Goal: Communication & Community: Answer question/provide support

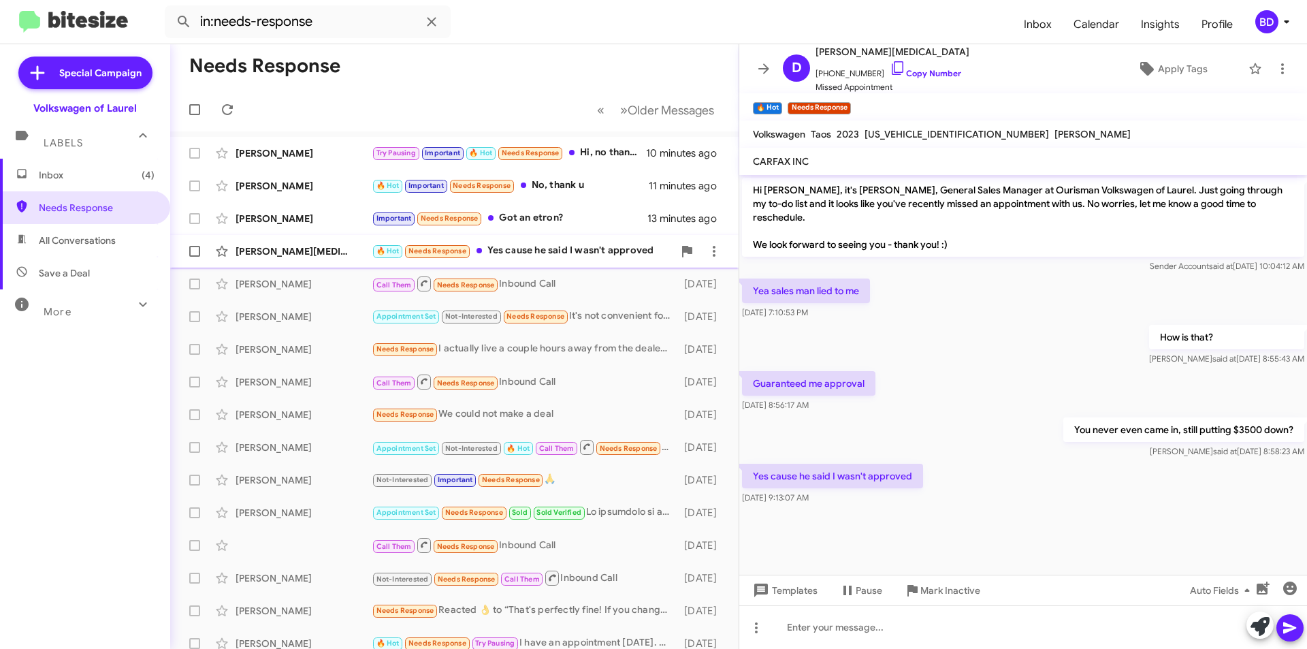
click at [596, 255] on div "🔥 Hot Needs Response Yes cause he said I wasn't approved" at bounding box center [522, 251] width 301 height 16
click at [934, 77] on link "Copy Number" at bounding box center [925, 73] width 71 height 10
click at [849, 631] on div at bounding box center [1023, 627] width 568 height 44
click at [1287, 623] on icon at bounding box center [1290, 627] width 16 height 16
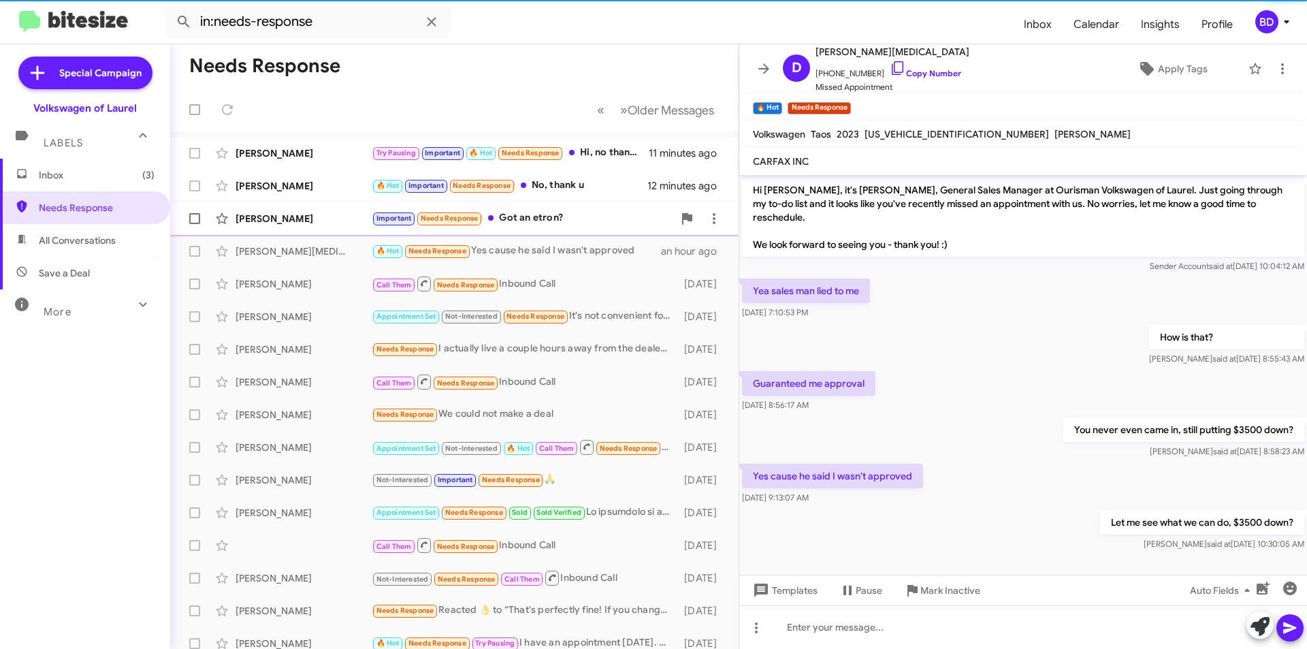
click at [532, 217] on div "Important Needs Response Got an etron?" at bounding box center [522, 218] width 301 height 16
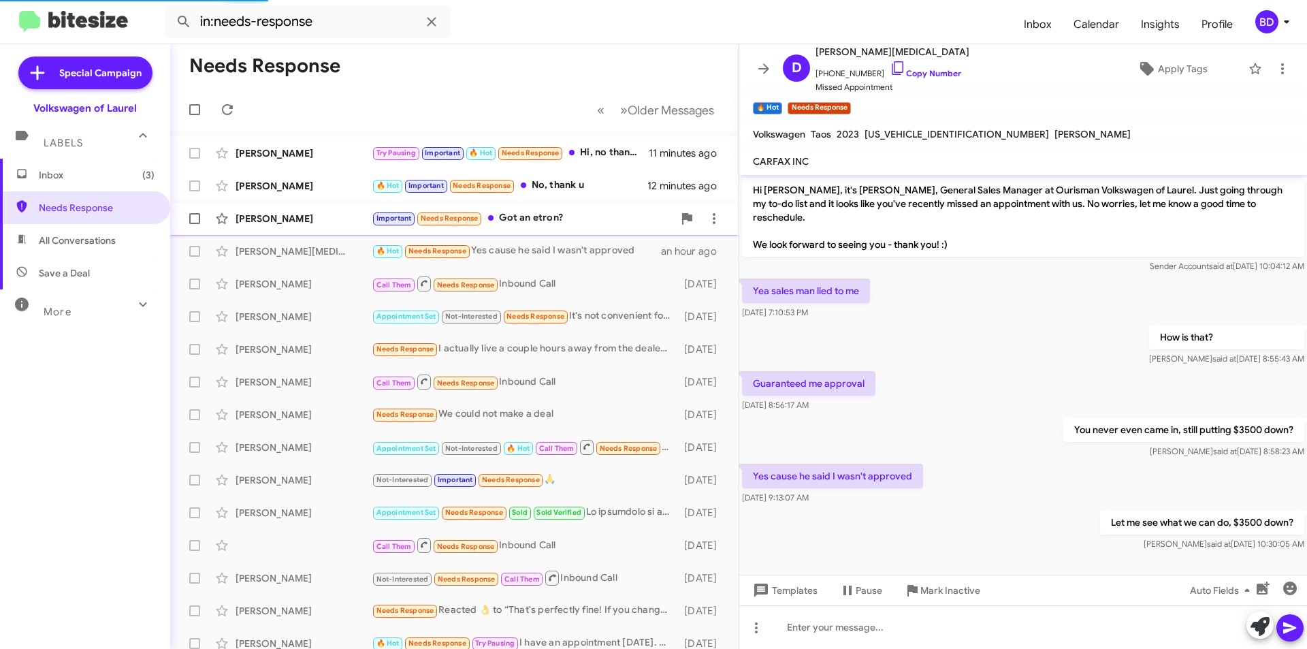
scroll to position [1071, 0]
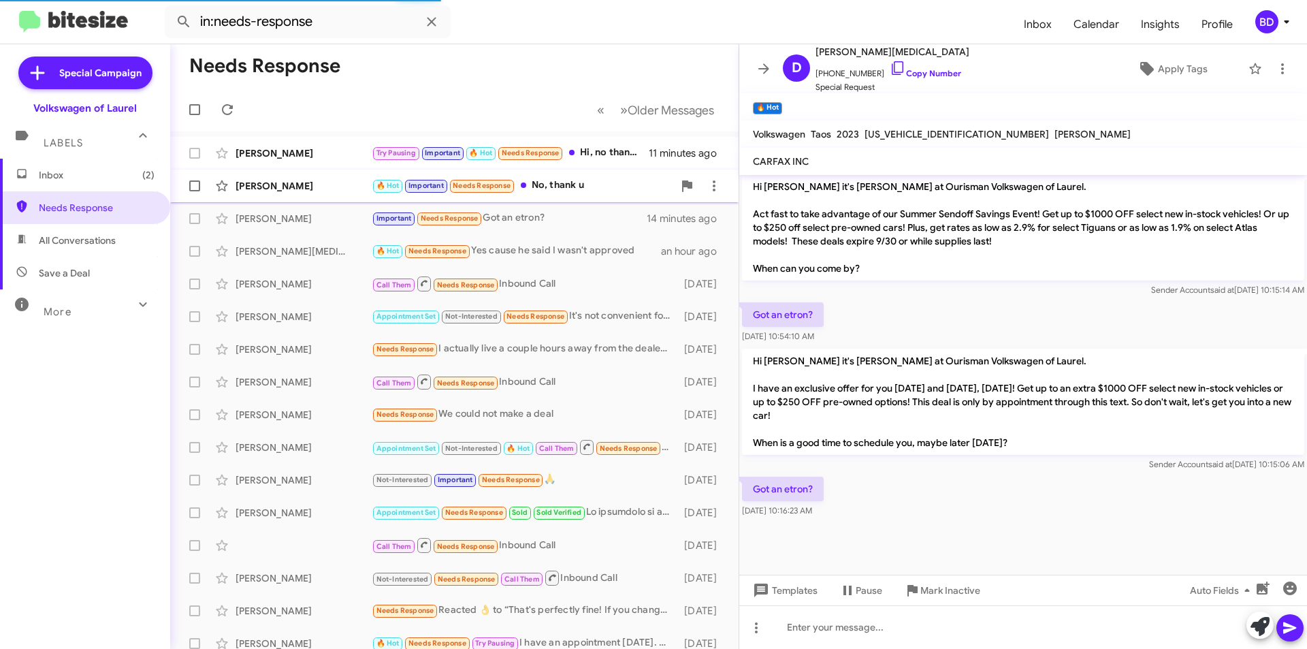
click at [579, 184] on div "🔥 Hot Important Needs Response No, thank u" at bounding box center [522, 186] width 301 height 16
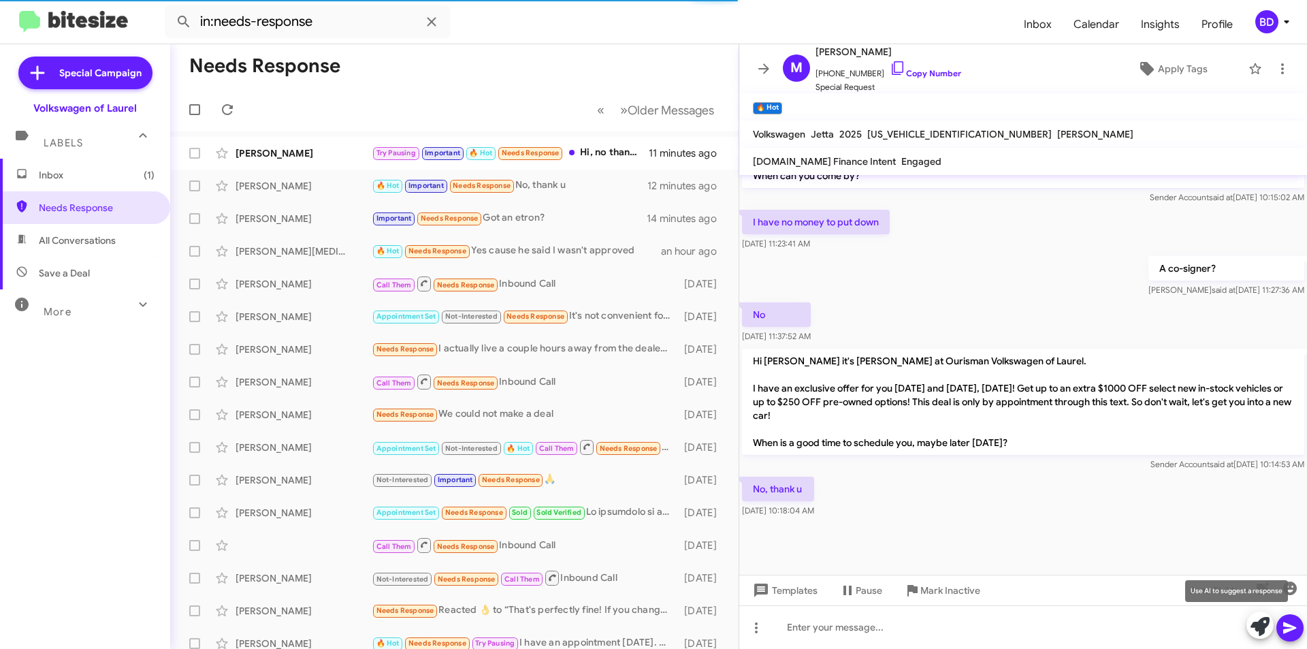
click at [1268, 624] on icon at bounding box center [1259, 626] width 19 height 19
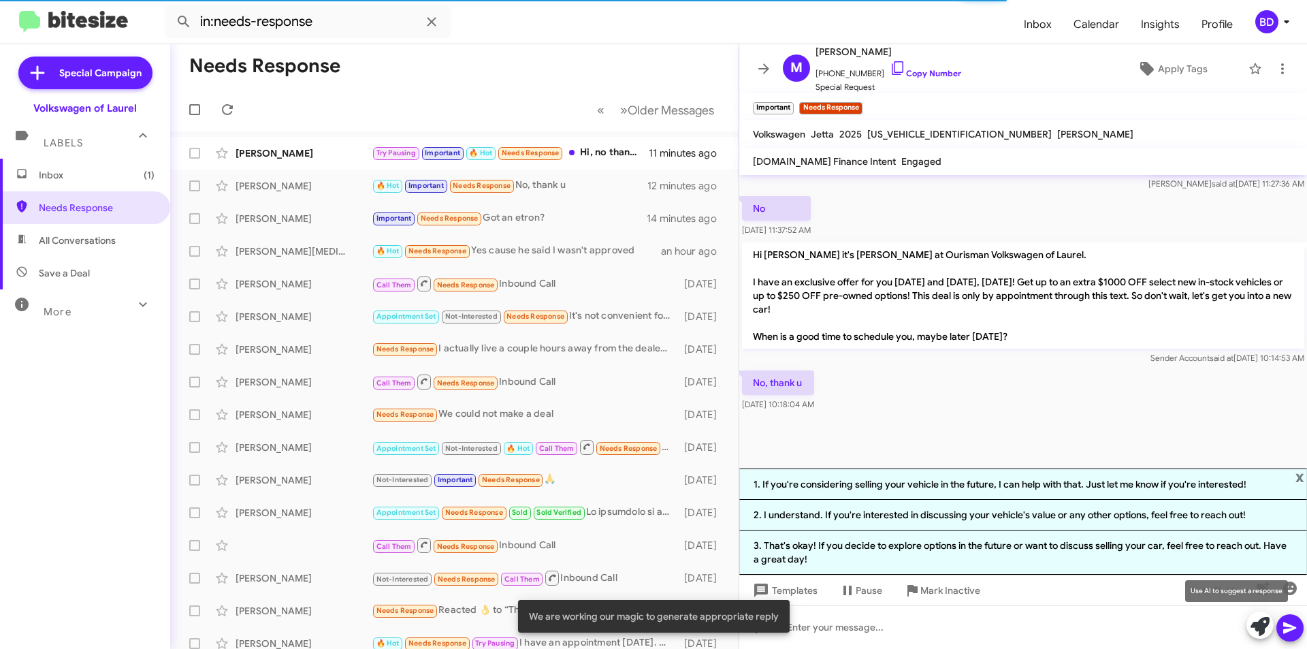
click at [1258, 625] on icon at bounding box center [1259, 626] width 19 height 19
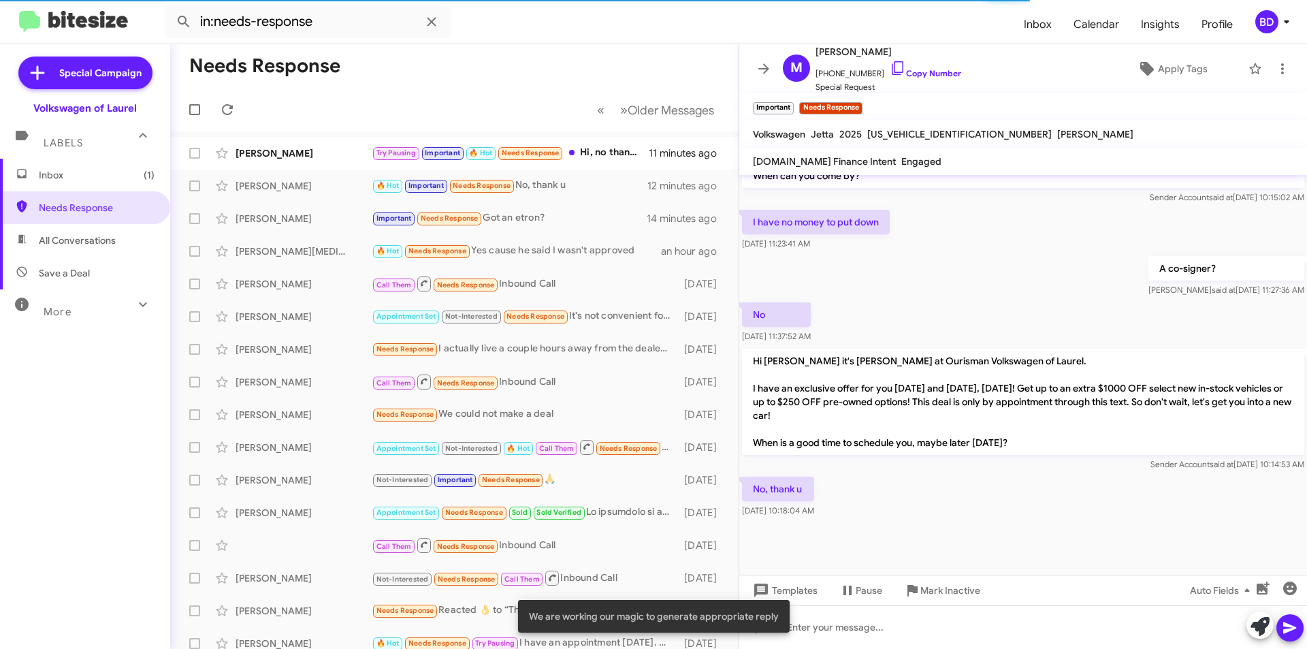
click at [1257, 625] on icon at bounding box center [1259, 626] width 19 height 19
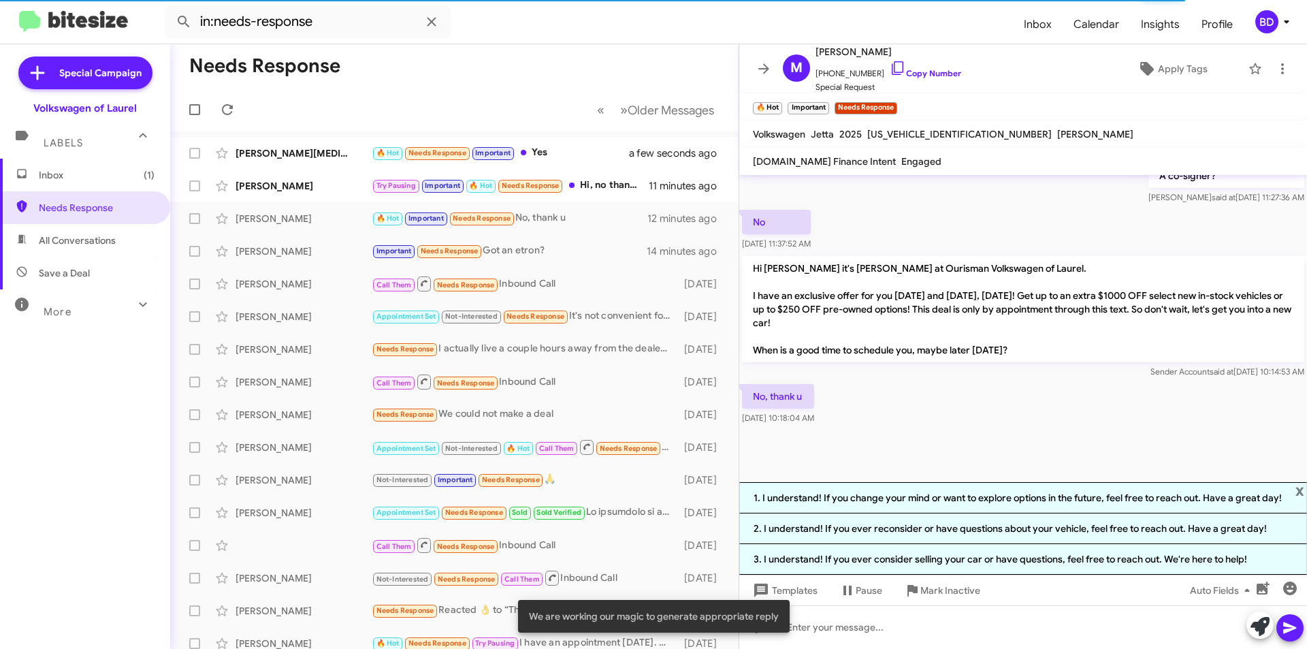
drag, startPoint x: 1063, startPoint y: 493, endPoint x: 1243, endPoint y: 543, distance: 186.4
click at [1064, 493] on li "1. I understand! If you change your mind or want to explore options in the futu…" at bounding box center [1023, 497] width 568 height 31
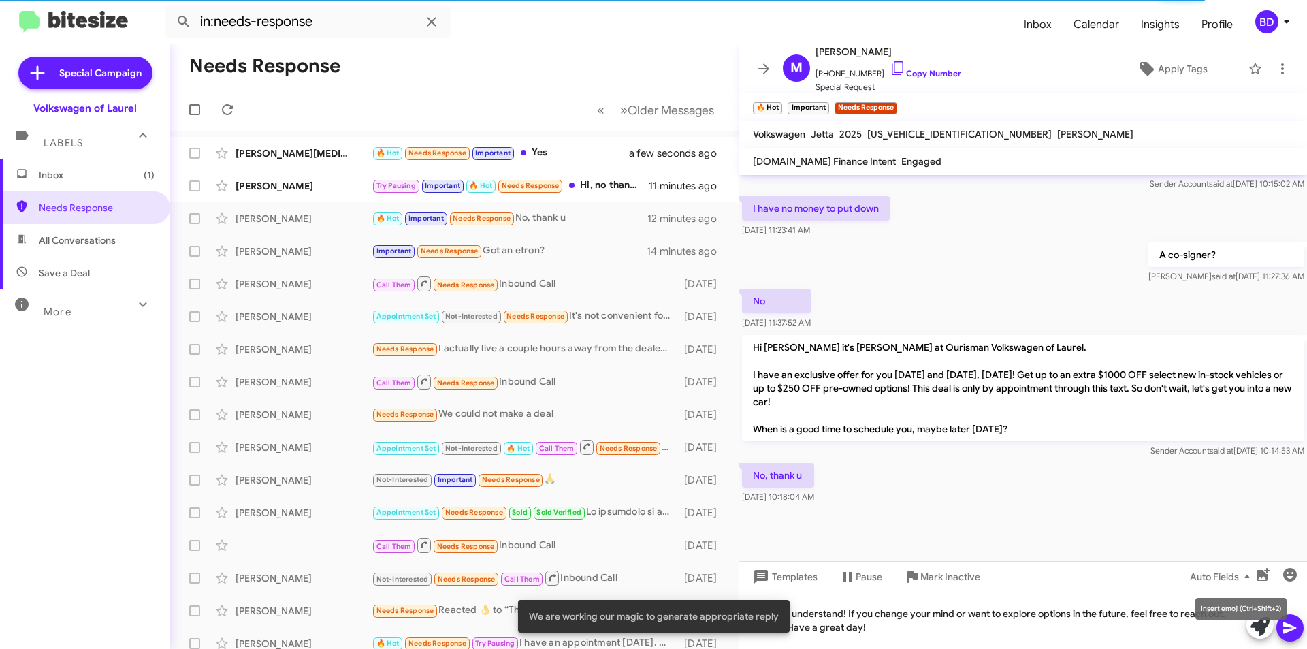
click at [1288, 624] on mat-tooltip-component "Insert emoji (Ctrl+Shift+2)" at bounding box center [1241, 608] width 110 height 41
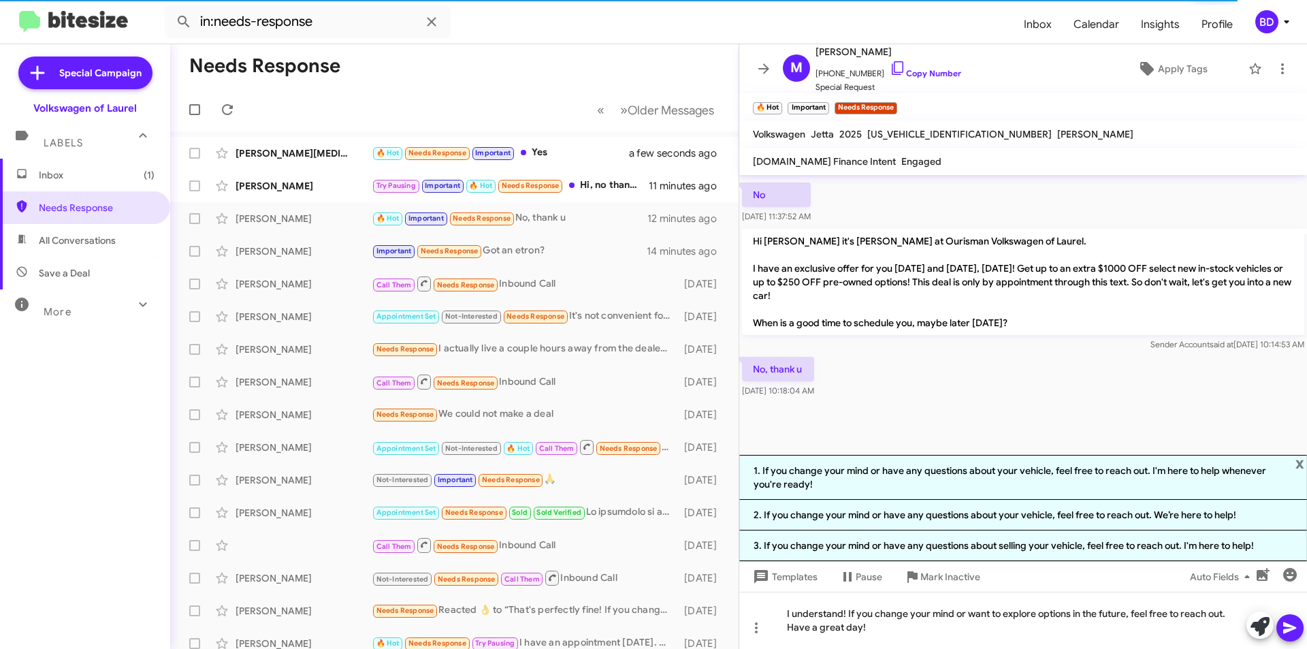
click at [1285, 624] on icon at bounding box center [1289, 628] width 13 height 12
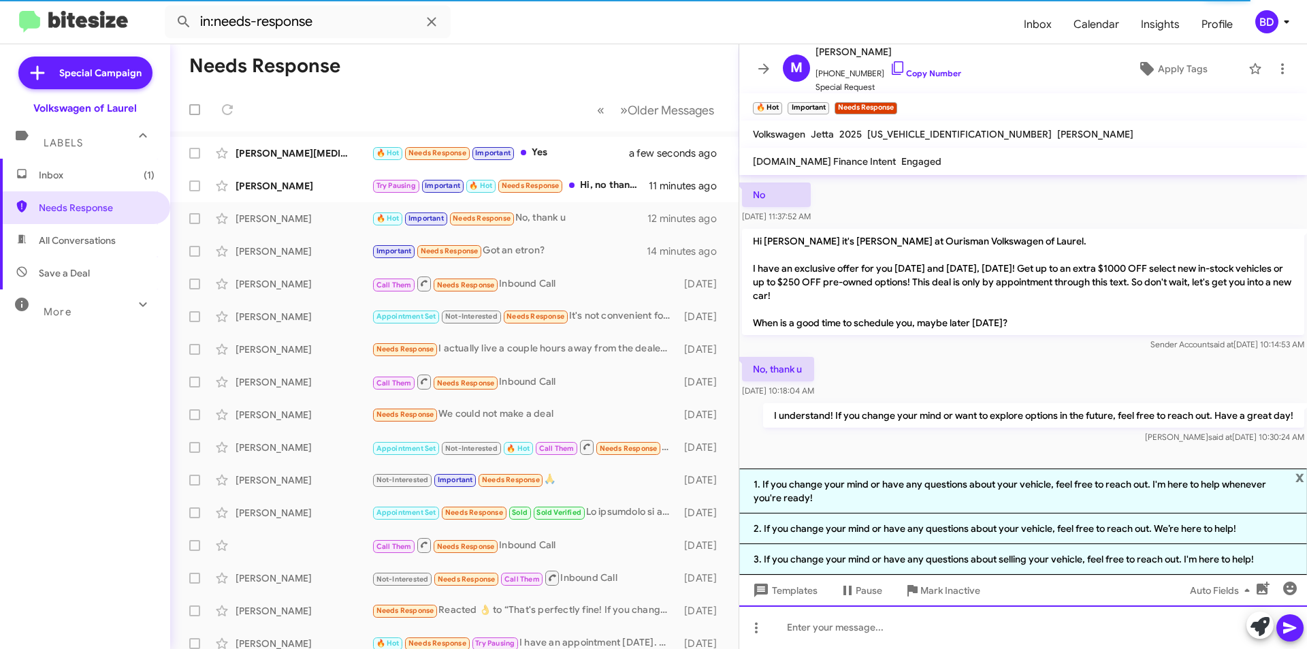
scroll to position [0, 0]
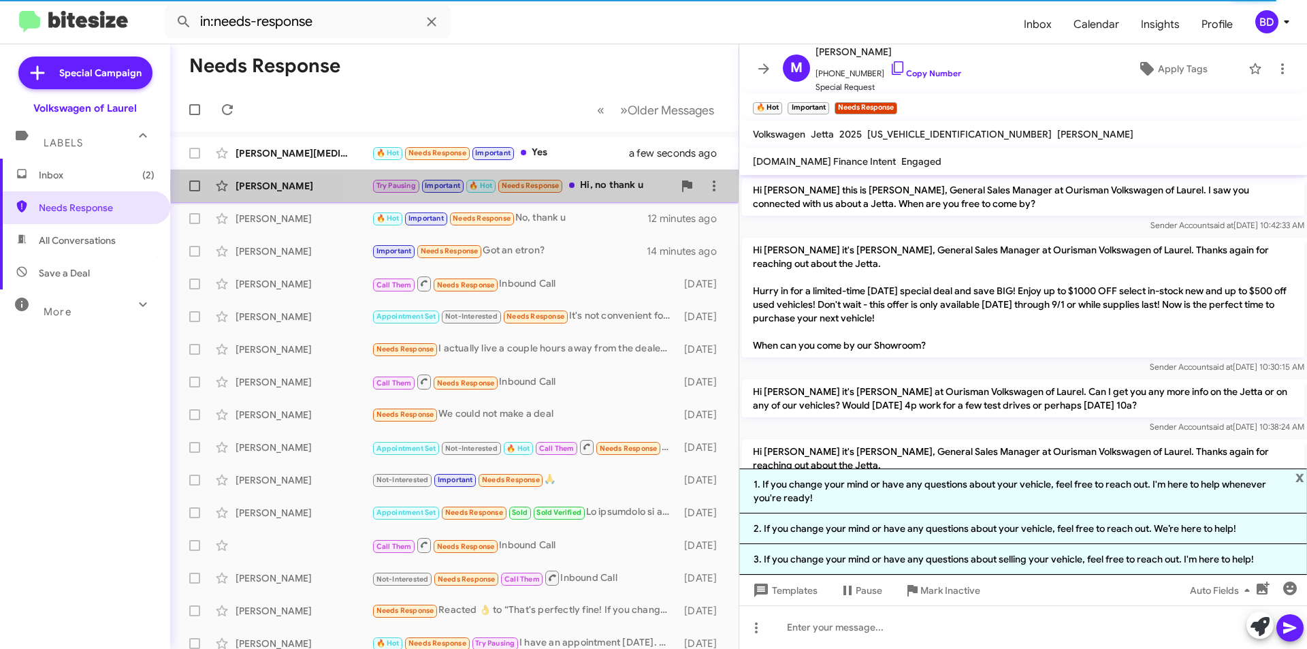
click at [618, 186] on div "Try Pausing Important 🔥 Hot Needs Response Hi, no thank u" at bounding box center [522, 186] width 301 height 16
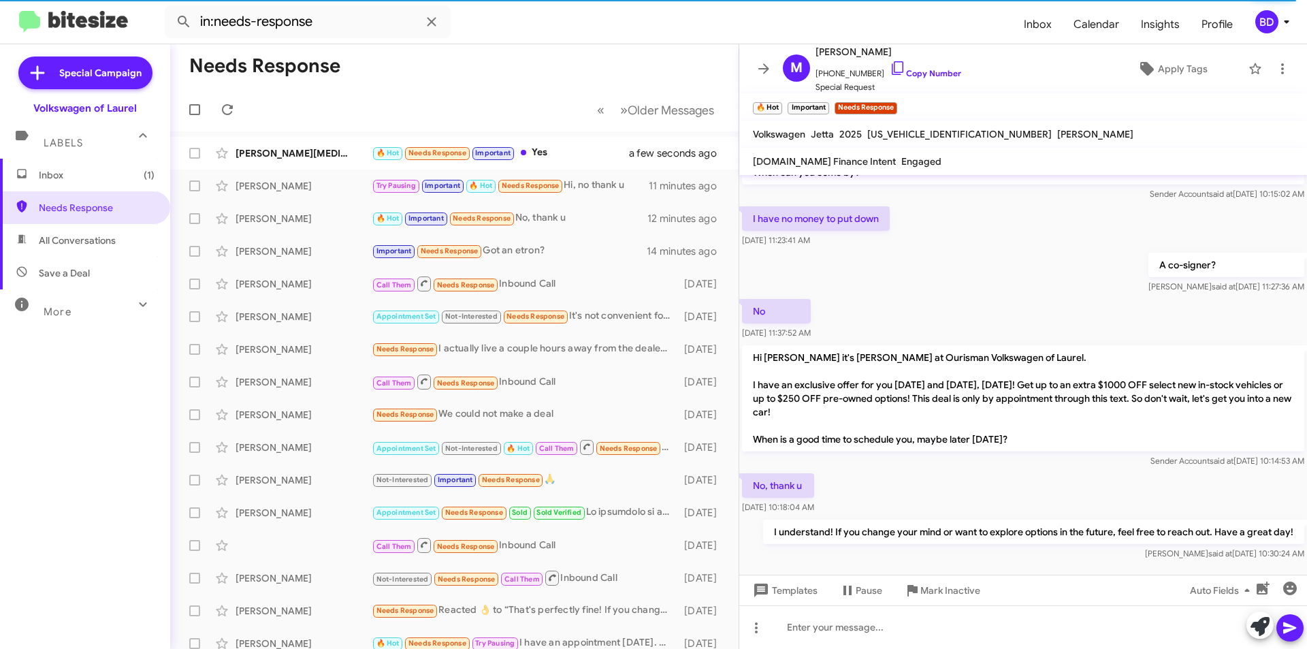
scroll to position [894, 0]
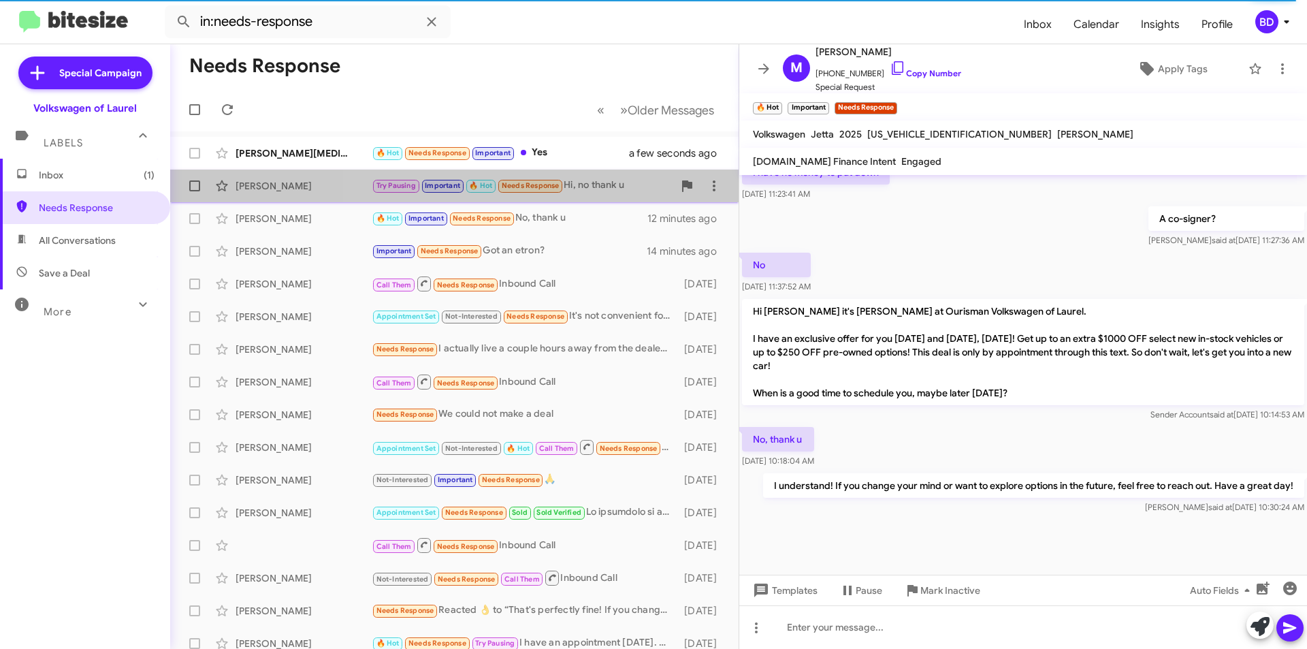
click at [600, 183] on div "Try Pausing Important 🔥 Hot Needs Response Hi, no thank u" at bounding box center [522, 186] width 301 height 16
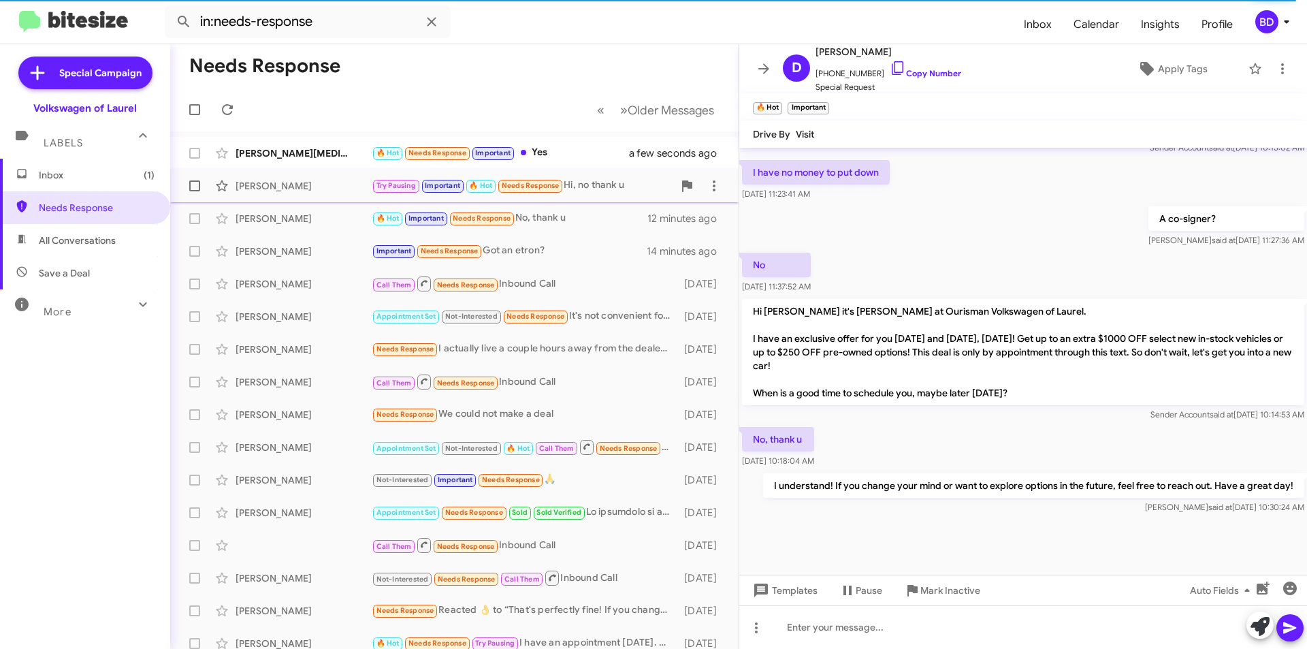
scroll to position [1016, 0]
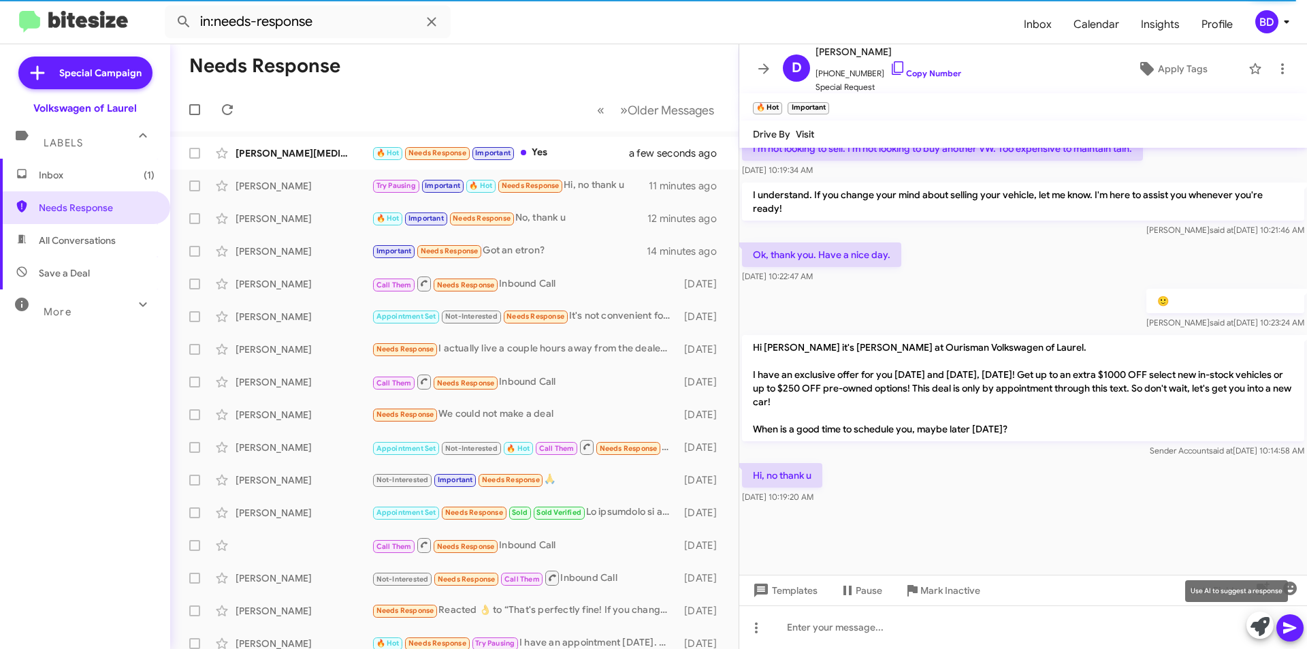
click at [1270, 623] on button at bounding box center [1259, 624] width 27 height 27
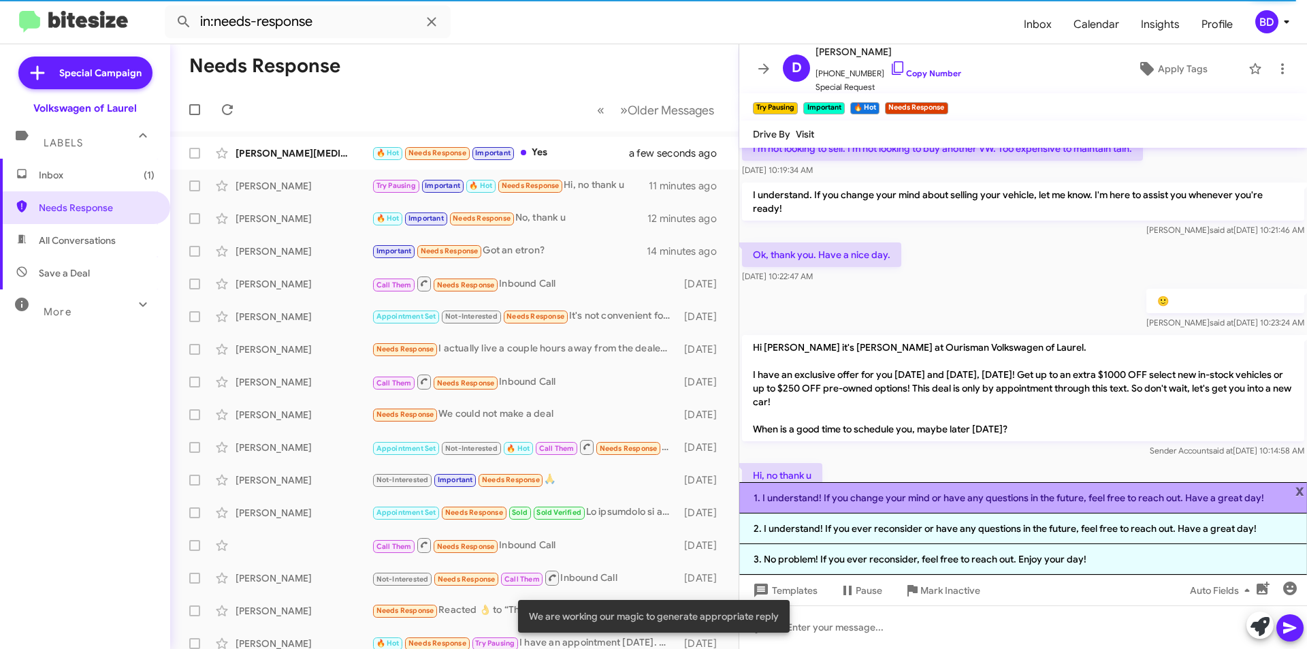
click at [923, 501] on li "1. I understand! If you change your mind or have any questions in the future, f…" at bounding box center [1023, 497] width 568 height 31
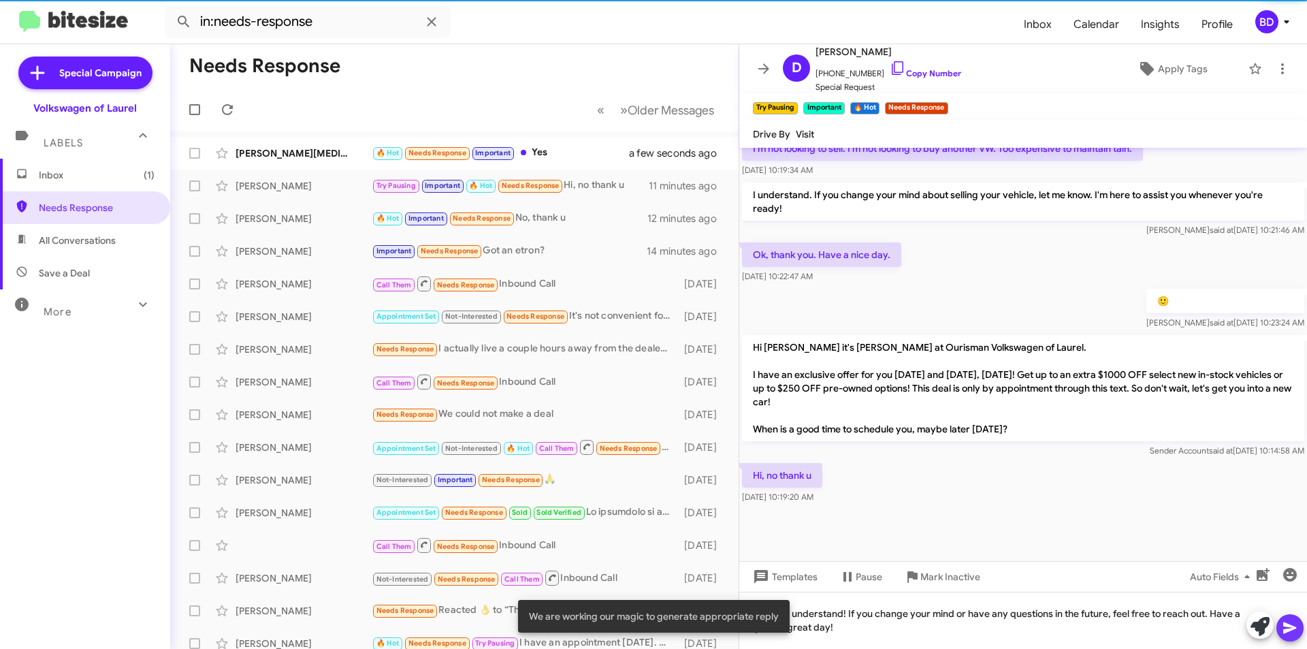
click at [1288, 622] on icon at bounding box center [1290, 627] width 16 height 16
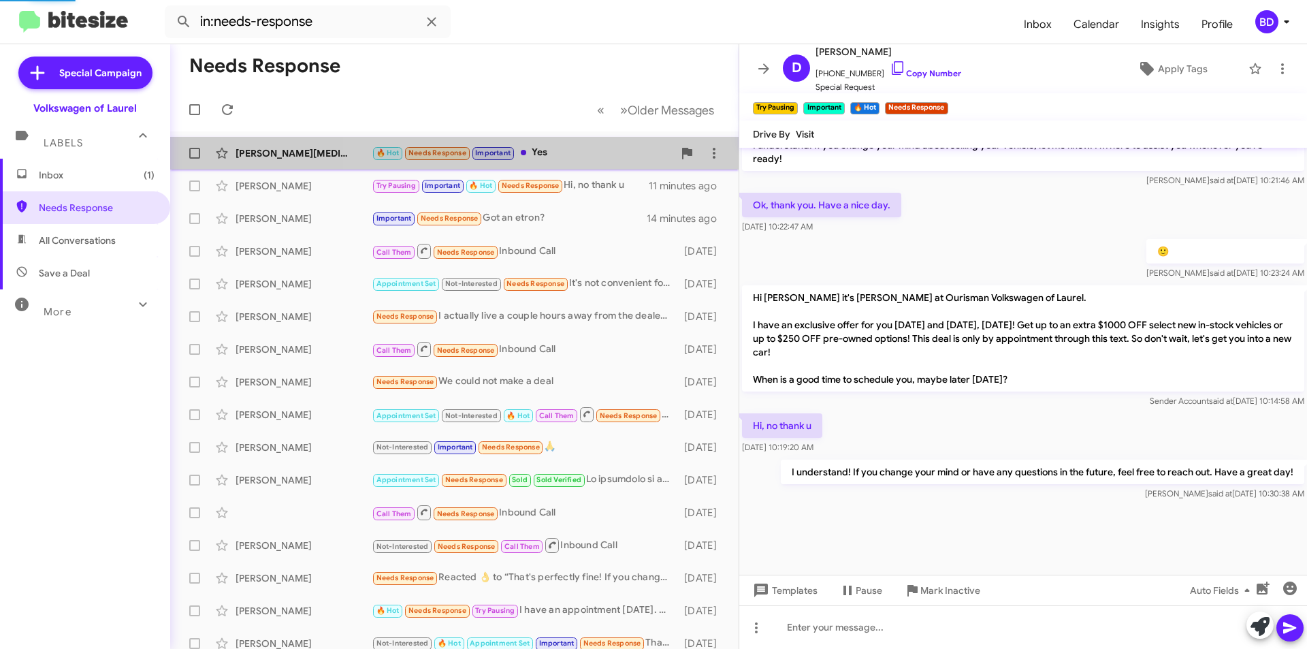
click at [561, 147] on div "🔥 Hot Needs Response Important Yes" at bounding box center [522, 153] width 301 height 16
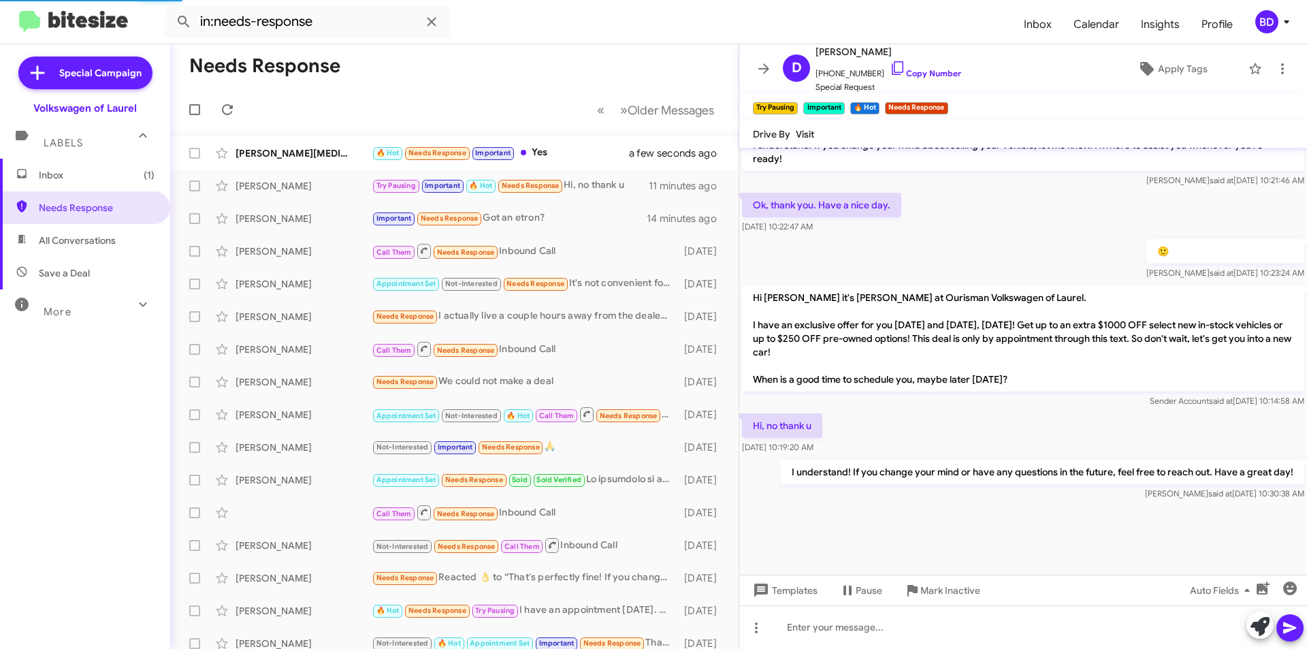
scroll to position [12, 0]
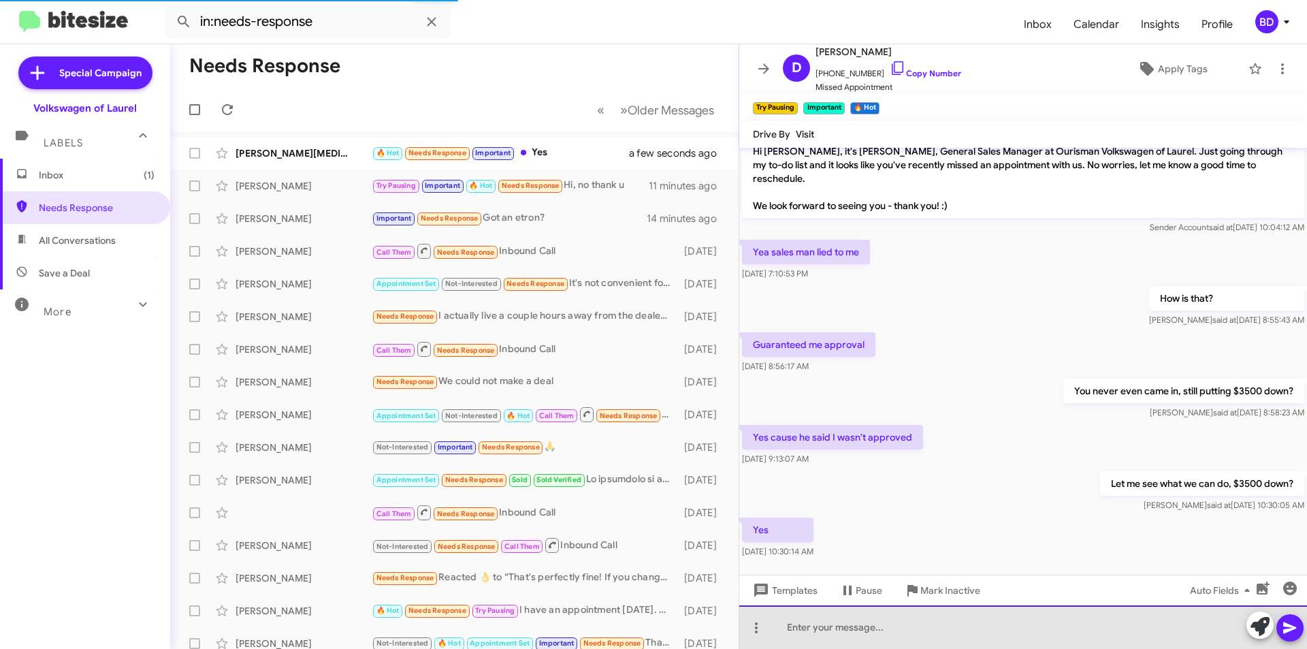
click at [850, 627] on div at bounding box center [1023, 627] width 568 height 44
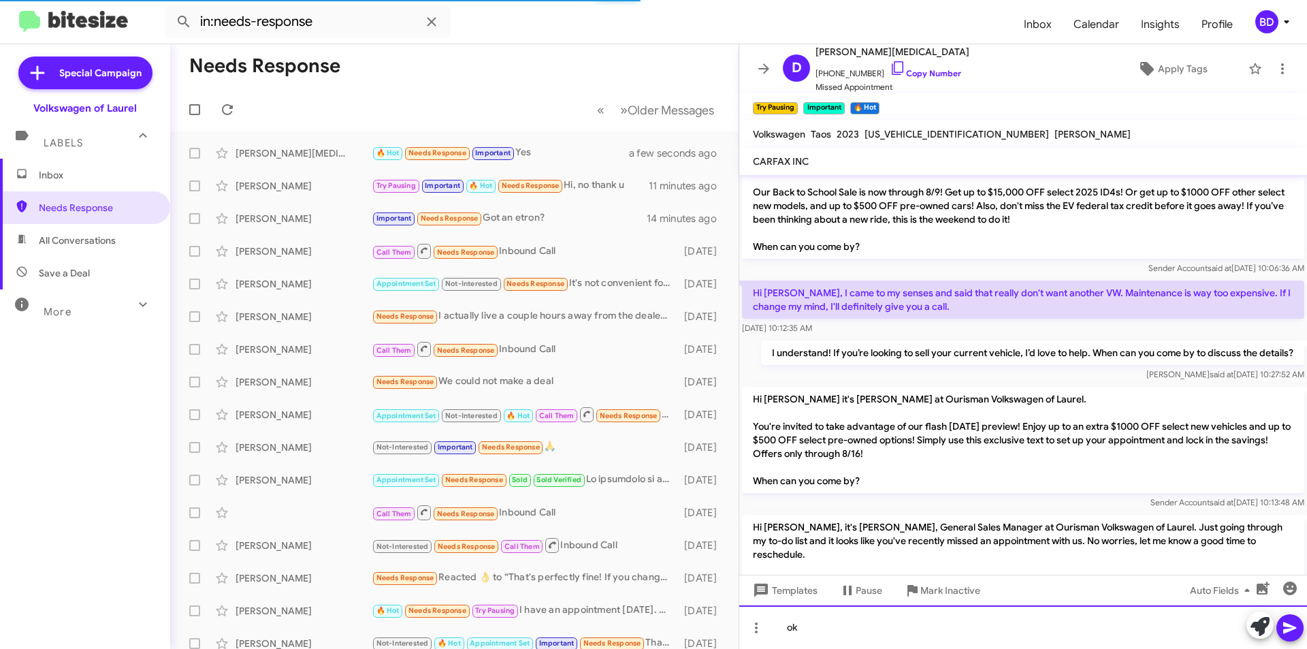
scroll to position [68, 0]
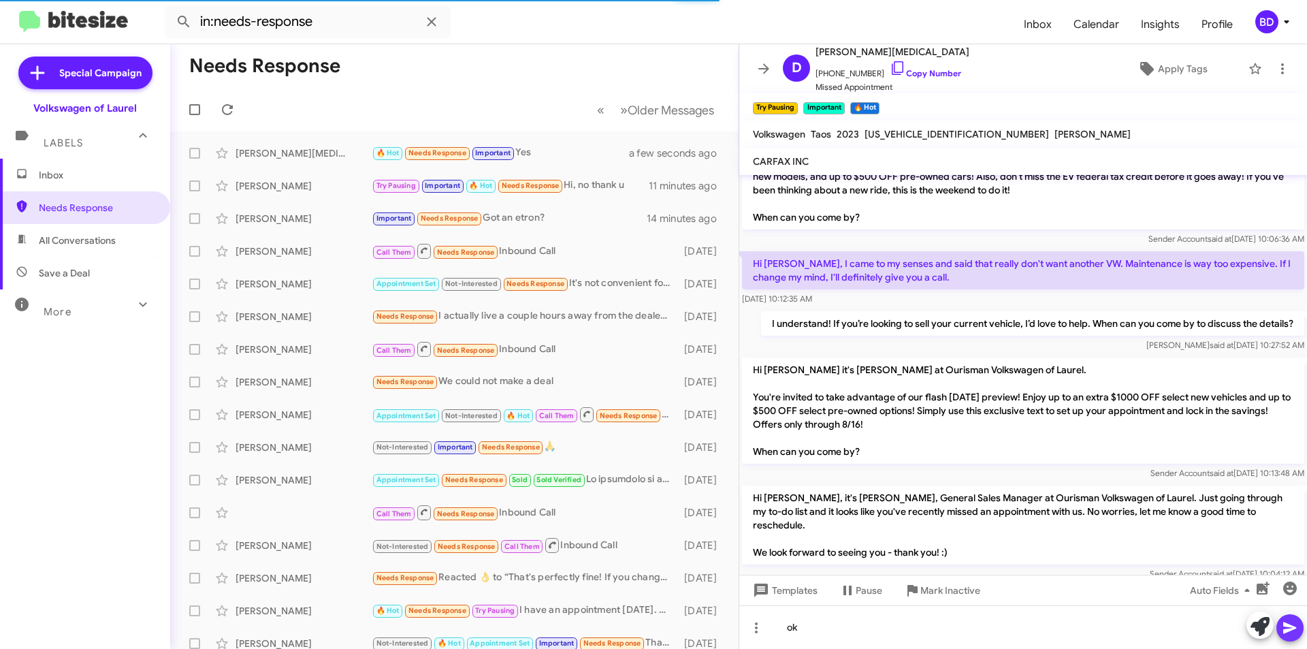
click at [1285, 626] on icon at bounding box center [1289, 628] width 13 height 12
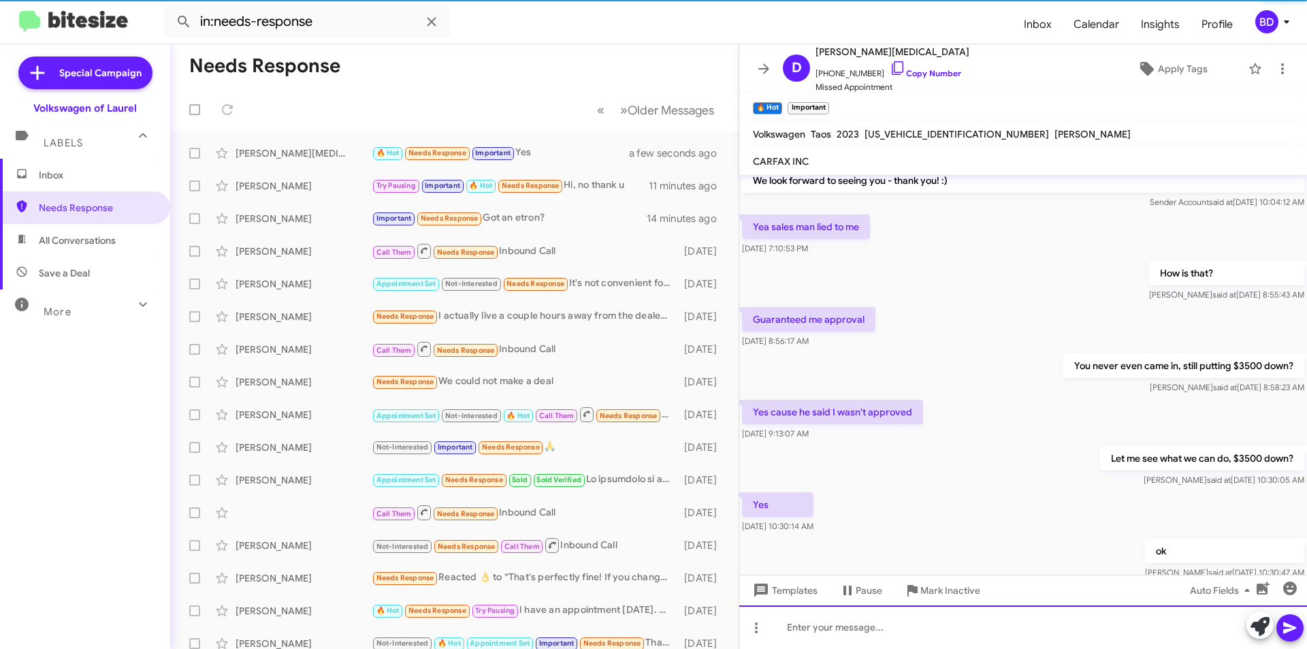
scroll to position [478, 0]
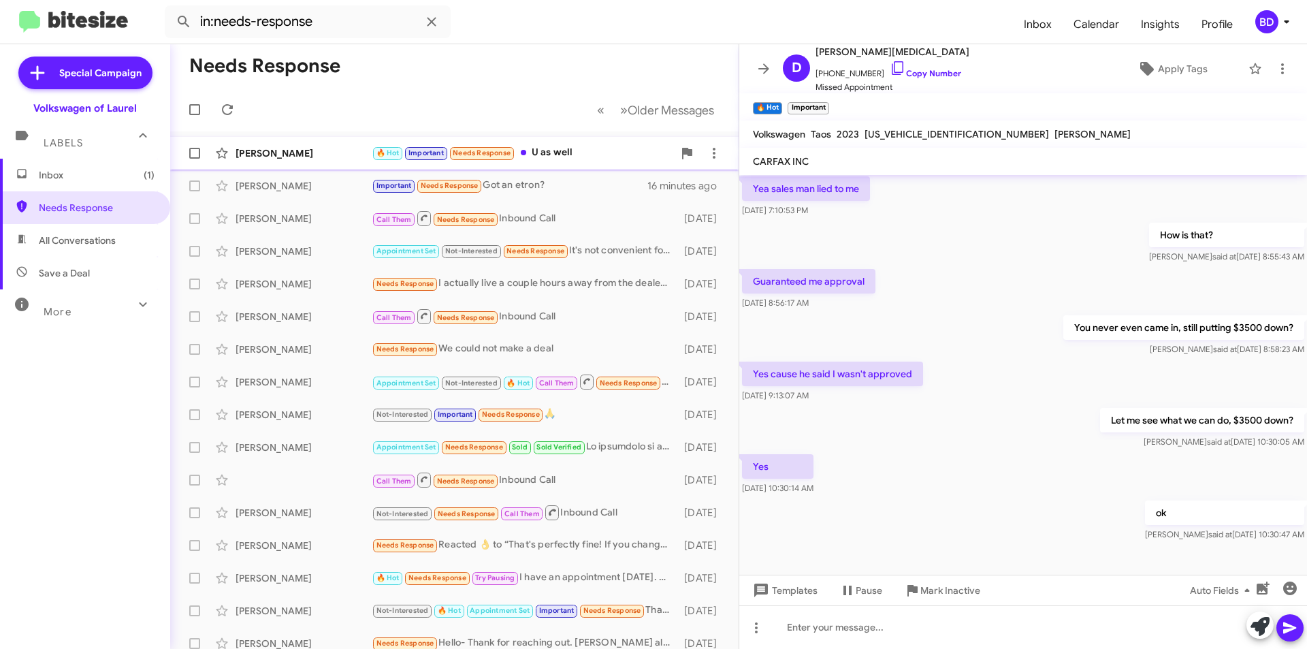
click at [563, 153] on div "🔥 Hot Important Needs Response U as well" at bounding box center [522, 153] width 301 height 16
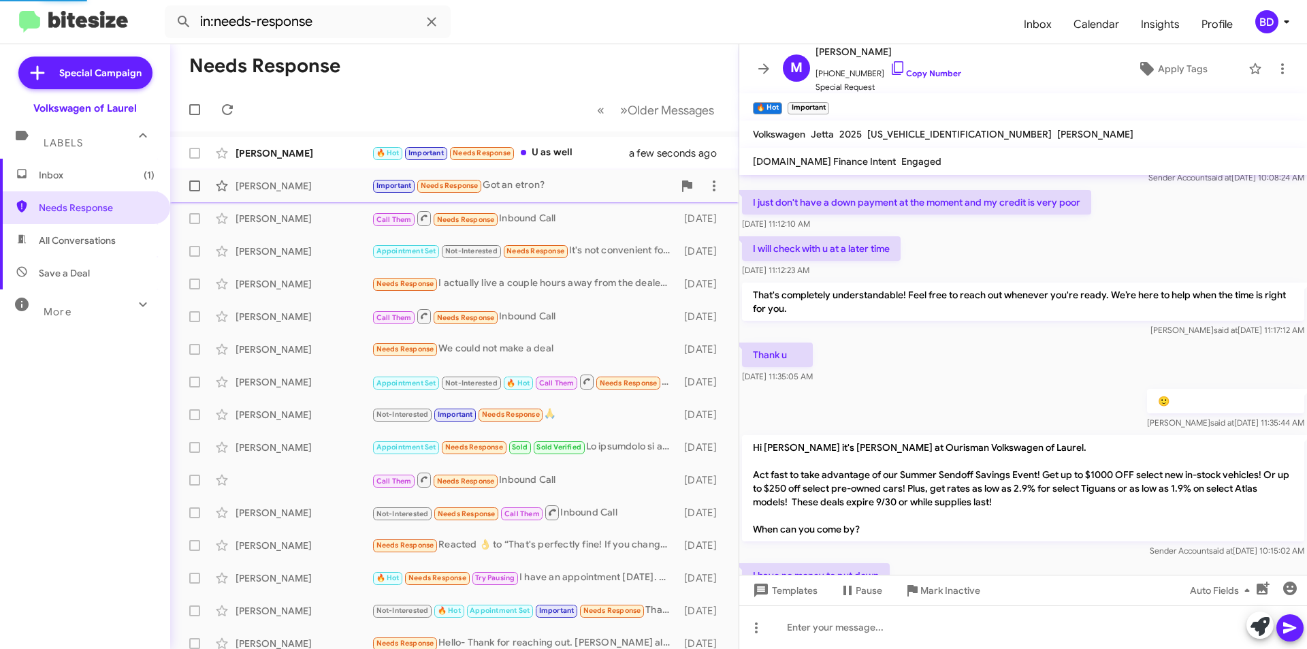
scroll to position [994, 0]
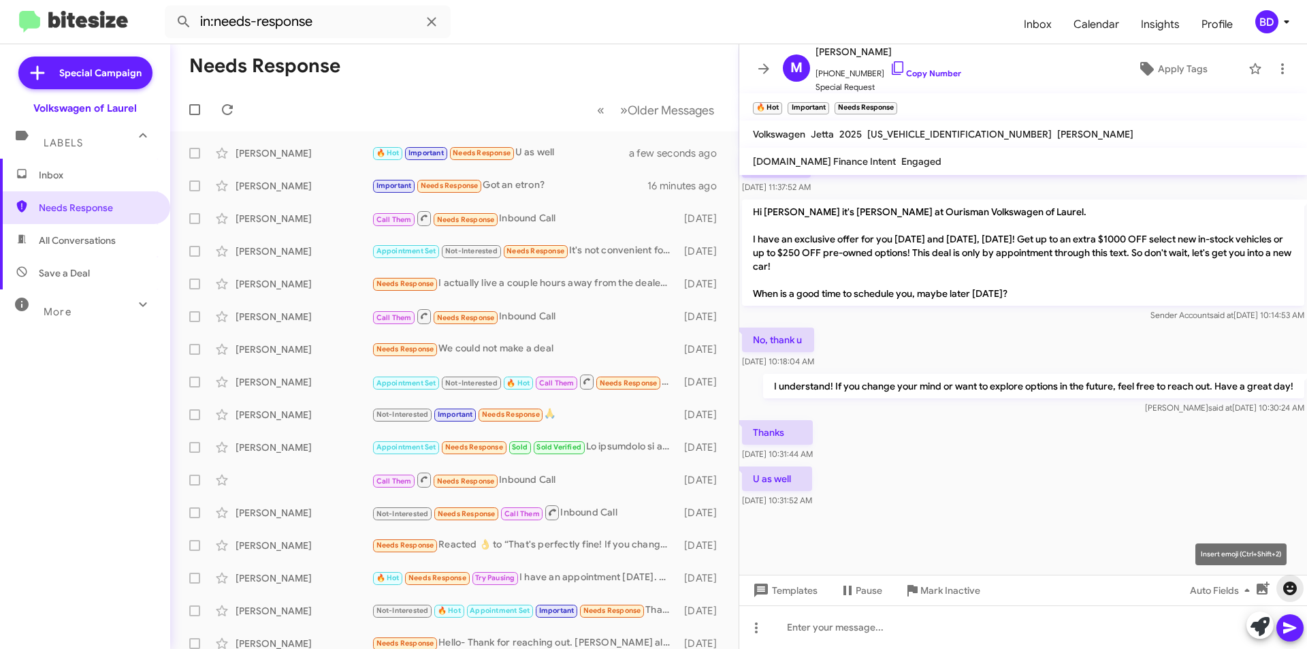
click at [1296, 591] on icon "button" at bounding box center [1290, 588] width 16 height 16
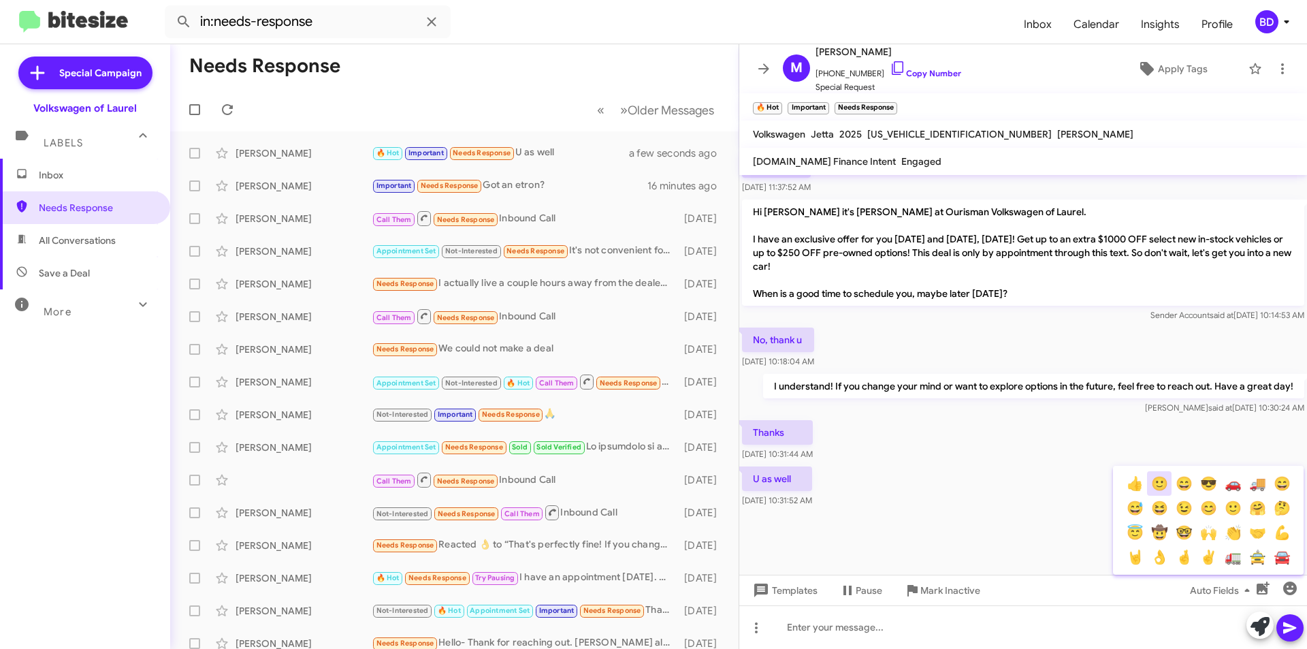
click at [1158, 489] on button "🙂" at bounding box center [1159, 483] width 25 height 25
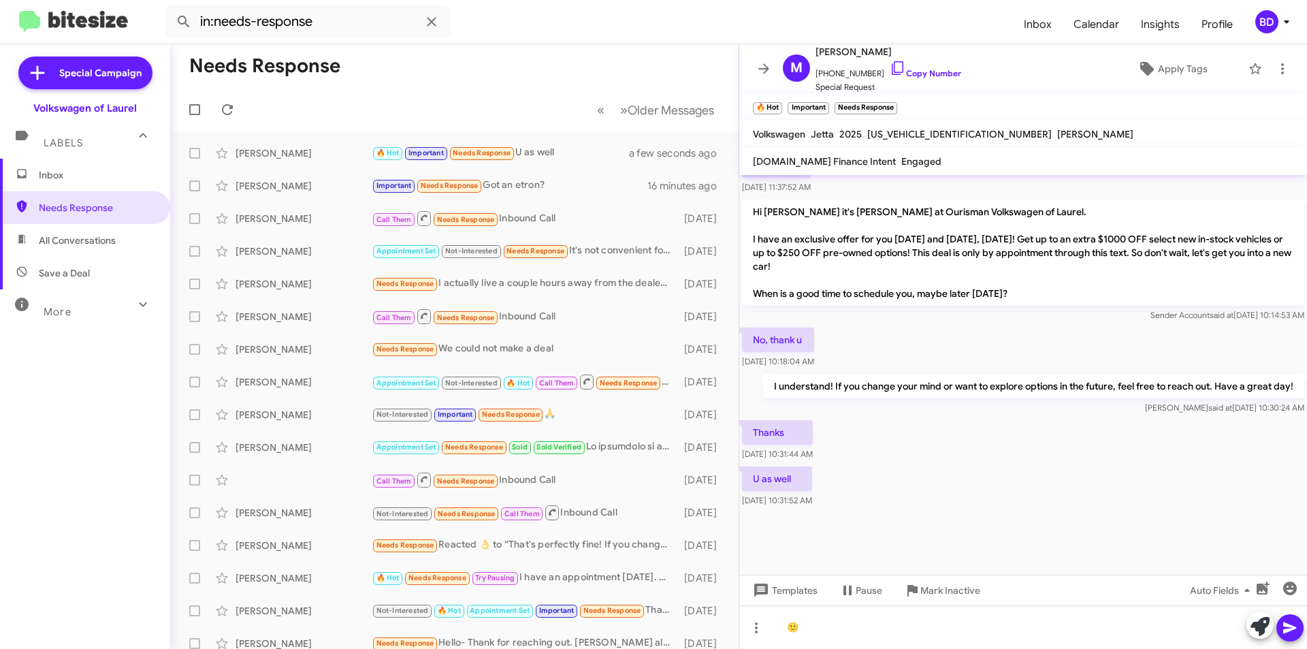
click at [1290, 634] on icon at bounding box center [1290, 627] width 16 height 16
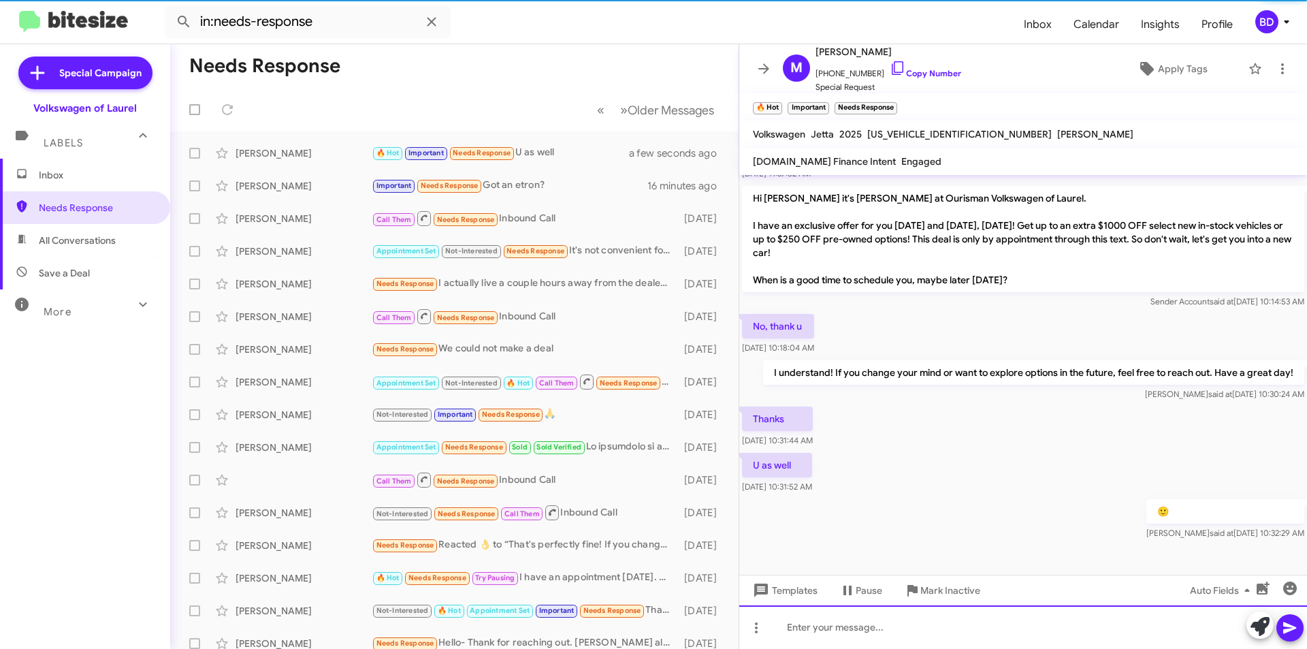
scroll to position [0, 0]
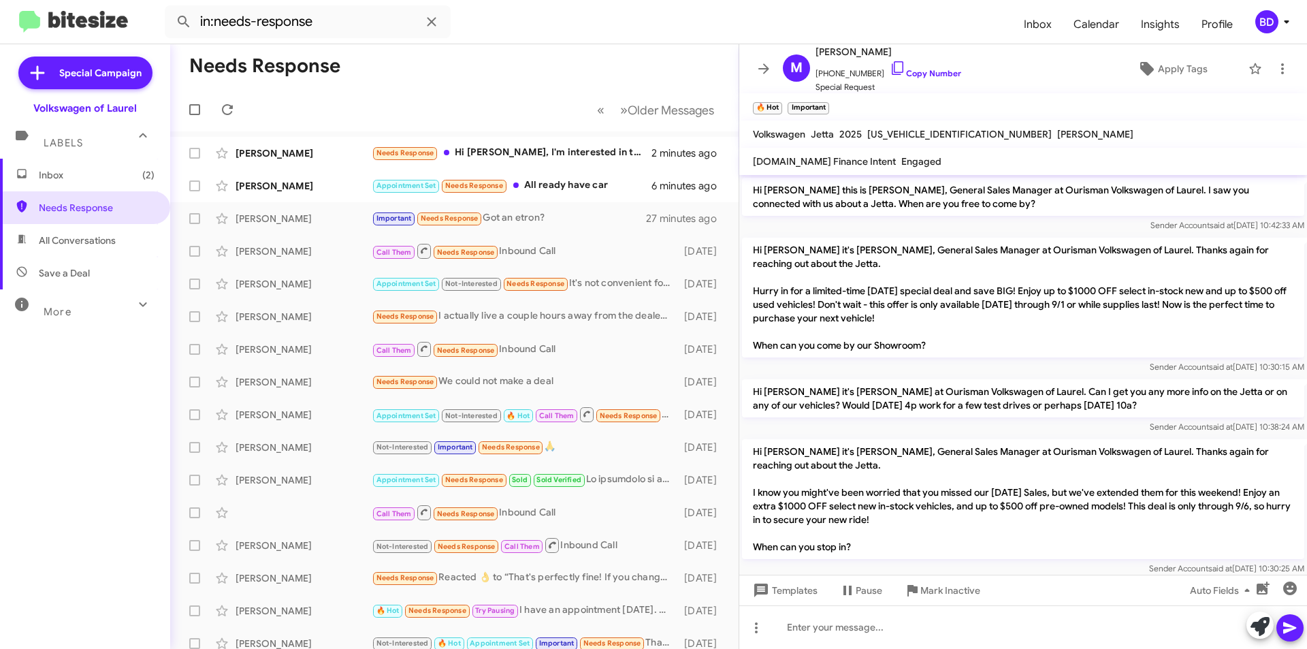
scroll to position [1043, 0]
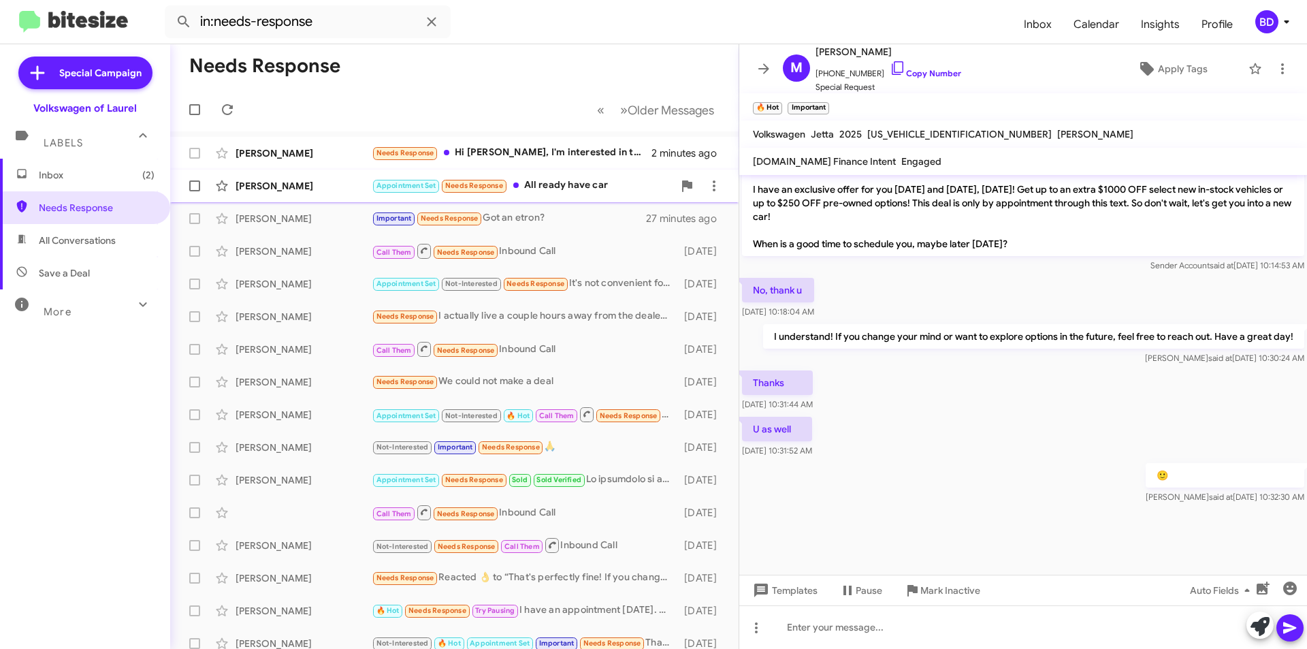
click at [583, 187] on div "Appointment Set Needs Response All ready have car" at bounding box center [522, 186] width 301 height 16
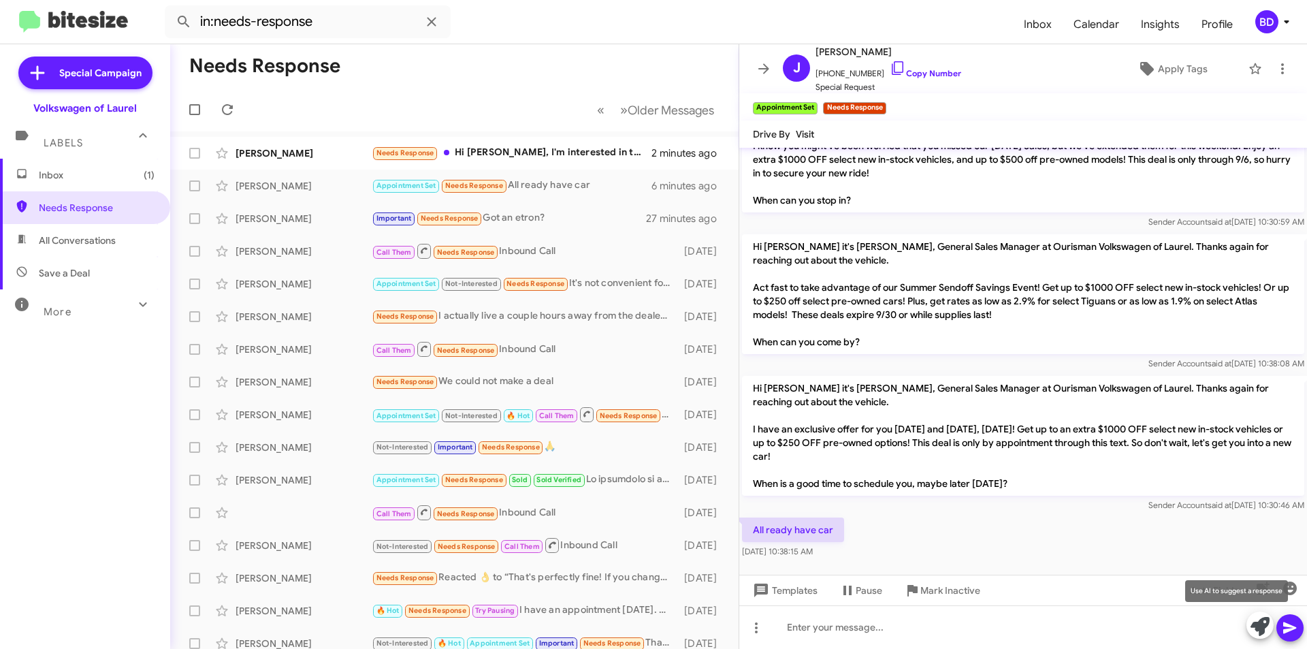
click at [1263, 625] on icon at bounding box center [1259, 626] width 19 height 19
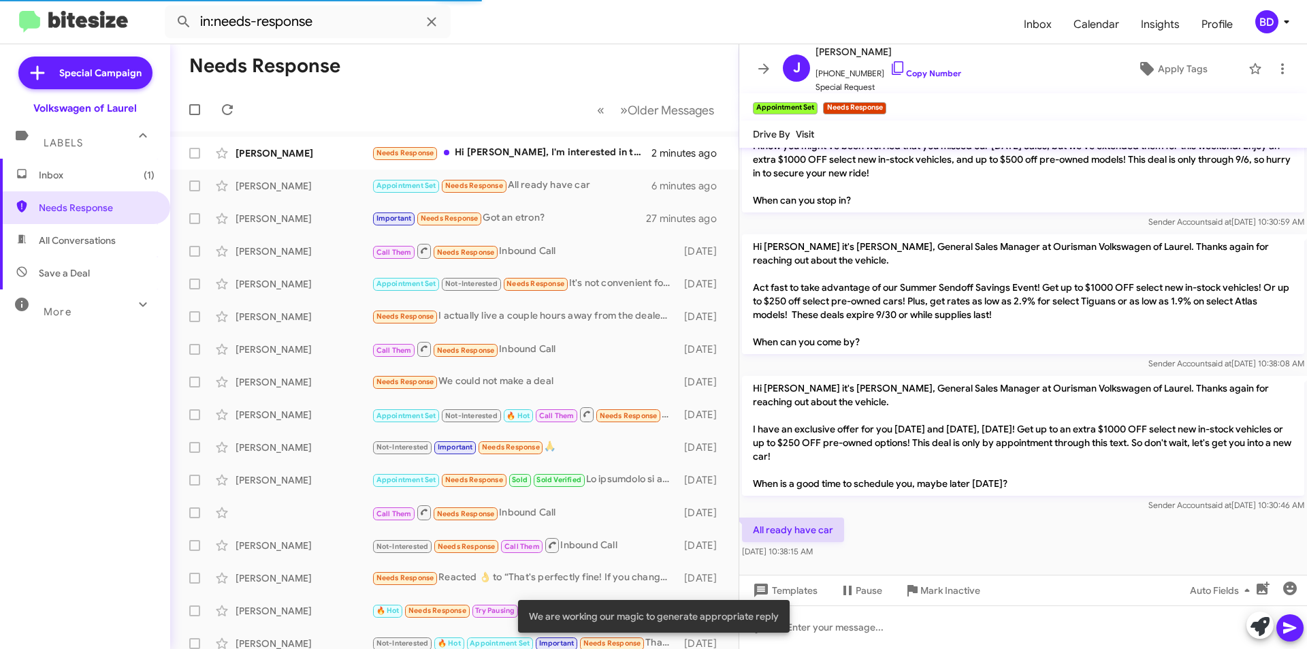
scroll to position [853, 0]
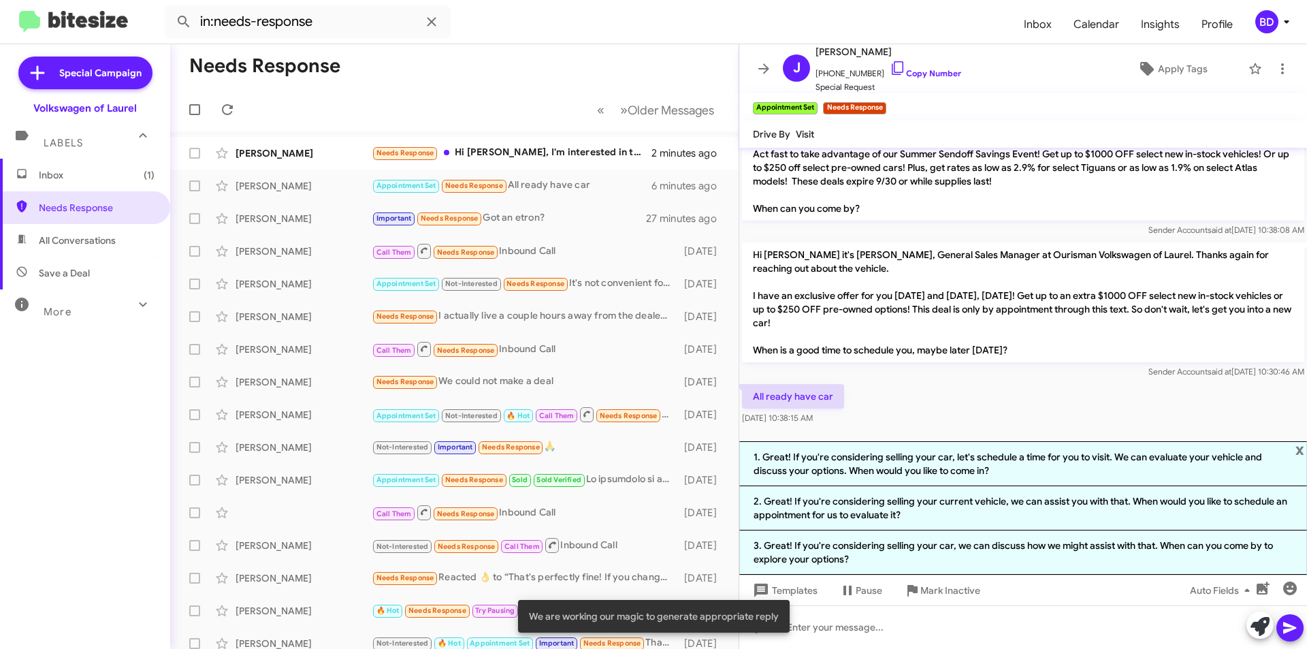
drag, startPoint x: 925, startPoint y: 464, endPoint x: 1047, endPoint y: 489, distance: 124.9
click at [925, 463] on li "1. Great! If you're considering selling your car, let's schedule a time for you…" at bounding box center [1023, 463] width 568 height 45
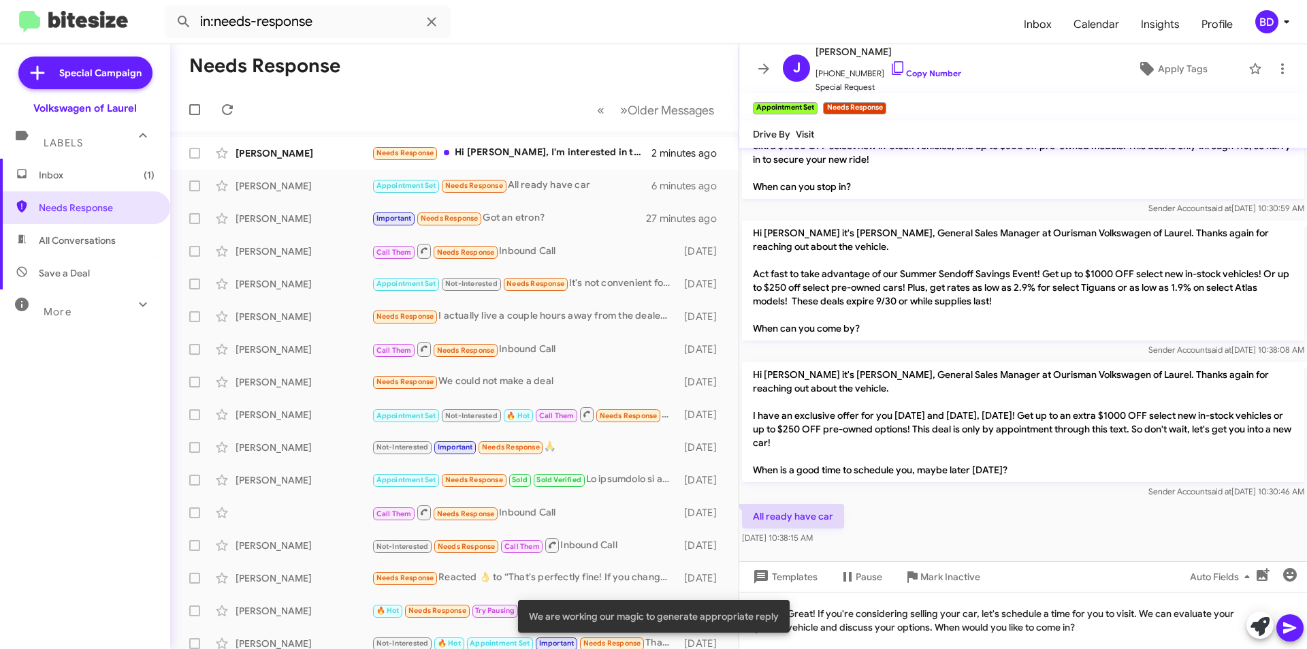
click at [1294, 633] on icon at bounding box center [1290, 627] width 16 height 16
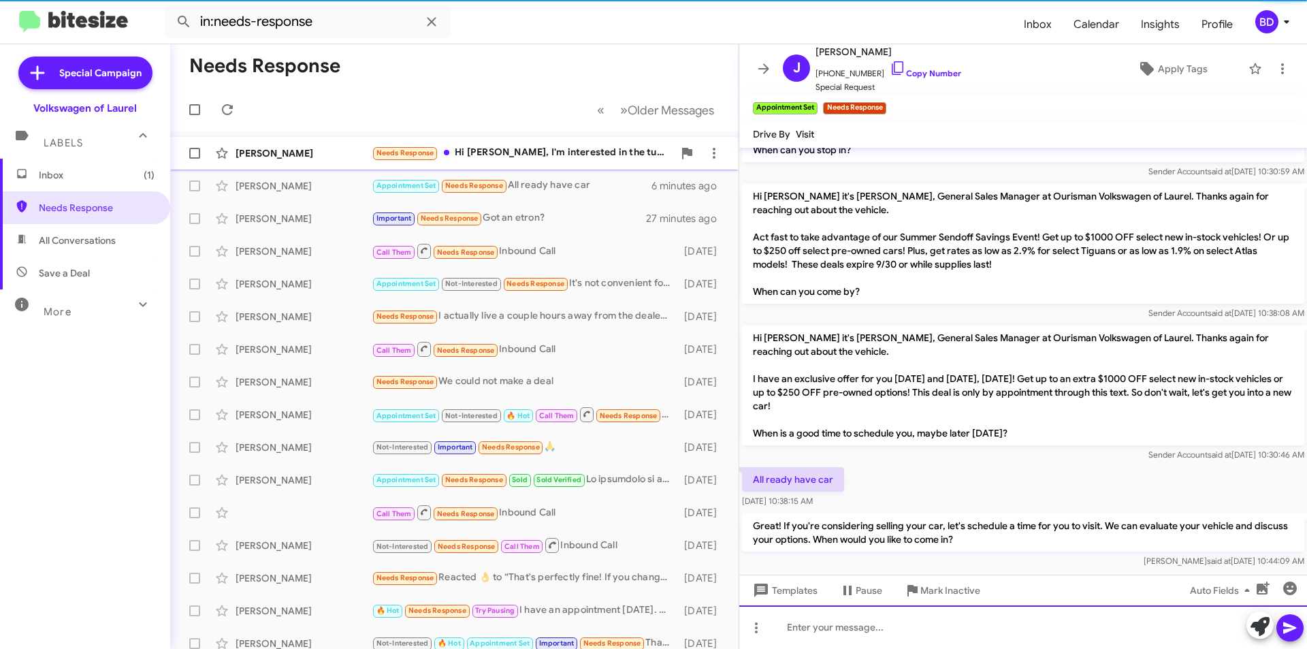
scroll to position [783, 0]
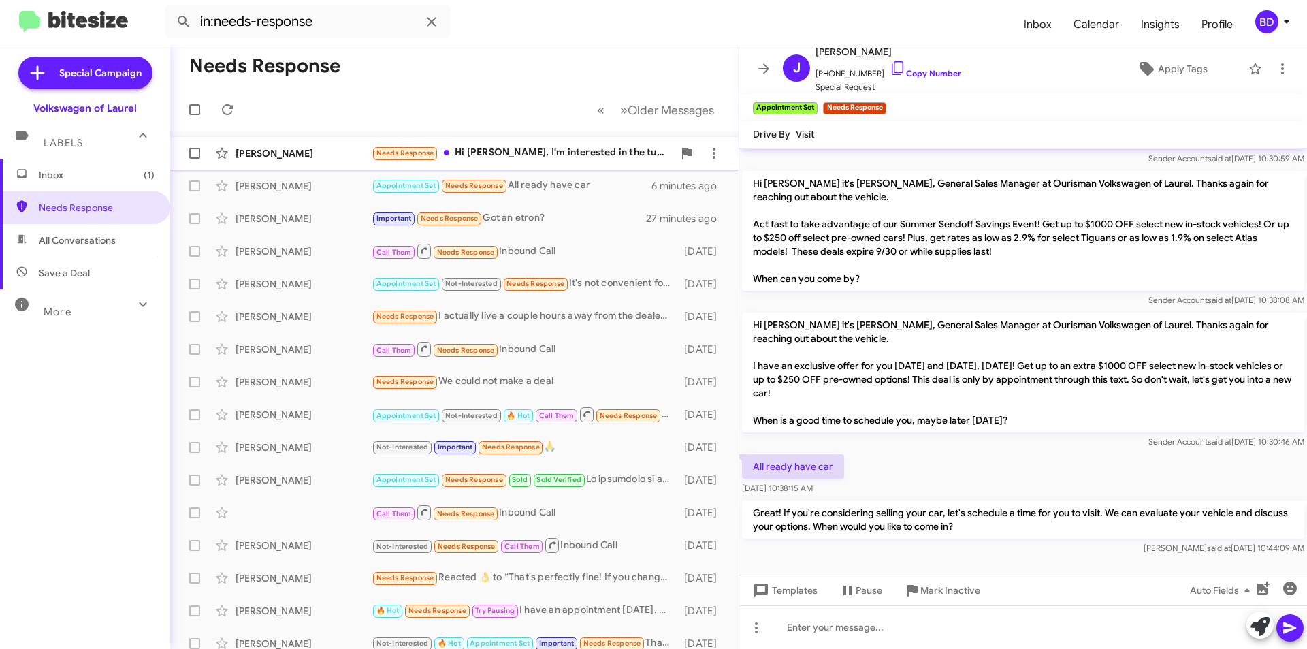
click at [564, 158] on div "Needs Response Hi Hung, I'm interested in the tundra. We may come up for a test…" at bounding box center [522, 153] width 301 height 16
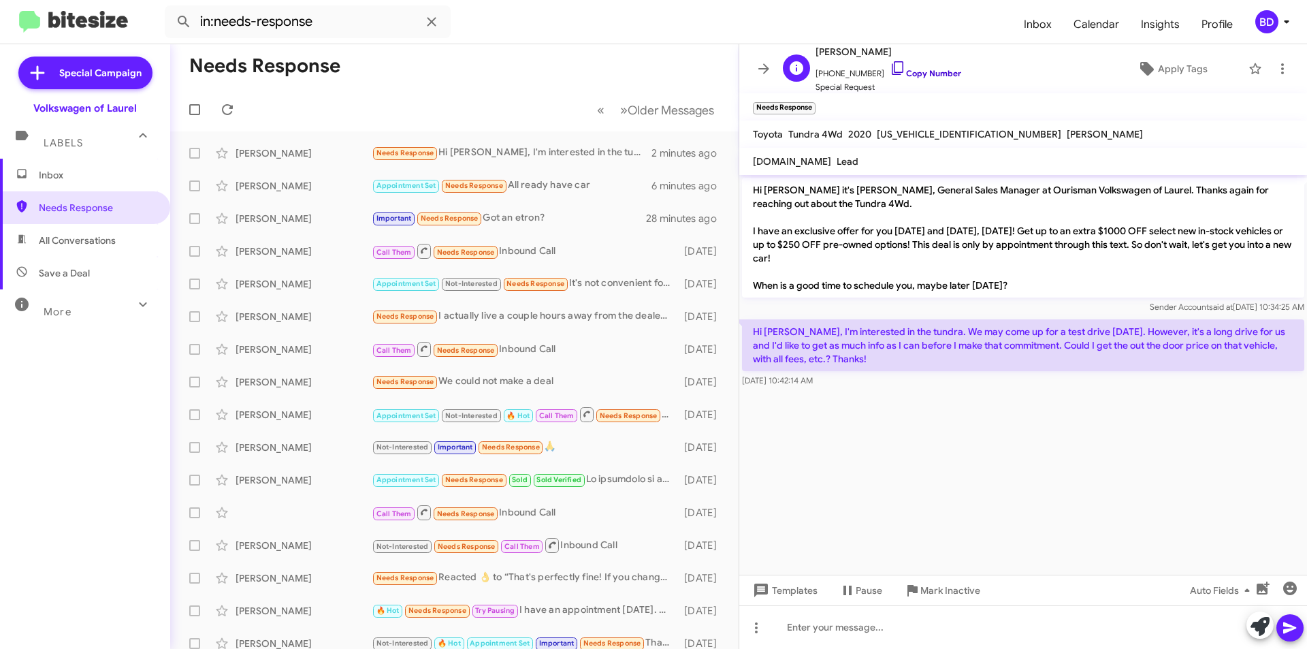
click at [937, 76] on link "Copy Number" at bounding box center [925, 73] width 71 height 10
click at [800, 619] on div at bounding box center [1023, 627] width 568 height 44
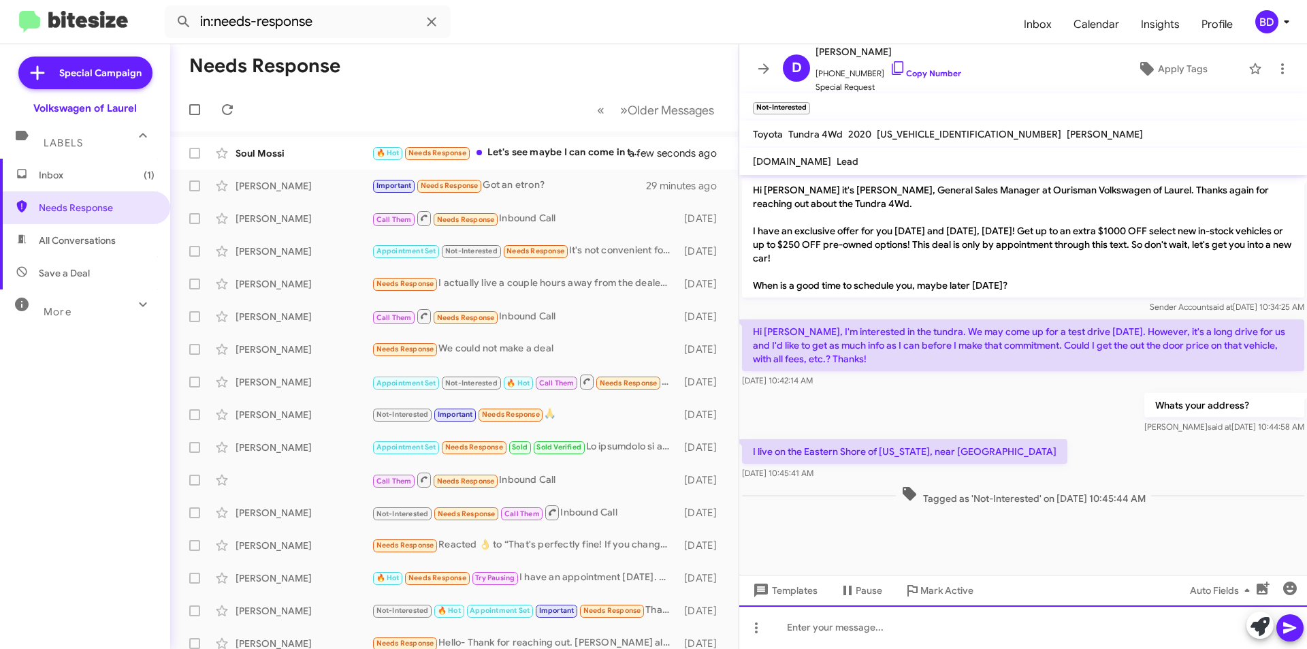
click at [808, 619] on div at bounding box center [1023, 627] width 568 height 44
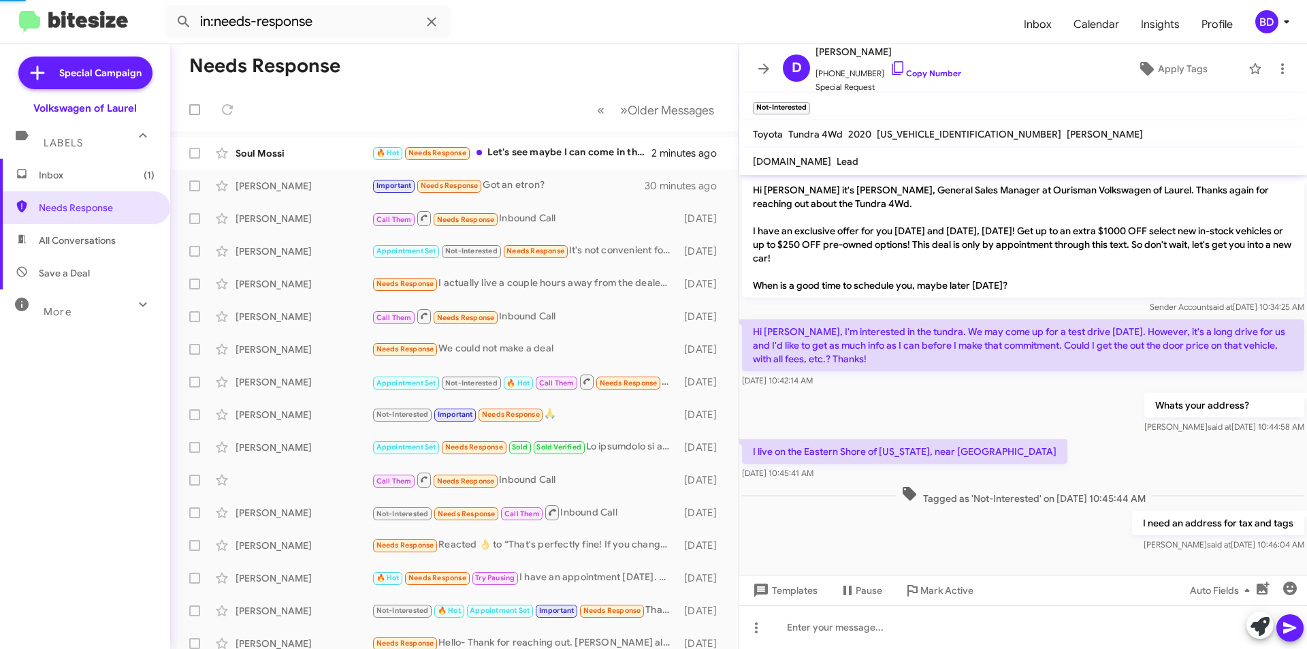
scroll to position [50, 0]
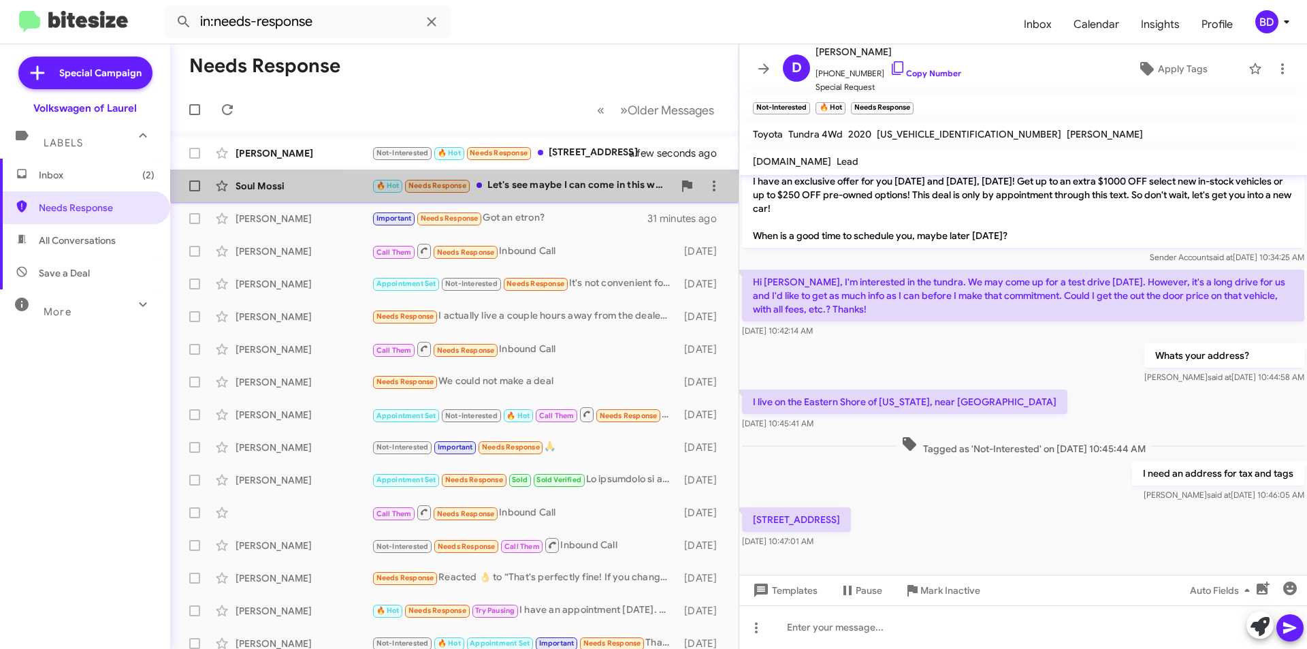
click at [578, 190] on div "🔥 Hot Needs Response Let's see maybe I can come in this weekend" at bounding box center [522, 186] width 301 height 16
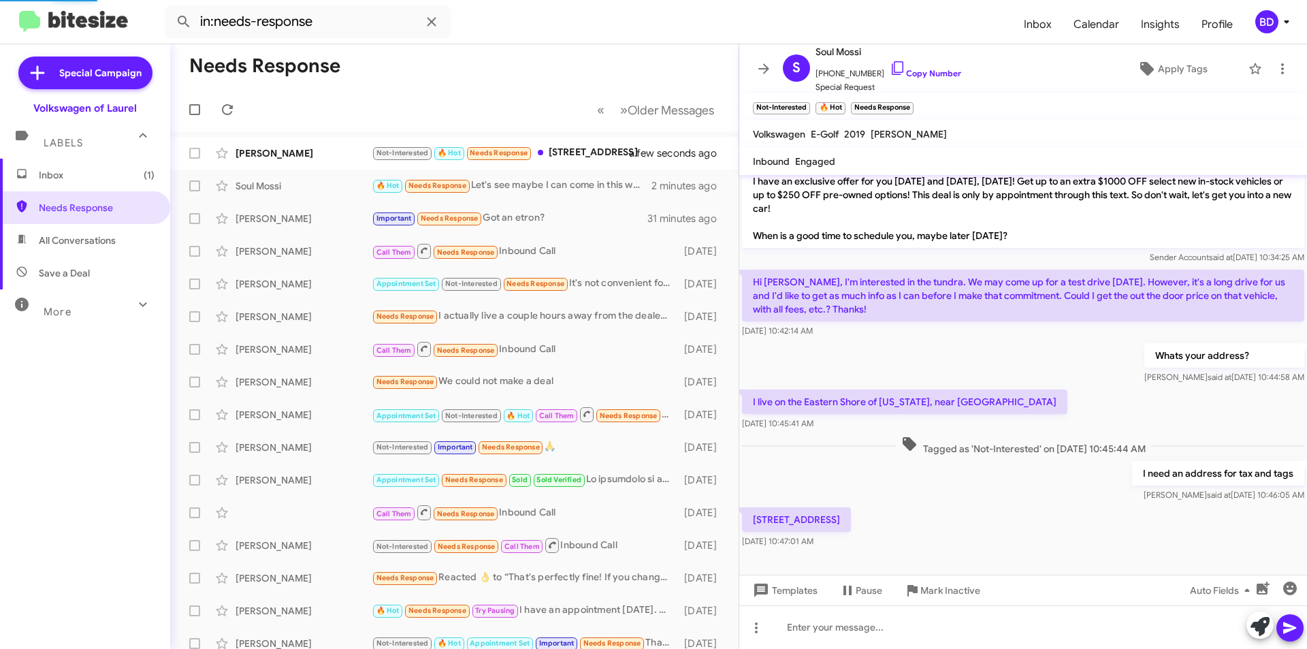
scroll to position [3, 0]
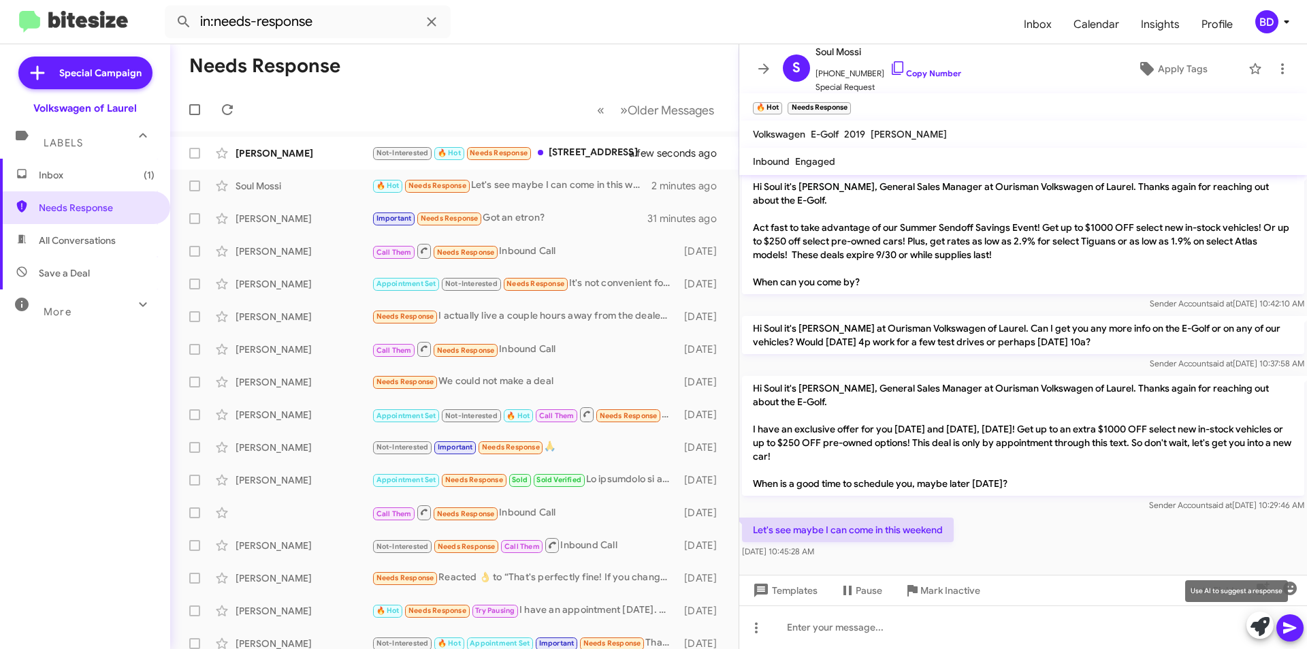
click at [1269, 619] on button at bounding box center [1259, 624] width 27 height 27
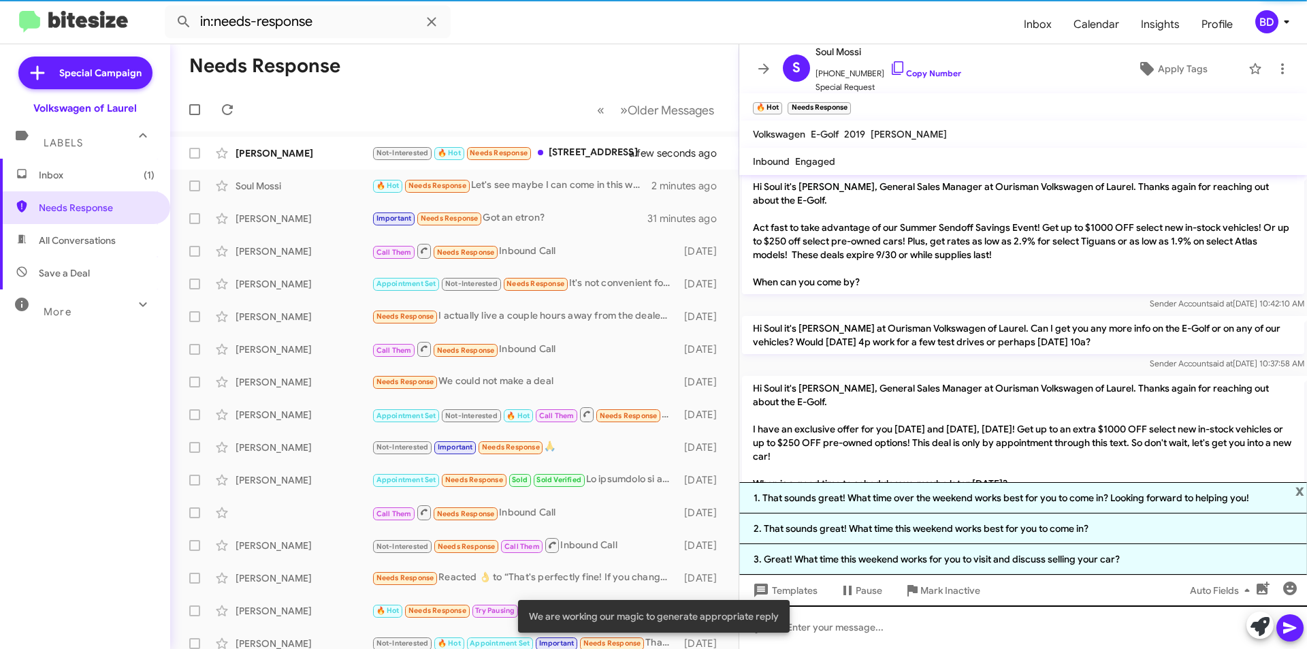
scroll to position [50, 0]
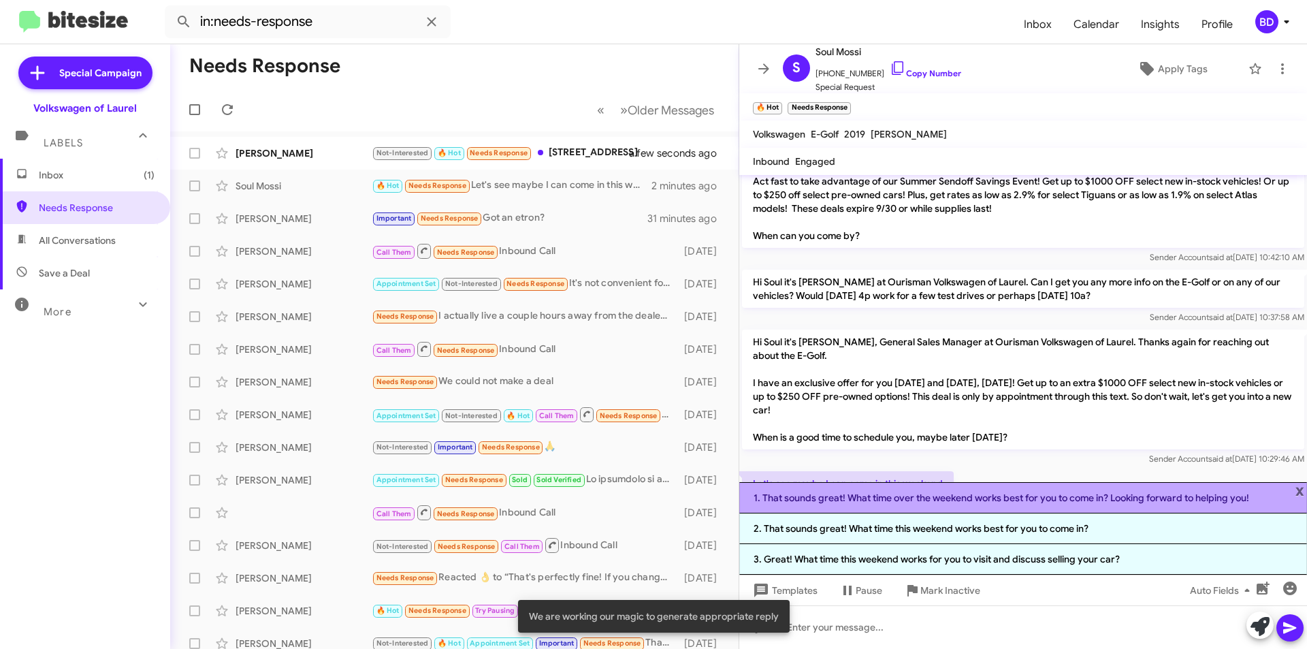
click at [930, 497] on li "1. That sounds great! What time over the weekend works best for you to come in?…" at bounding box center [1023, 497] width 568 height 31
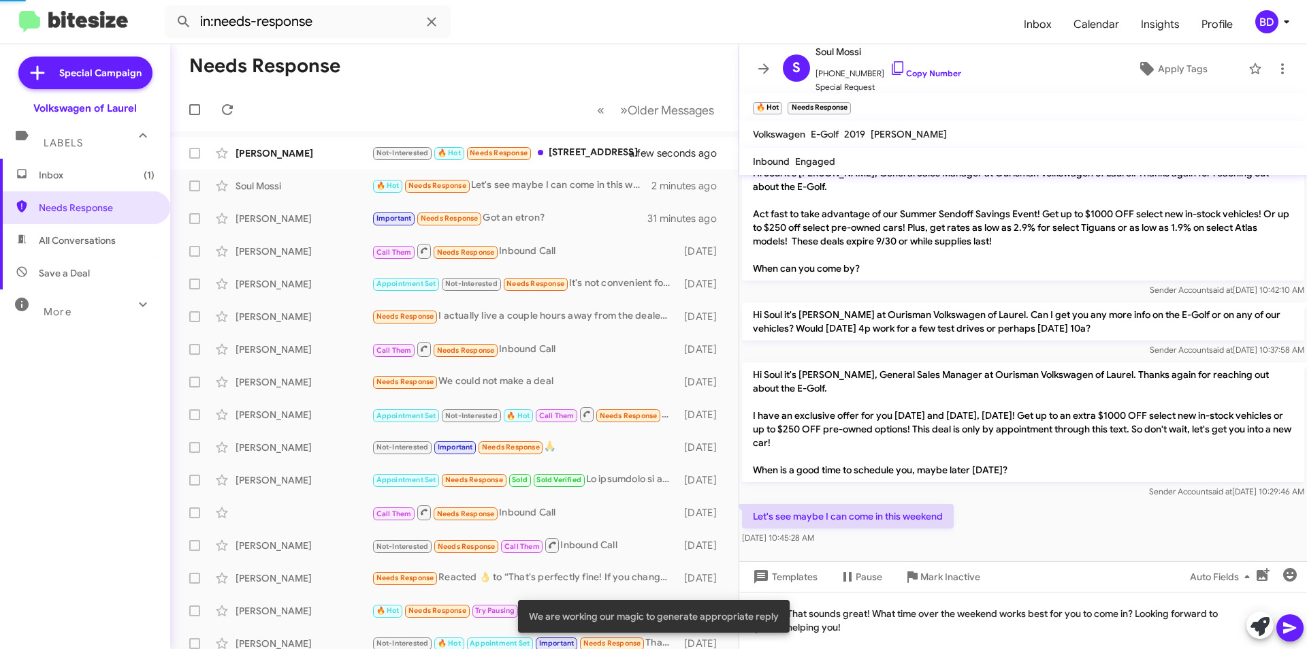
scroll to position [17, 0]
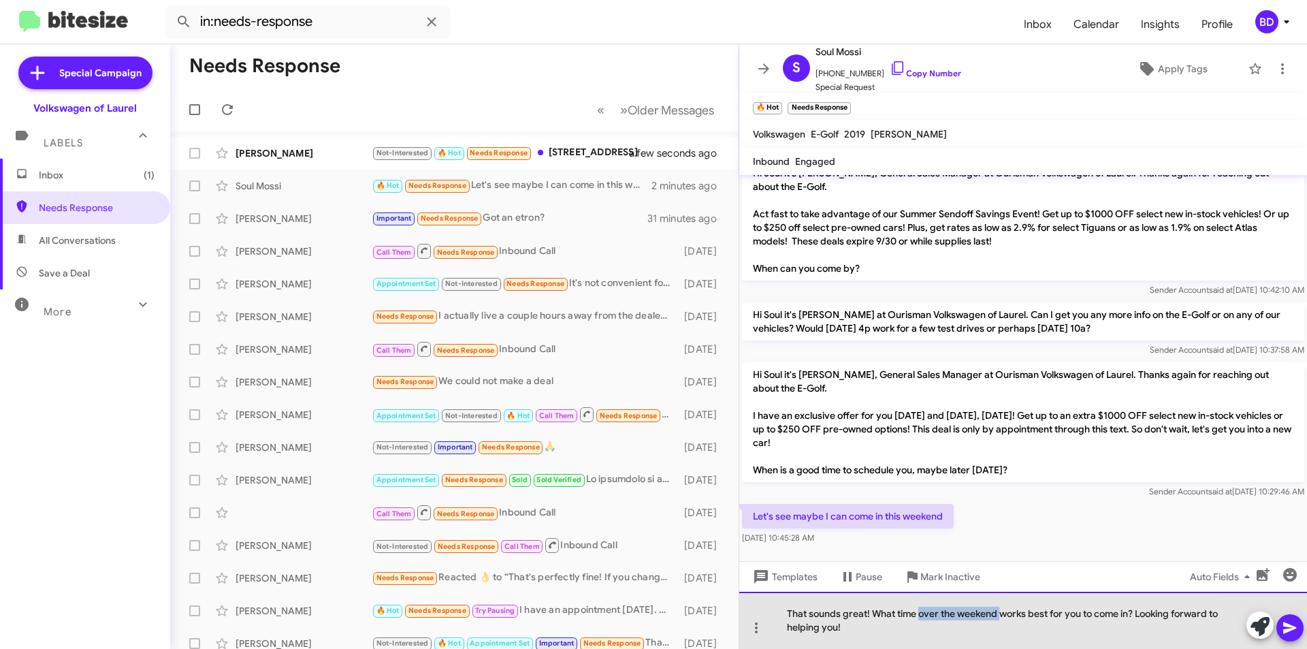
drag, startPoint x: 919, startPoint y: 615, endPoint x: 1000, endPoint y: 613, distance: 81.0
click at [1002, 614] on div "That sounds great! What time over the weekend works best for you to come in? Lo…" at bounding box center [1023, 619] width 568 height 57
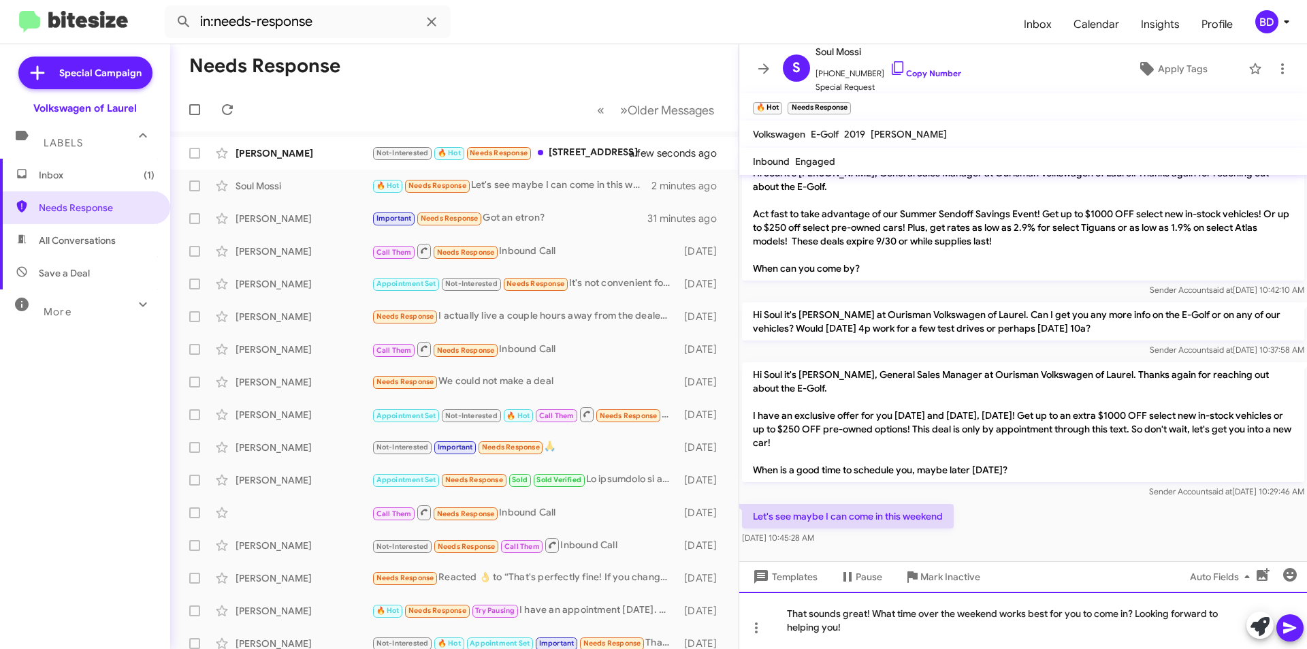
scroll to position [3, 0]
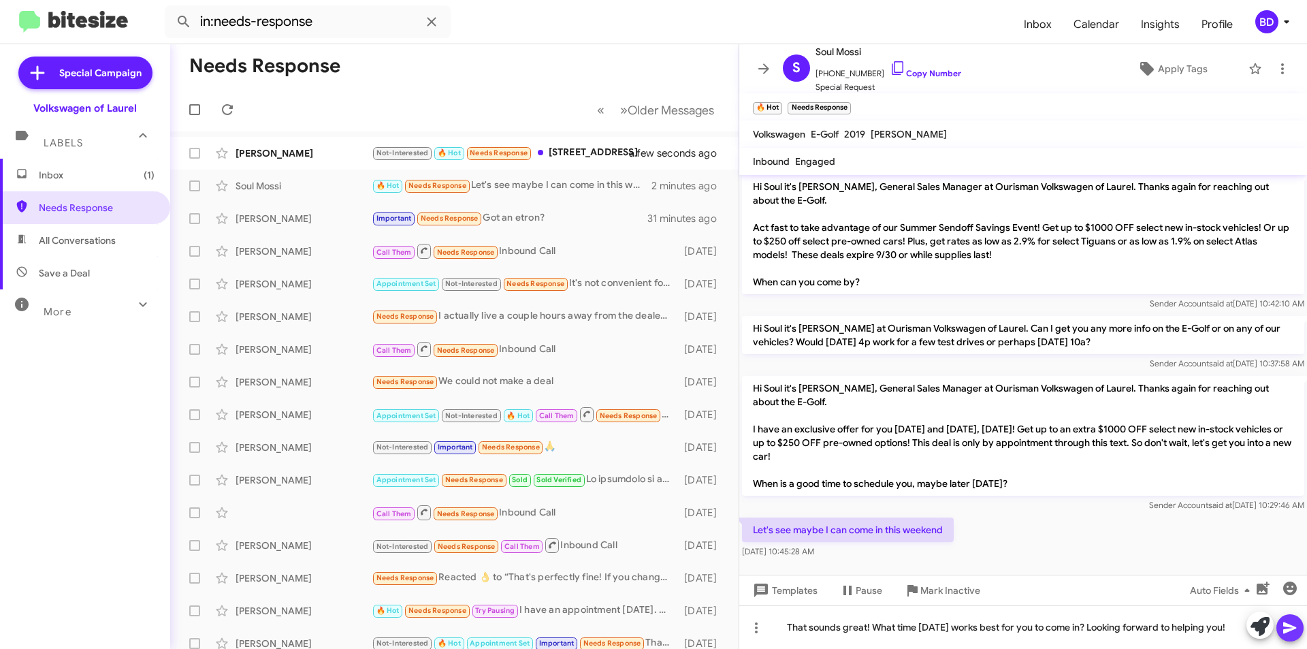
click at [1288, 625] on icon at bounding box center [1289, 628] width 13 height 12
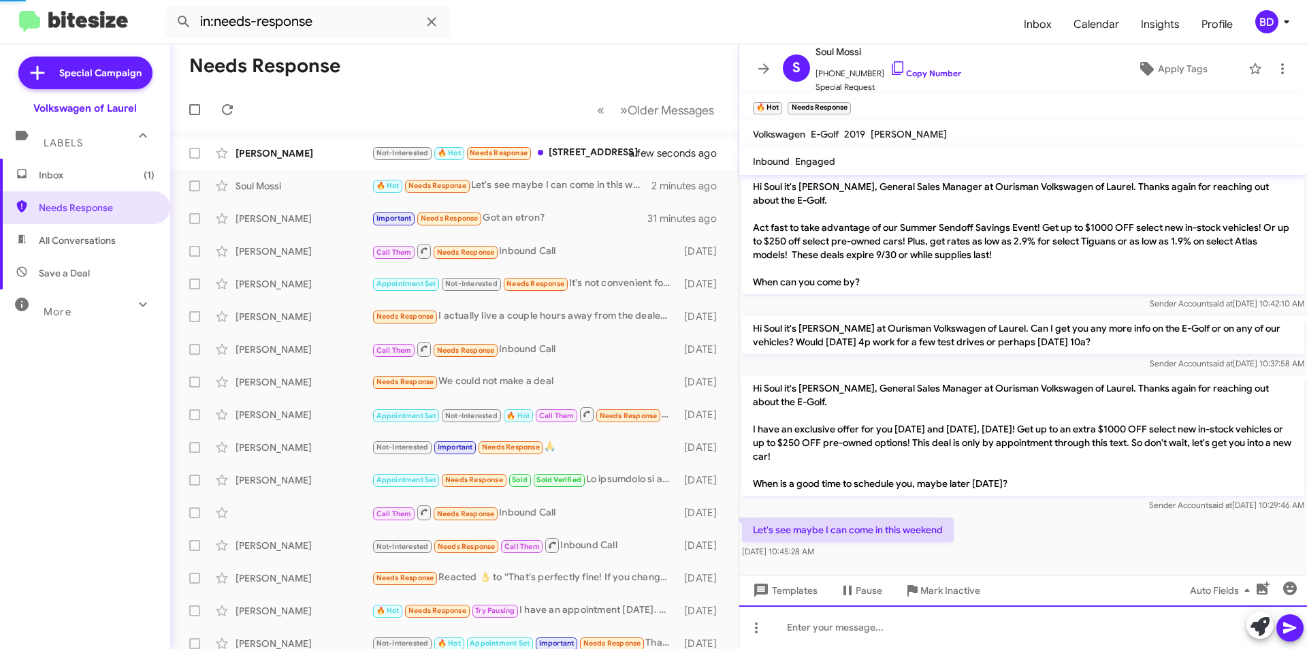
scroll to position [53, 0]
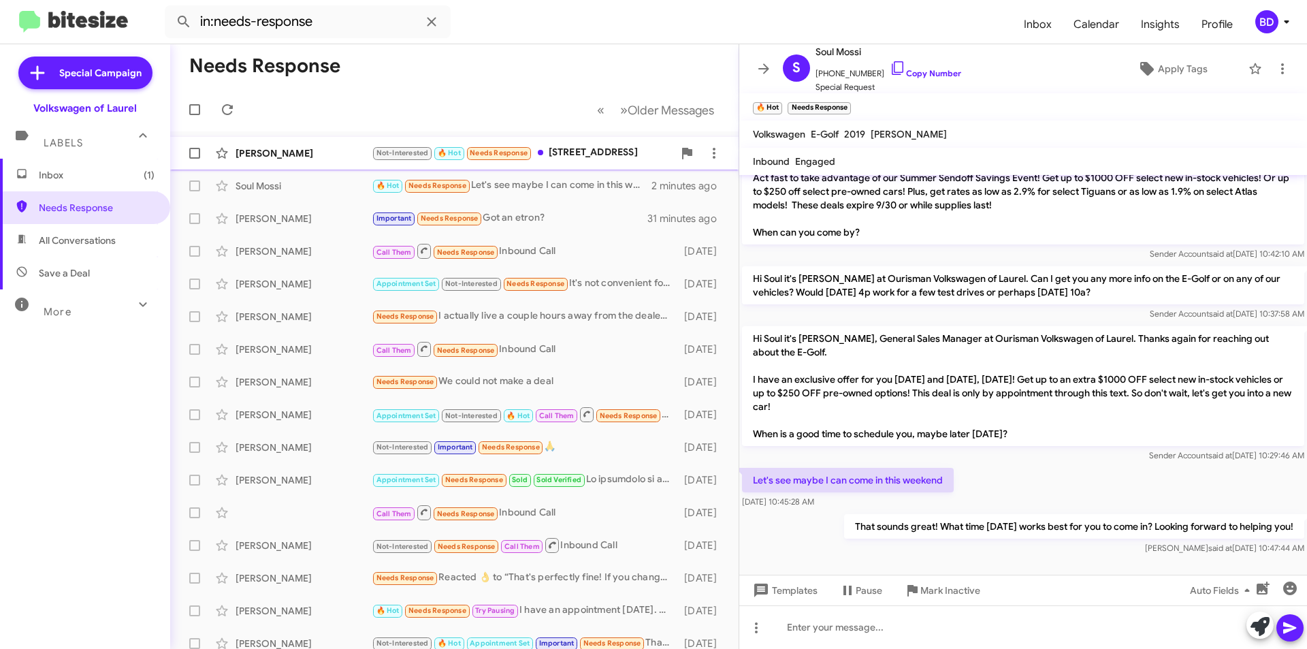
click at [588, 154] on div "Not-Interested 🔥 Hot Needs Response 18899 seaside circle, parksley VA 23421" at bounding box center [522, 153] width 301 height 16
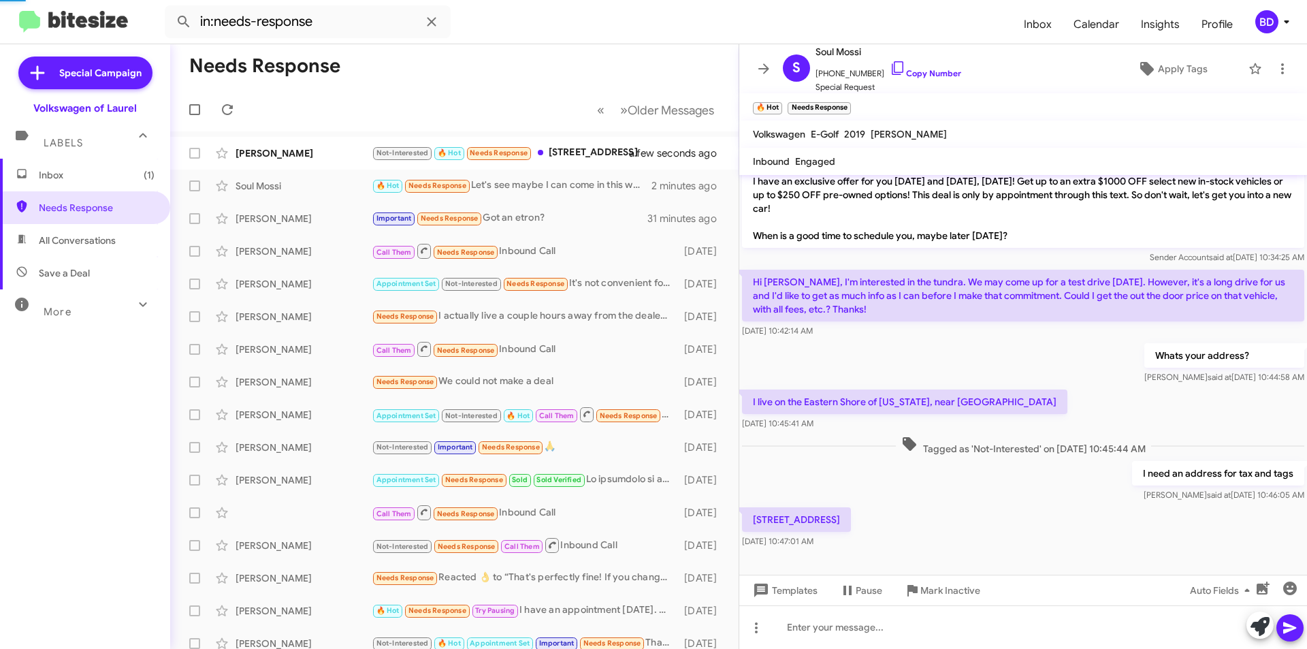
scroll to position [50, 0]
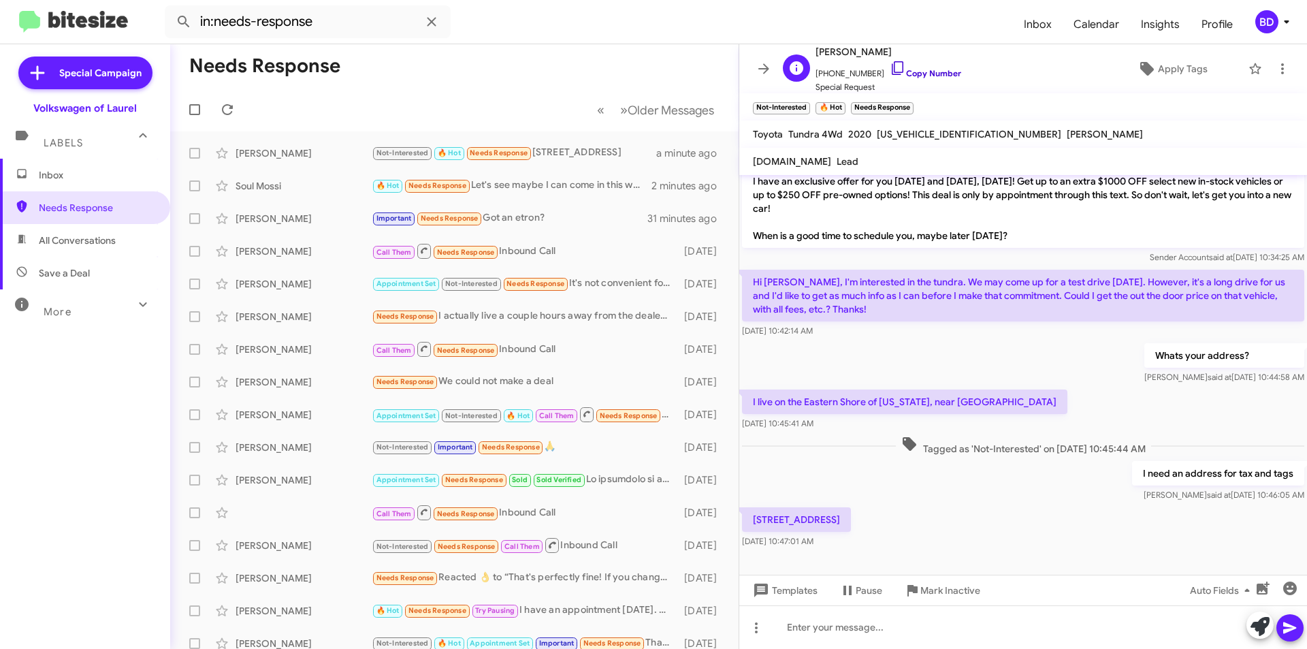
click at [926, 74] on link "Copy Number" at bounding box center [925, 73] width 71 height 10
drag, startPoint x: 753, startPoint y: 519, endPoint x: 941, endPoint y: 522, distance: 187.2
click at [955, 521] on div "18899 seaside circle, parksley VA 23421 Sep 19, 2025, 10:47:01 AM" at bounding box center [1023, 527] width 568 height 46
copy p "18899 seaside circle, parksley VA 23421"
click at [826, 628] on div at bounding box center [1023, 627] width 568 height 44
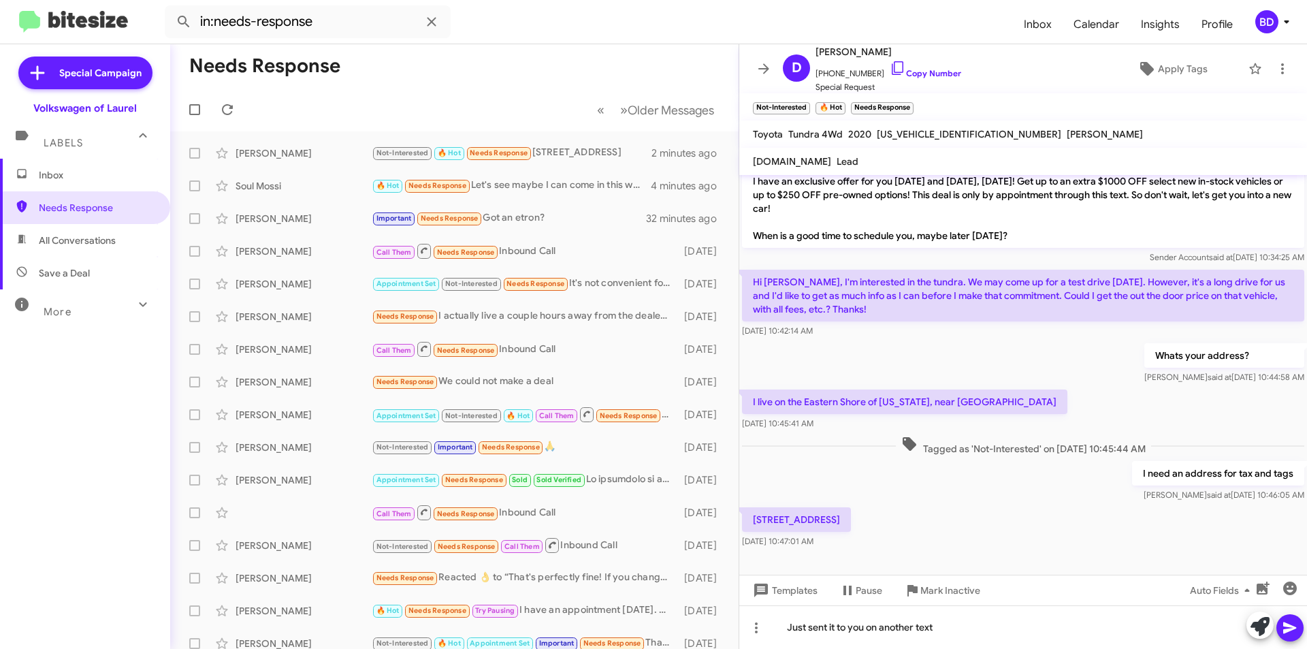
click at [1286, 624] on icon at bounding box center [1289, 628] width 13 height 12
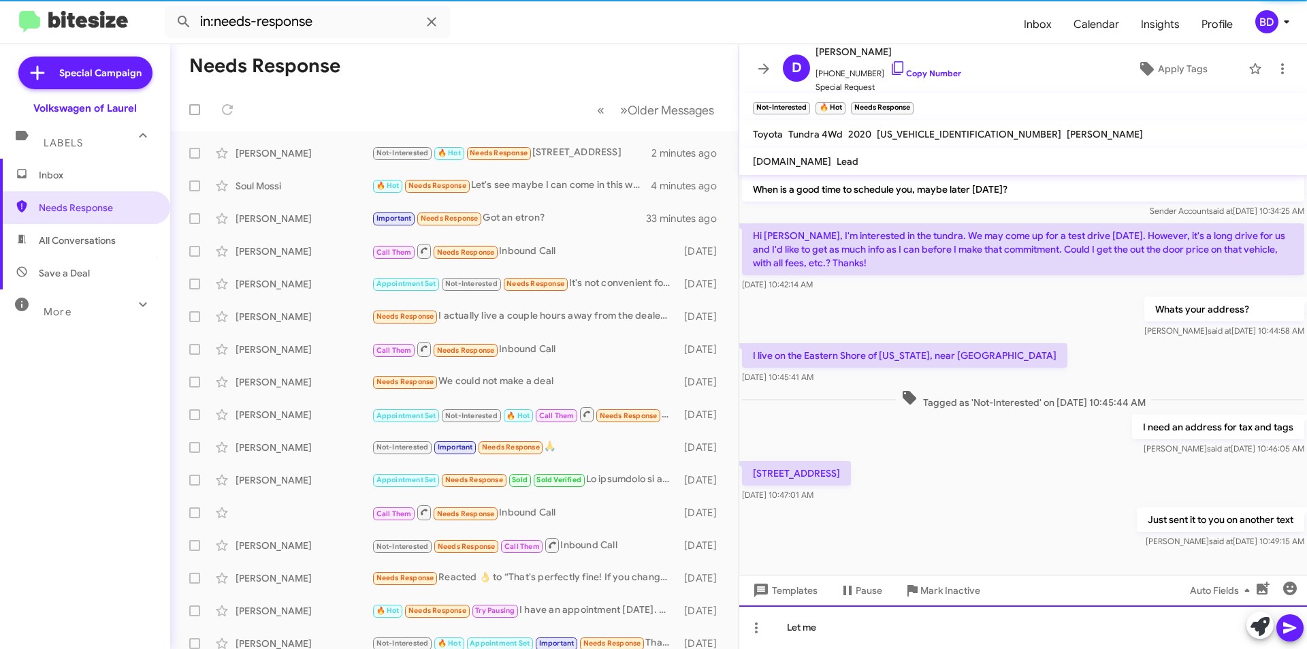
scroll to position [99, 0]
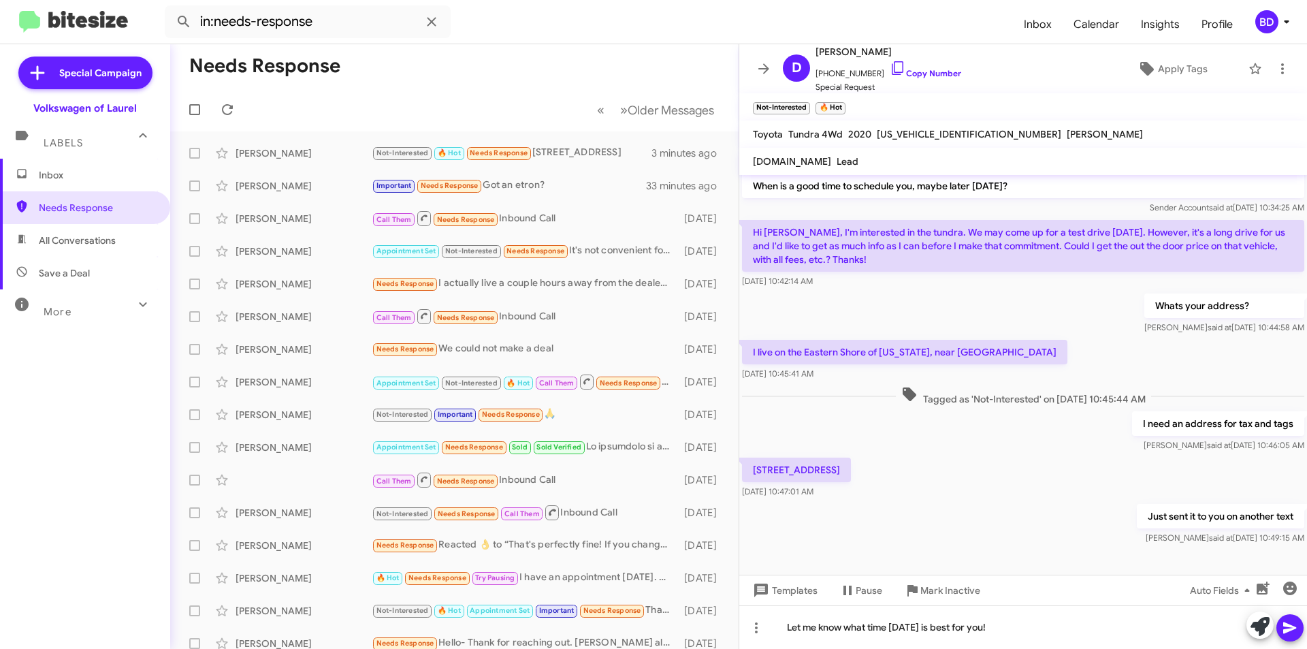
click at [1285, 623] on icon at bounding box center [1289, 628] width 13 height 12
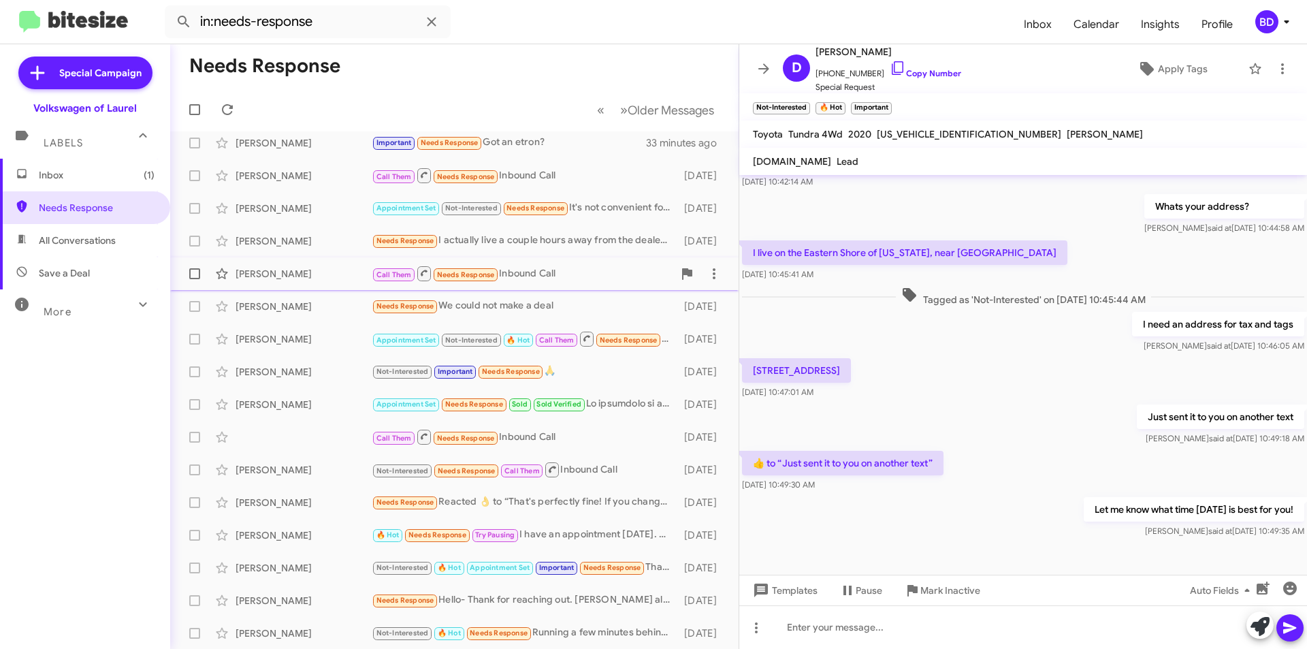
scroll to position [0, 0]
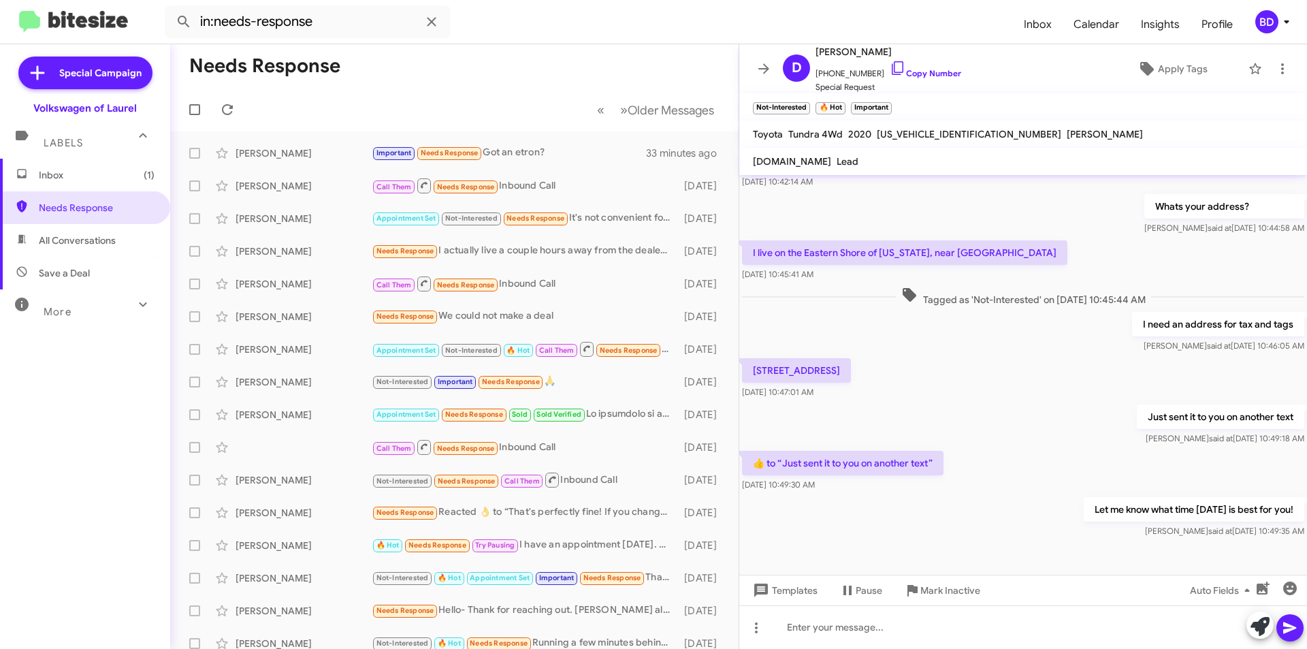
click at [105, 174] on span "Inbox (1)" at bounding box center [97, 175] width 116 height 14
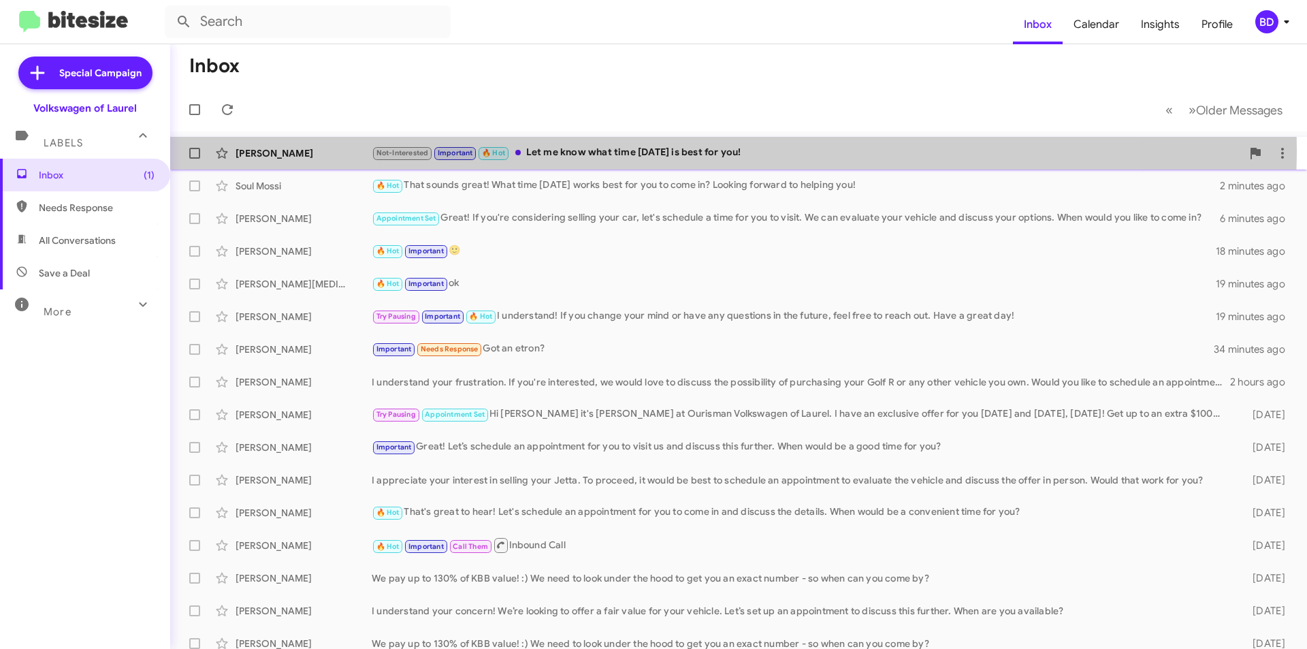
click at [613, 149] on div "Not-Interested Important 🔥 Hot Let me know what time tomorrow is best for you!" at bounding box center [807, 153] width 870 height 16
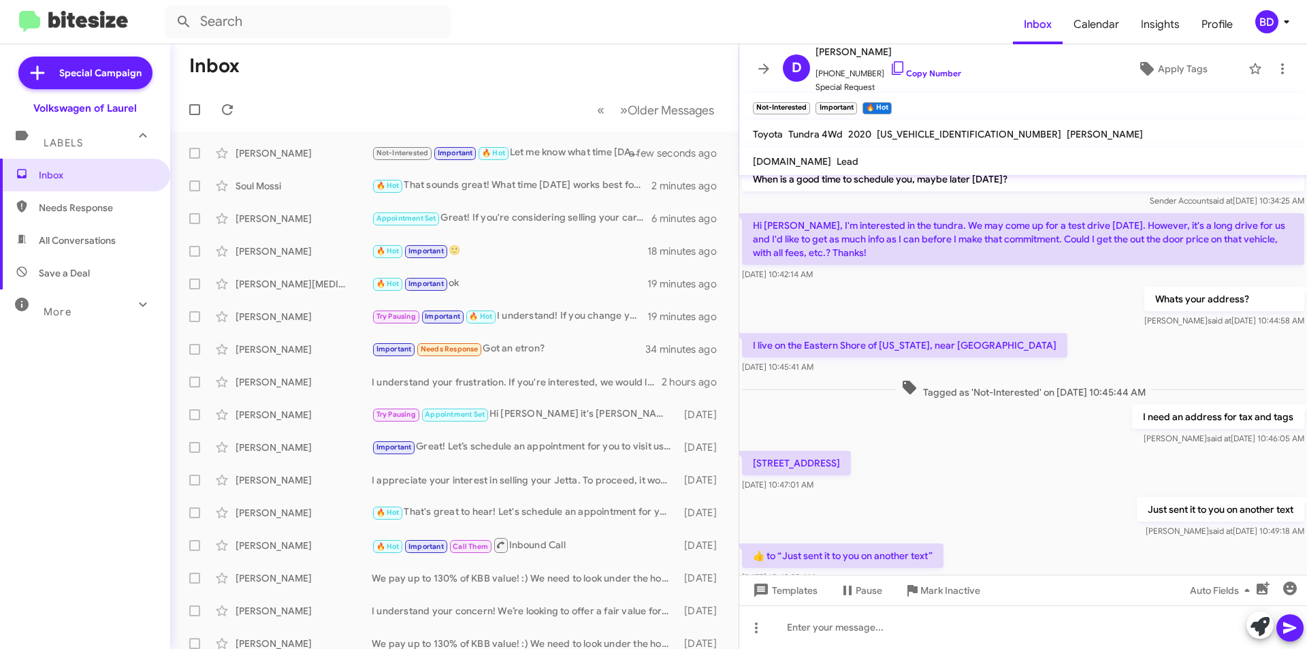
scroll to position [40, 0]
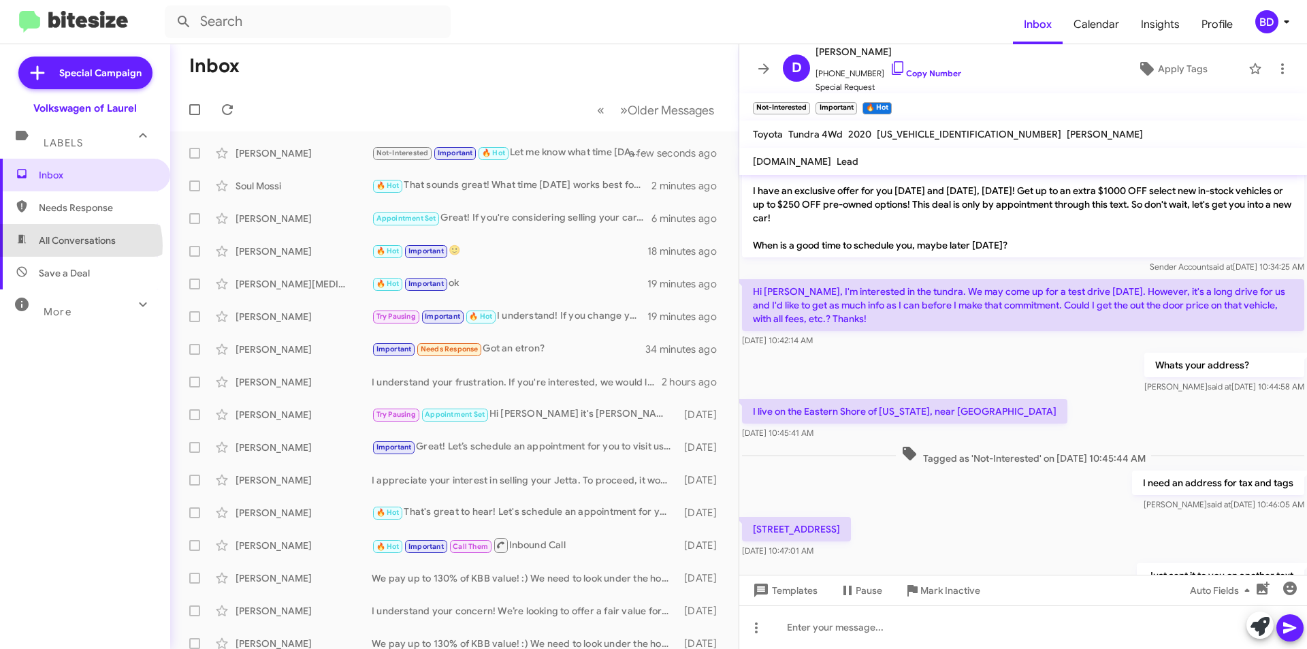
click at [76, 246] on span "All Conversations" at bounding box center [77, 240] width 77 height 14
type input "in:all-conversations"
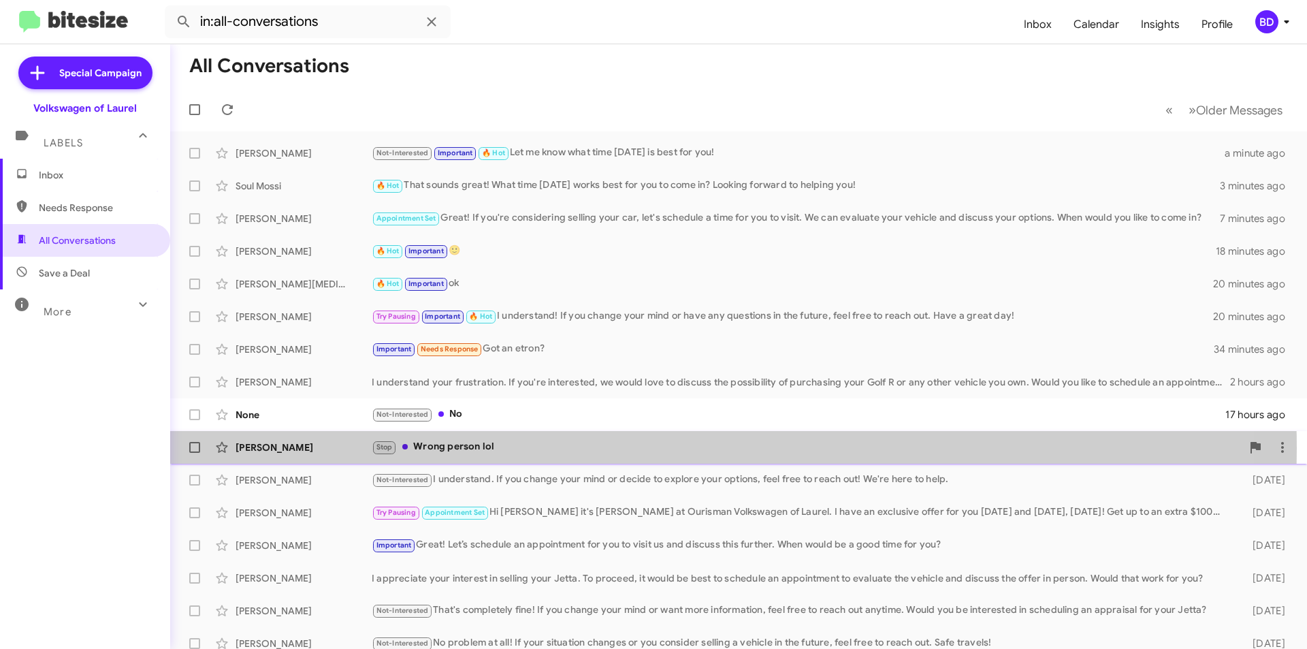
click at [584, 448] on div "Stop Wrong person lol" at bounding box center [807, 447] width 870 height 16
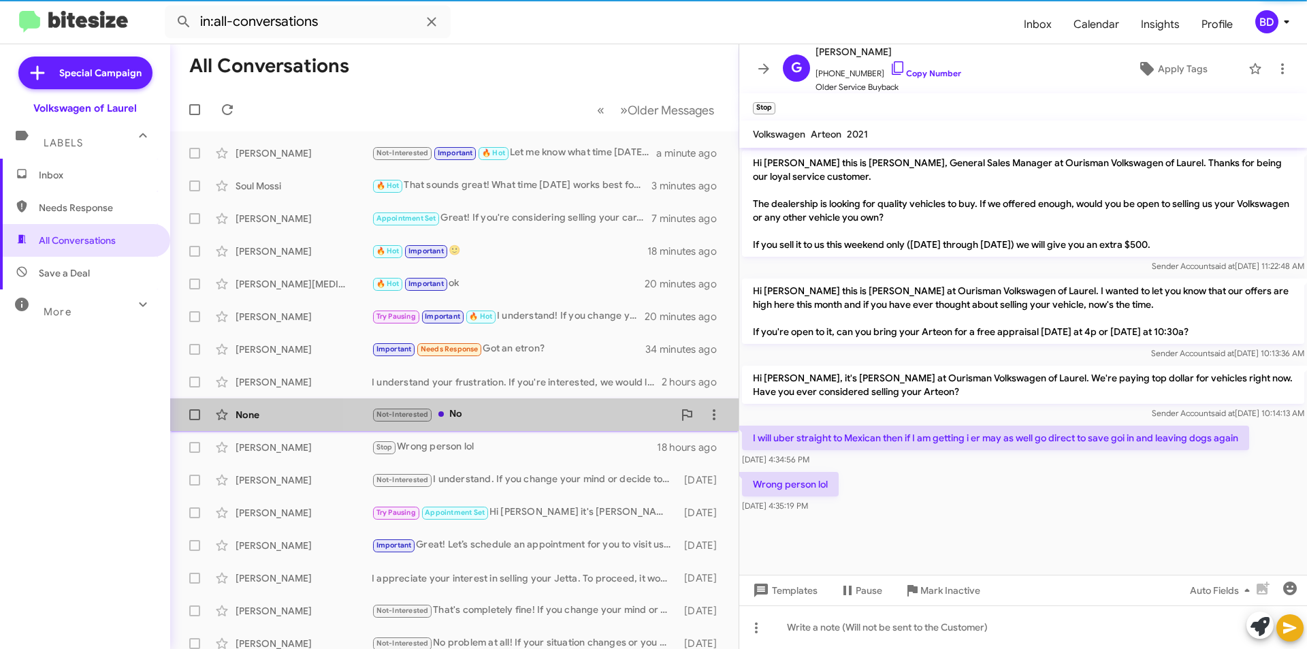
click at [541, 415] on div "Not-Interested No" at bounding box center [522, 414] width 301 height 16
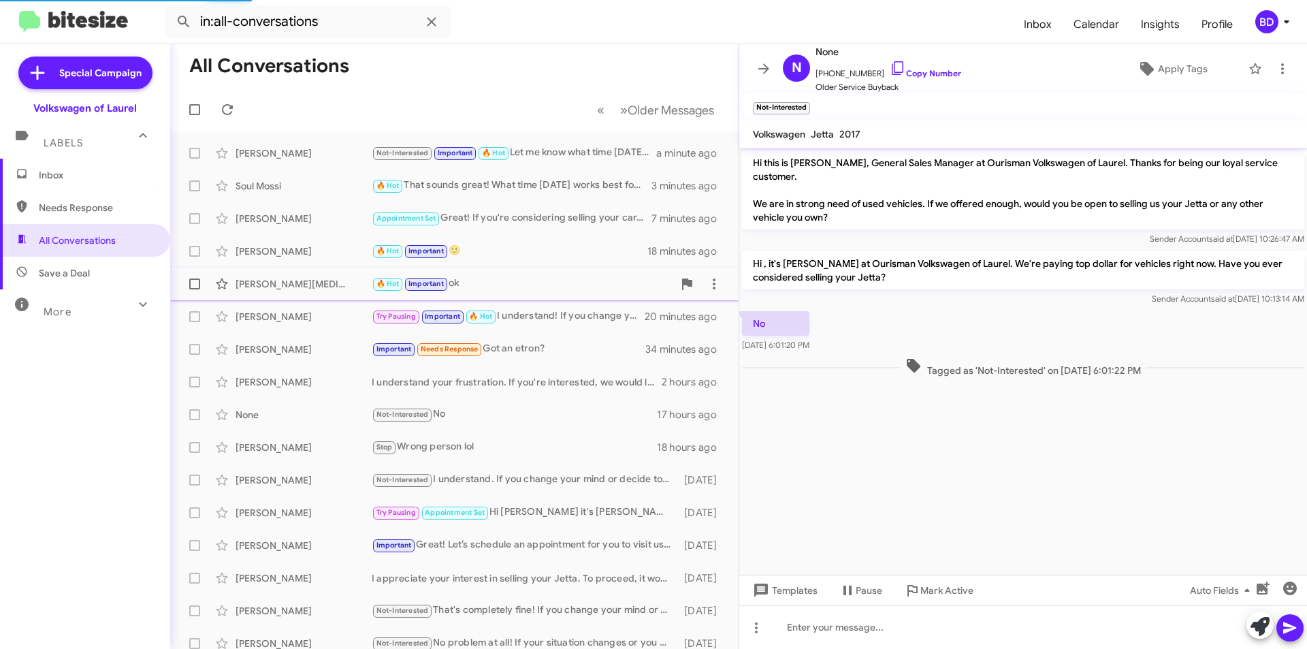
click at [544, 273] on div "Devin Muse 🔥 Hot Important ok 20 minutes ago" at bounding box center [454, 283] width 547 height 27
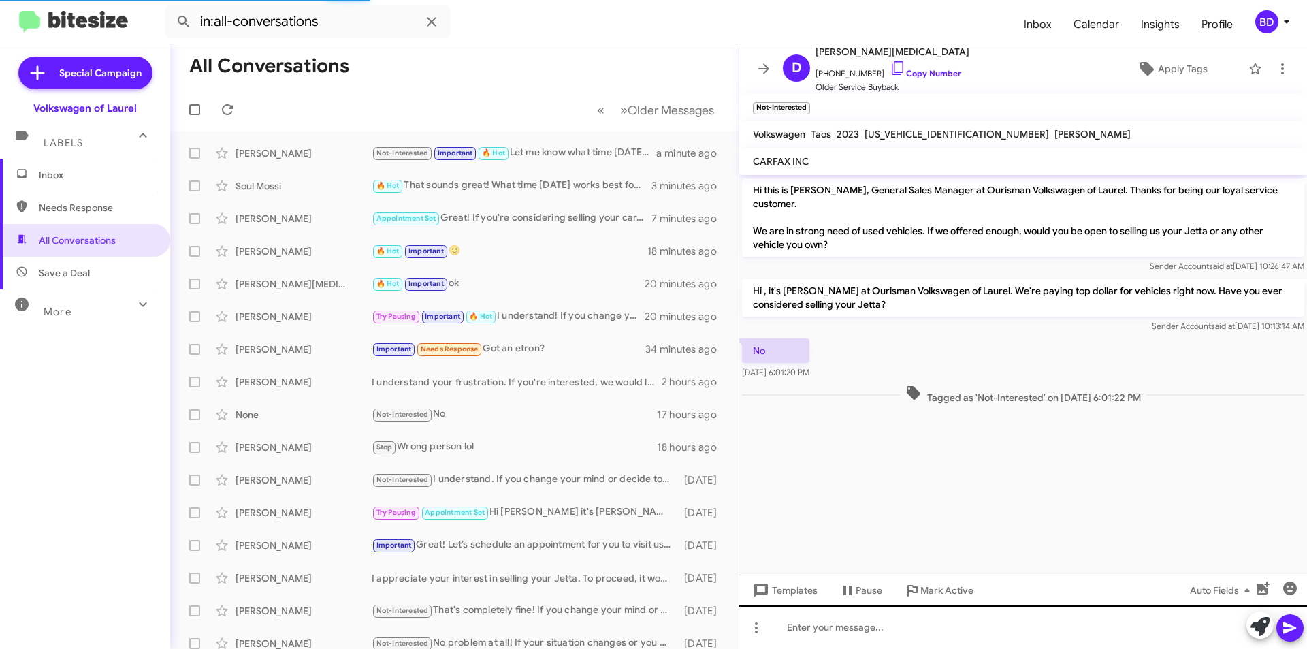
scroll to position [88, 0]
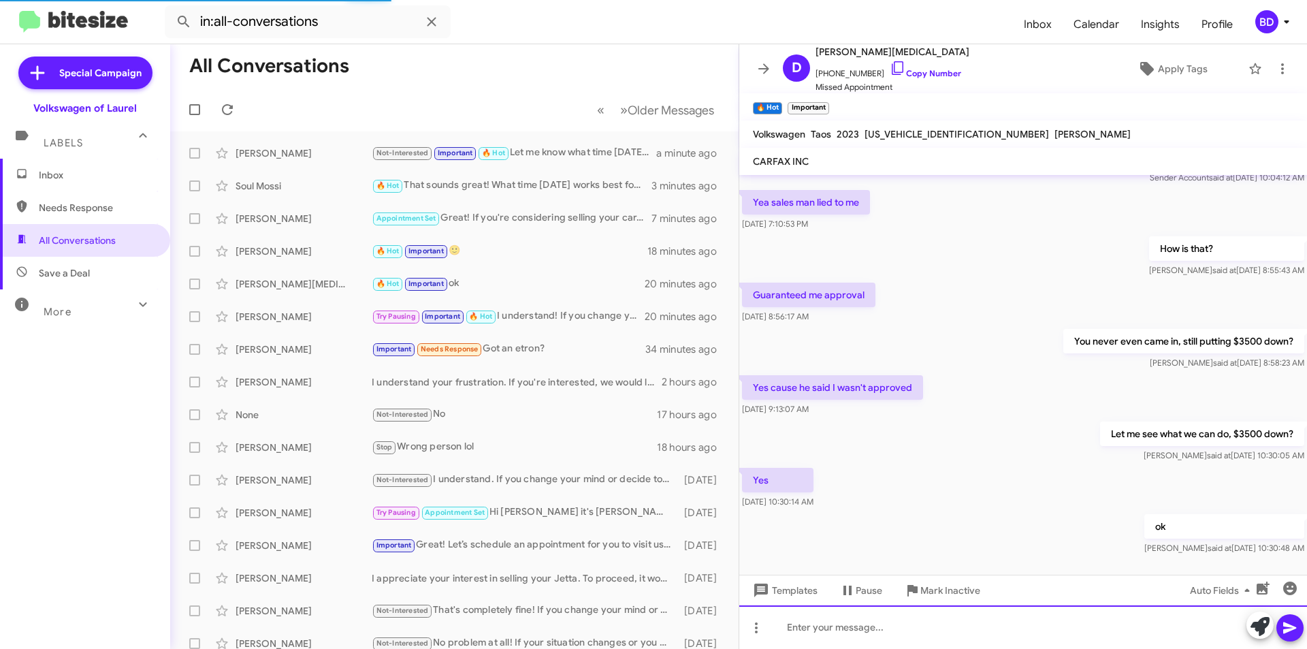
click at [910, 630] on div at bounding box center [1023, 627] width 568 height 44
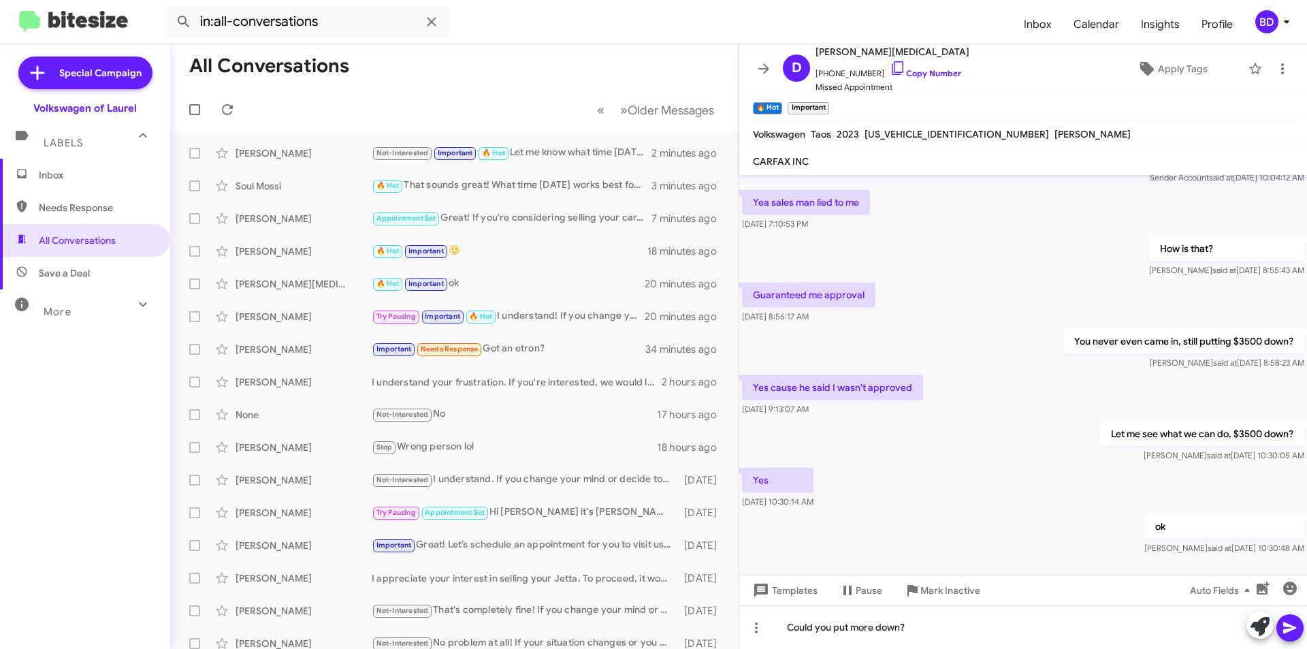
click at [1288, 622] on icon at bounding box center [1290, 627] width 16 height 16
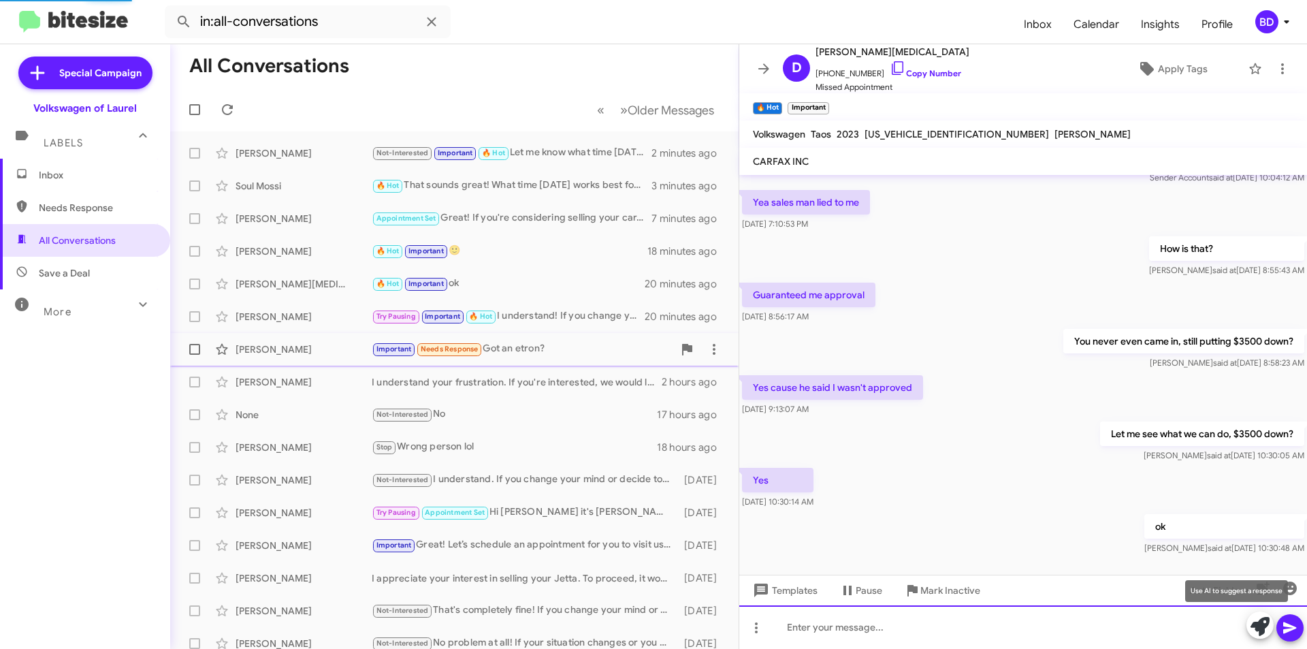
scroll to position [0, 0]
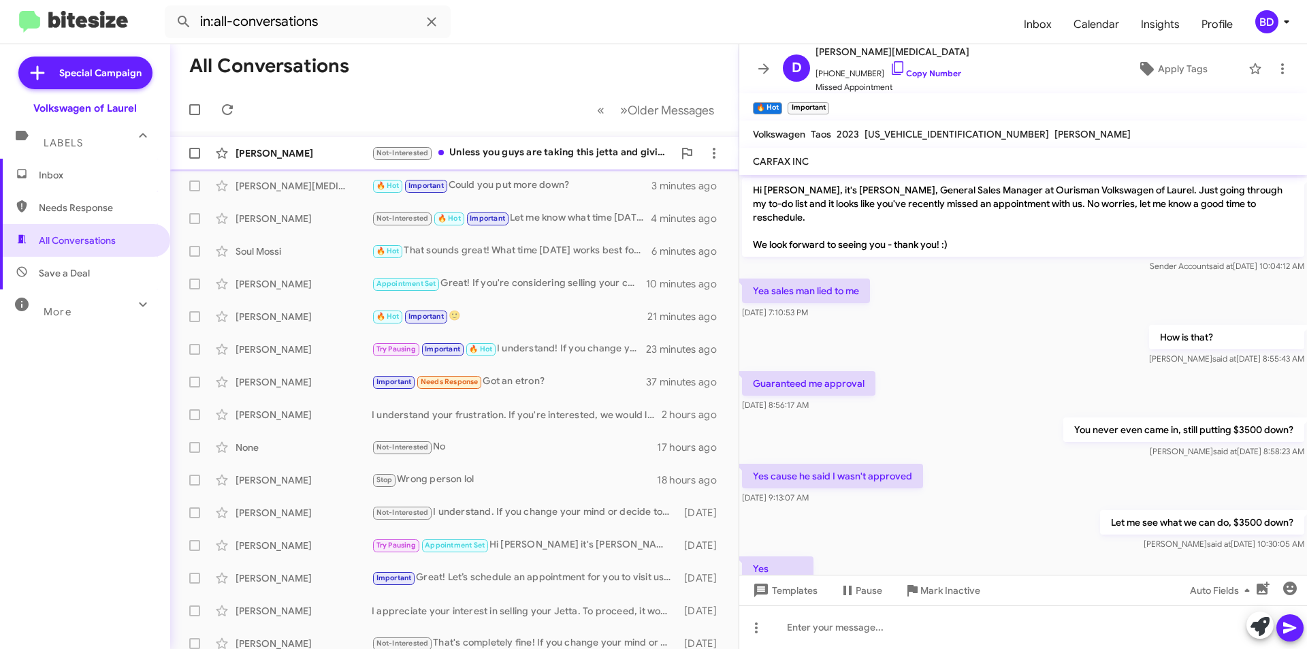
click at [532, 157] on div "Not-Interested Unless you guys are taking this jetta and giving me the gti for …" at bounding box center [522, 153] width 301 height 16
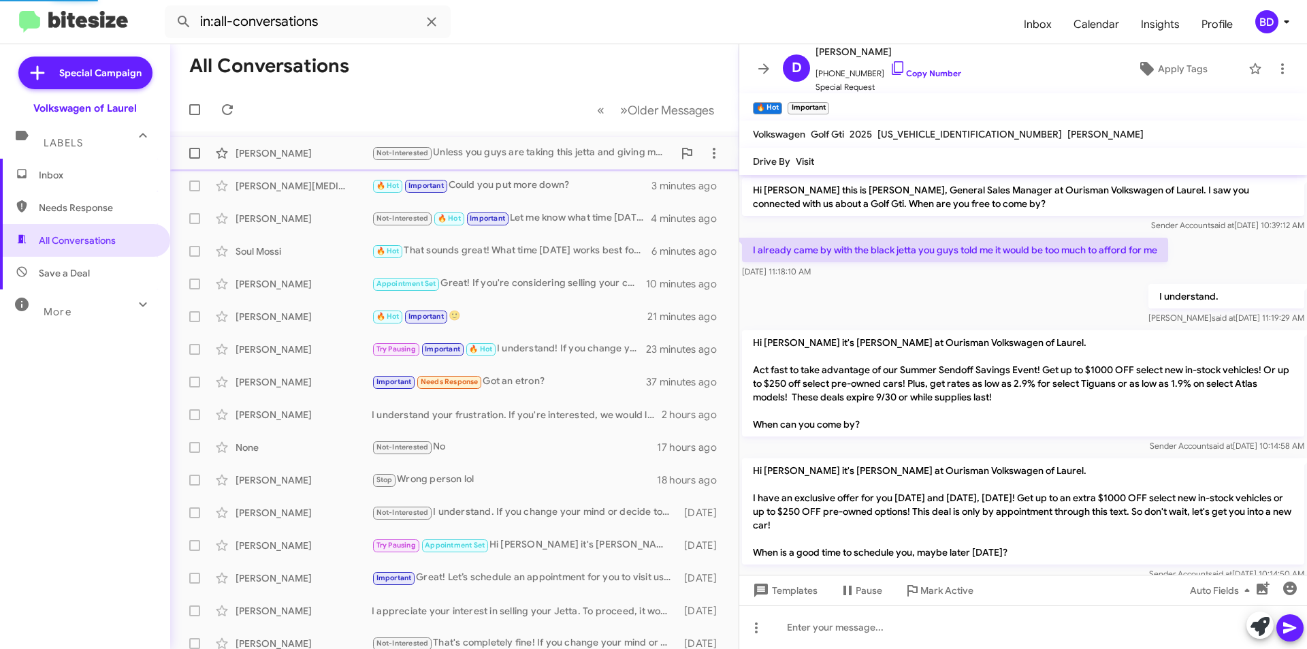
scroll to position [118, 0]
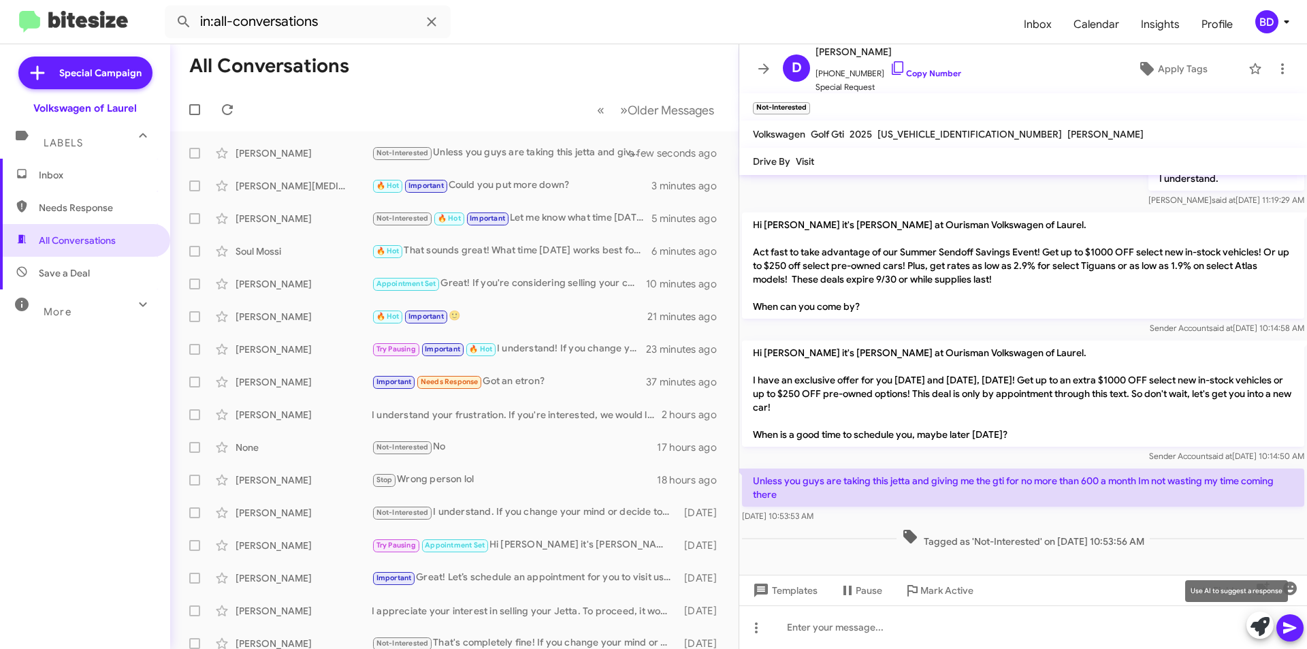
click at [1261, 624] on icon at bounding box center [1259, 626] width 19 height 19
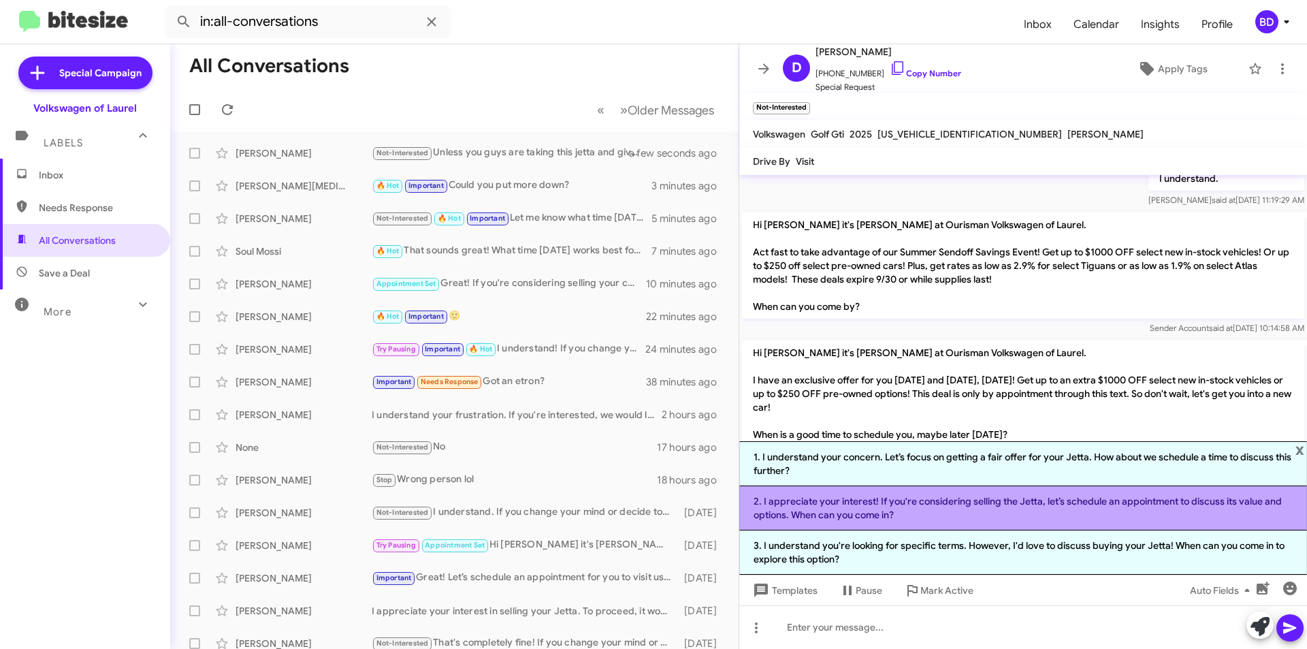
click at [934, 513] on li "2. I appreciate your interest! If you're considering selling the Jetta, let’s s…" at bounding box center [1023, 508] width 568 height 44
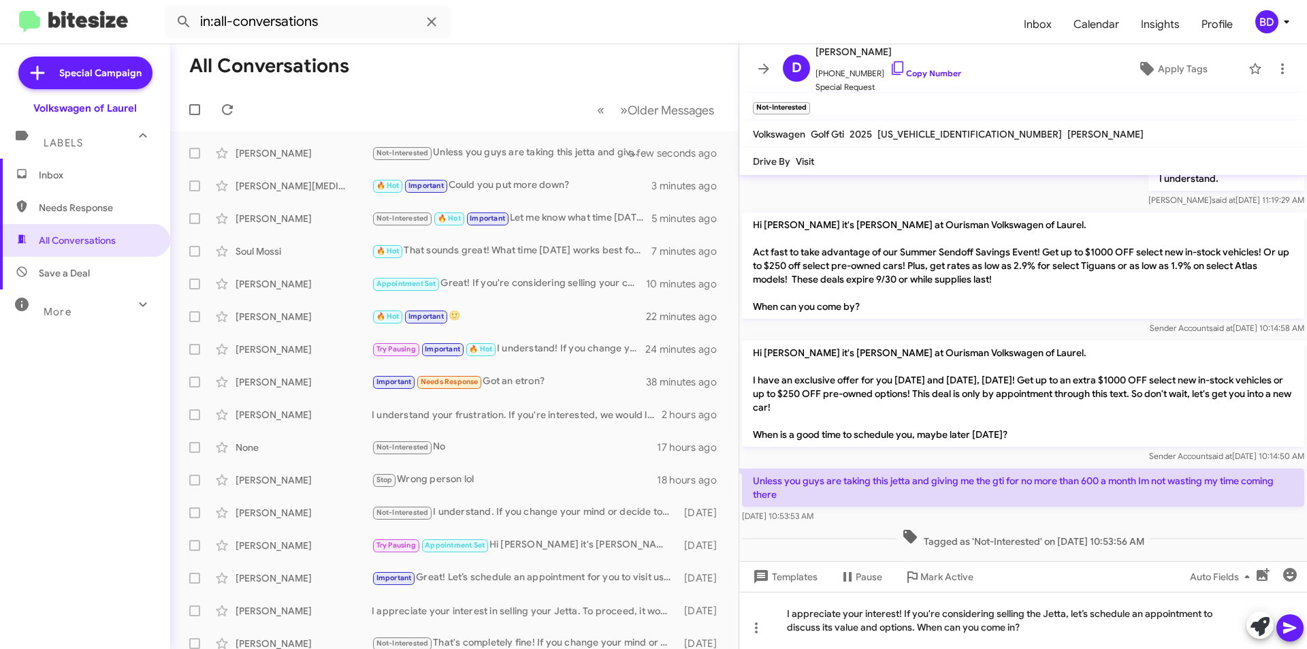
click at [1284, 630] on icon at bounding box center [1289, 628] width 13 height 12
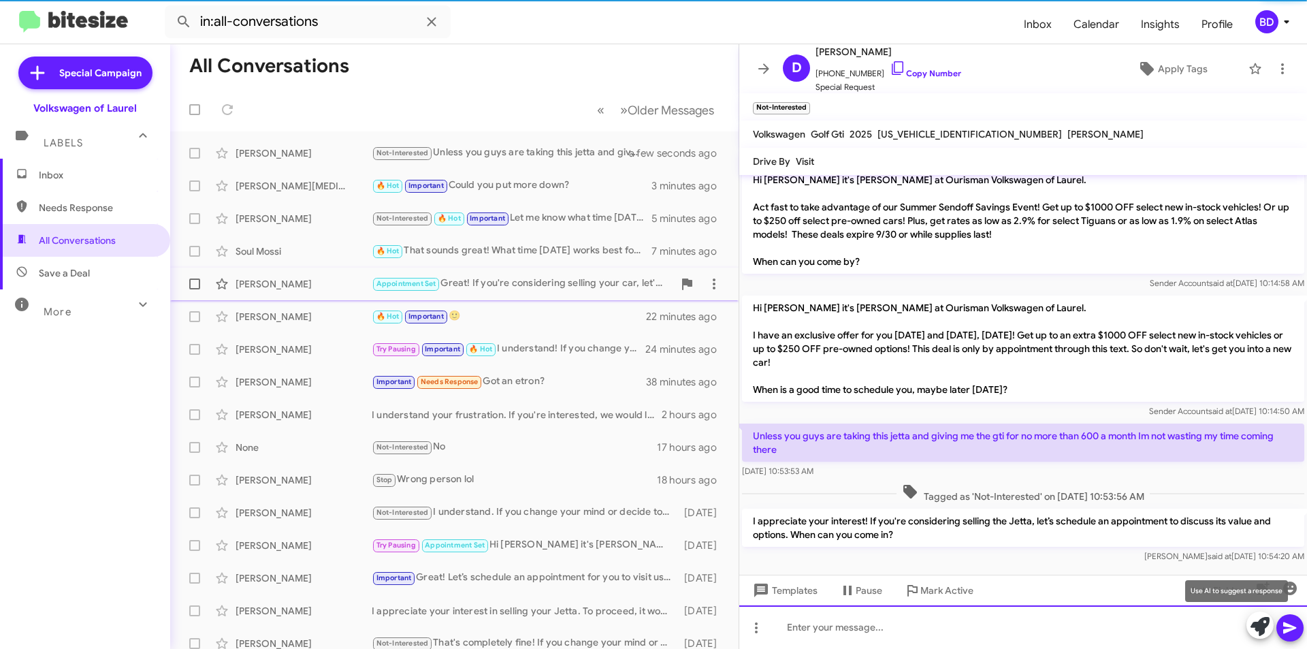
scroll to position [181, 0]
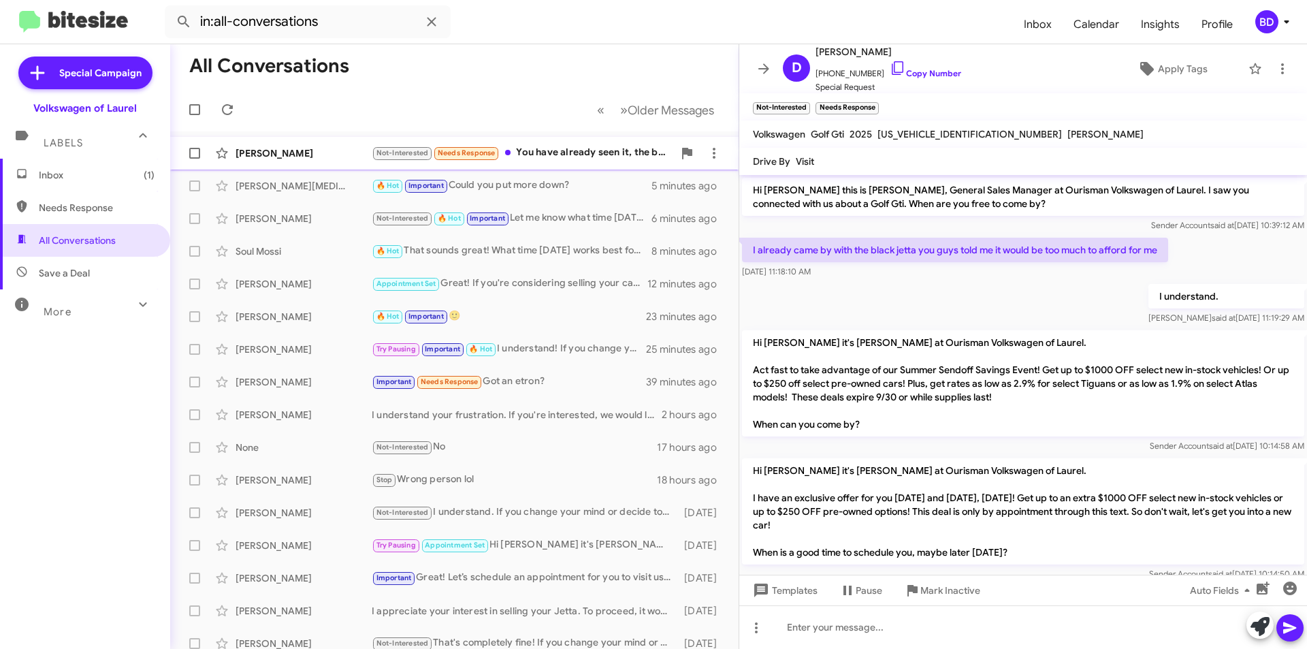
click at [568, 148] on div "Not-Interested Needs Response You have already seen it, the black one where the…" at bounding box center [522, 153] width 301 height 16
click at [913, 74] on link "Copy Number" at bounding box center [925, 73] width 71 height 10
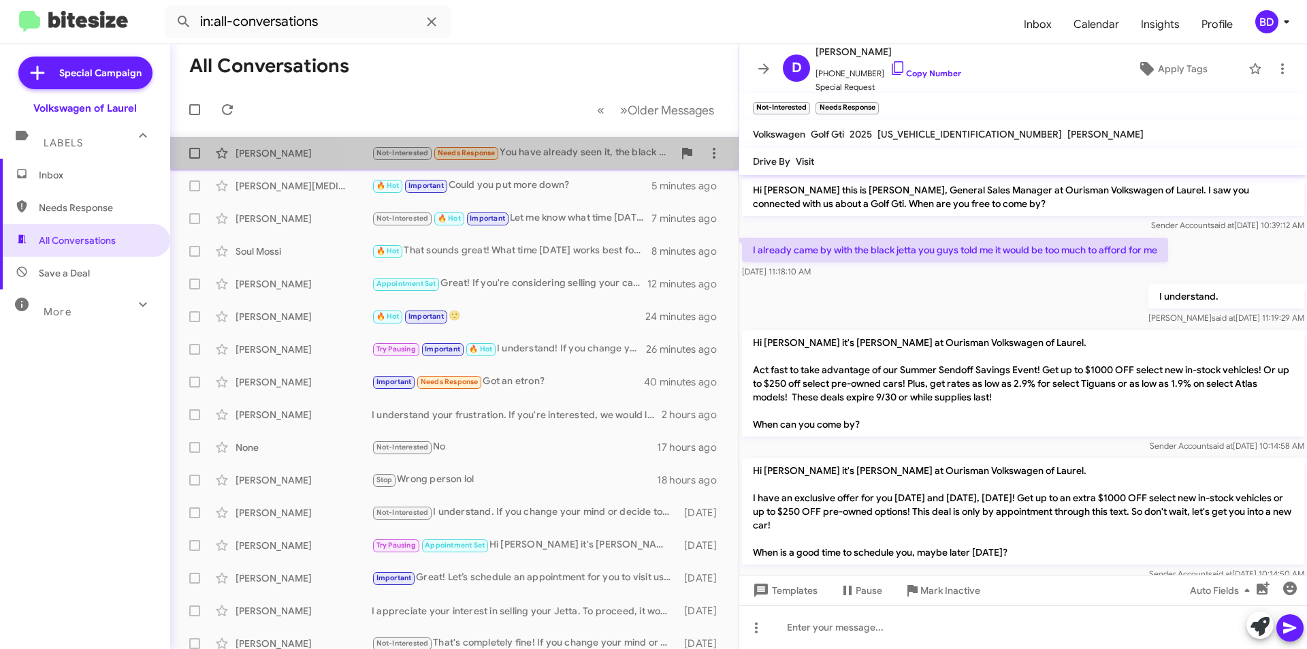
click at [578, 148] on div "Not-Interested Needs Response You have already seen it, the black one where the…" at bounding box center [522, 153] width 301 height 16
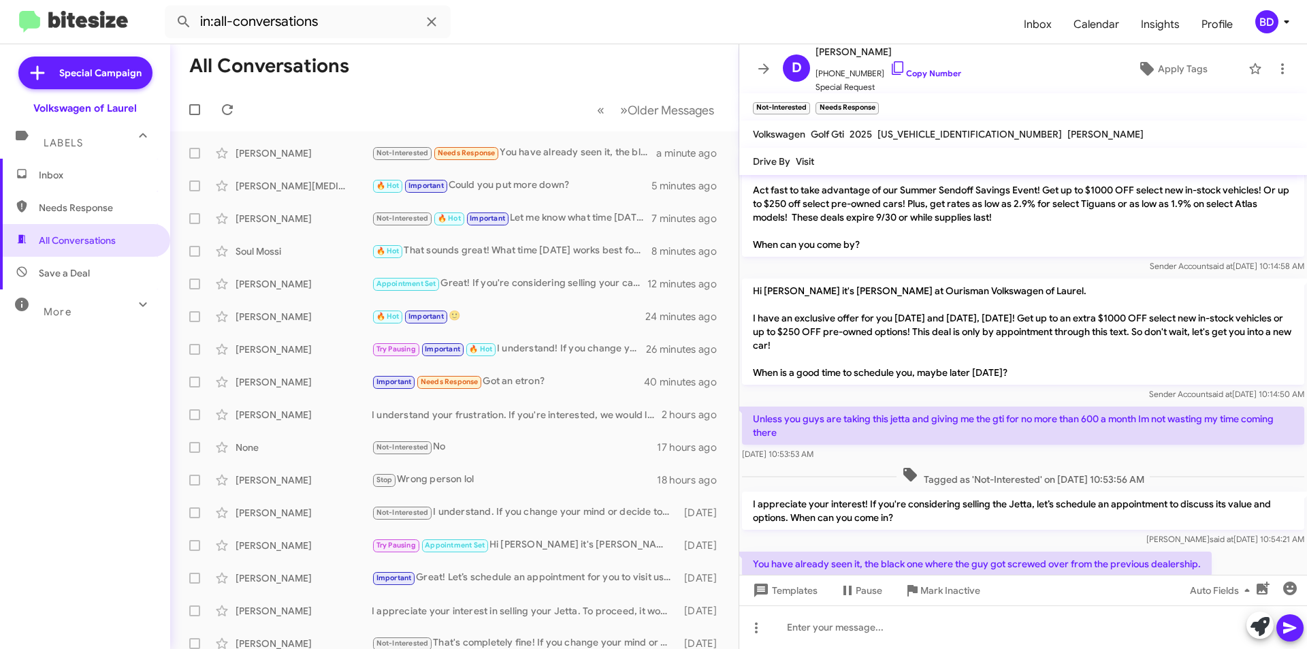
scroll to position [231, 0]
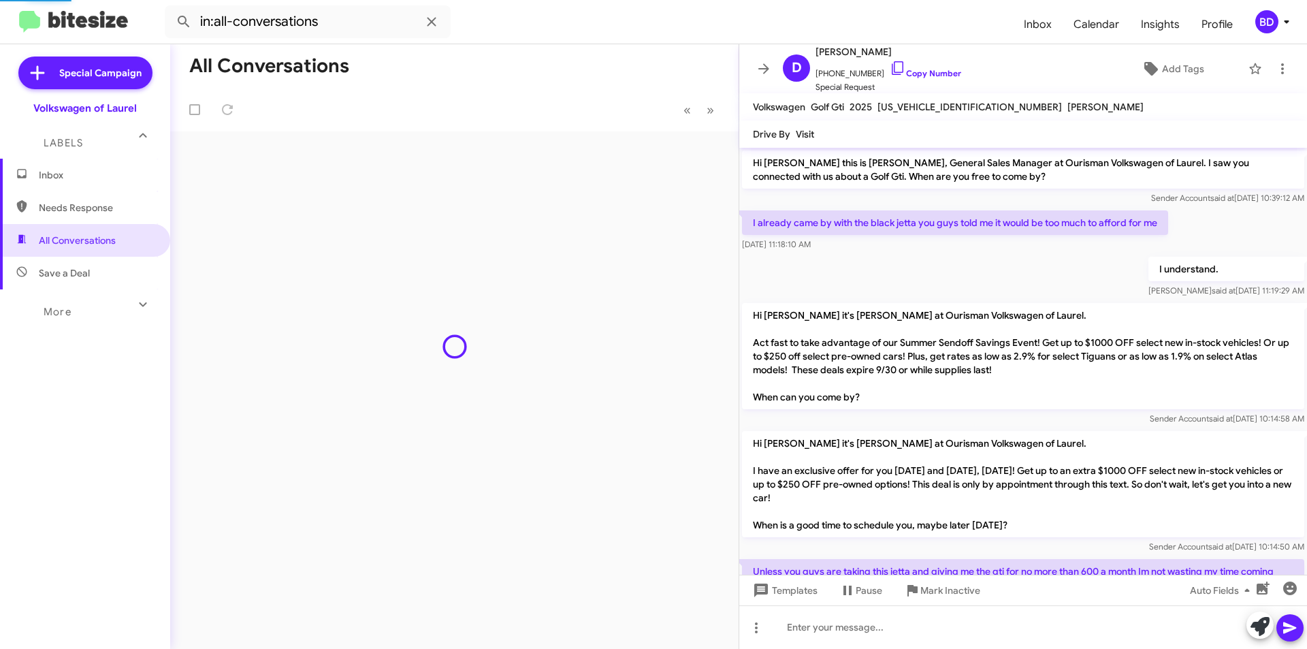
scroll to position [203, 0]
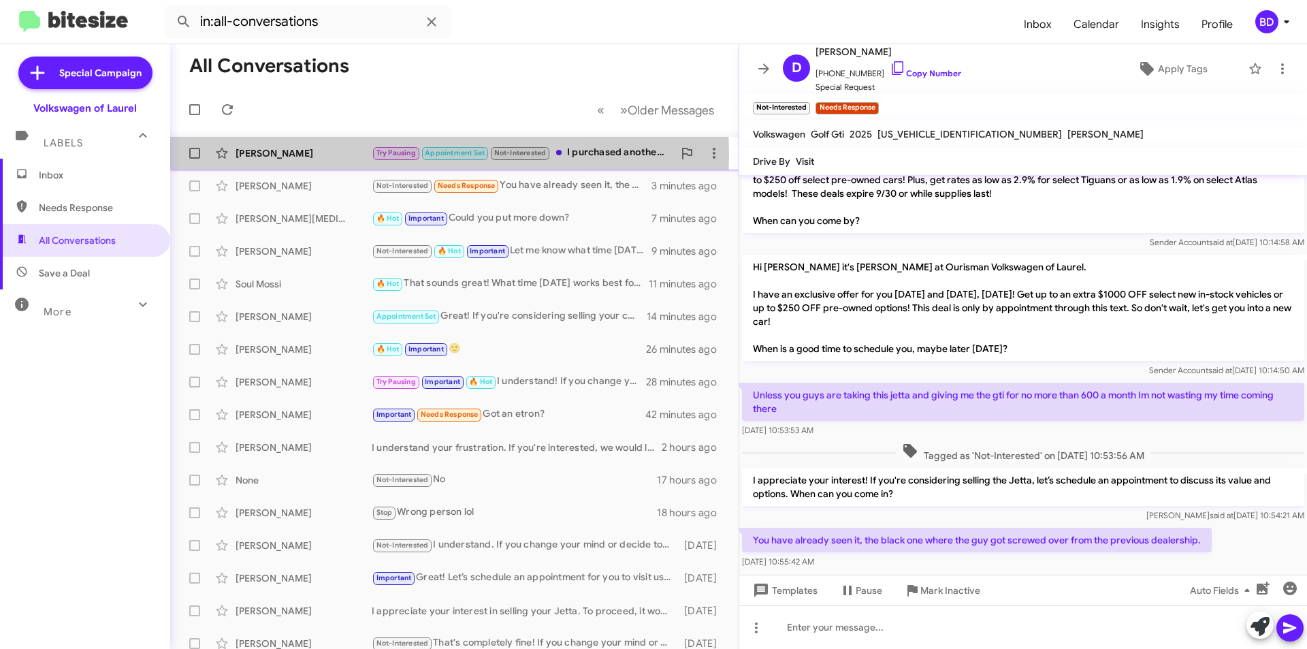
click at [311, 155] on div "[PERSON_NAME]" at bounding box center [303, 153] width 136 height 14
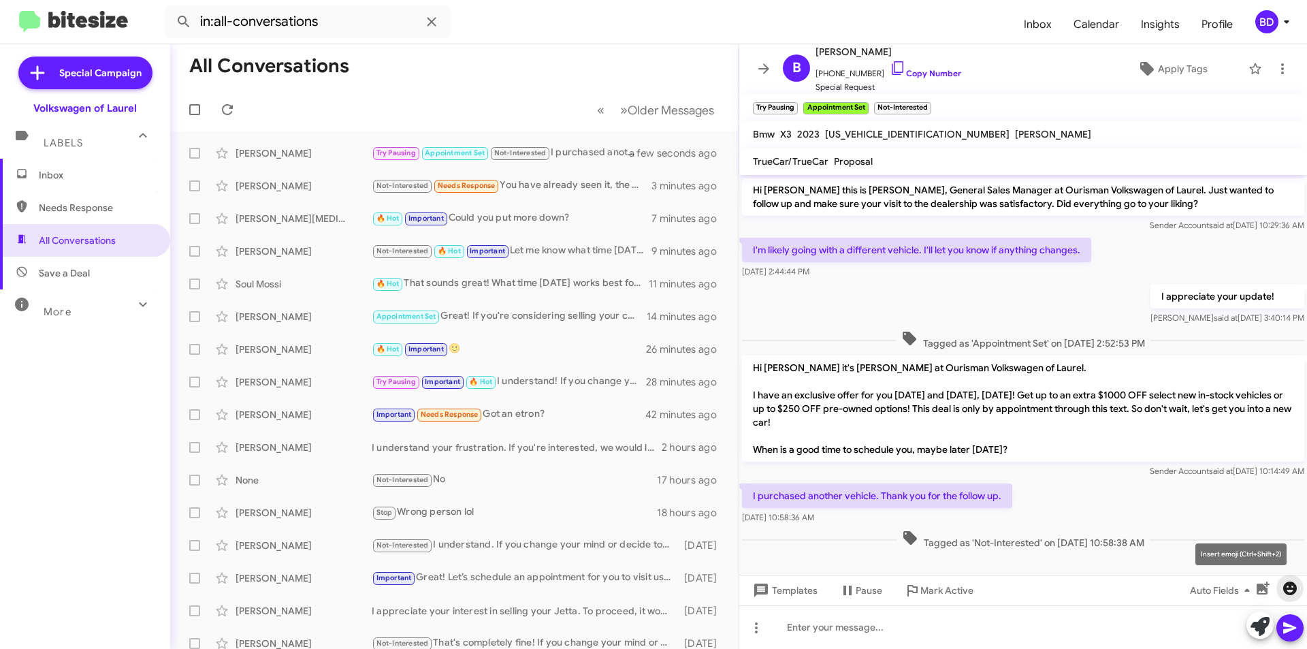
click at [1289, 591] on icon "button" at bounding box center [1290, 588] width 16 height 16
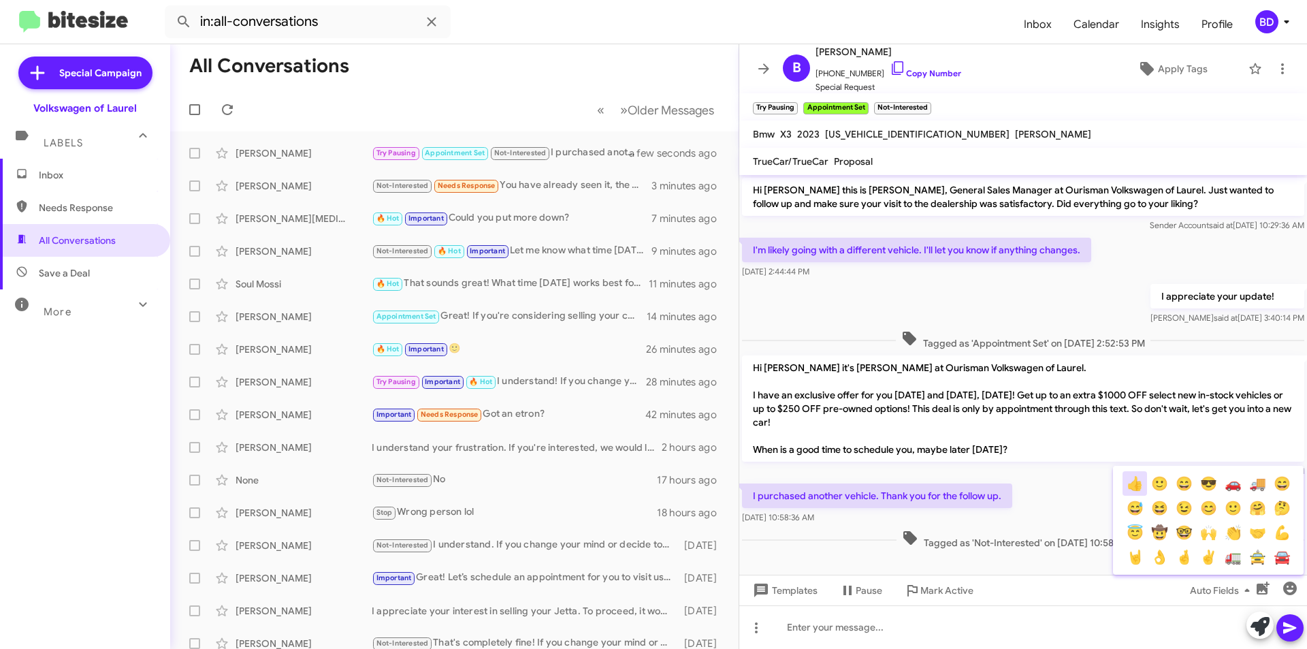
click at [1133, 488] on button "👍" at bounding box center [1134, 483] width 25 height 25
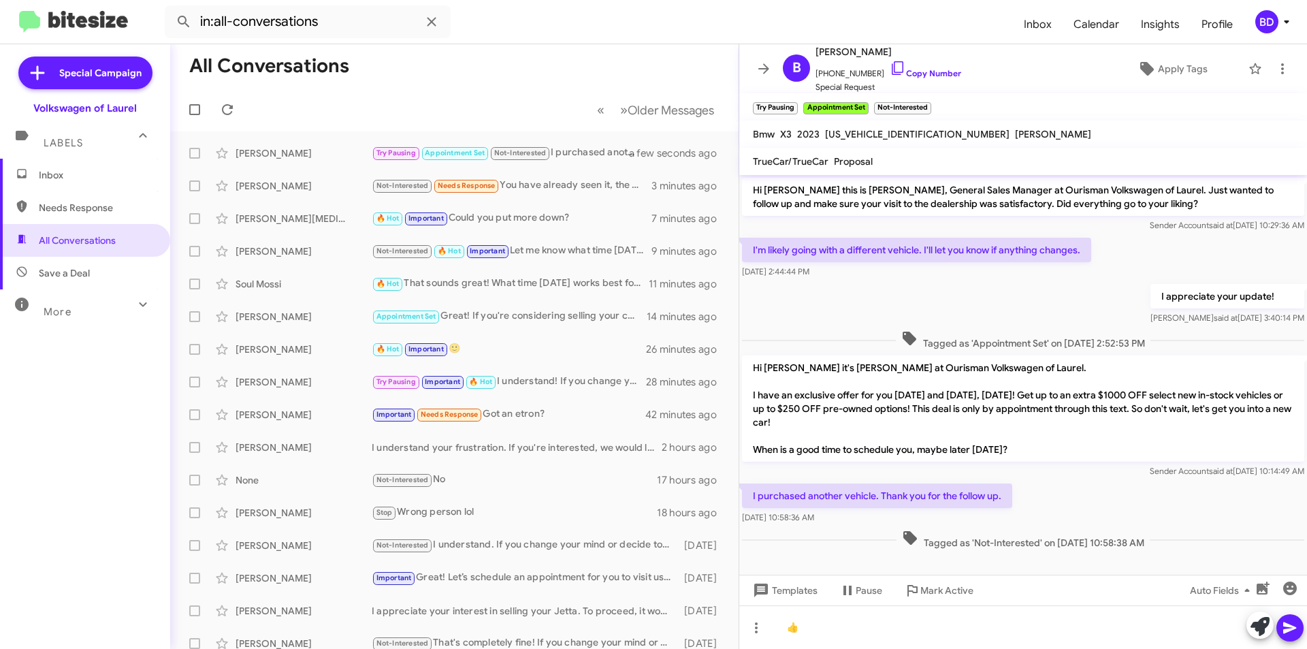
click at [1294, 620] on icon at bounding box center [1290, 627] width 16 height 16
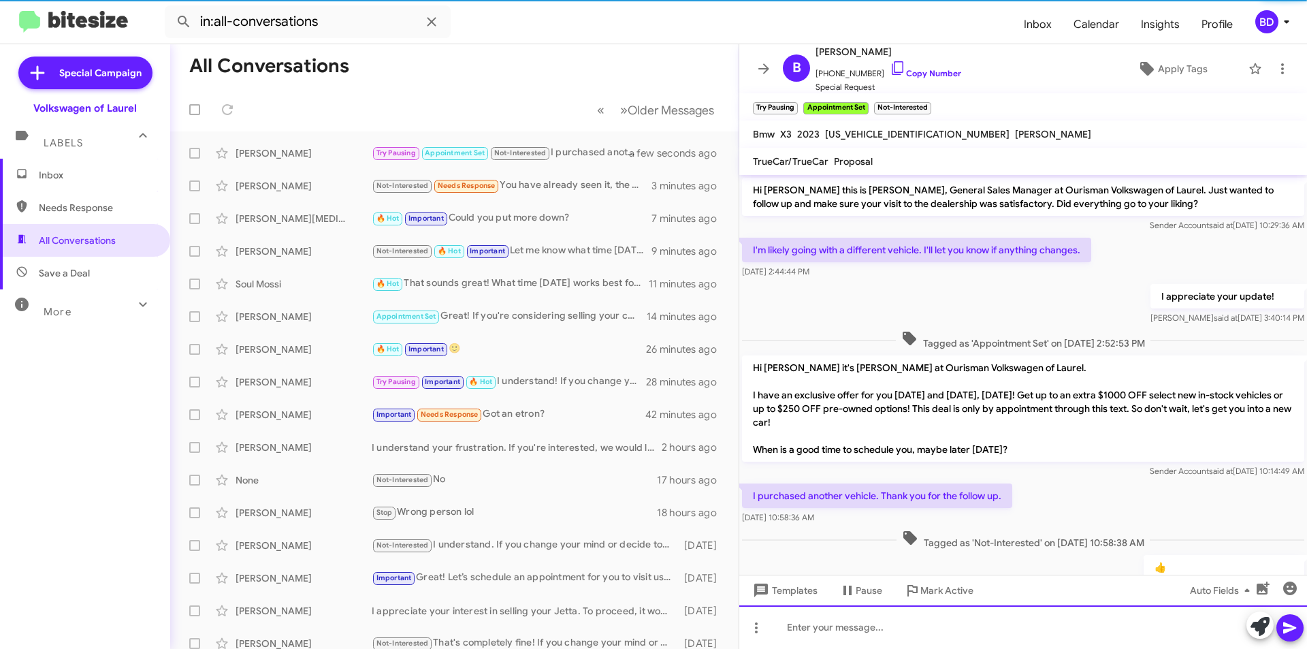
scroll to position [51, 0]
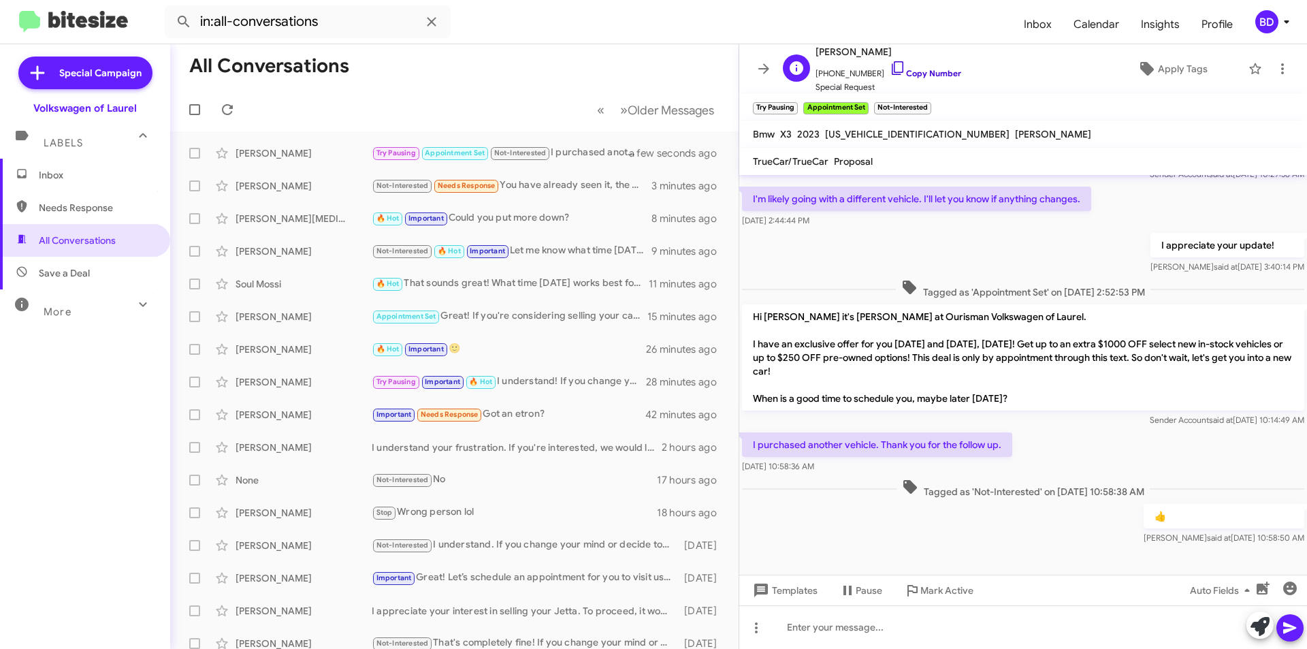
click at [919, 71] on link "Copy Number" at bounding box center [925, 73] width 71 height 10
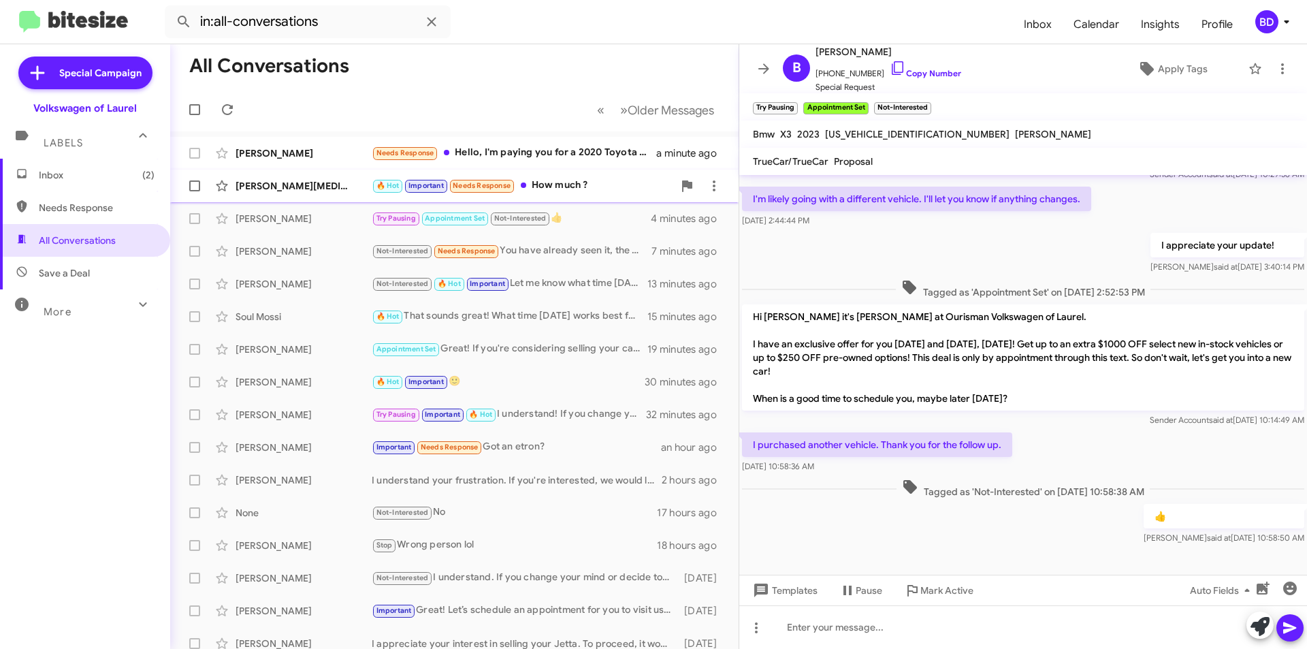
click at [564, 189] on div "🔥 Hot Important Needs Response How much ?" at bounding box center [522, 186] width 301 height 16
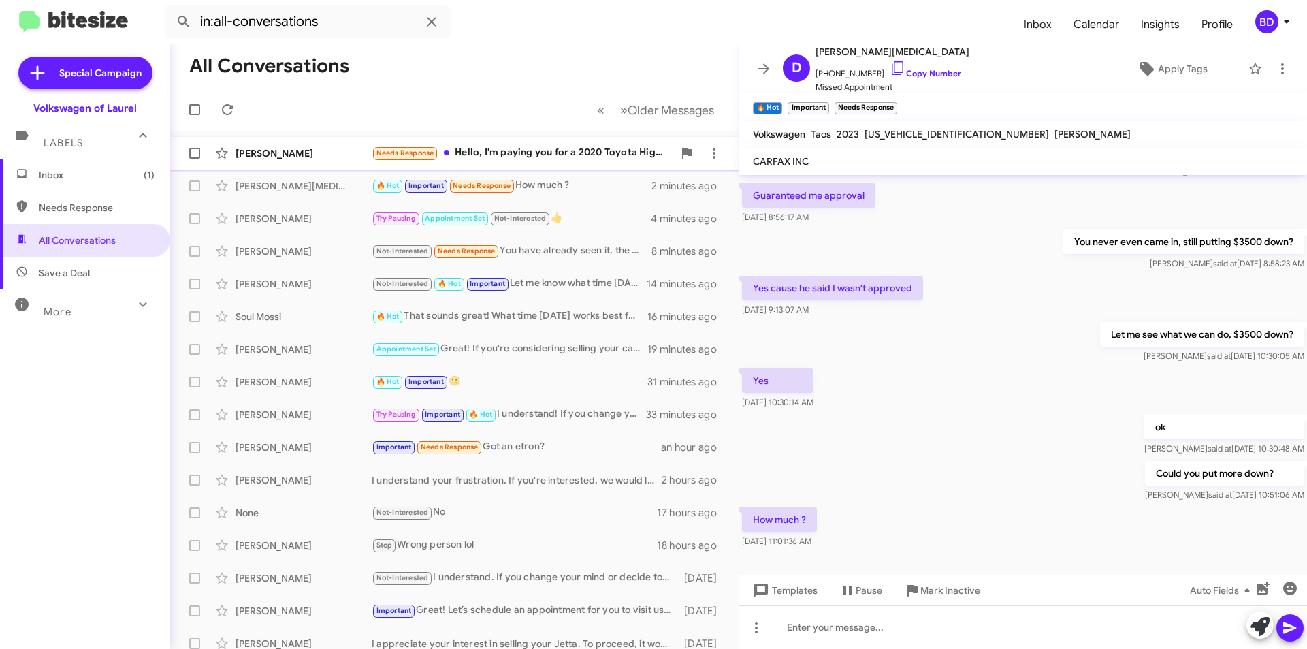
click at [519, 145] on div "Needs Response Hello, I'm paying you for a 2020 Toyota Highlander and I want to…" at bounding box center [522, 153] width 301 height 16
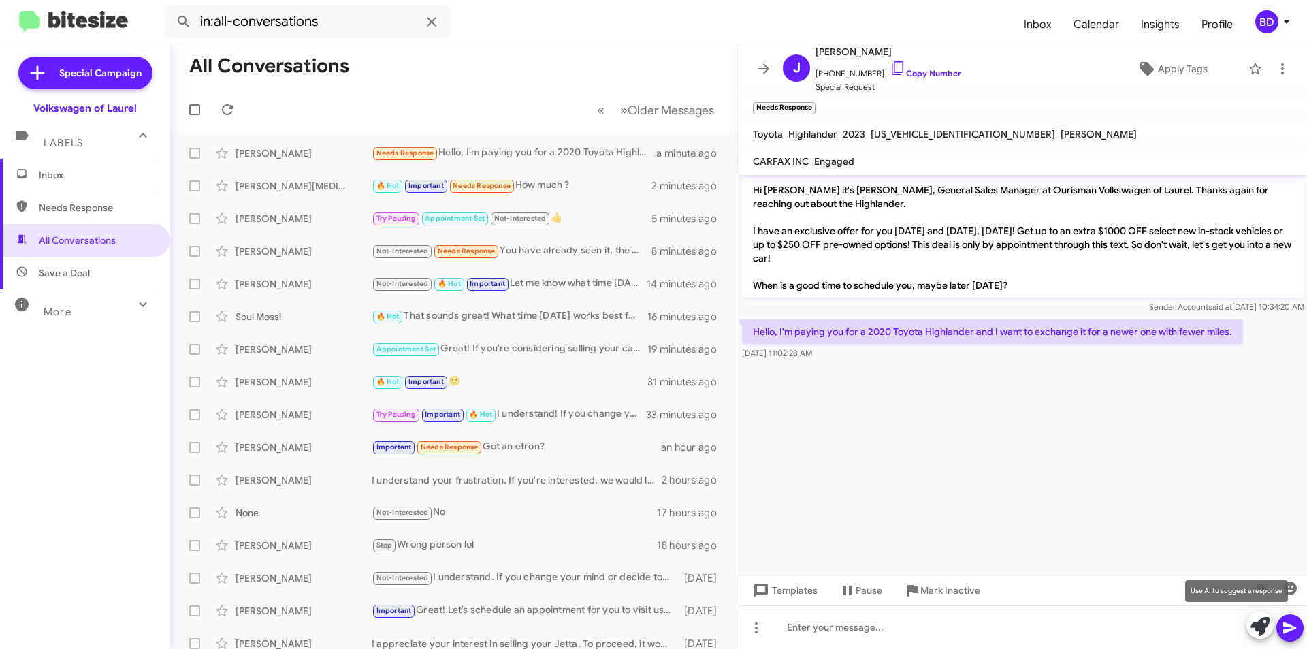
click at [1255, 631] on icon at bounding box center [1259, 626] width 19 height 19
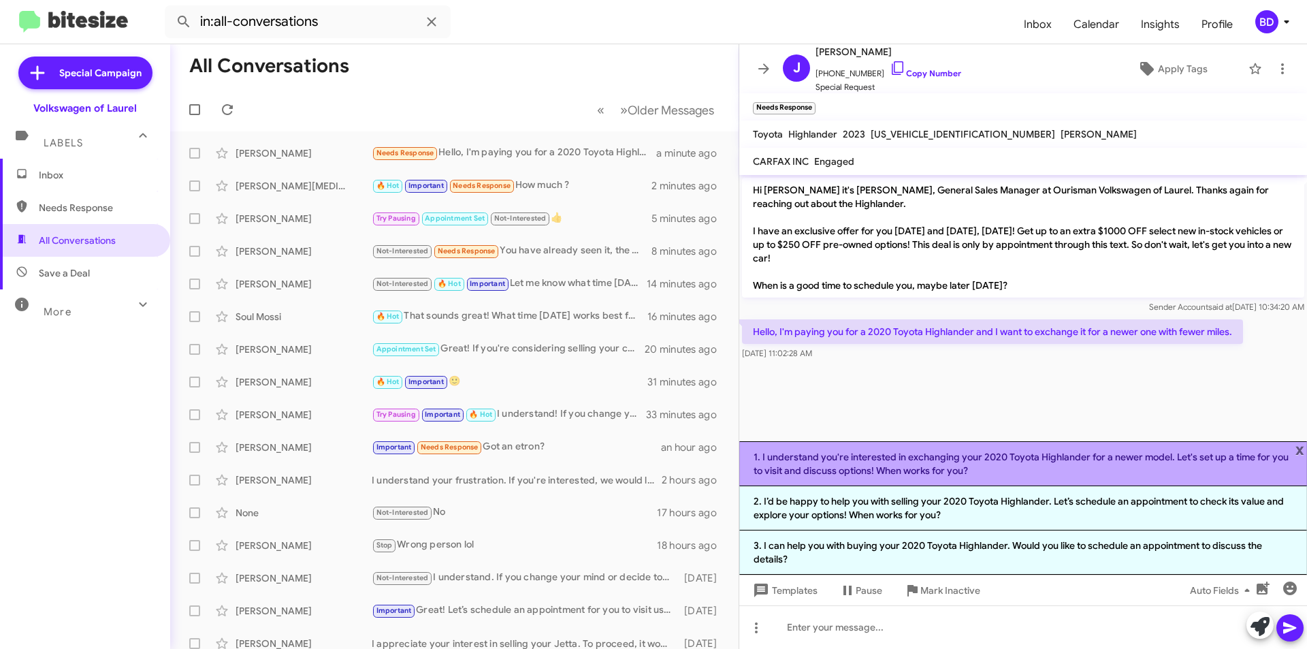
click at [1070, 458] on li "1. I understand you're interested in exchanging your 2020 Toyota Highlander for…" at bounding box center [1023, 463] width 568 height 45
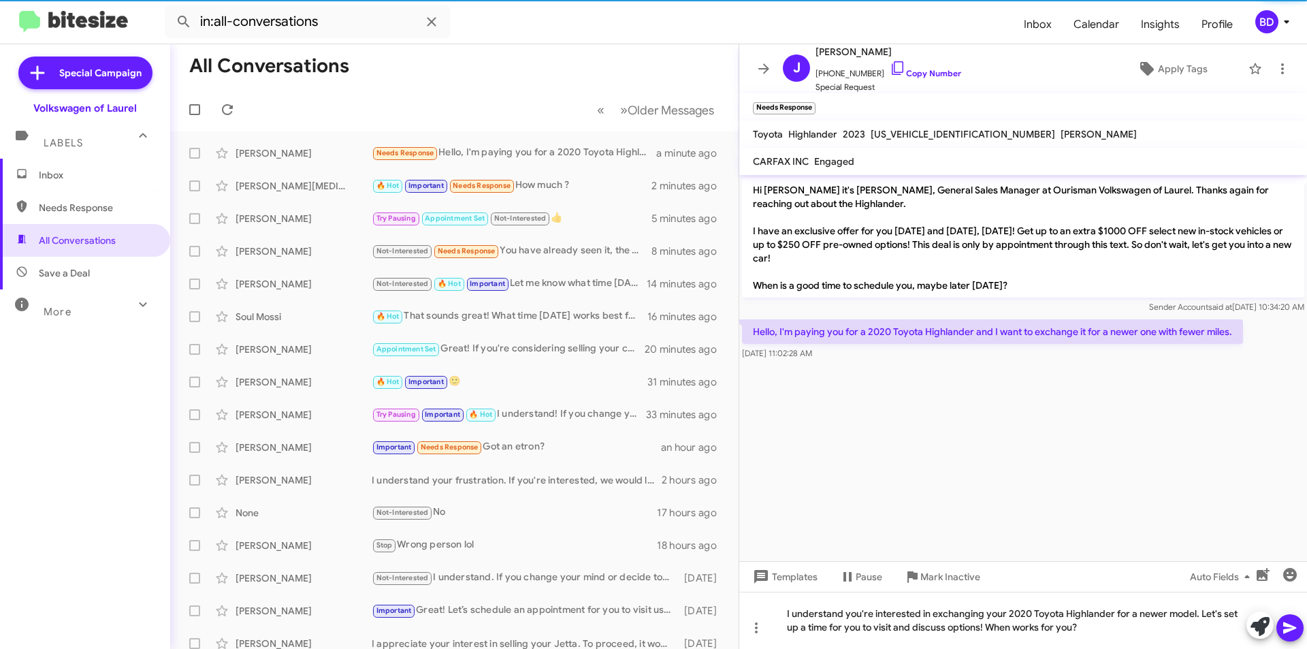
click at [1286, 636] on span at bounding box center [1290, 627] width 16 height 27
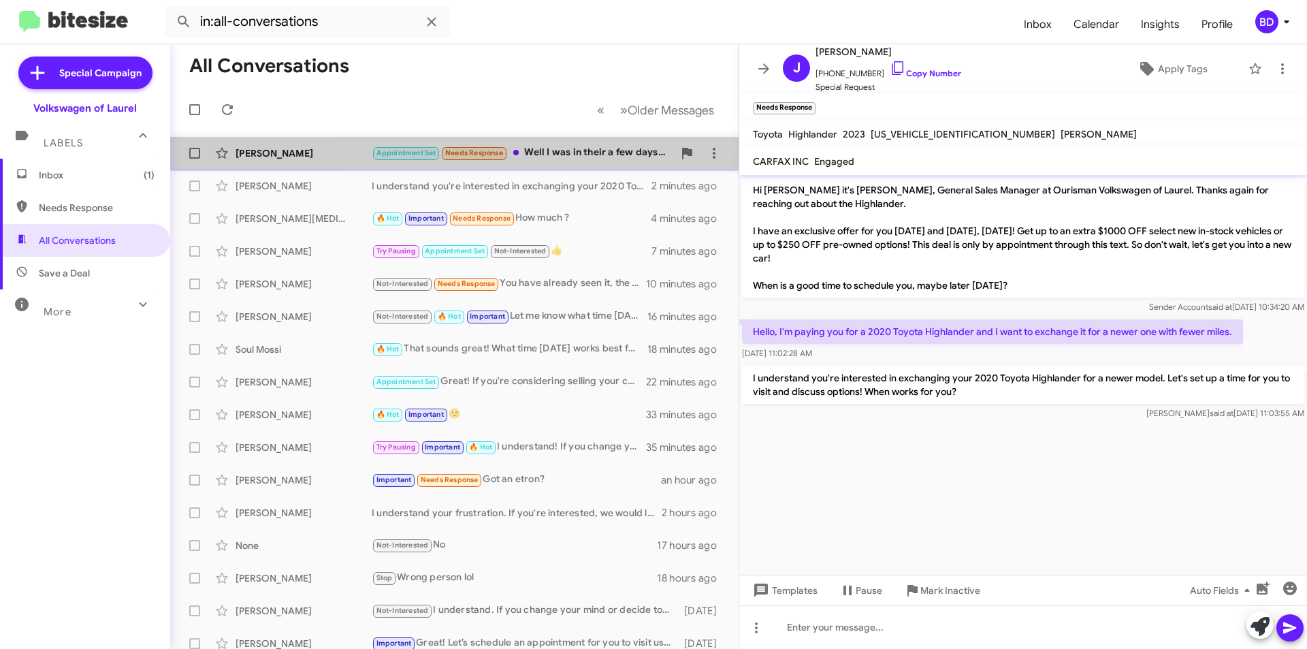
click at [557, 148] on div "Appointment Set Needs Response Well I was in their a few days ago working with …" at bounding box center [522, 153] width 301 height 16
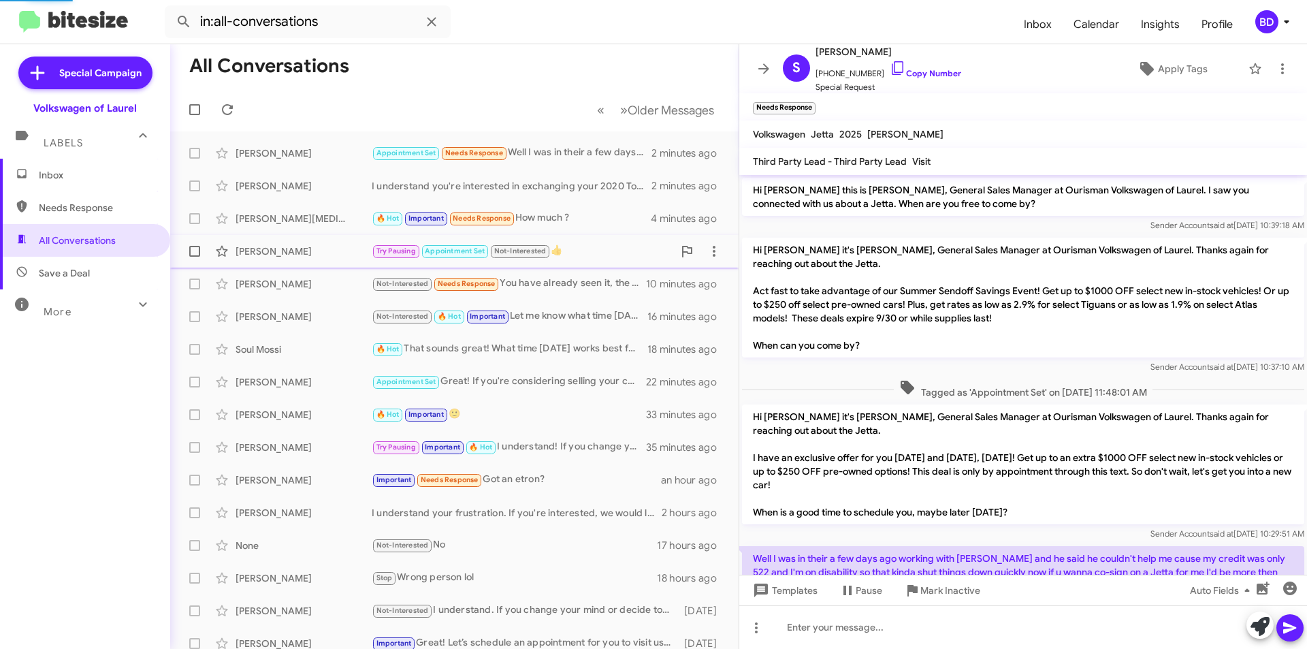
scroll to position [59, 0]
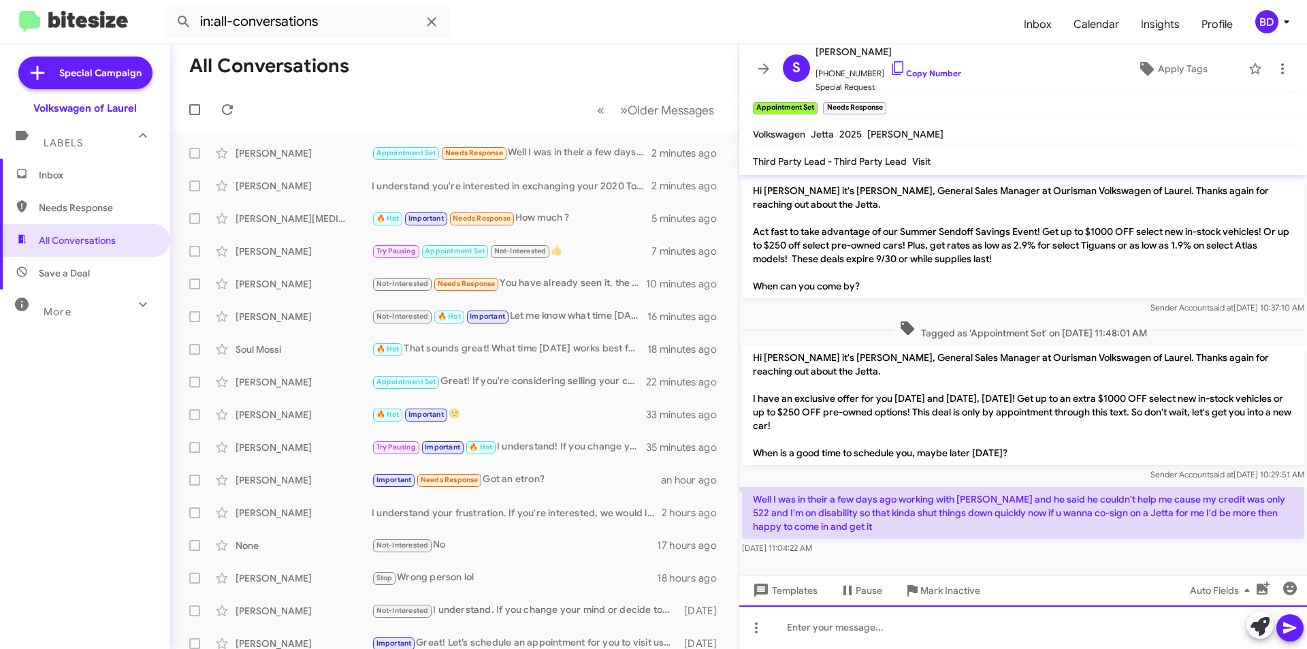
click at [859, 623] on div at bounding box center [1023, 627] width 568 height 44
click at [1291, 625] on icon at bounding box center [1289, 628] width 13 height 12
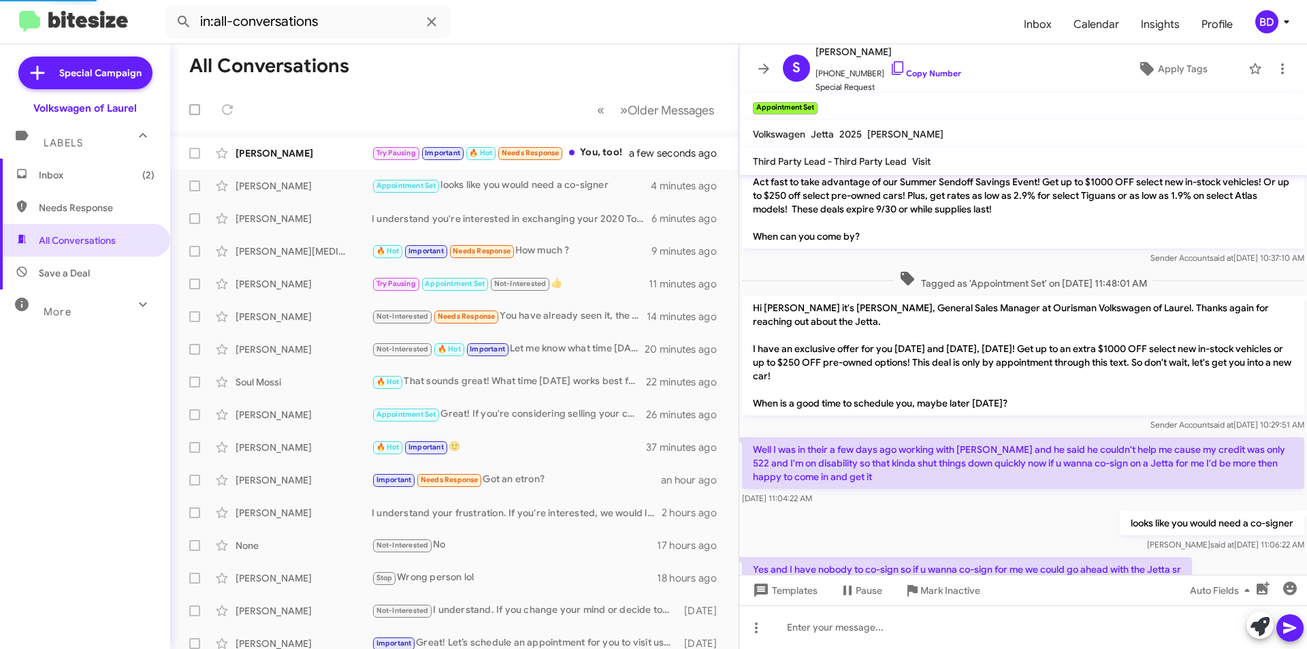
scroll to position [0, 0]
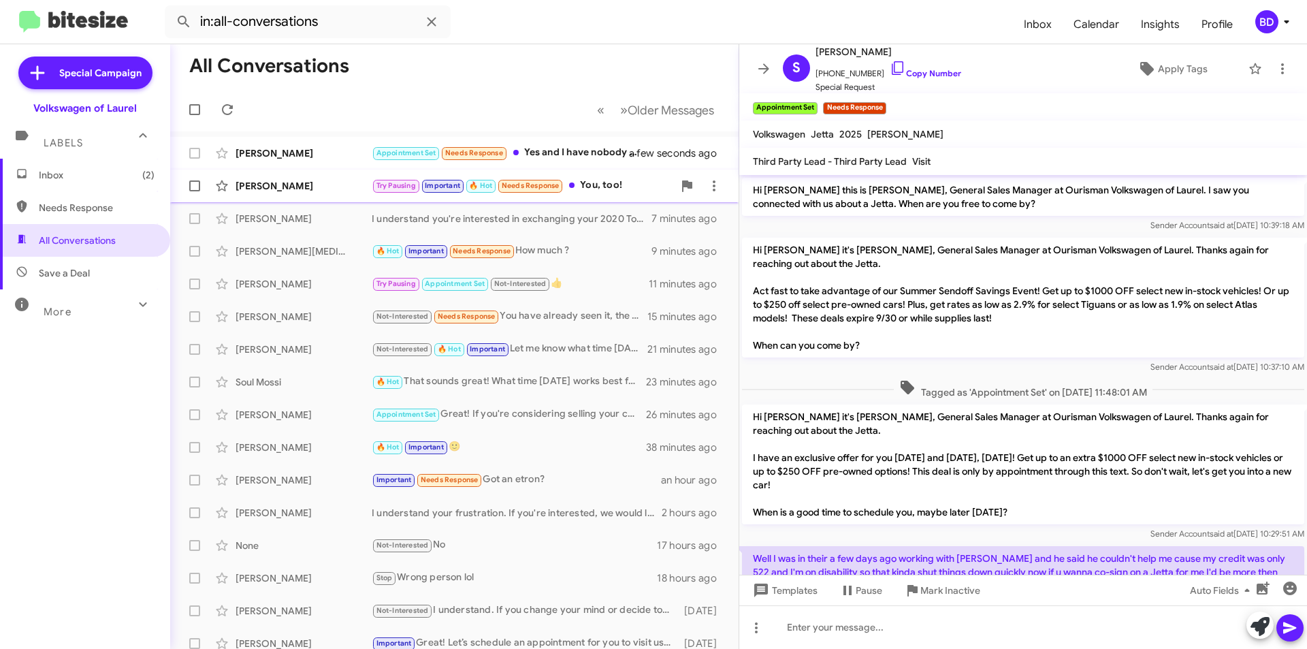
click at [584, 184] on div "Try Pausing Important 🔥 Hot Needs Response You, too!" at bounding box center [522, 186] width 301 height 16
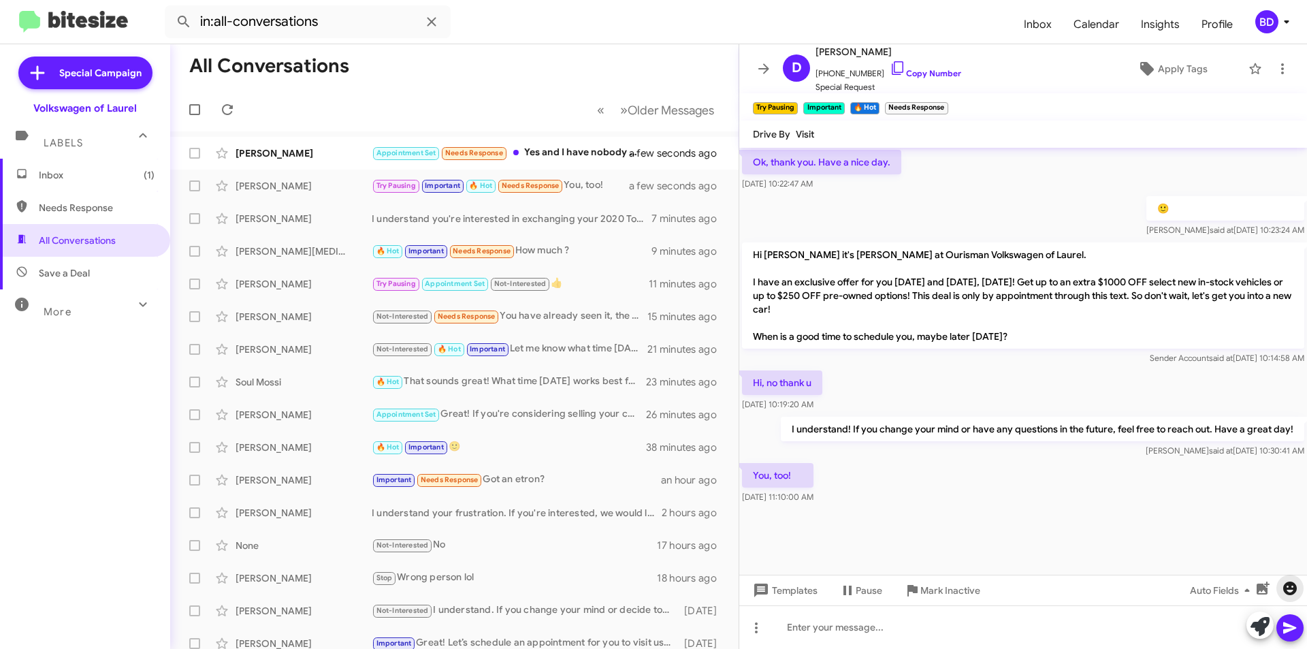
click at [1290, 581] on icon "button" at bounding box center [1290, 588] width 16 height 16
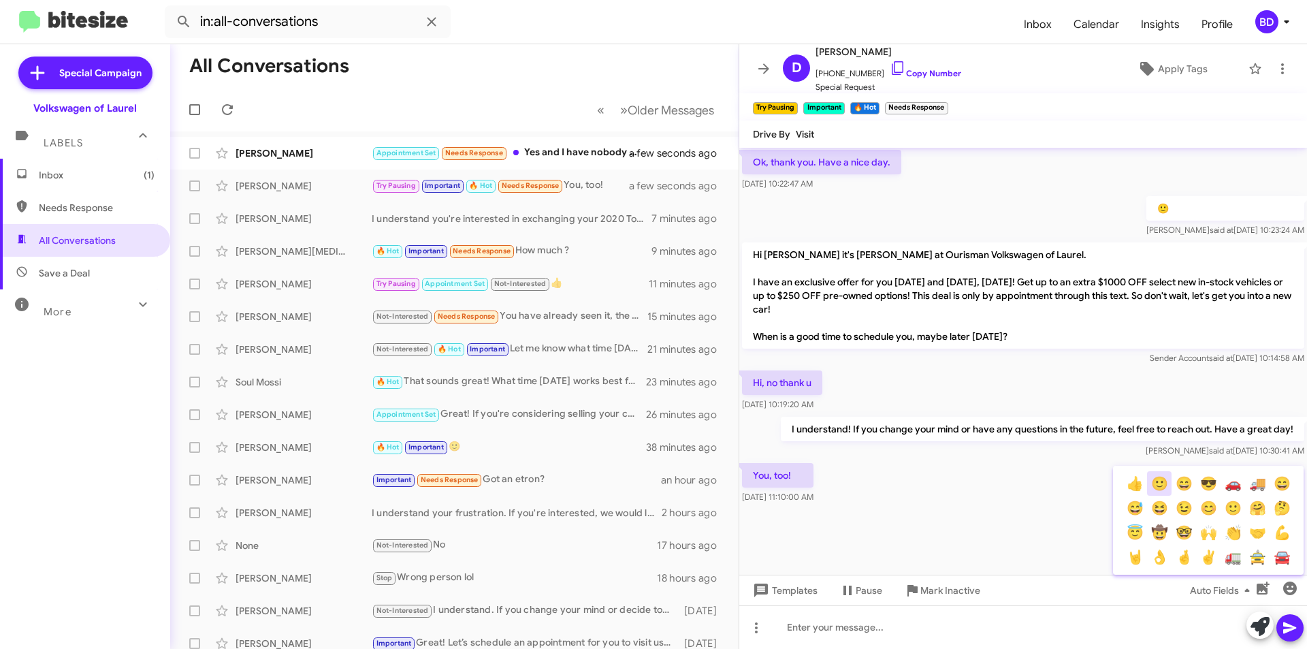
click at [1158, 486] on button "🙂" at bounding box center [1159, 483] width 25 height 25
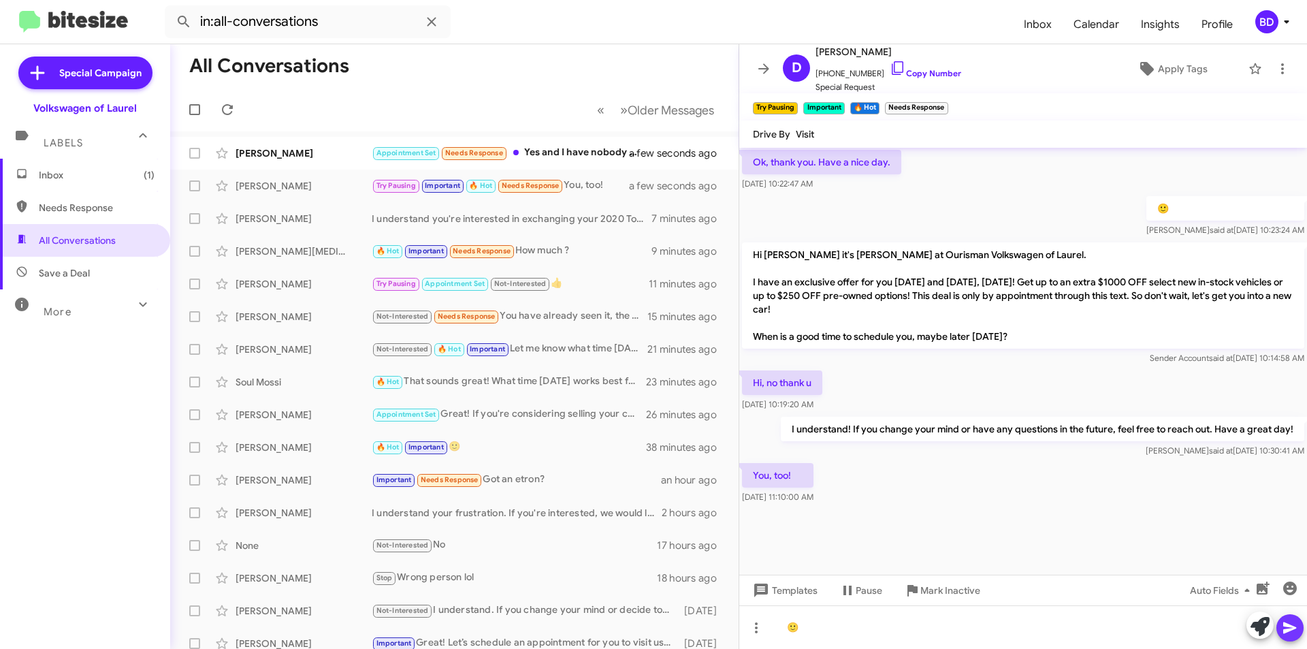
click at [1290, 617] on span at bounding box center [1290, 627] width 16 height 27
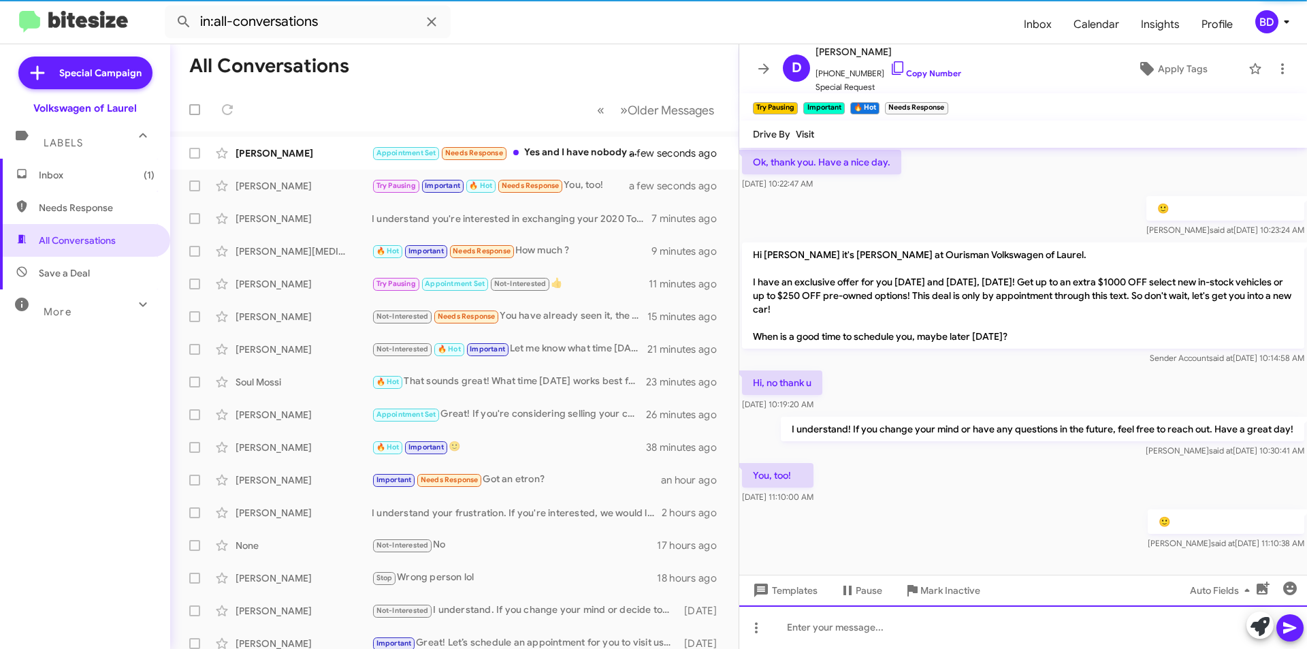
scroll to position [0, 0]
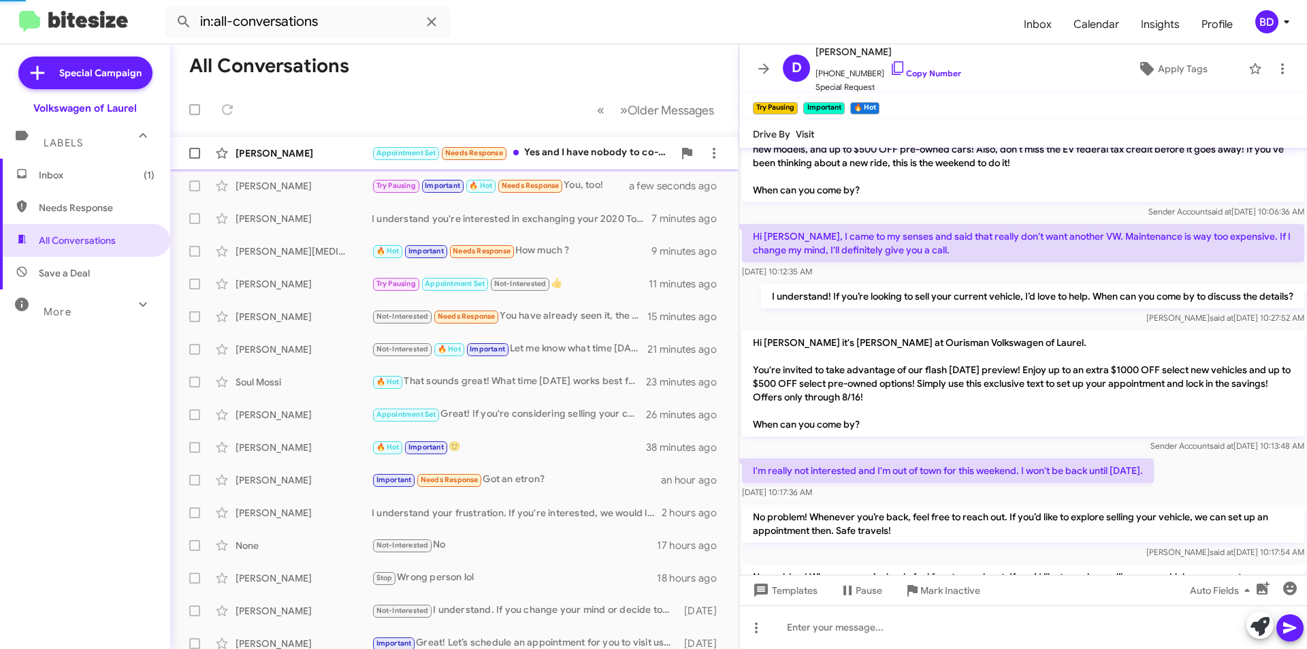
click at [600, 152] on div "Appointment Set Needs Response Yes and I have nobody to co-sign so if u wanna c…" at bounding box center [522, 153] width 301 height 16
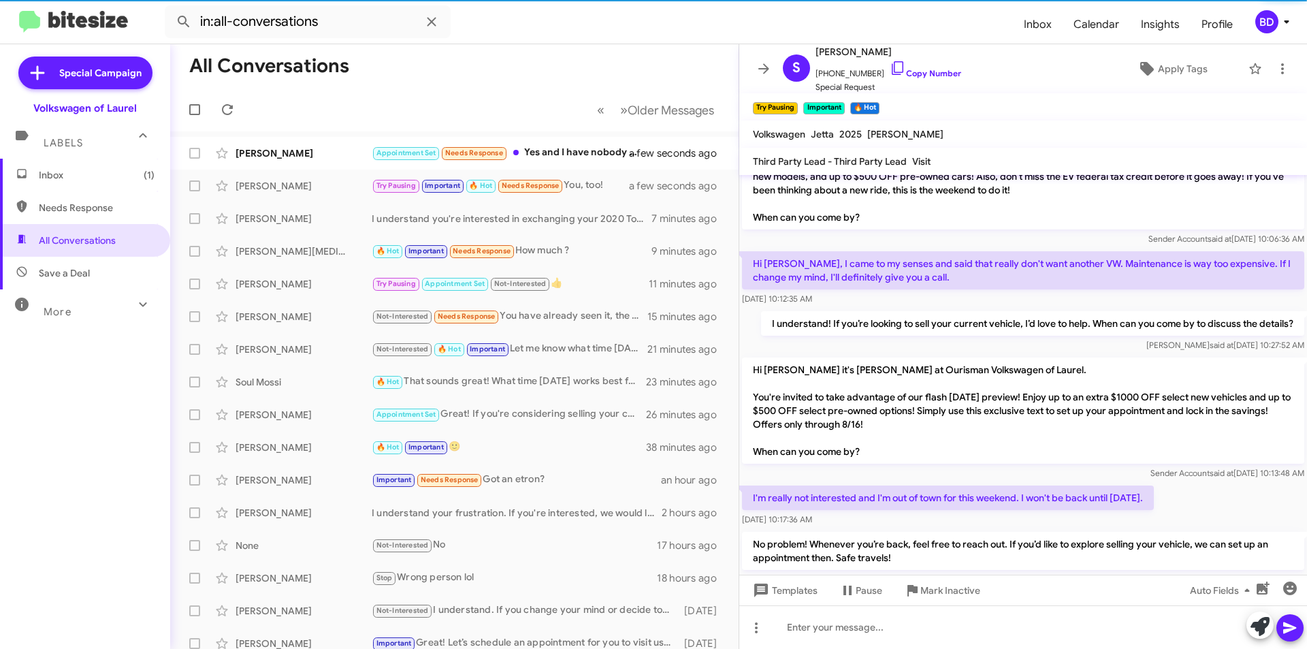
scroll to position [159, 0]
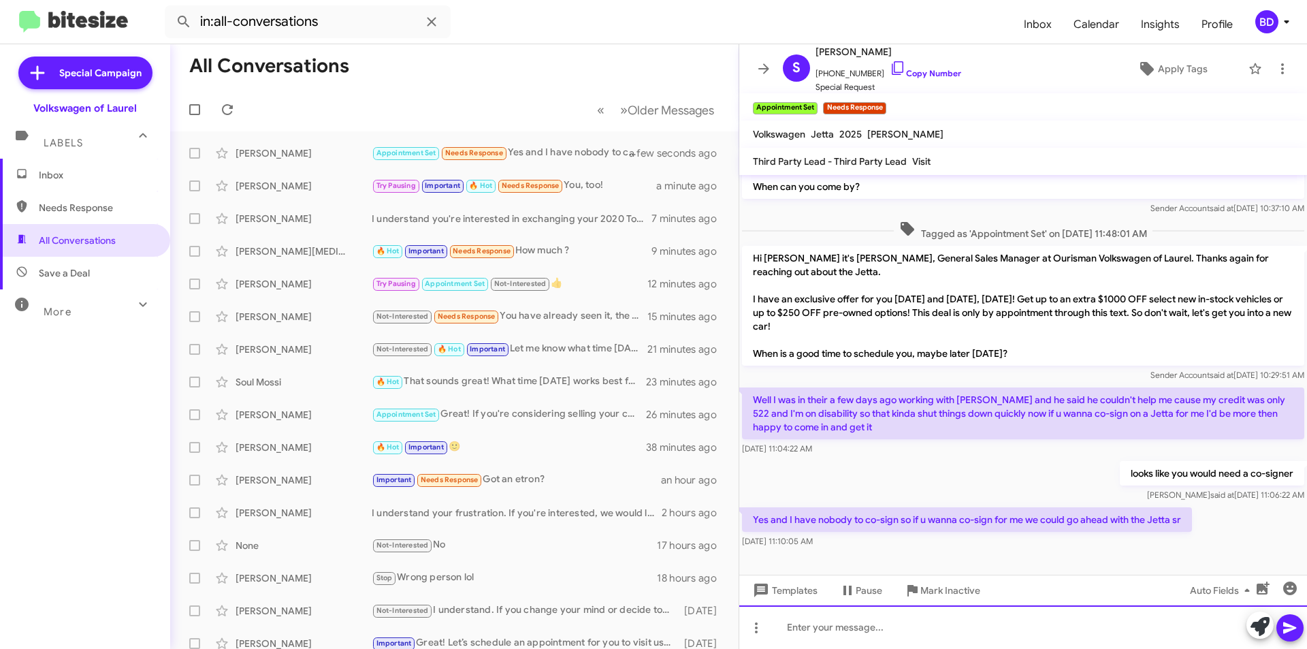
click at [994, 619] on div at bounding box center [1023, 627] width 568 height 44
click at [1292, 627] on icon at bounding box center [1289, 628] width 13 height 12
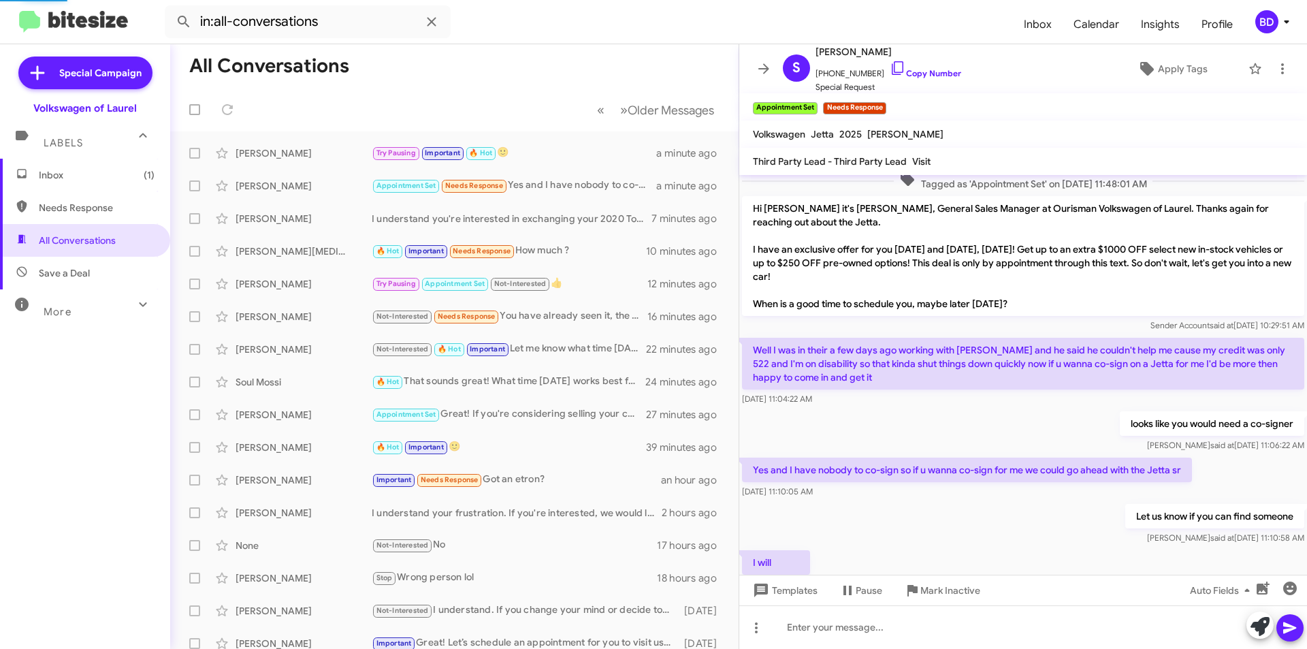
scroll to position [0, 0]
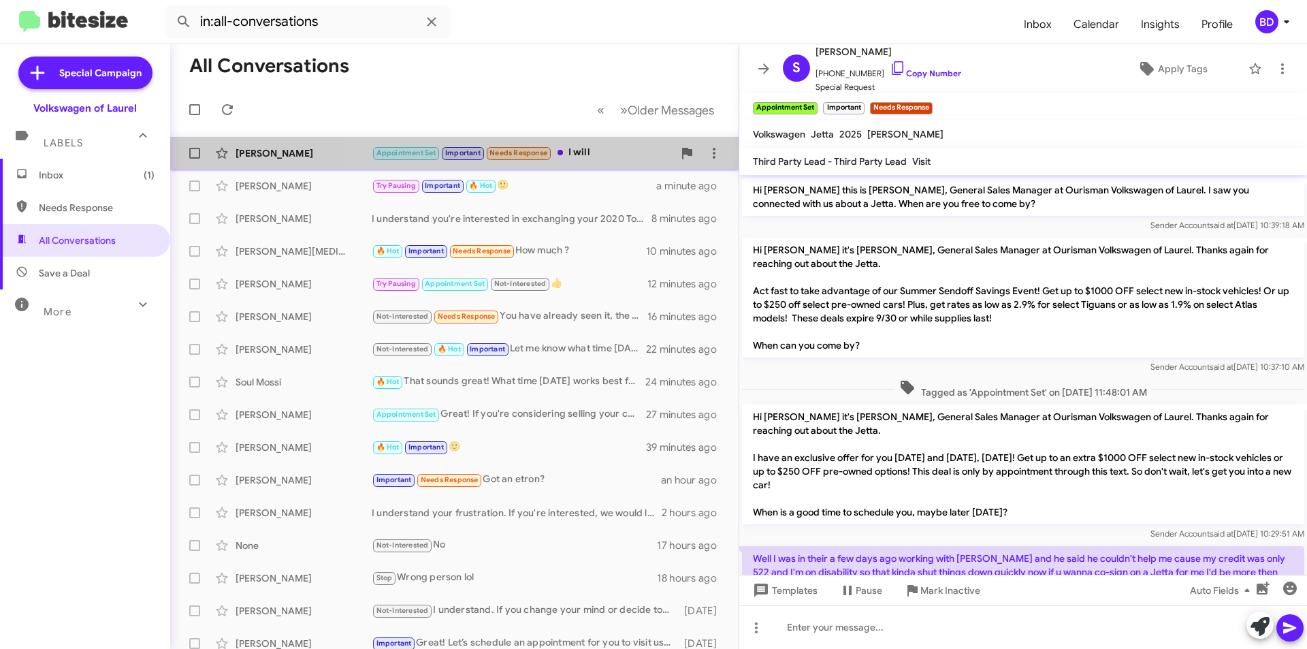
drag, startPoint x: 574, startPoint y: 157, endPoint x: 567, endPoint y: 184, distance: 28.2
click at [575, 157] on div "Appointment Set Important Needs Response I will" at bounding box center [522, 153] width 301 height 16
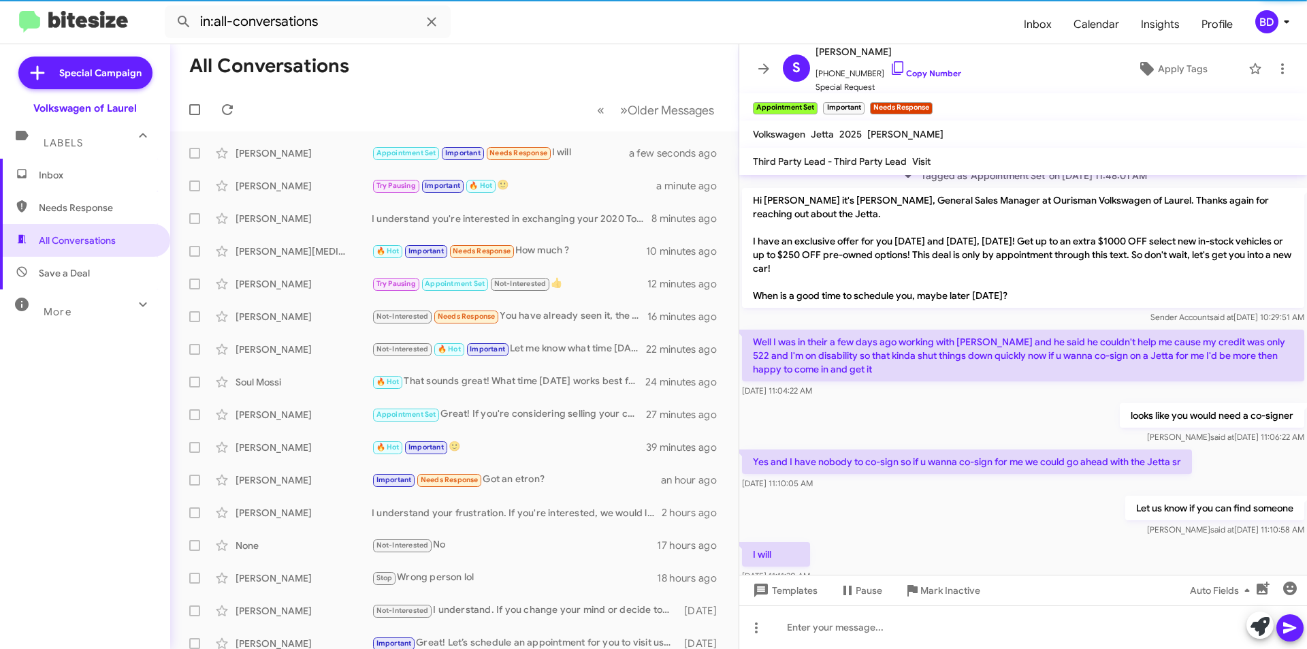
scroll to position [258, 0]
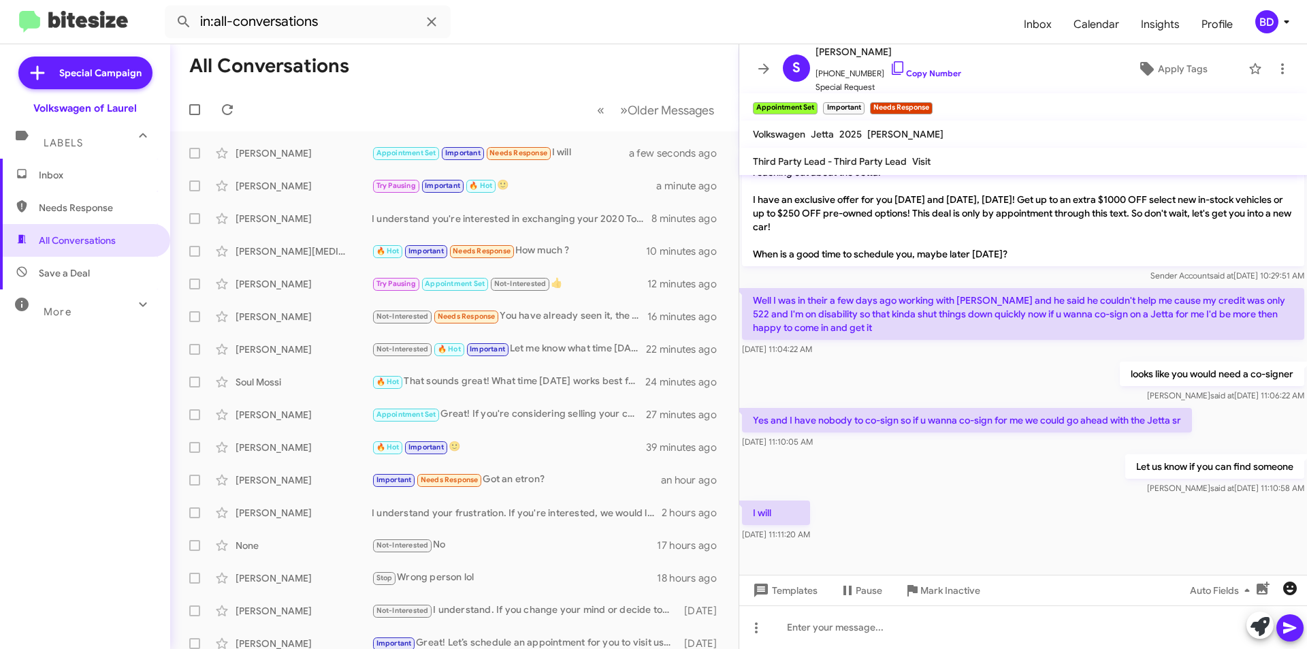
click at [1294, 587] on icon "button" at bounding box center [1290, 588] width 14 height 14
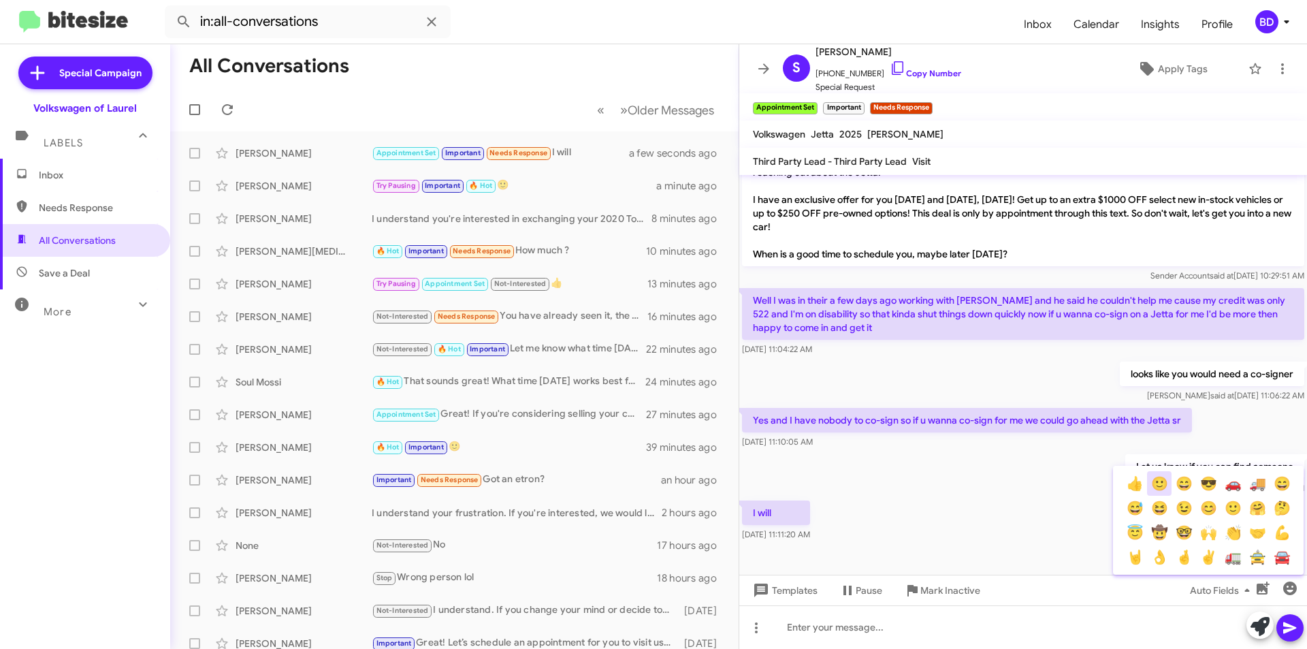
click at [1162, 489] on button "🙂" at bounding box center [1159, 483] width 25 height 25
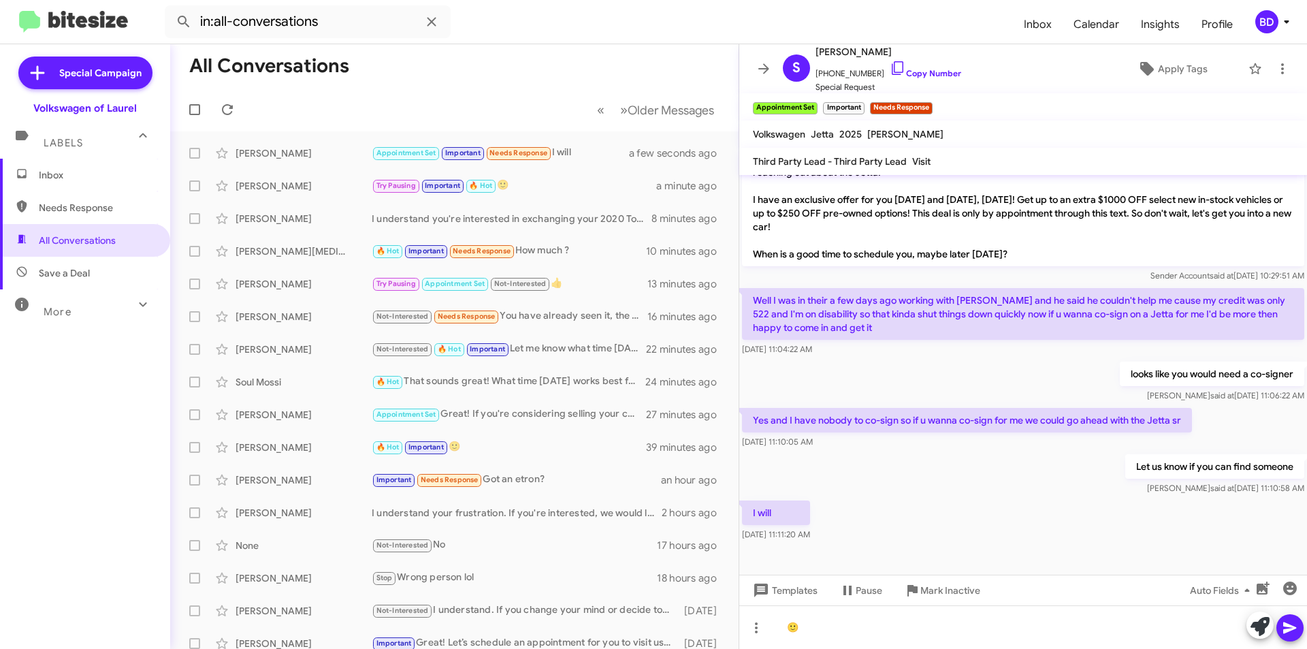
click at [1284, 627] on icon at bounding box center [1290, 627] width 16 height 16
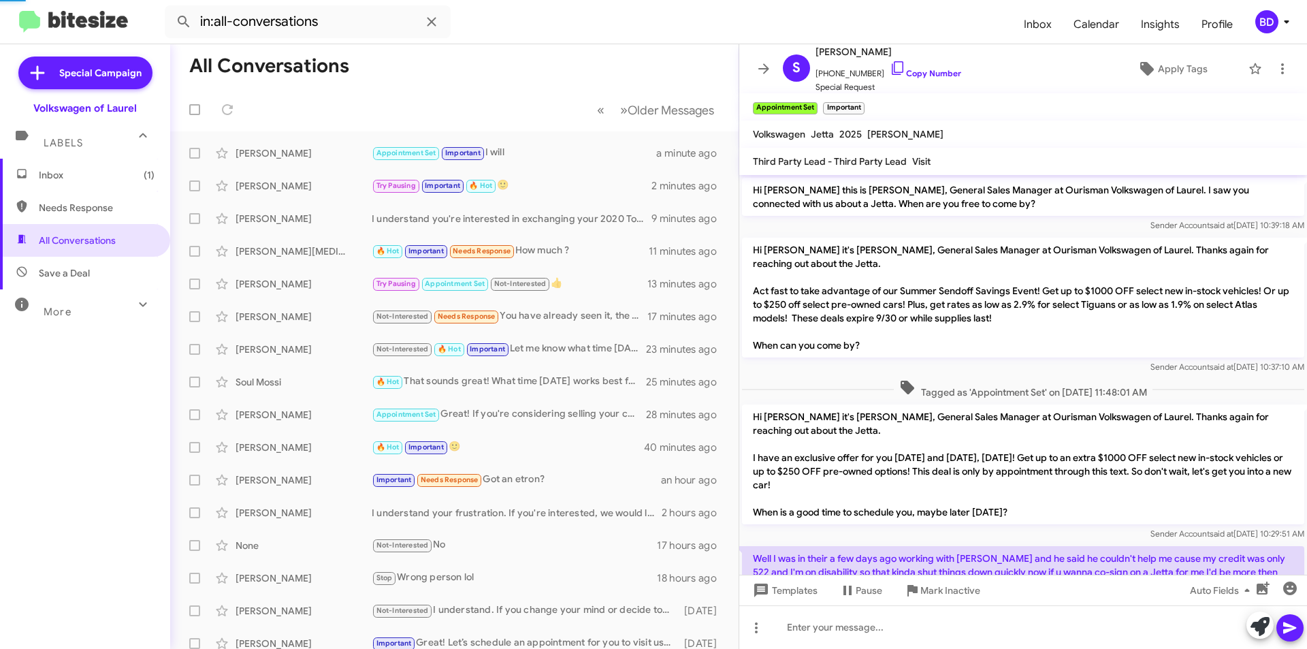
scroll to position [357, 0]
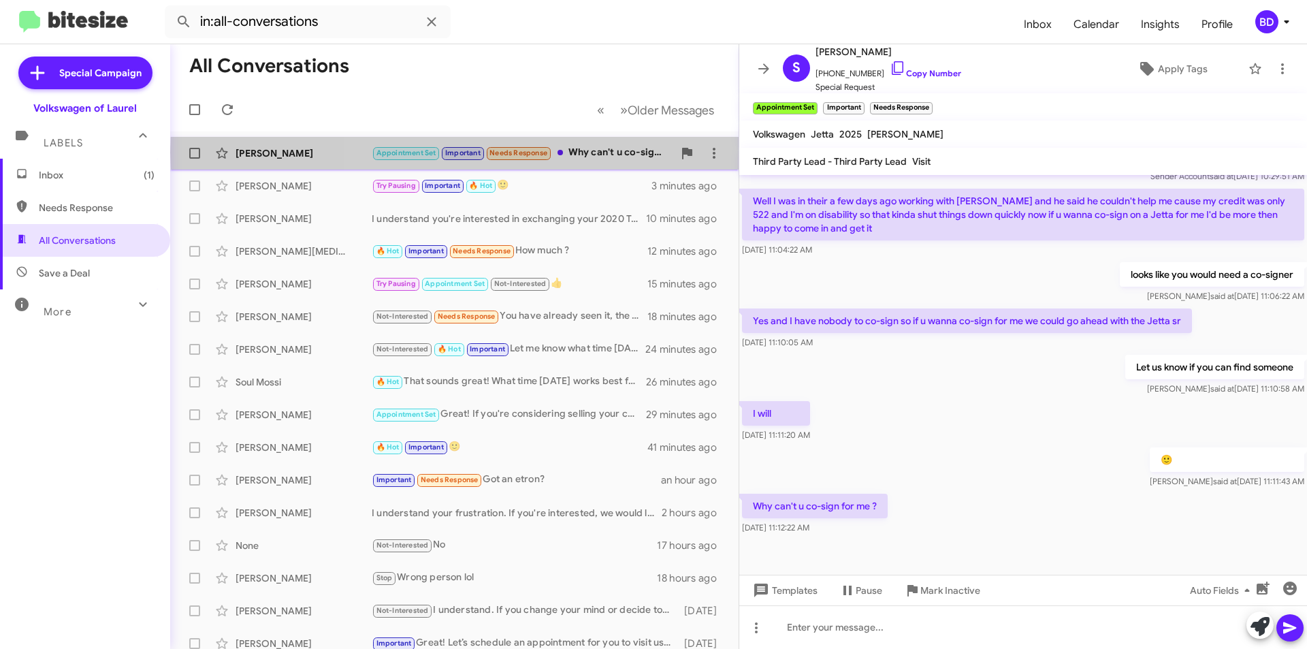
click at [612, 152] on div "Appointment Set Important Needs Response Why can't u co-sign for me ?" at bounding box center [522, 153] width 301 height 16
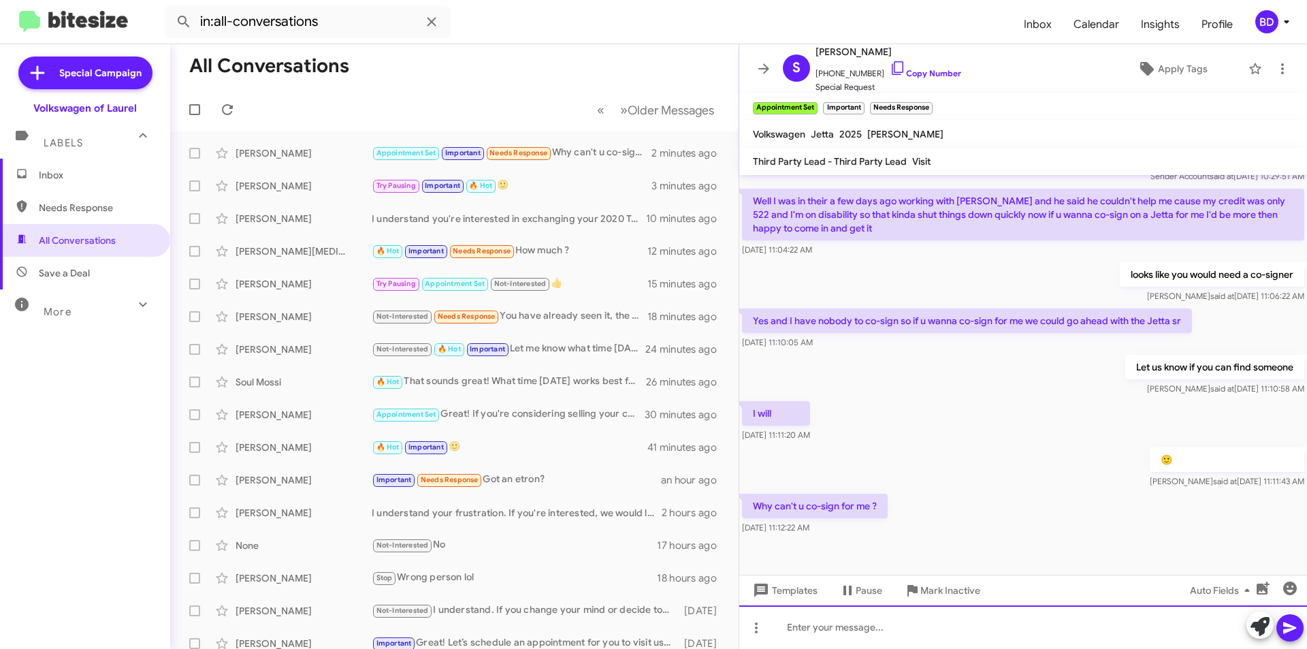
click at [895, 636] on div at bounding box center [1023, 627] width 568 height 44
click at [1286, 630] on icon at bounding box center [1289, 628] width 13 height 12
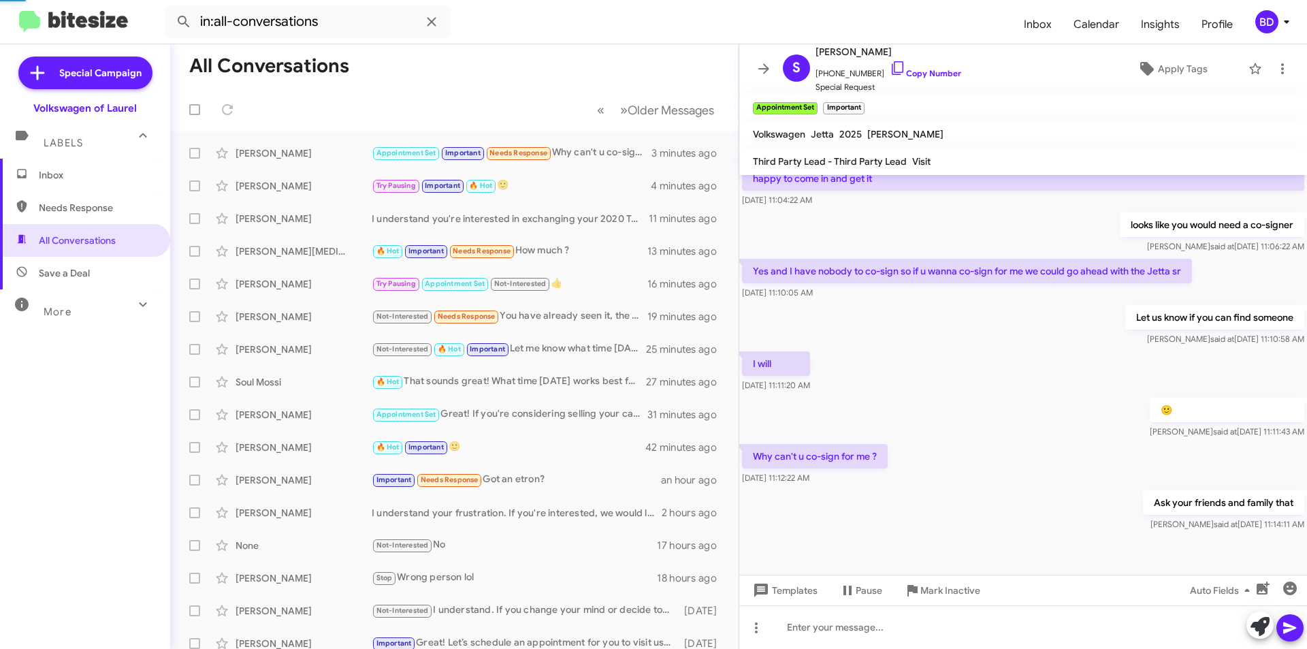
scroll to position [0, 0]
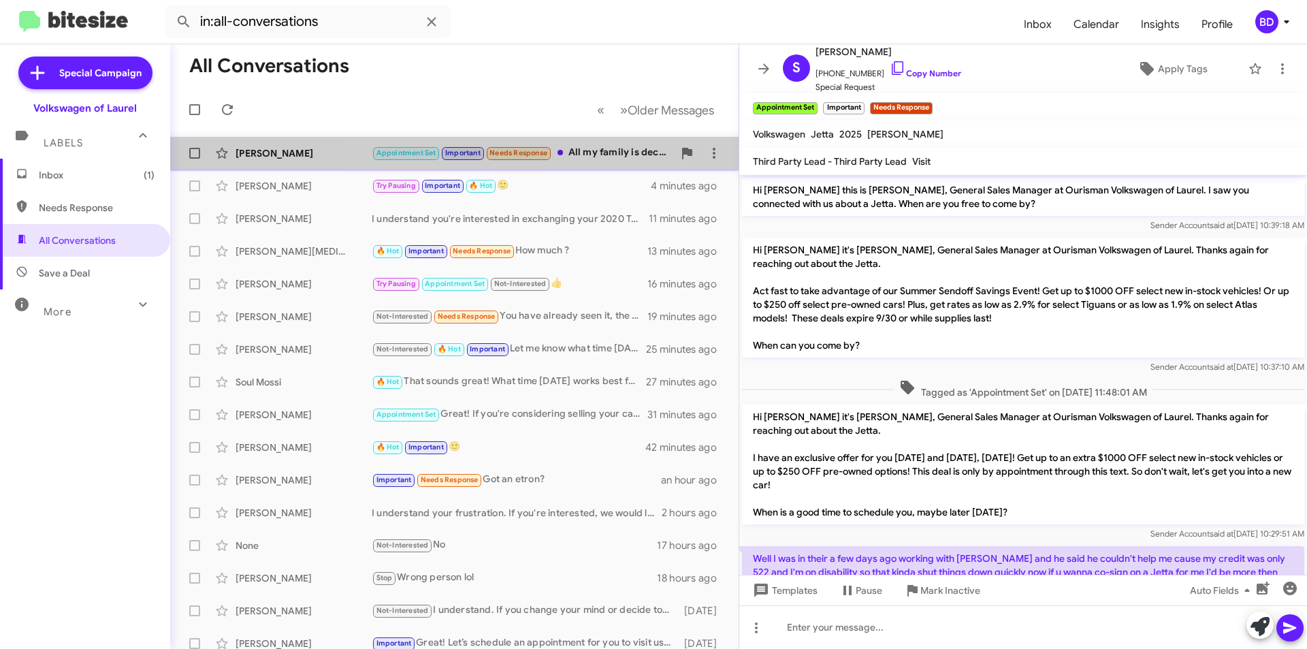
click at [602, 157] on div "Appointment Set Important Needs Response All my family is deceased and I have n…" at bounding box center [522, 153] width 301 height 16
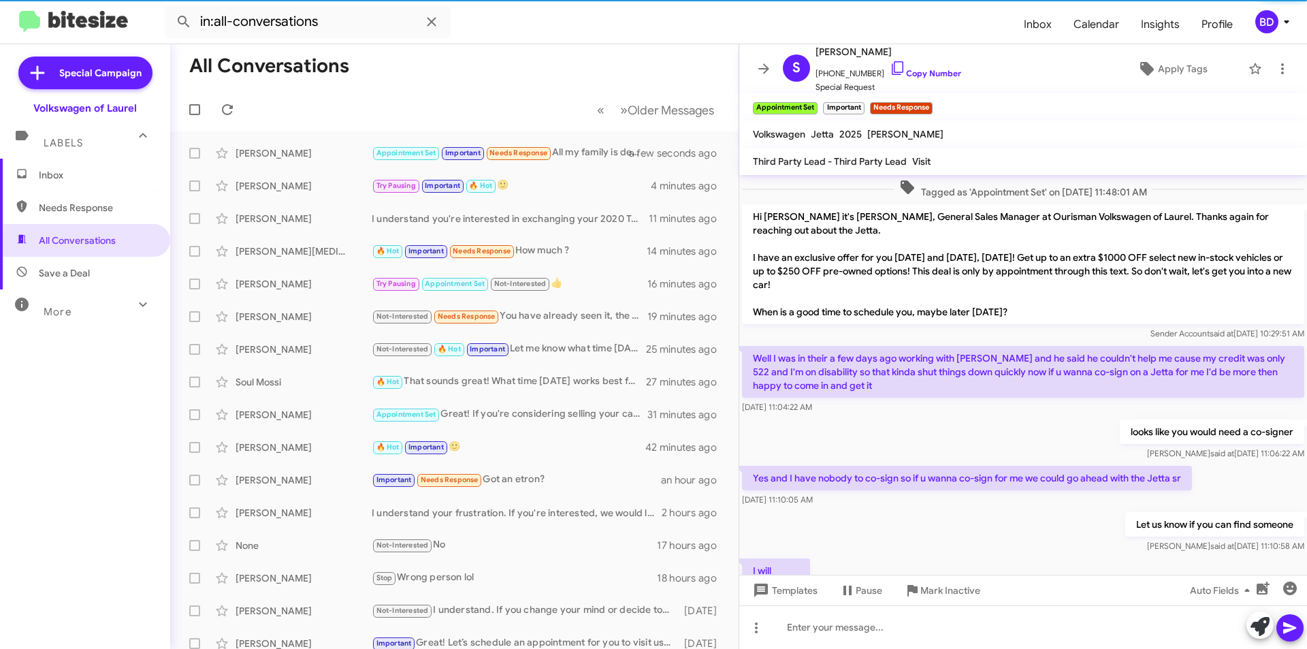
scroll to position [457, 0]
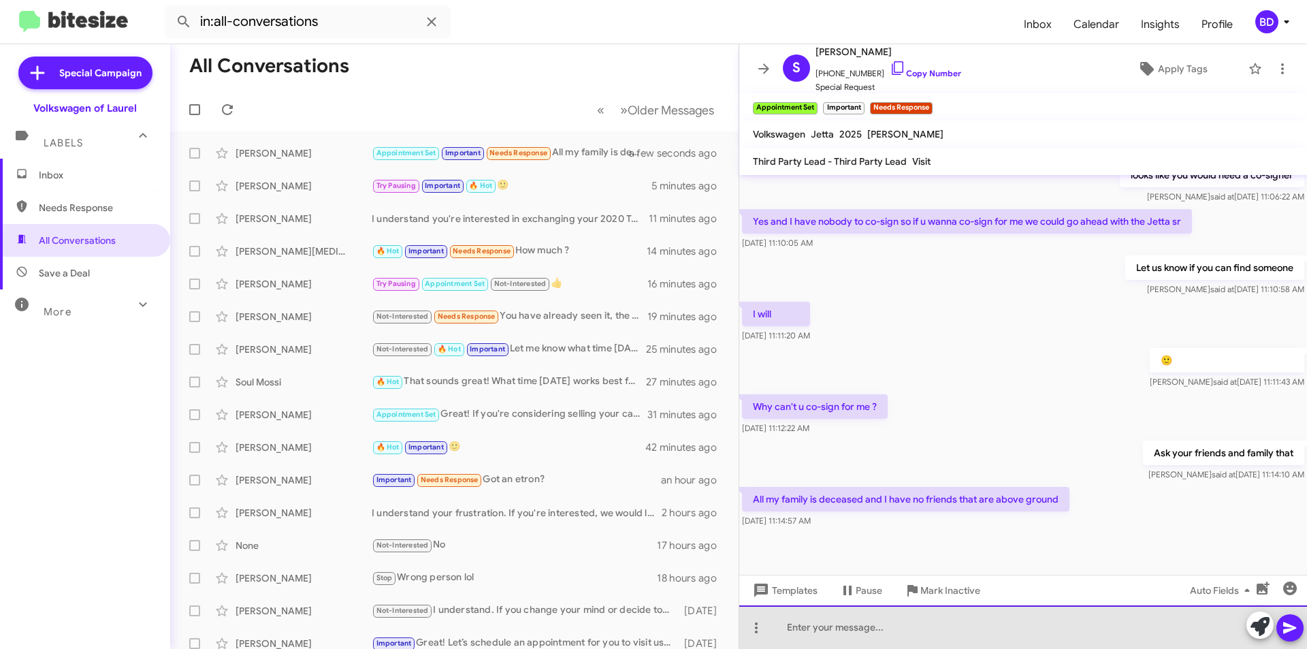
click at [820, 628] on div at bounding box center [1023, 627] width 568 height 44
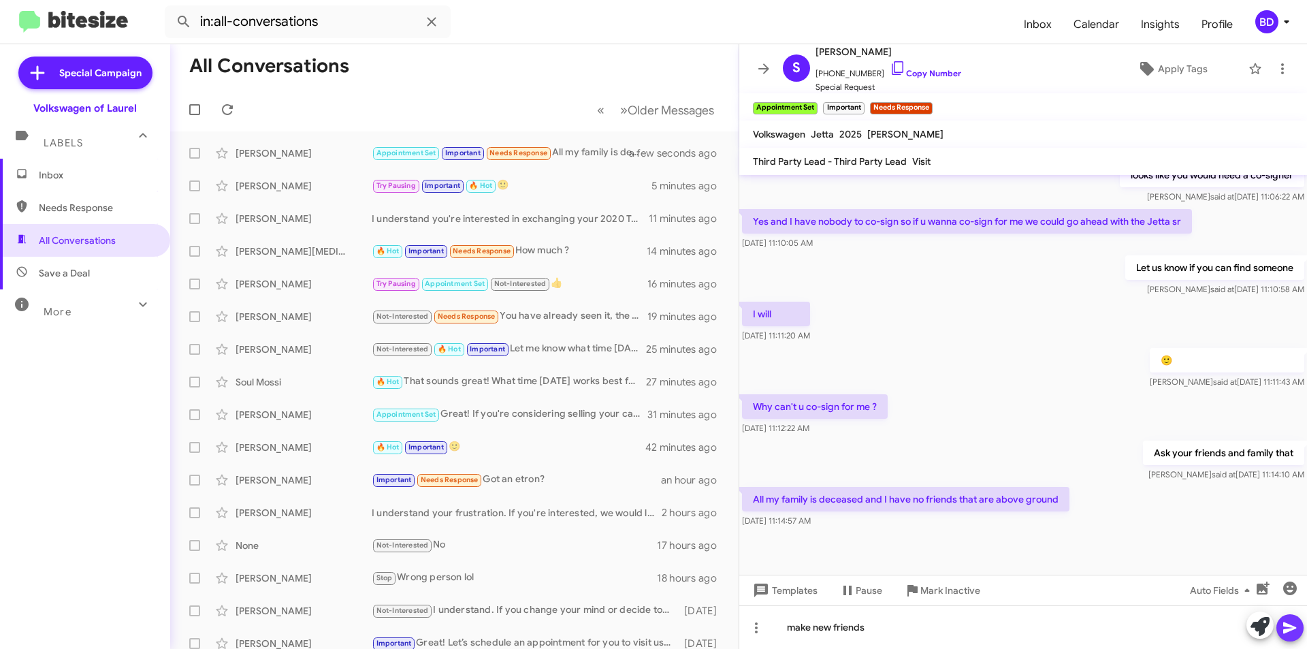
click at [1292, 626] on icon at bounding box center [1289, 628] width 13 height 12
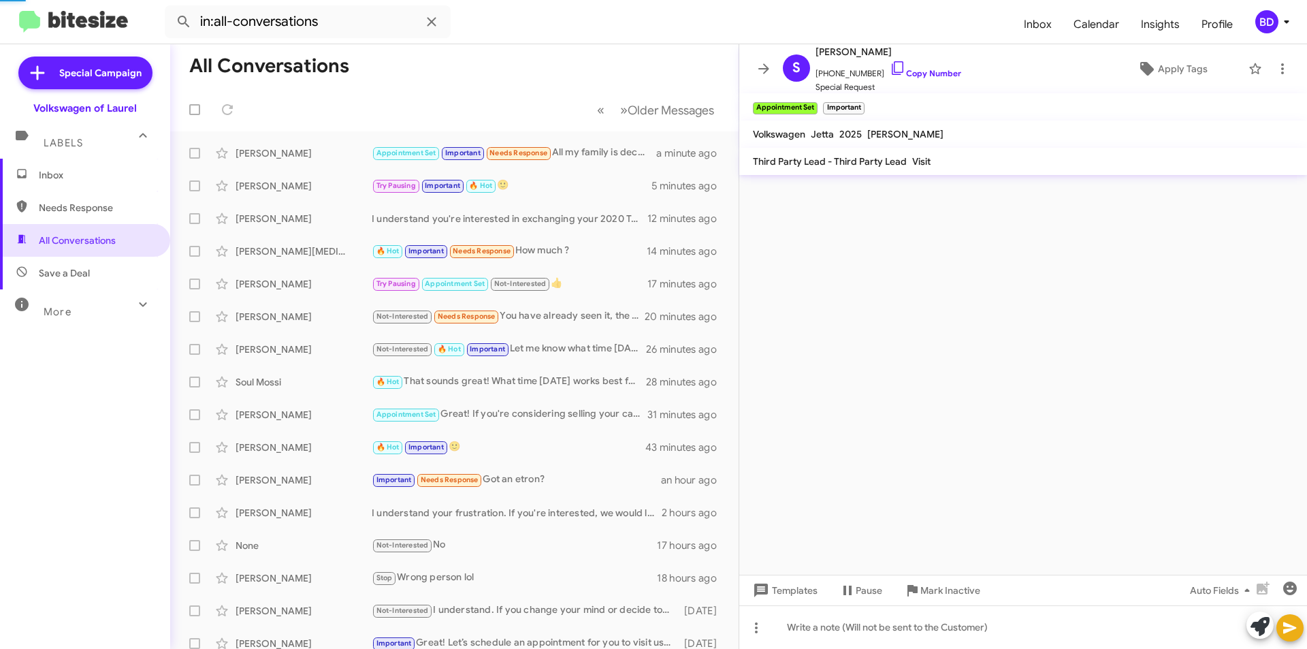
scroll to position [0, 0]
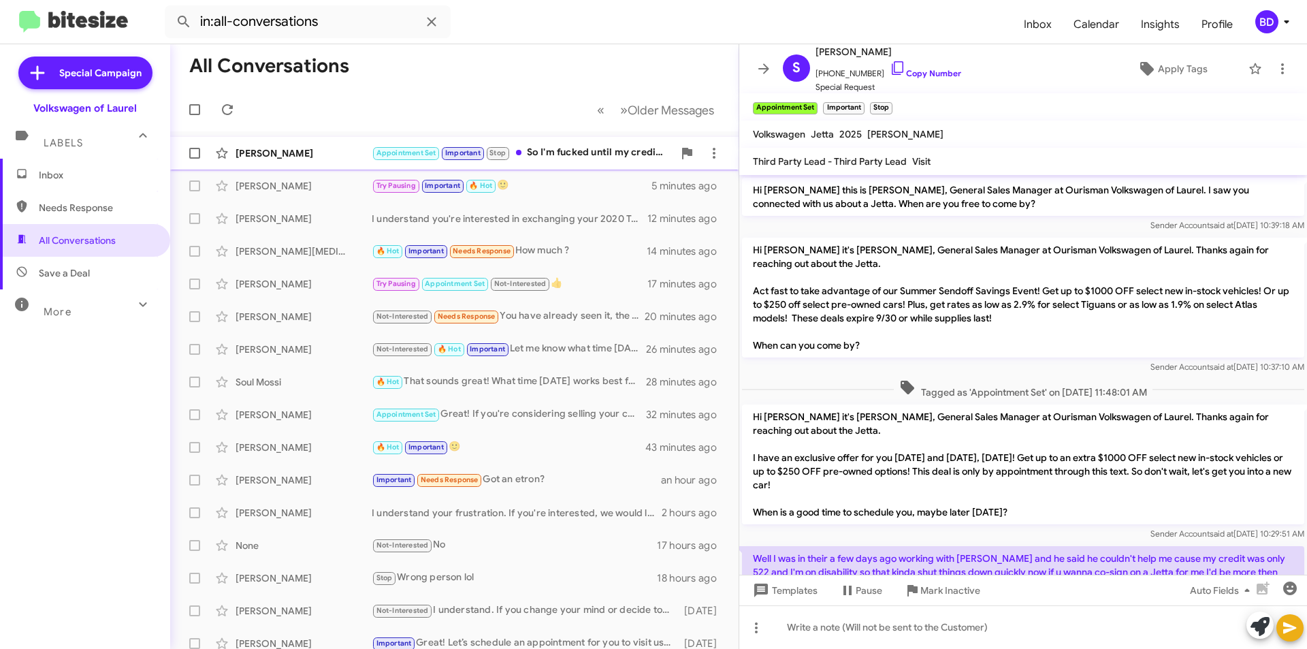
click at [578, 154] on div "Appointment Set Important Stop So I'm fucked until my credit goes up to 600 or …" at bounding box center [522, 153] width 301 height 16
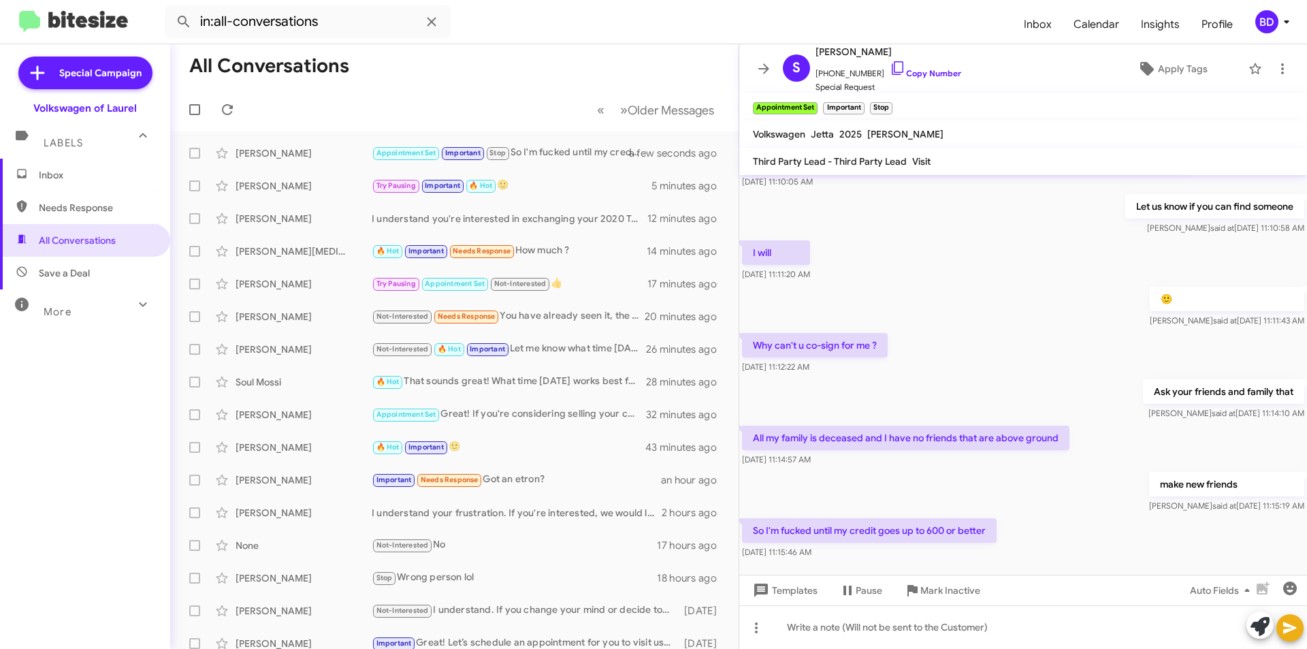
scroll to position [556, 0]
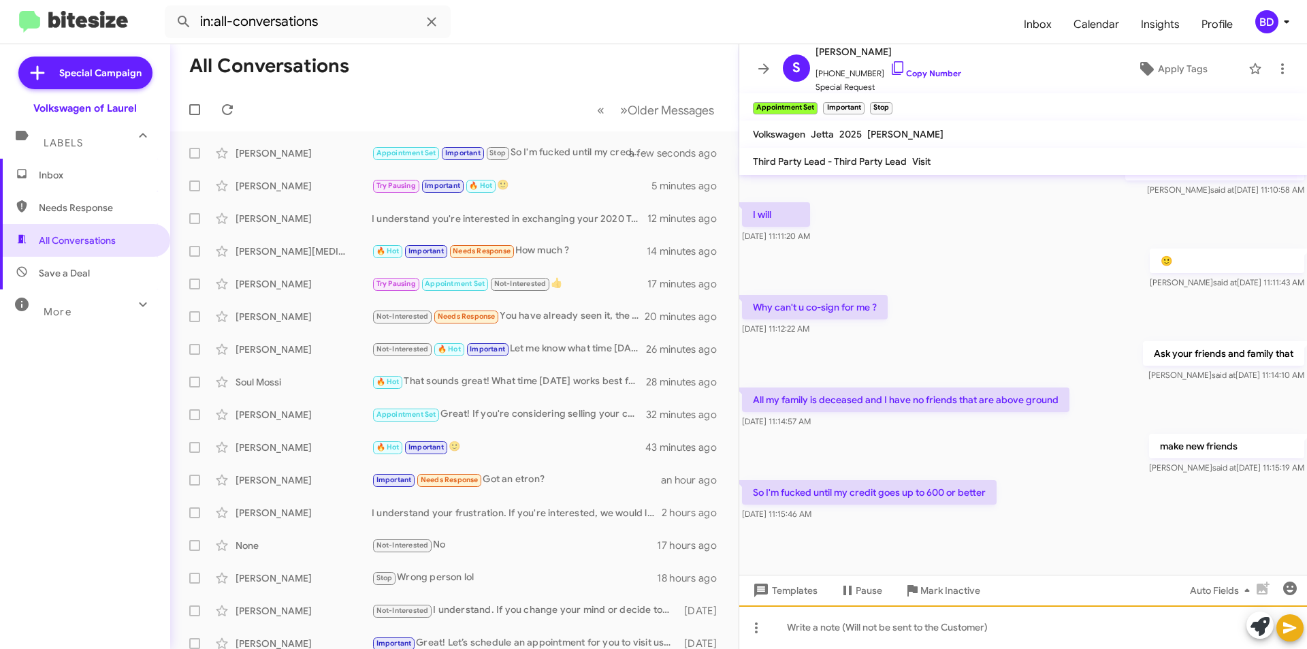
click at [864, 629] on div at bounding box center [1023, 627] width 568 height 44
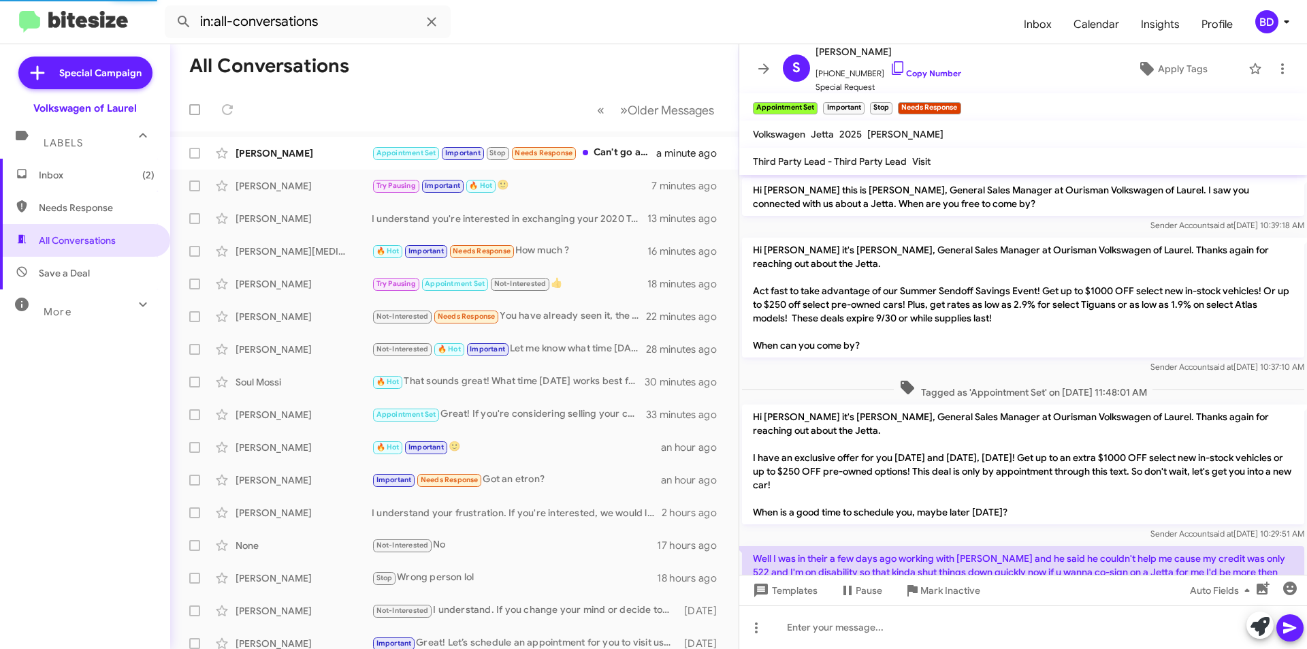
scroll to position [606, 0]
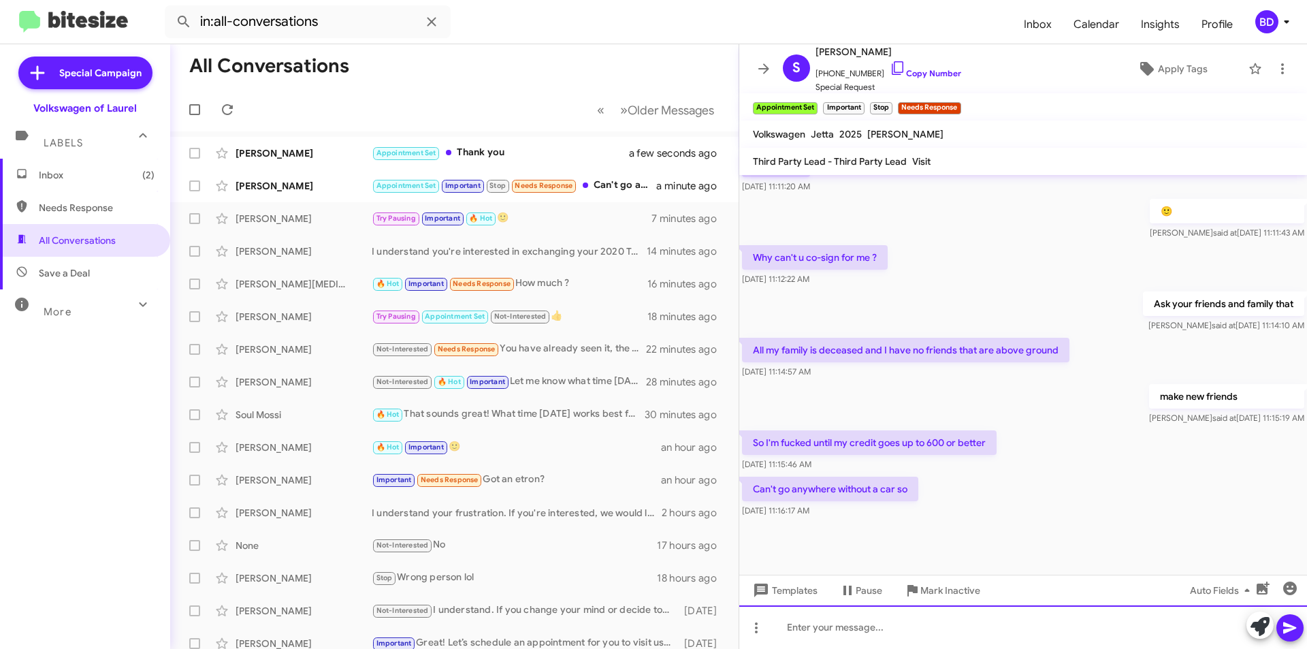
click at [823, 619] on div at bounding box center [1023, 627] width 568 height 44
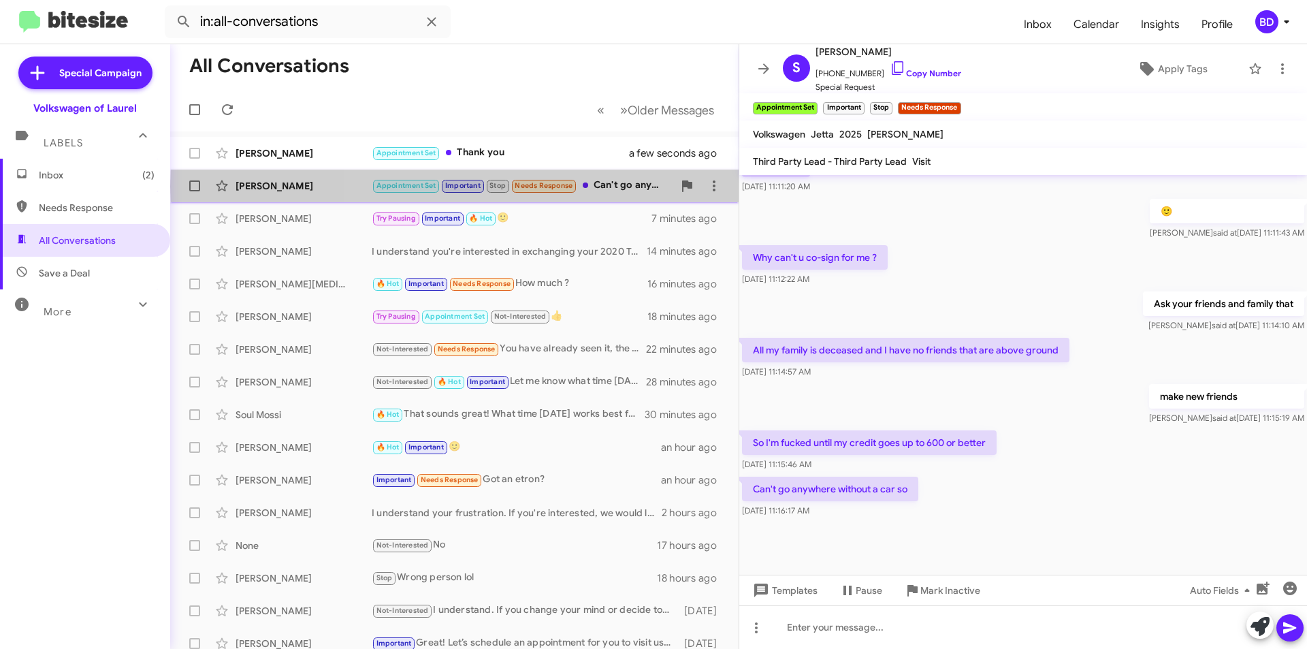
click at [619, 186] on div "Appointment Set Important Stop Needs Response Can't go anywhere without a car so" at bounding box center [522, 186] width 301 height 16
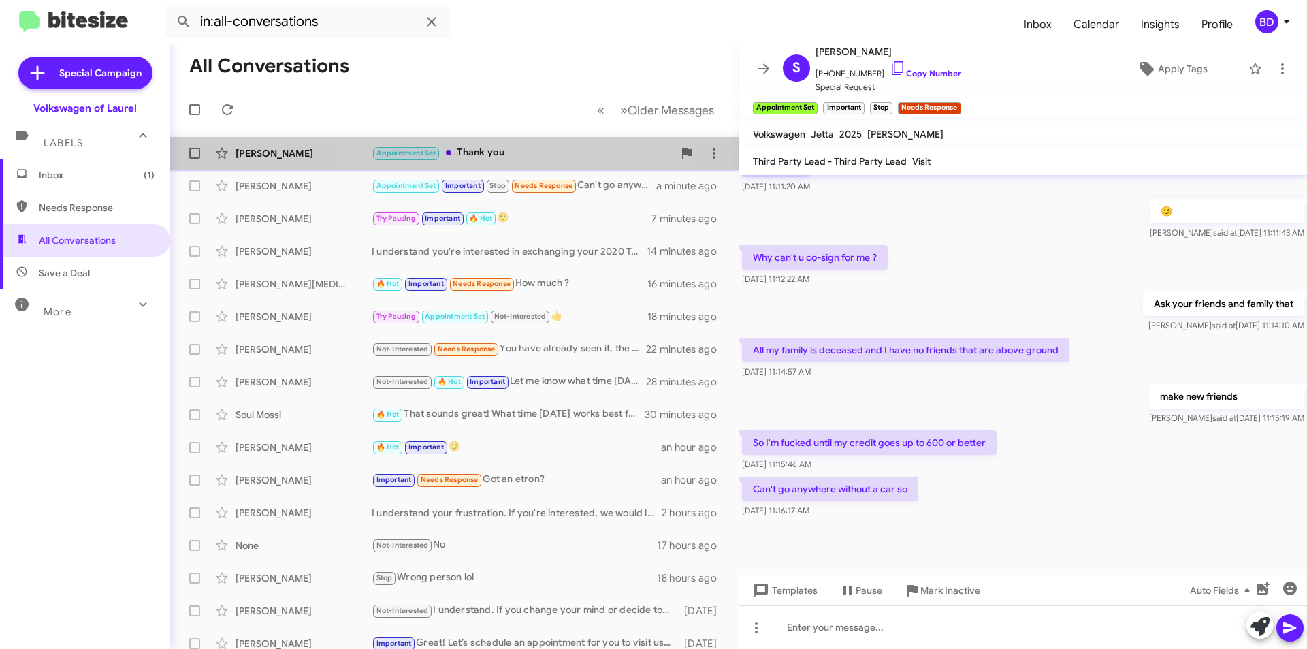
click at [500, 154] on div "Appointment Set Thank you" at bounding box center [522, 153] width 301 height 16
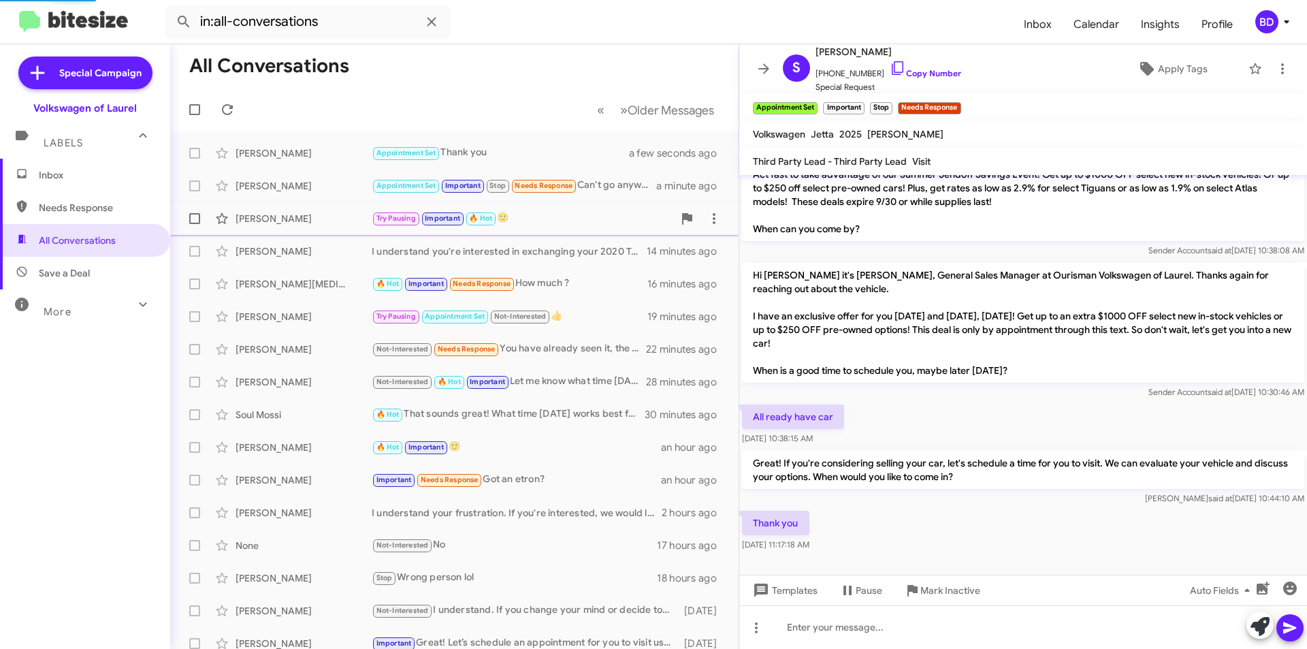
scroll to position [833, 0]
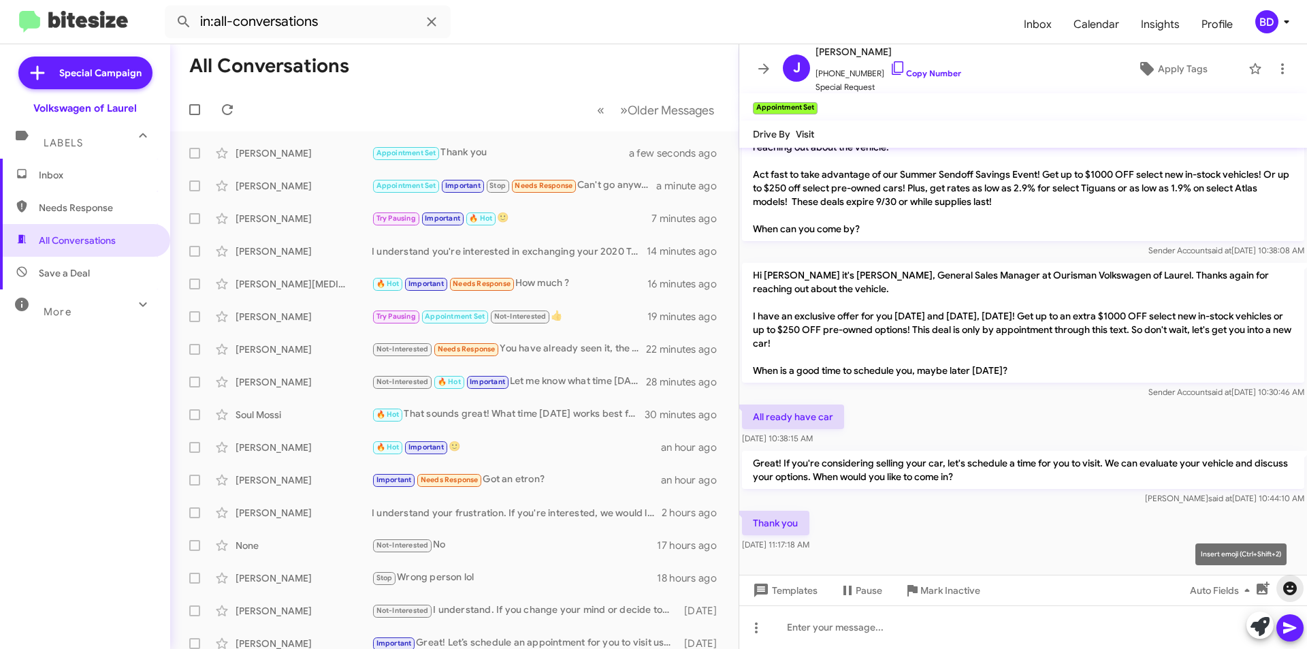
click at [1289, 587] on icon "button" at bounding box center [1290, 588] width 14 height 14
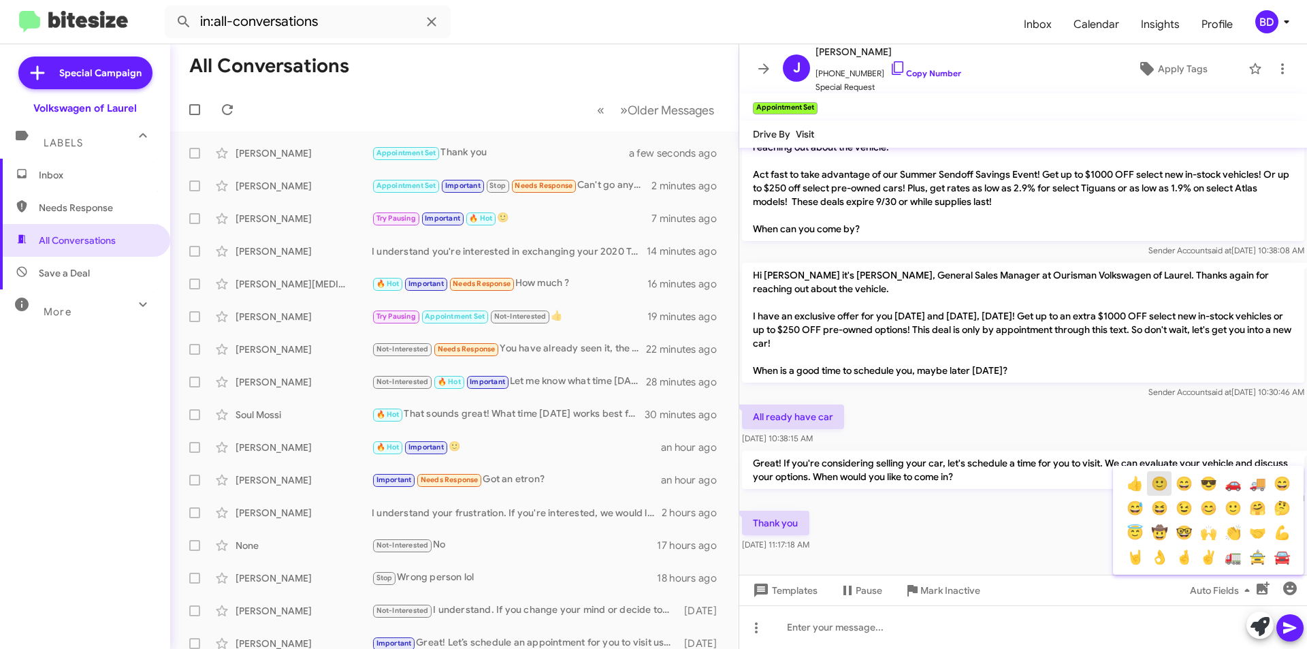
drag, startPoint x: 1162, startPoint y: 478, endPoint x: 1209, endPoint y: 505, distance: 54.3
click at [1162, 478] on button "🙂" at bounding box center [1159, 483] width 25 height 25
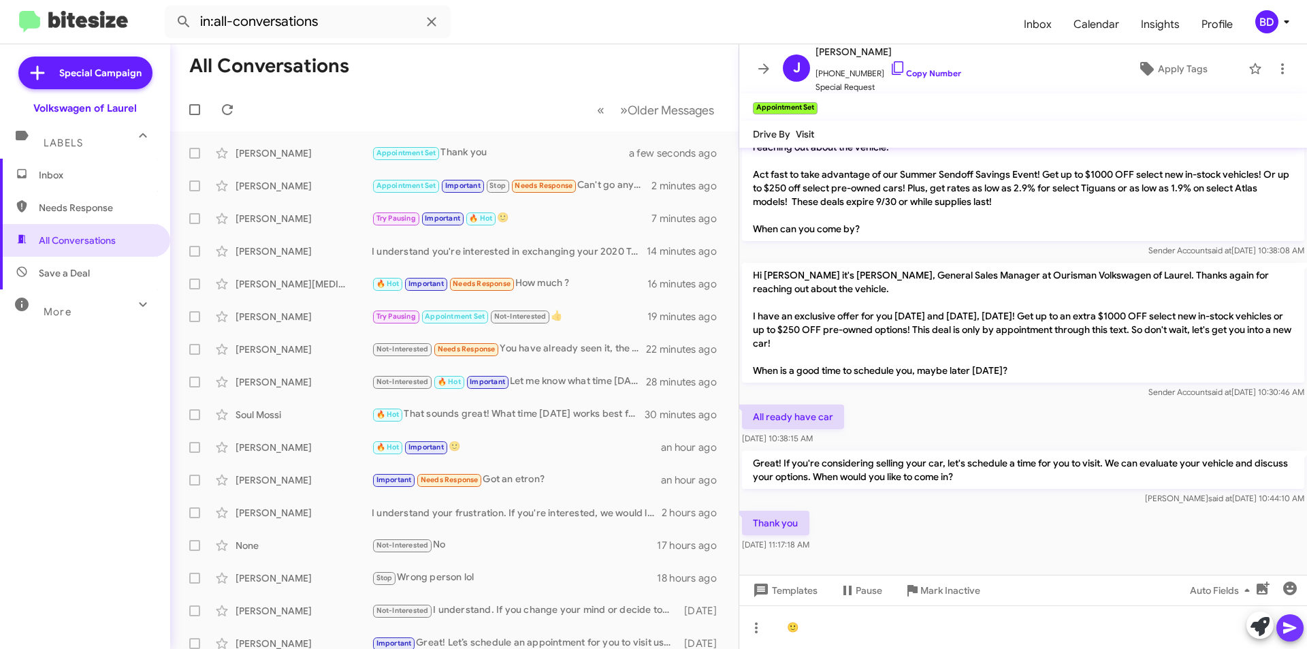
click at [1295, 623] on icon at bounding box center [1290, 627] width 16 height 16
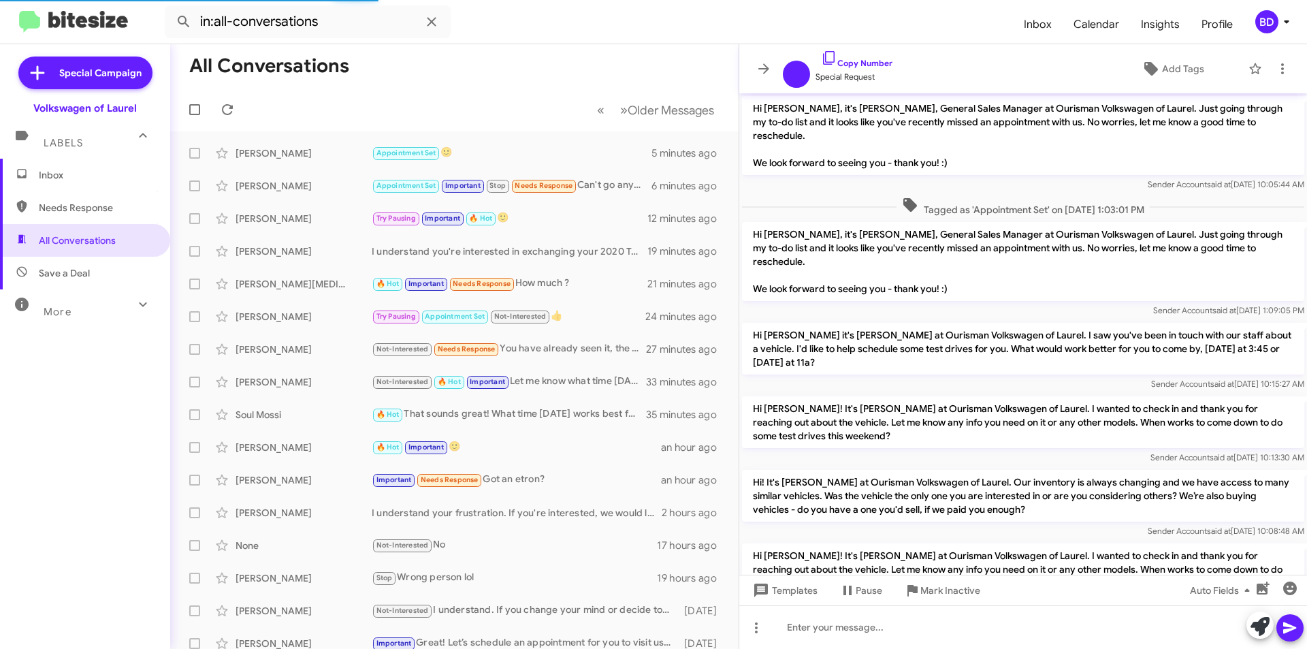
scroll to position [828, 0]
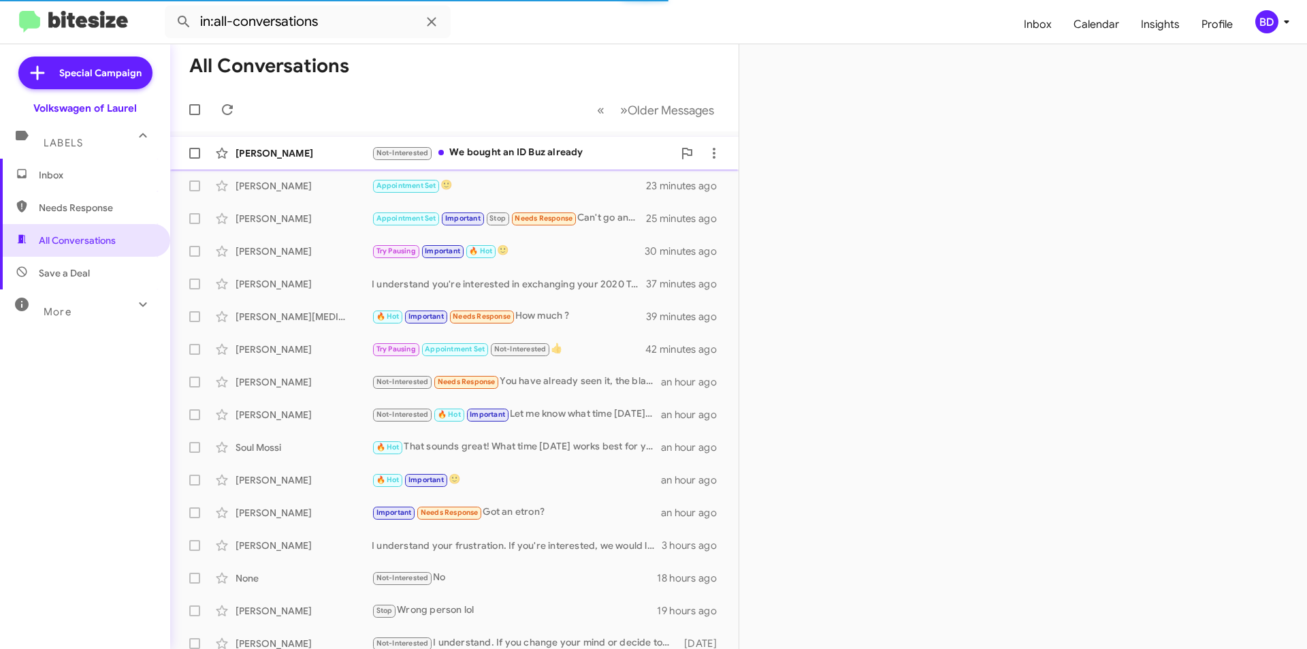
click at [520, 152] on div "Not-Interested We bought an ID Buz already" at bounding box center [522, 153] width 301 height 16
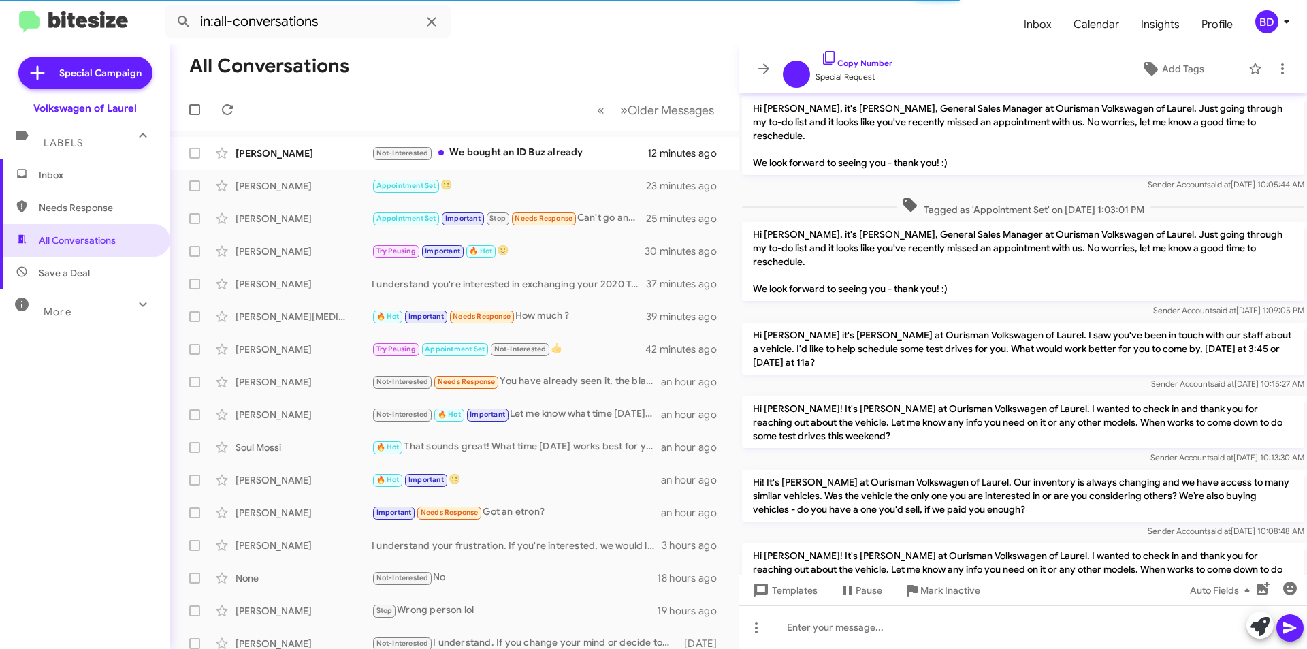
scroll to position [828, 0]
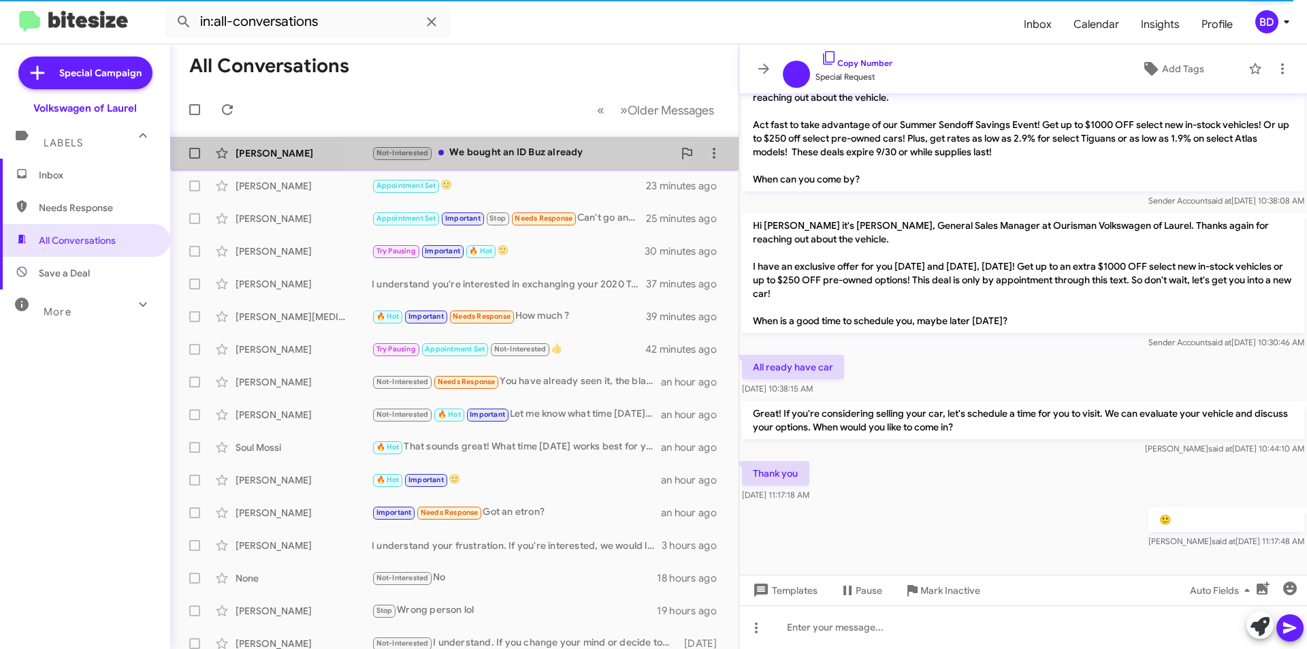
click at [529, 152] on div "Not-Interested We bought an ID Buz already" at bounding box center [522, 153] width 301 height 16
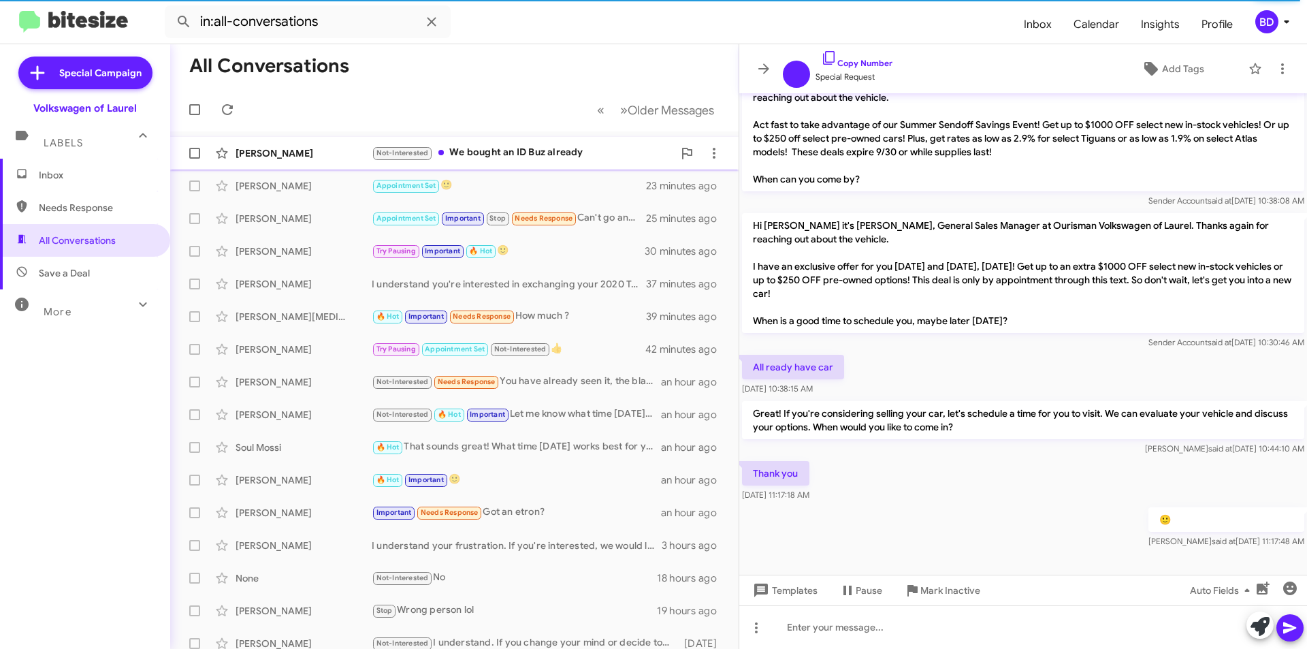
click at [570, 144] on div "[PERSON_NAME] Not-Interested We bought an ID Buz already 12 minutes ago" at bounding box center [454, 153] width 547 height 27
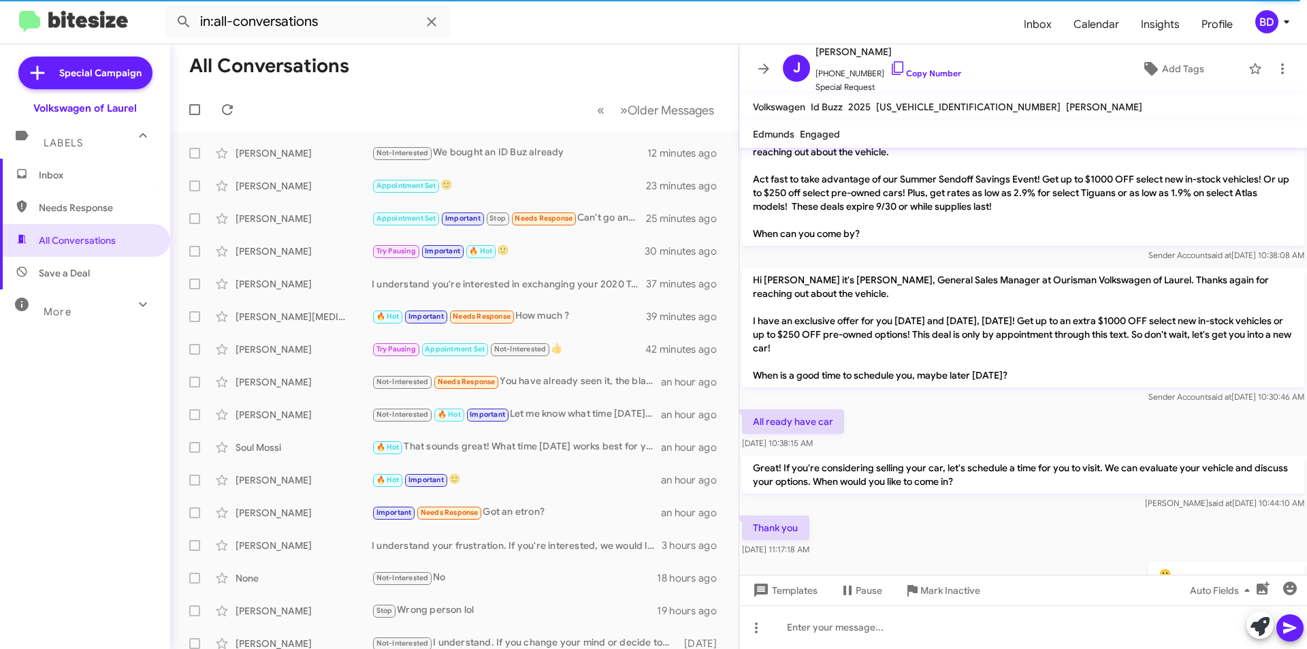
scroll to position [883, 0]
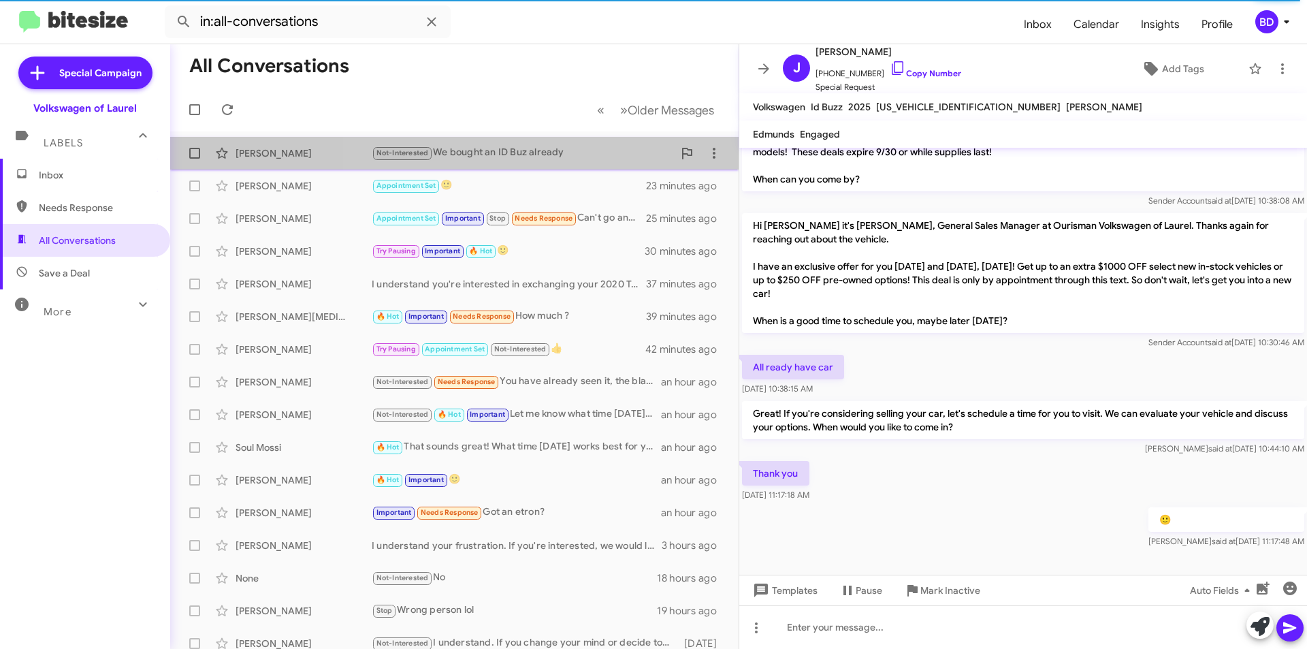
click at [549, 152] on div "Not-Interested We bought an ID Buz already" at bounding box center [522, 153] width 301 height 16
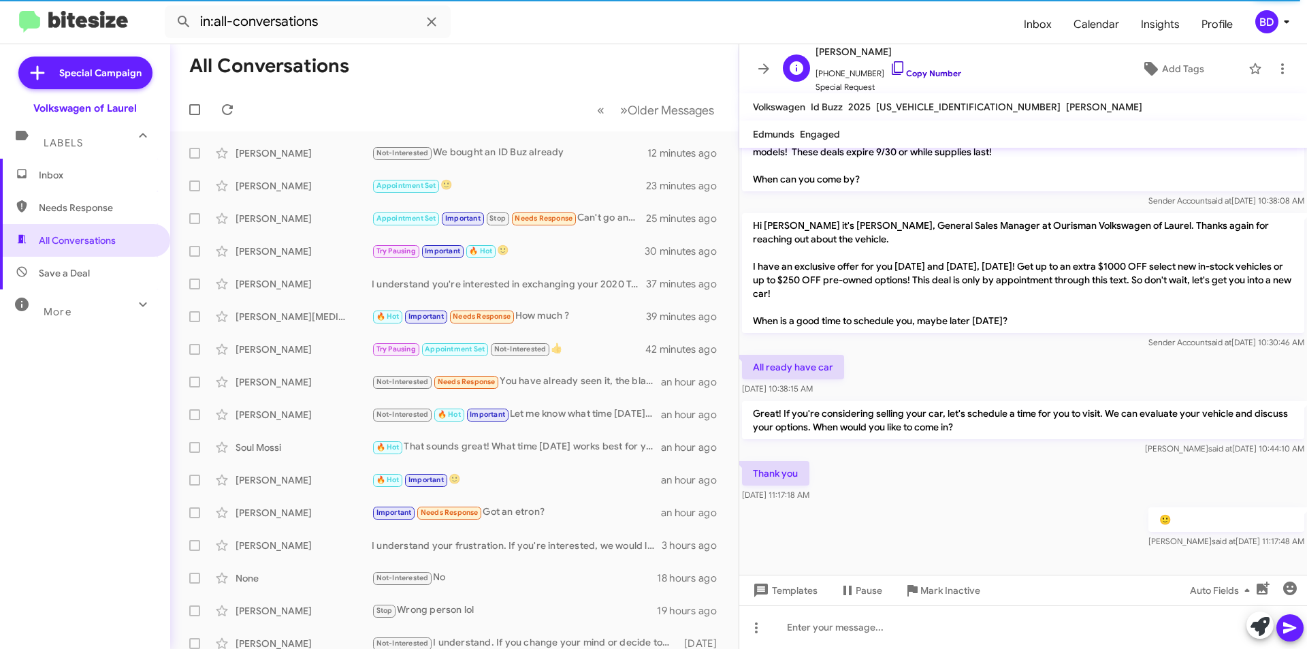
click at [932, 73] on link "Copy Number" at bounding box center [925, 73] width 71 height 10
click at [505, 154] on div "Not-Interested We bought an ID Buz already" at bounding box center [522, 153] width 301 height 16
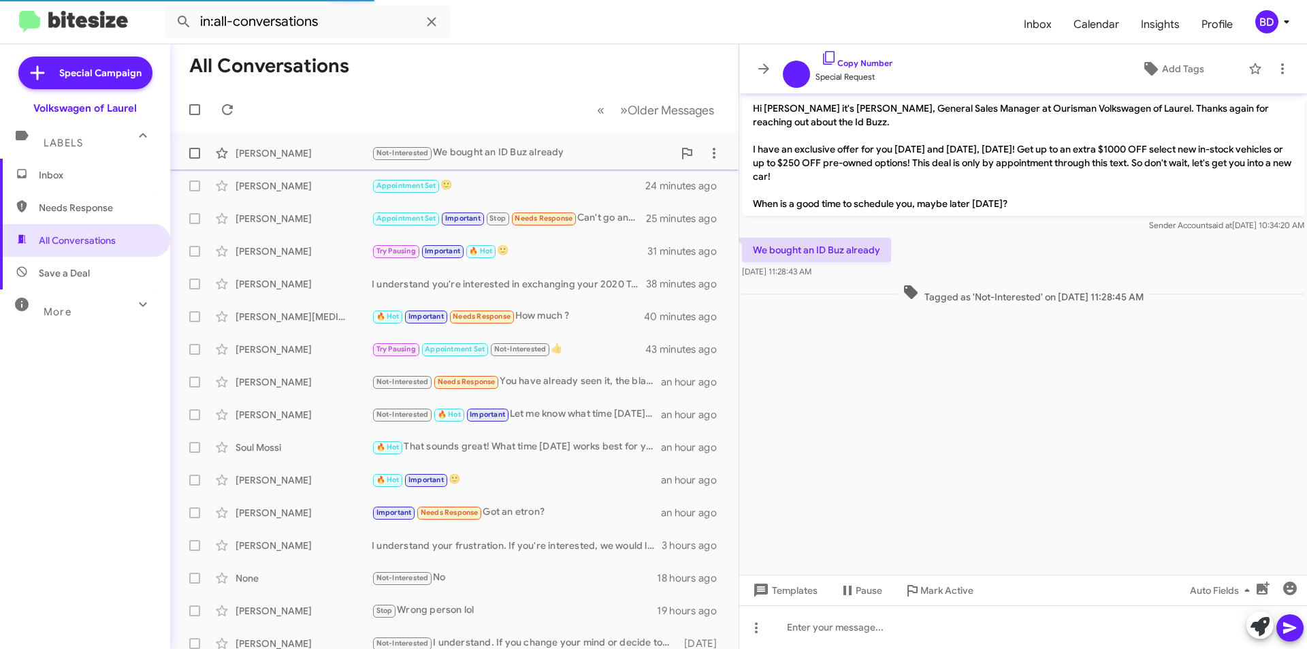
click at [514, 151] on div "Not-Interested We bought an ID Buz already" at bounding box center [522, 153] width 301 height 16
click at [1289, 587] on icon "button" at bounding box center [1290, 588] width 14 height 14
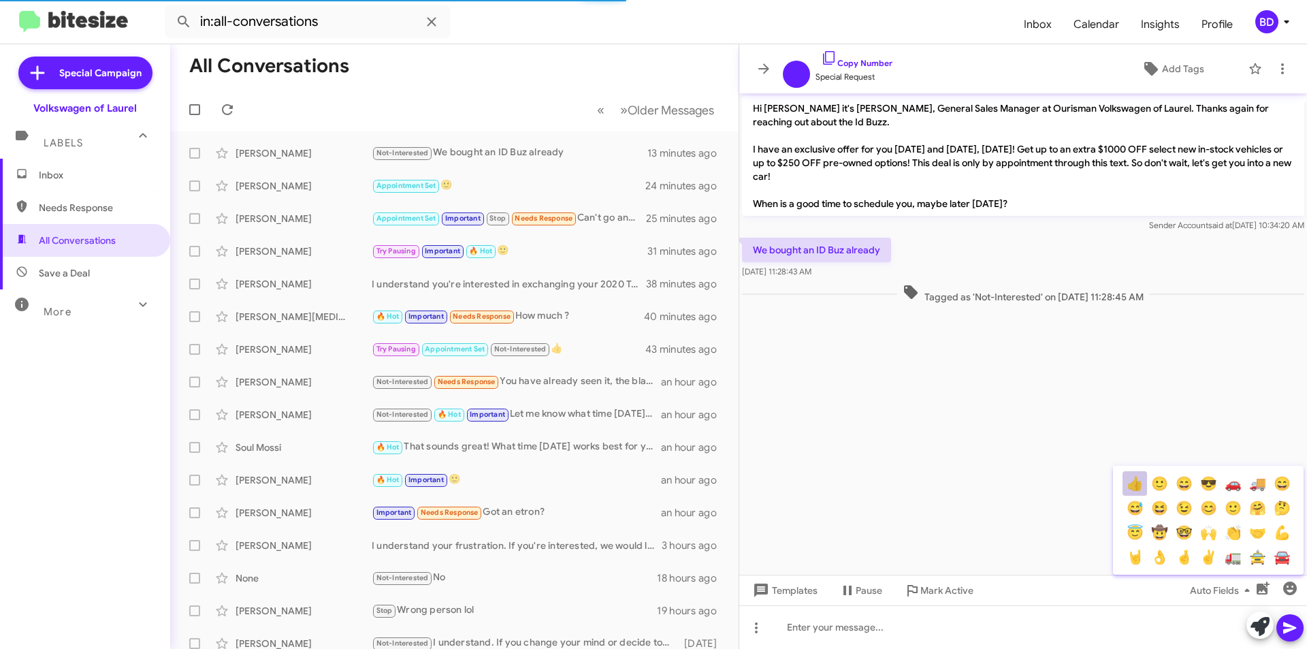
click at [1128, 484] on button "👍" at bounding box center [1134, 483] width 25 height 25
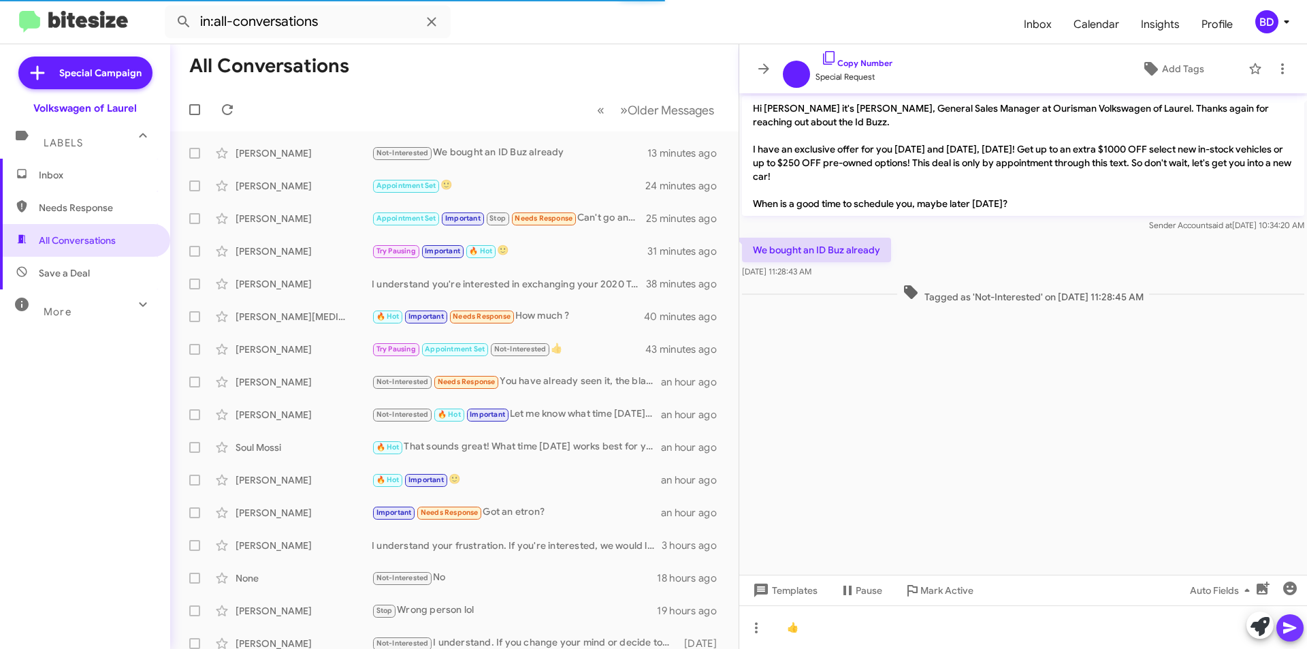
click at [1291, 619] on icon at bounding box center [1290, 627] width 16 height 16
click at [1285, 628] on icon at bounding box center [1290, 627] width 16 height 16
click at [1290, 631] on icon at bounding box center [1290, 627] width 16 height 16
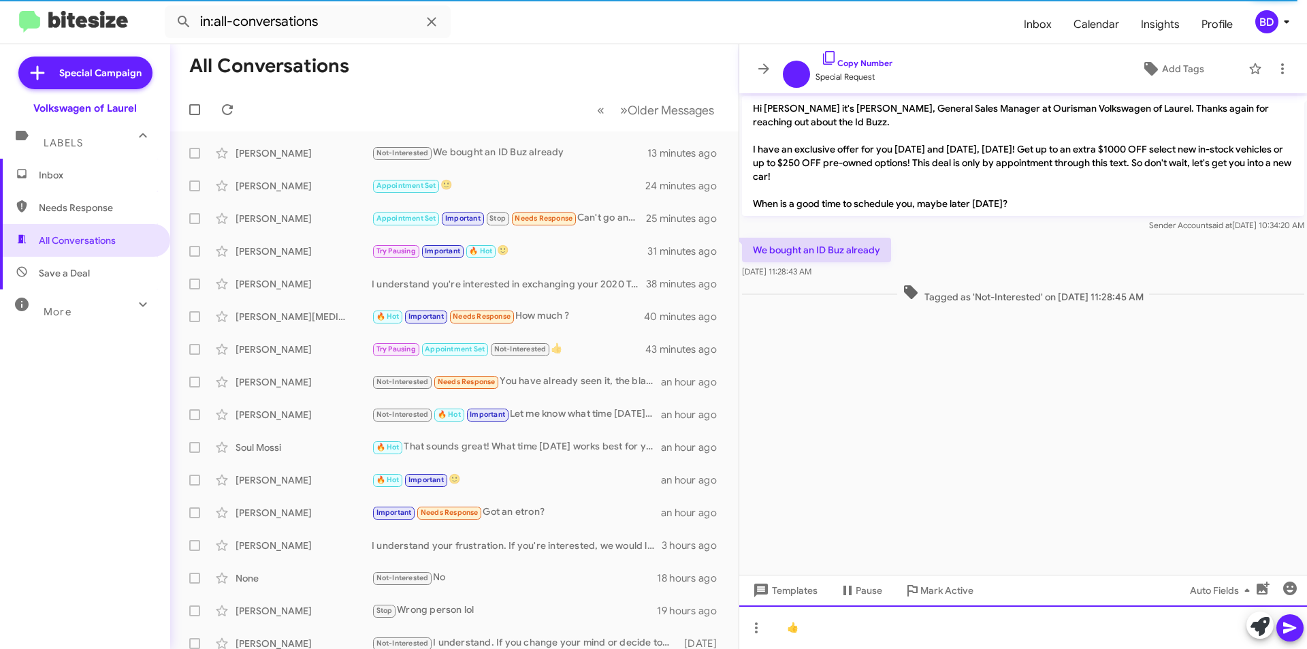
click at [1210, 627] on div "👍" at bounding box center [1023, 627] width 568 height 44
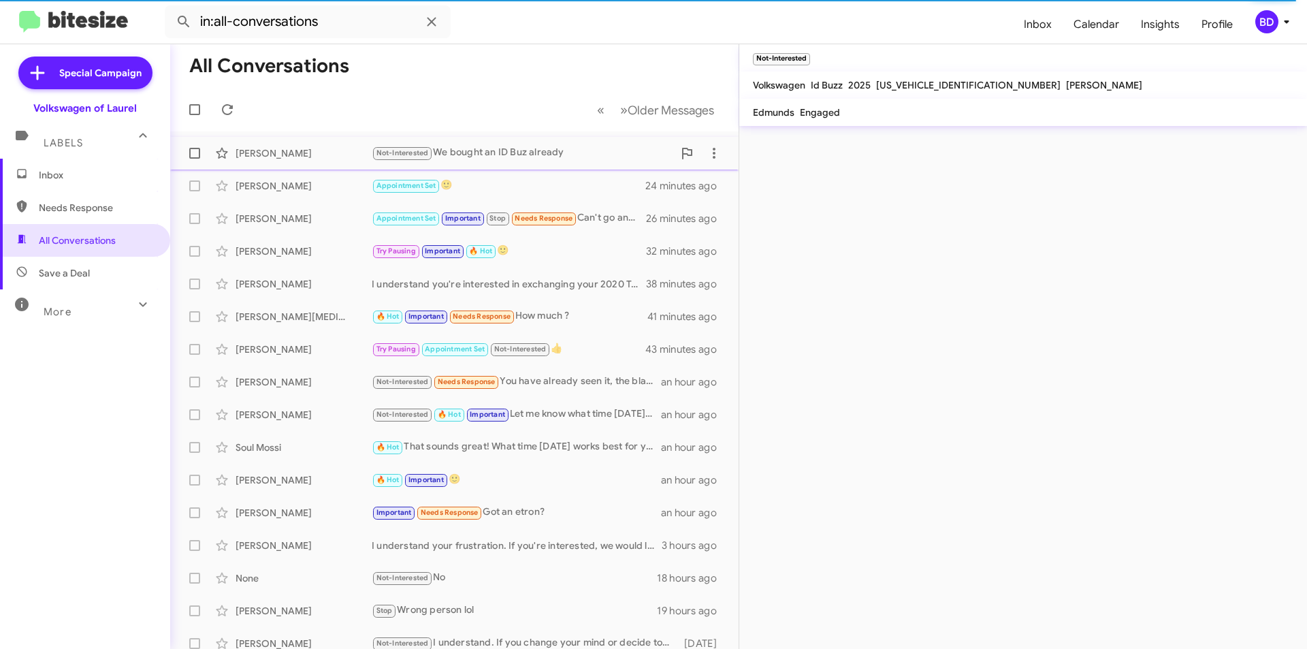
click at [371, 150] on div "[PERSON_NAME]" at bounding box center [303, 153] width 136 height 14
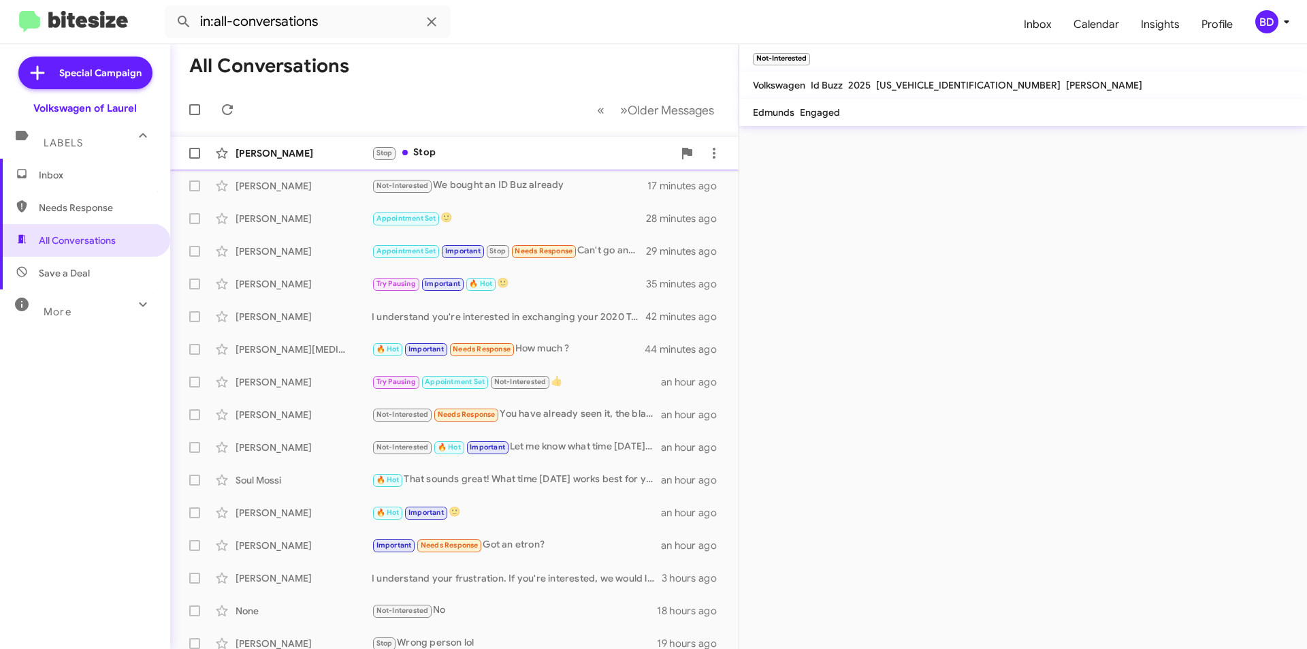
click at [474, 152] on div "Stop Stop" at bounding box center [522, 153] width 301 height 16
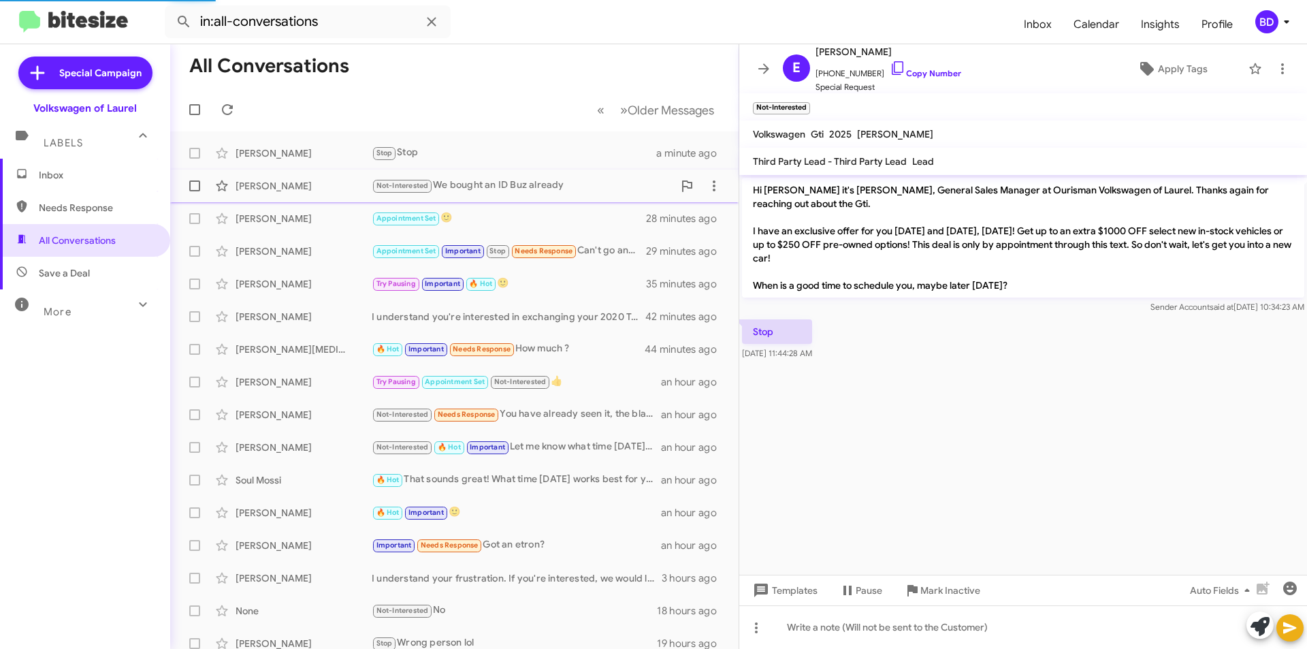
drag, startPoint x: 500, startPoint y: 189, endPoint x: 515, endPoint y: 191, distance: 15.1
click at [501, 188] on div "Not-Interested We bought an ID Buz already" at bounding box center [522, 186] width 301 height 16
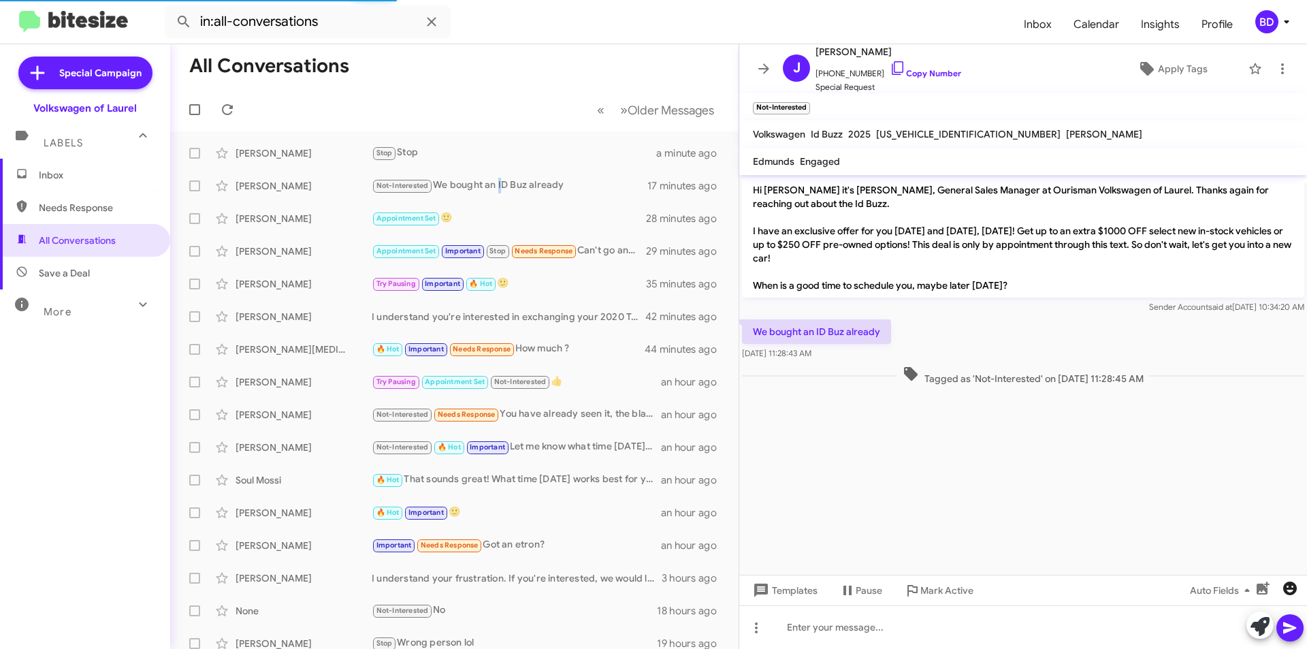
click at [1296, 596] on icon "button" at bounding box center [1290, 588] width 16 height 16
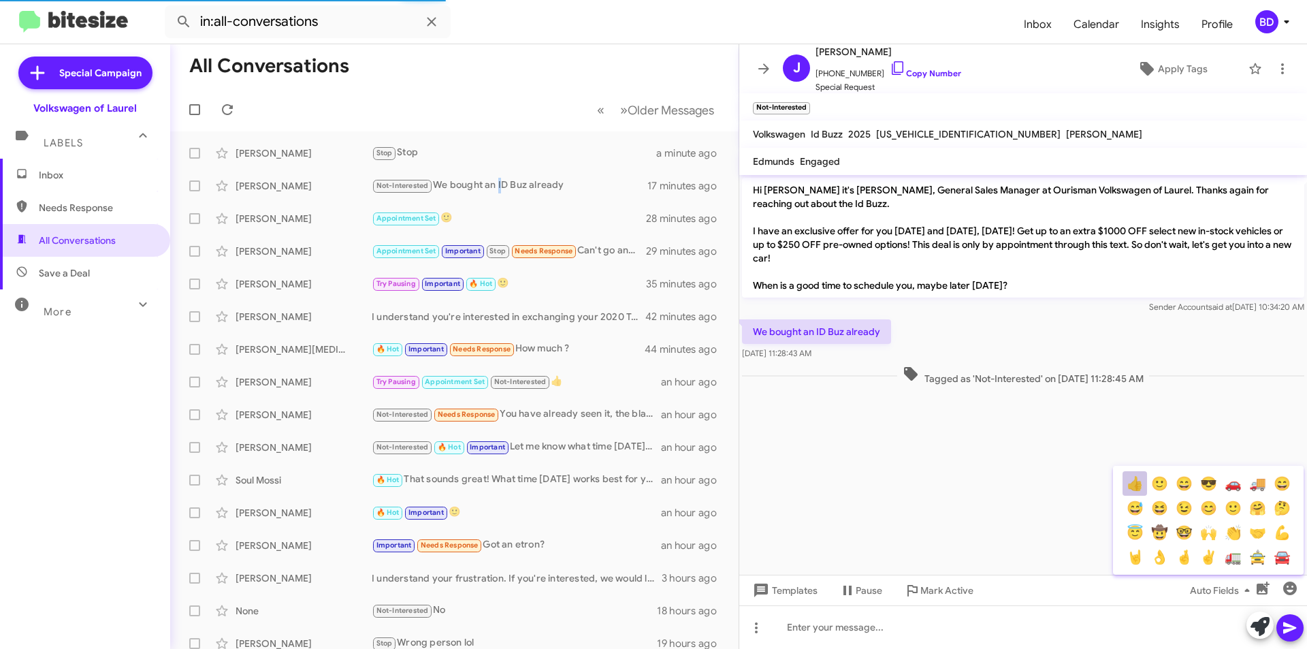
drag, startPoint x: 1132, startPoint y: 483, endPoint x: 1236, endPoint y: 572, distance: 137.1
click at [1132, 483] on button "👍" at bounding box center [1134, 483] width 25 height 25
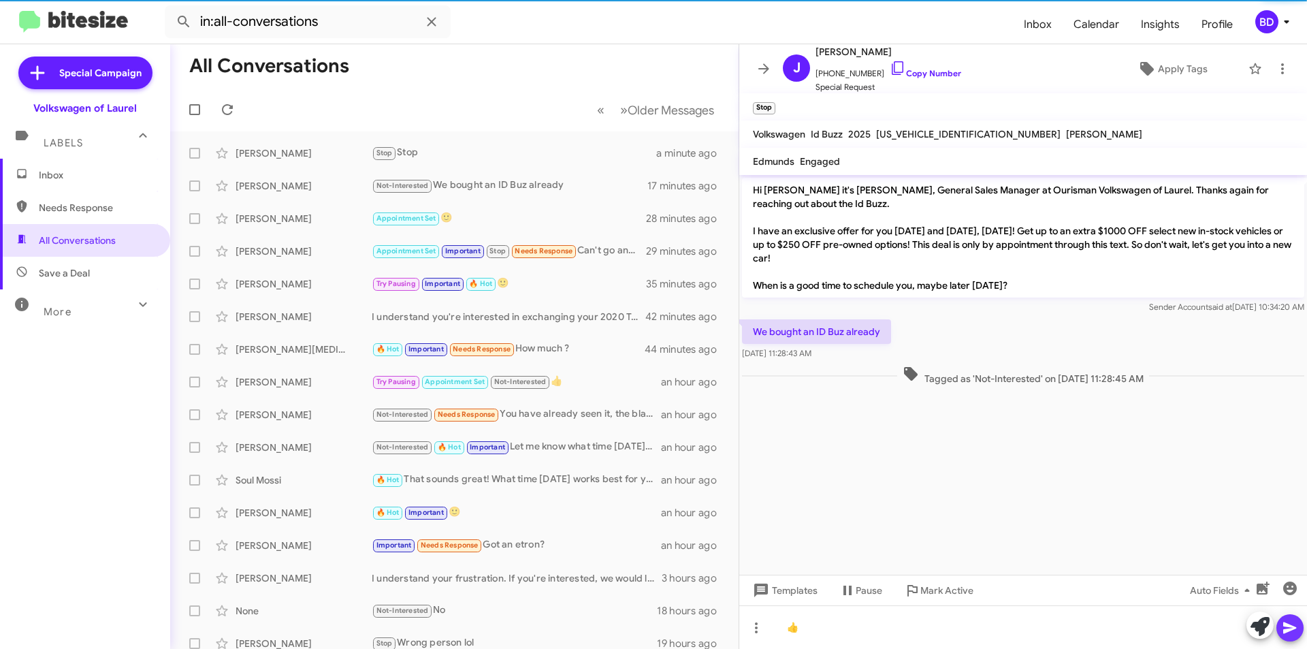
click at [1292, 629] on icon at bounding box center [1289, 628] width 13 height 12
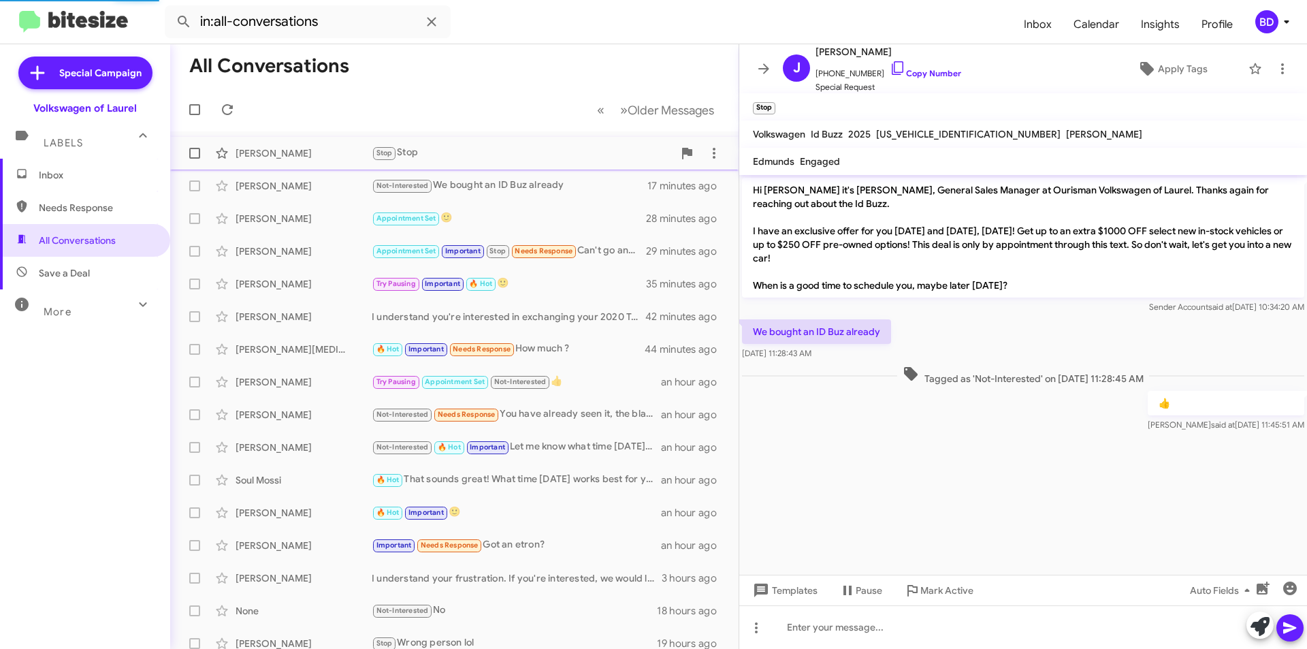
click at [517, 159] on div "Stop Stop" at bounding box center [522, 153] width 301 height 16
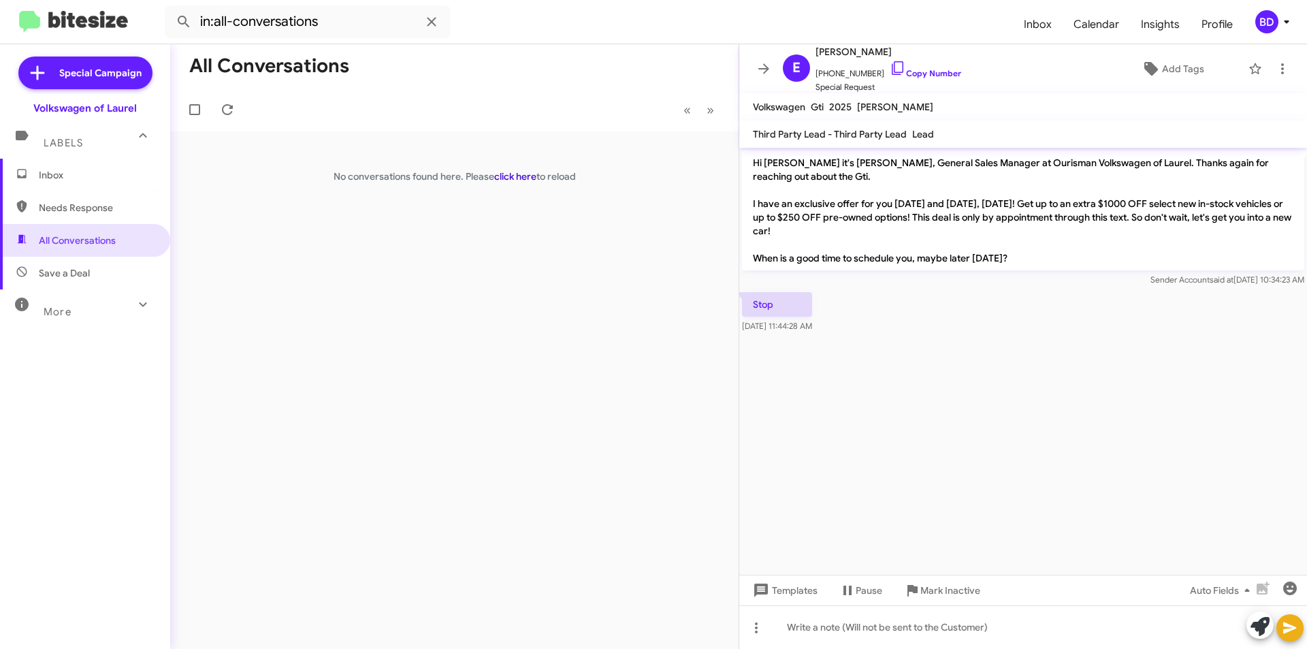
click at [511, 176] on link "click here" at bounding box center [515, 176] width 42 height 12
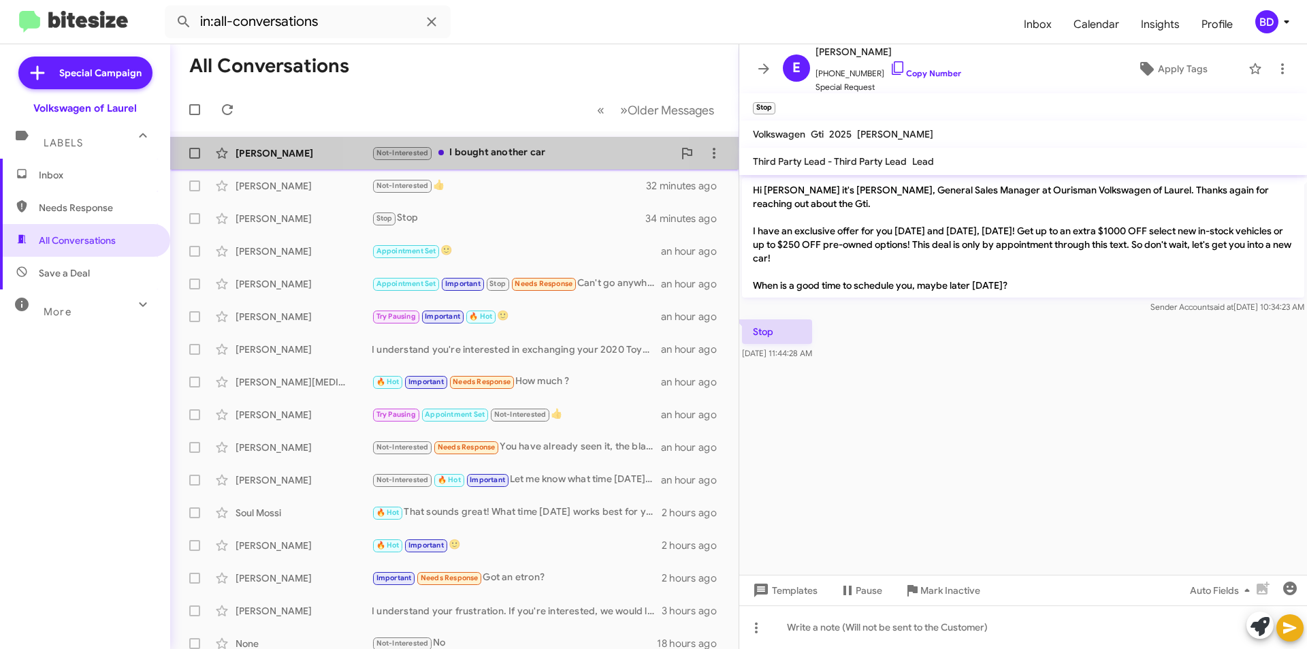
click at [469, 155] on div "Not-Interested I bought another car" at bounding box center [522, 153] width 301 height 16
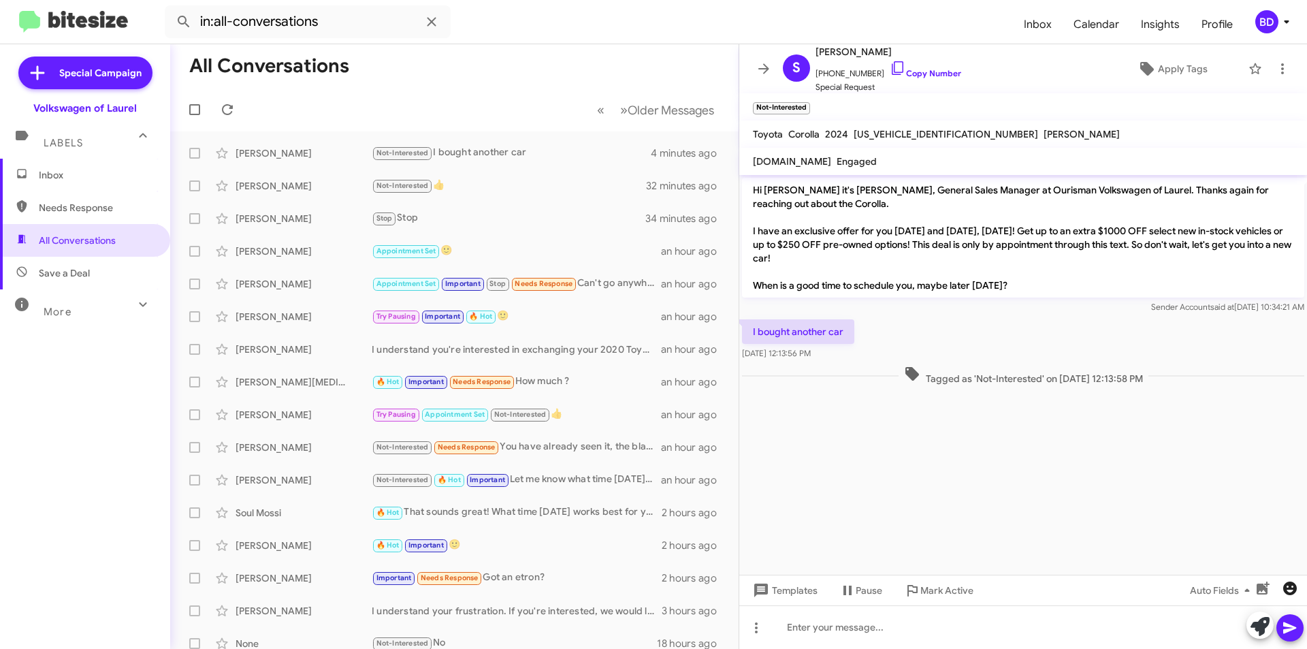
click at [1286, 588] on icon "button" at bounding box center [1290, 588] width 14 height 14
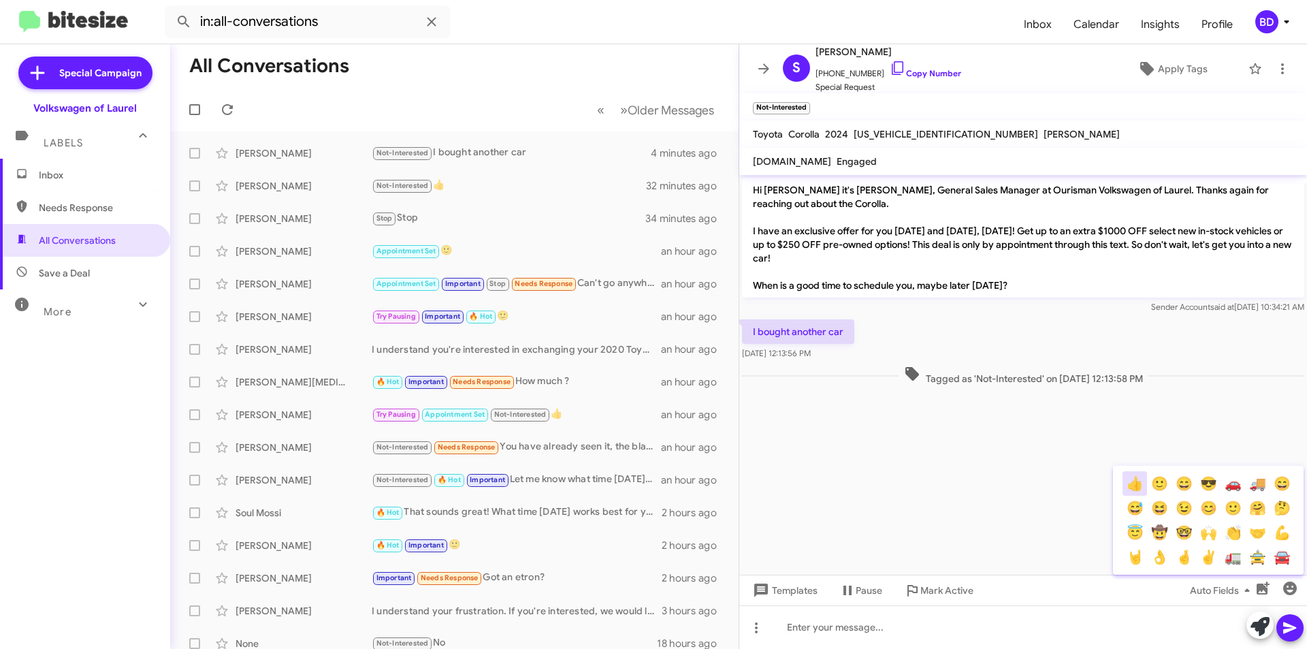
click at [1137, 486] on button "👍" at bounding box center [1134, 483] width 25 height 25
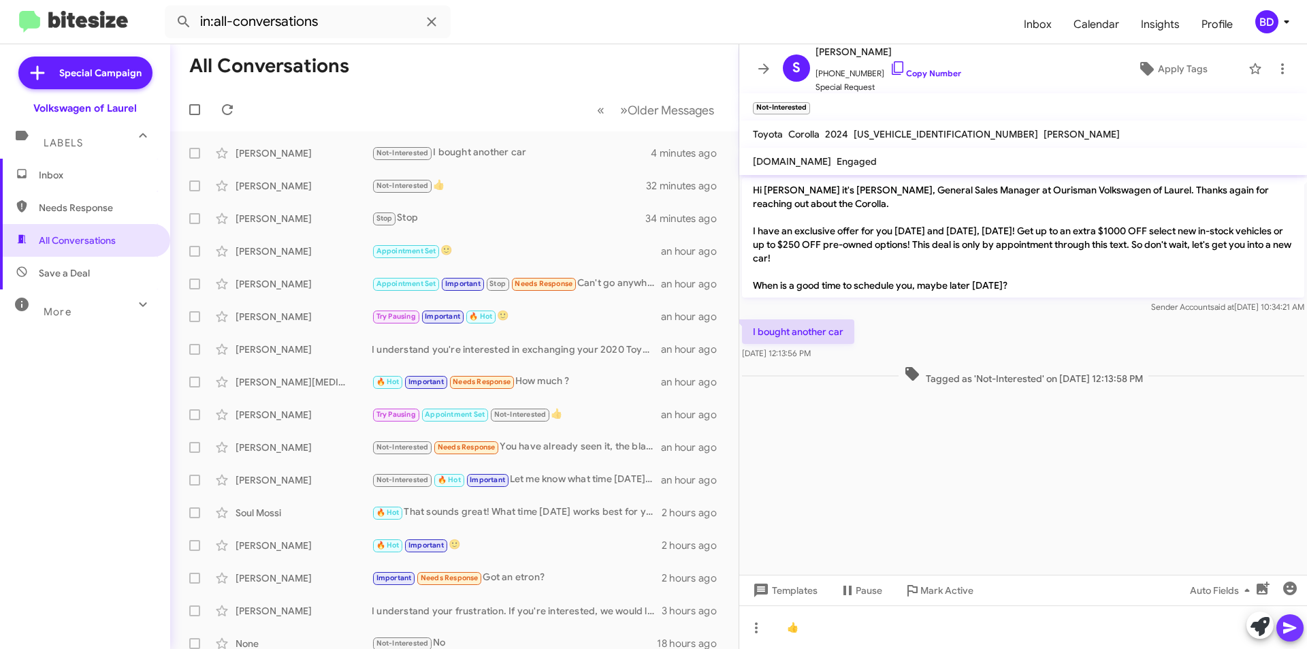
click at [1294, 623] on icon at bounding box center [1290, 627] width 16 height 16
click at [909, 76] on link "Copy Number" at bounding box center [925, 73] width 71 height 10
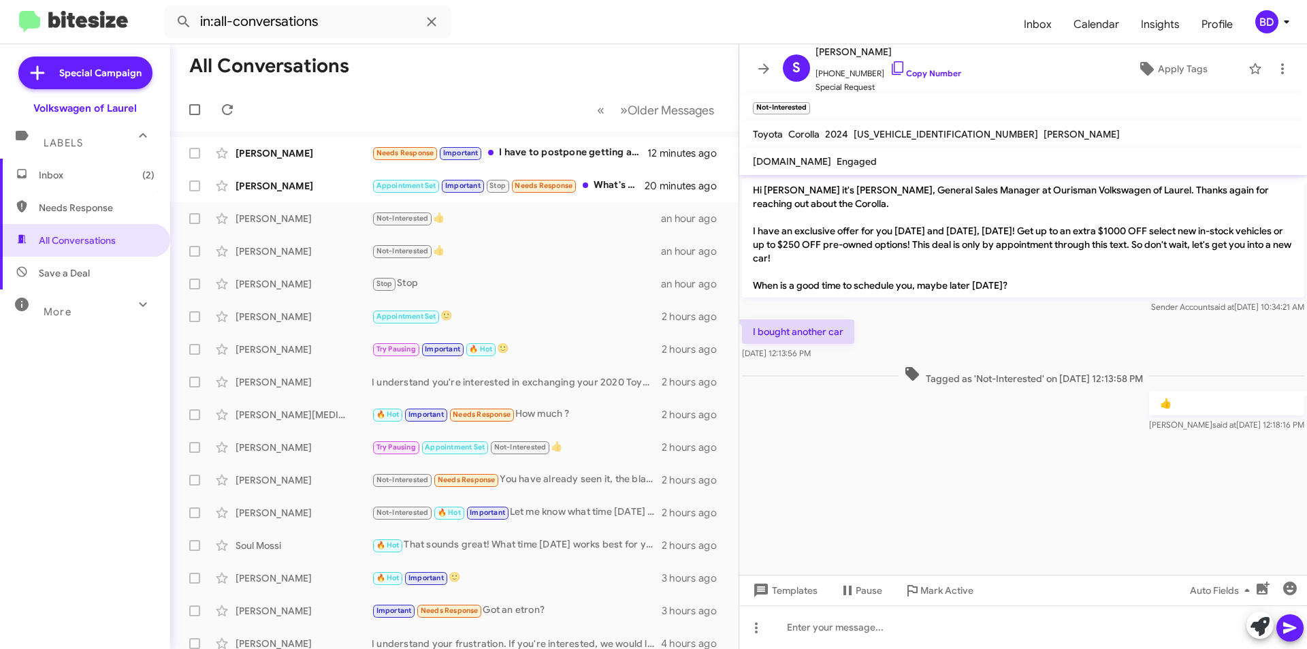
click at [344, 194] on div "[PERSON_NAME] Appointment Set Important Stop Needs Response What's the minimum …" at bounding box center [454, 185] width 547 height 27
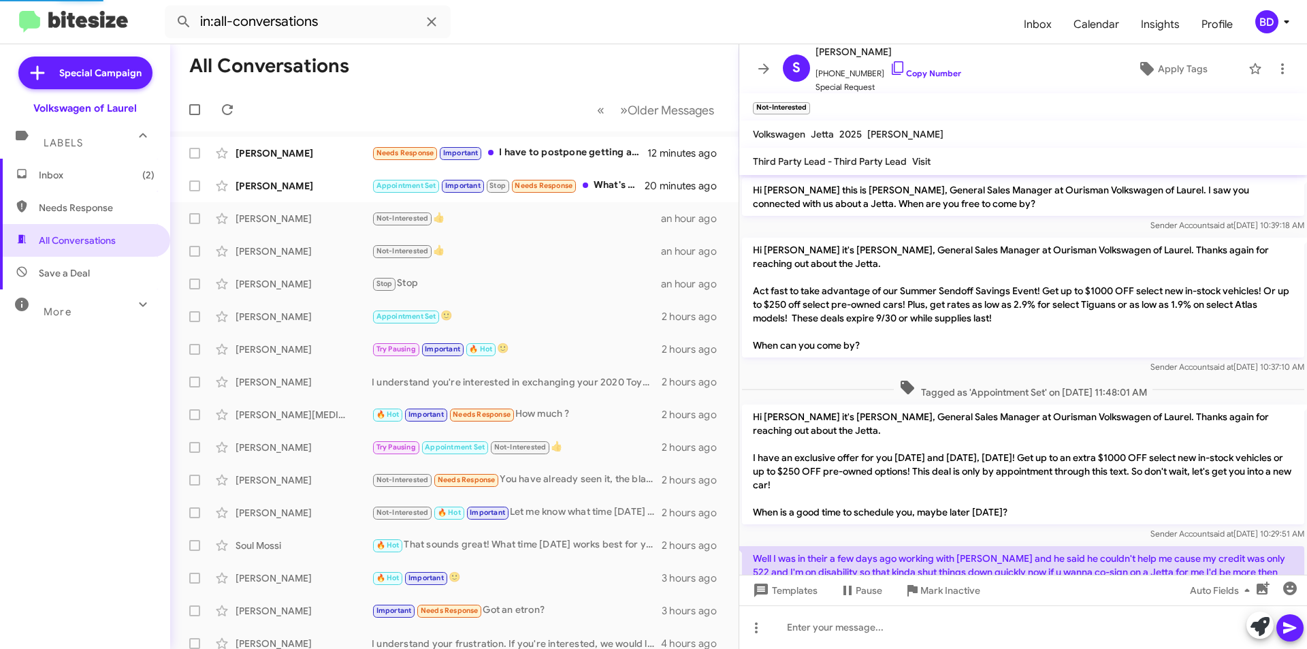
scroll to position [719, 0]
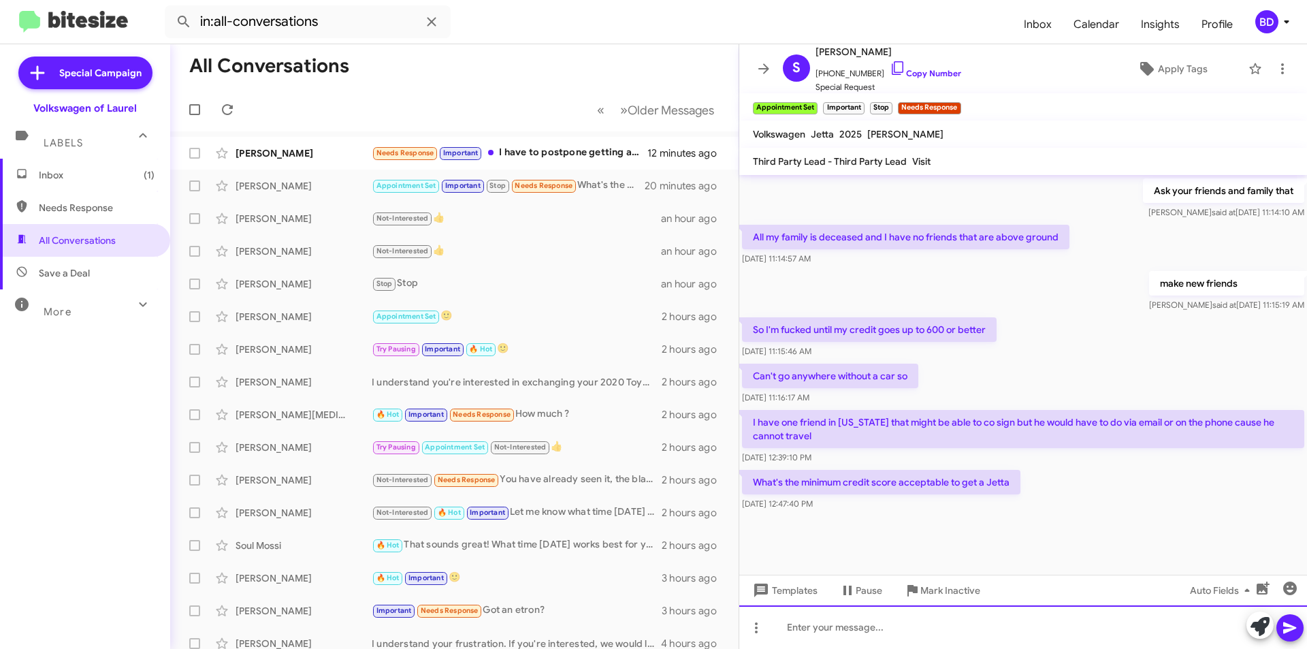
click at [825, 628] on div at bounding box center [1023, 627] width 568 height 44
click at [1101, 627] on div "No problem, have them fill out an online credit app" at bounding box center [1023, 627] width 568 height 44
click at [1287, 623] on icon at bounding box center [1290, 627] width 16 height 16
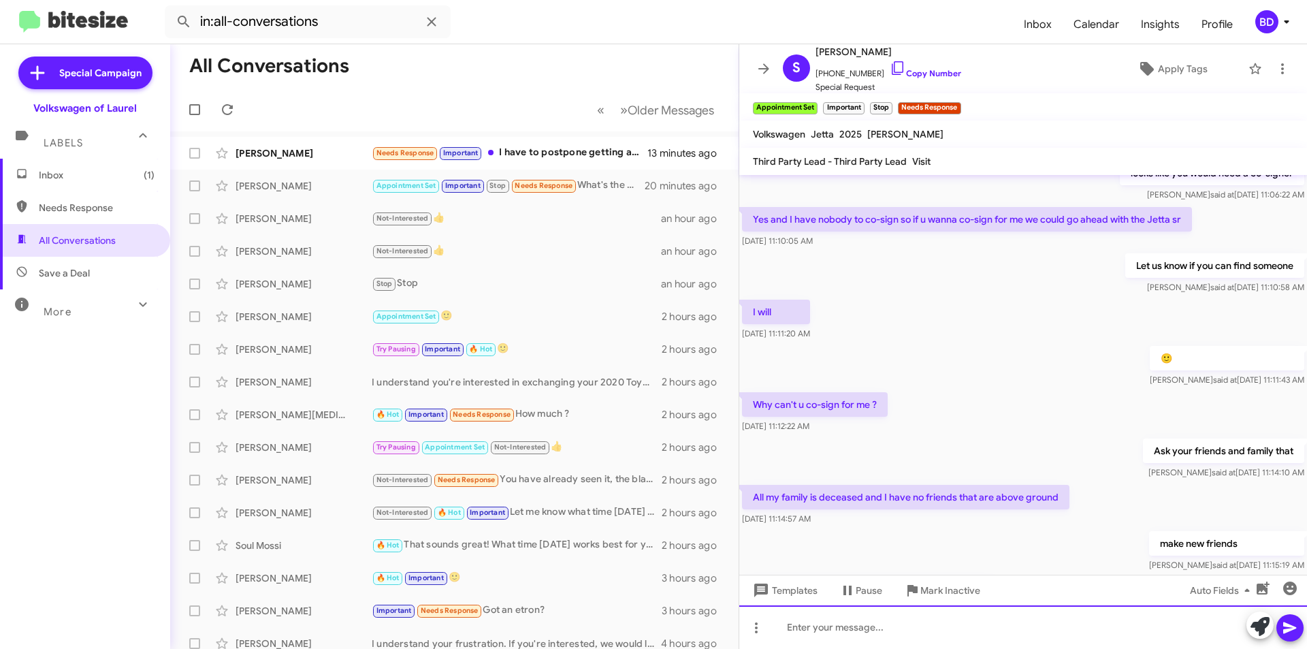
scroll to position [768, 0]
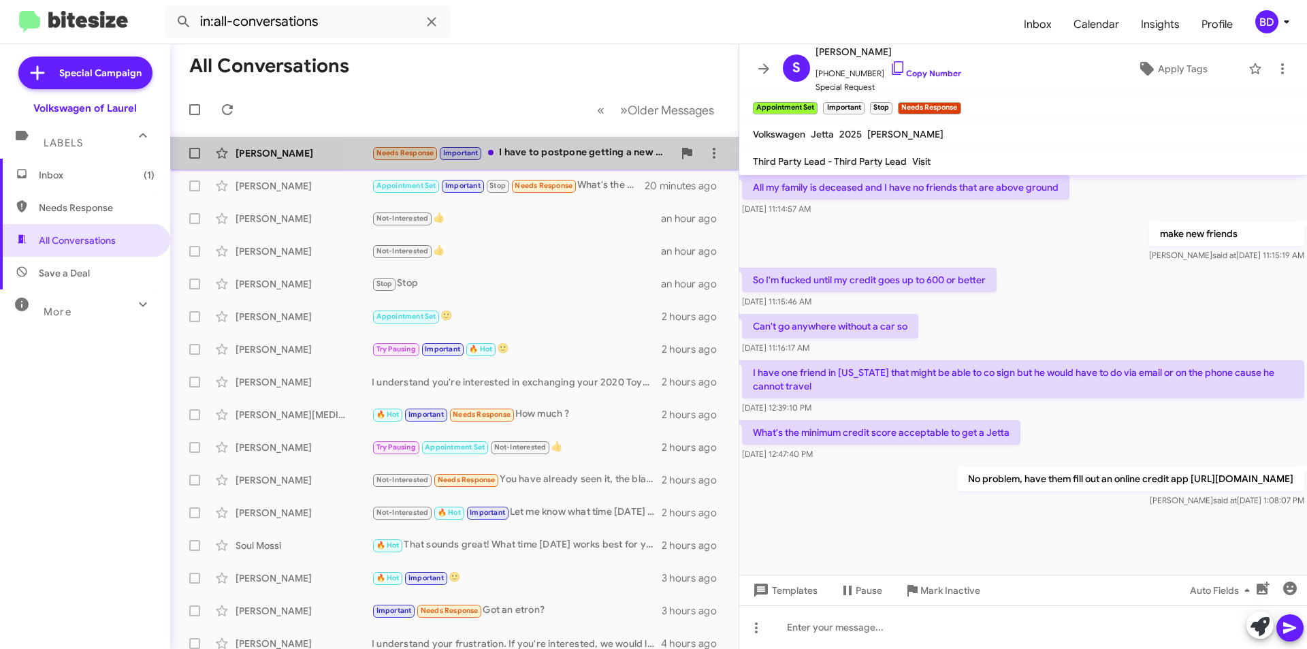
click at [583, 150] on div "Needs Response Important I have to postpone getting a new vehicle for now. Than…" at bounding box center [522, 153] width 301 height 16
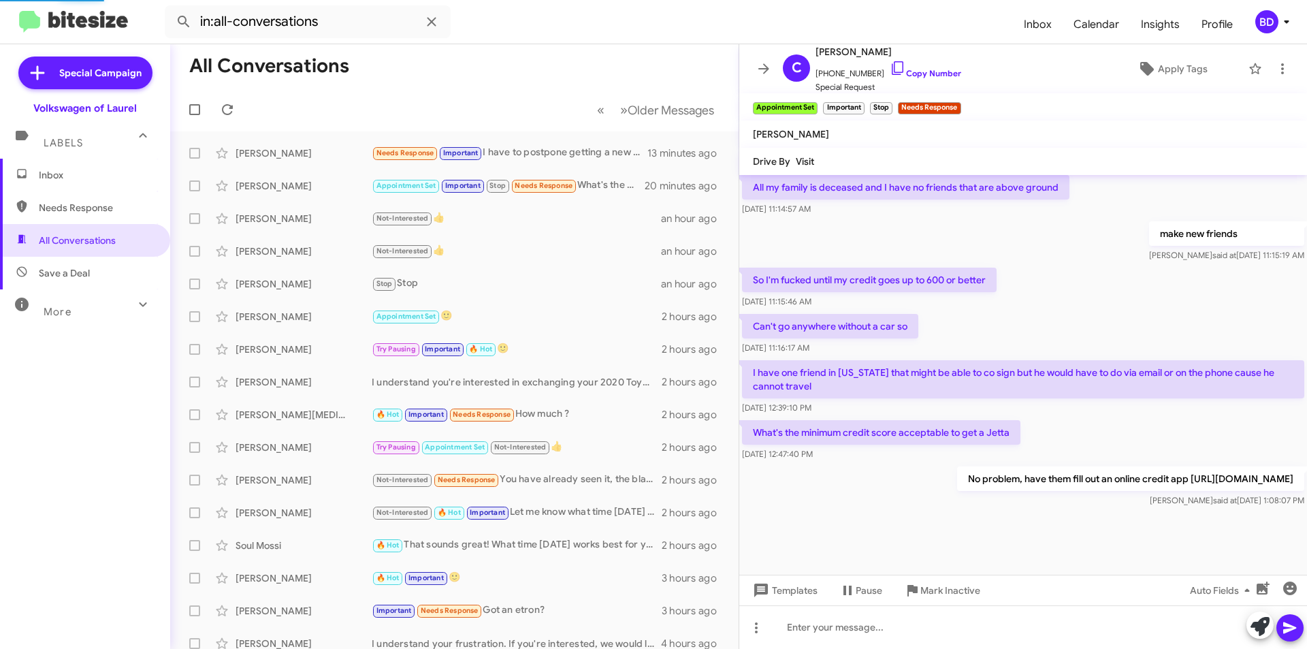
scroll to position [202, 0]
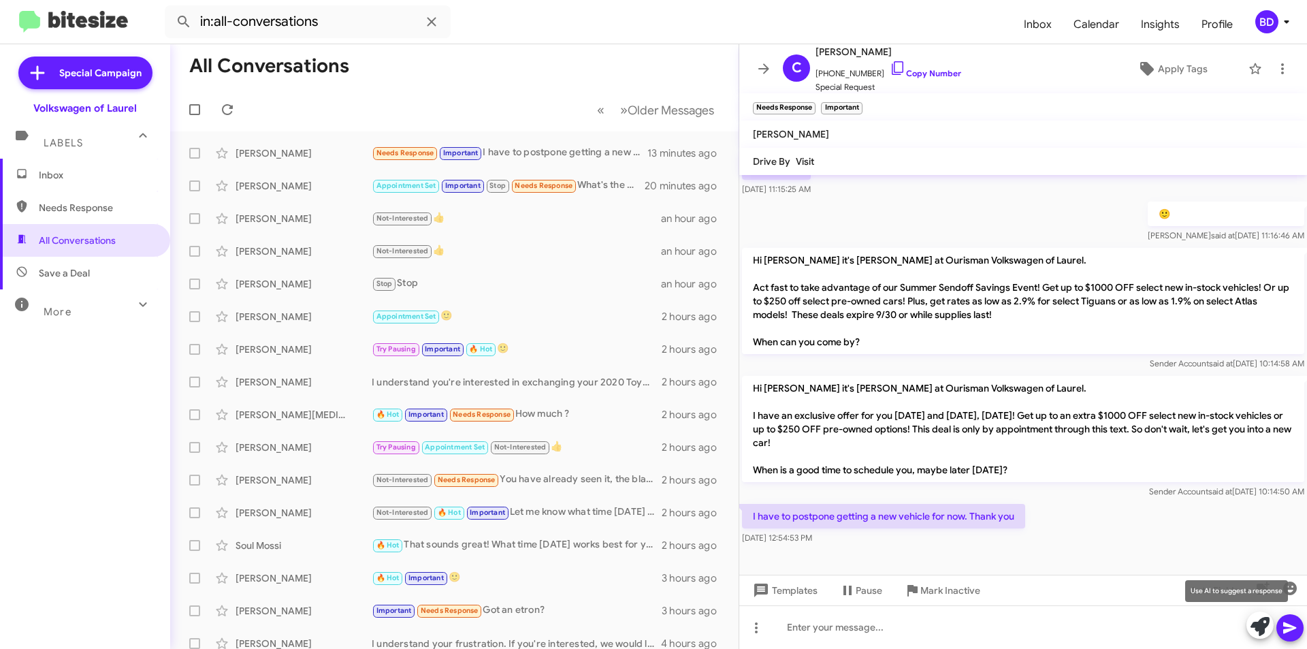
click at [1256, 627] on icon at bounding box center [1259, 626] width 19 height 19
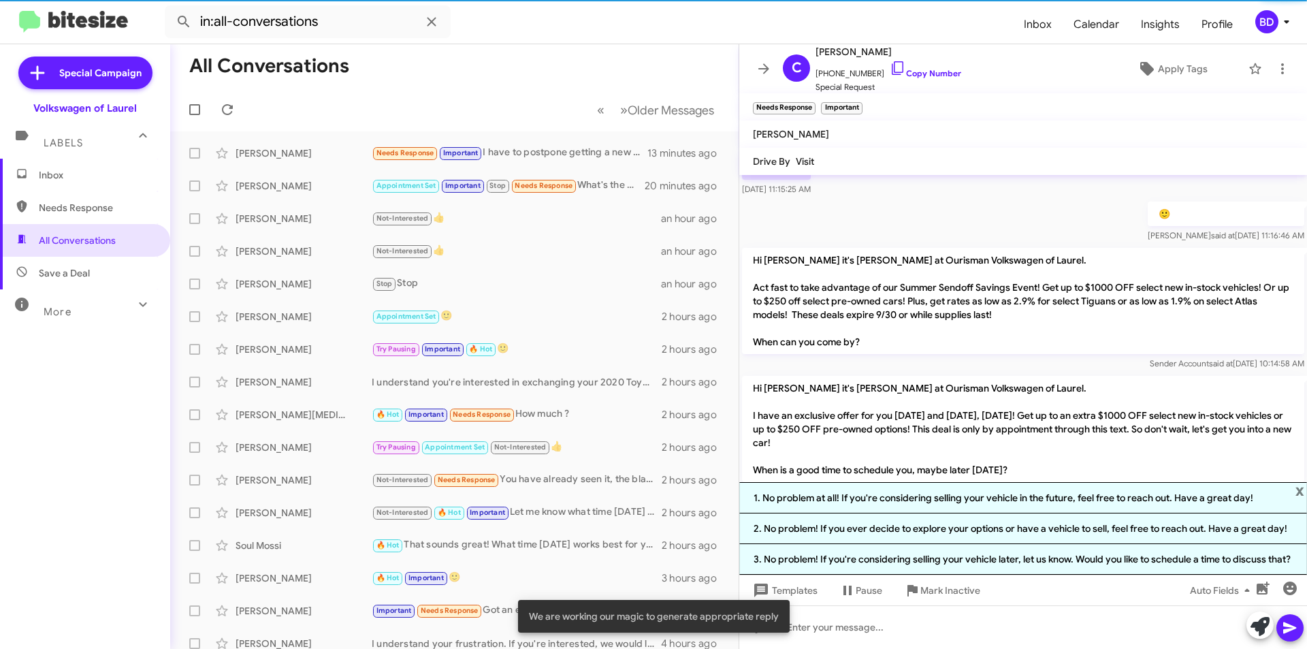
scroll to position [308, 0]
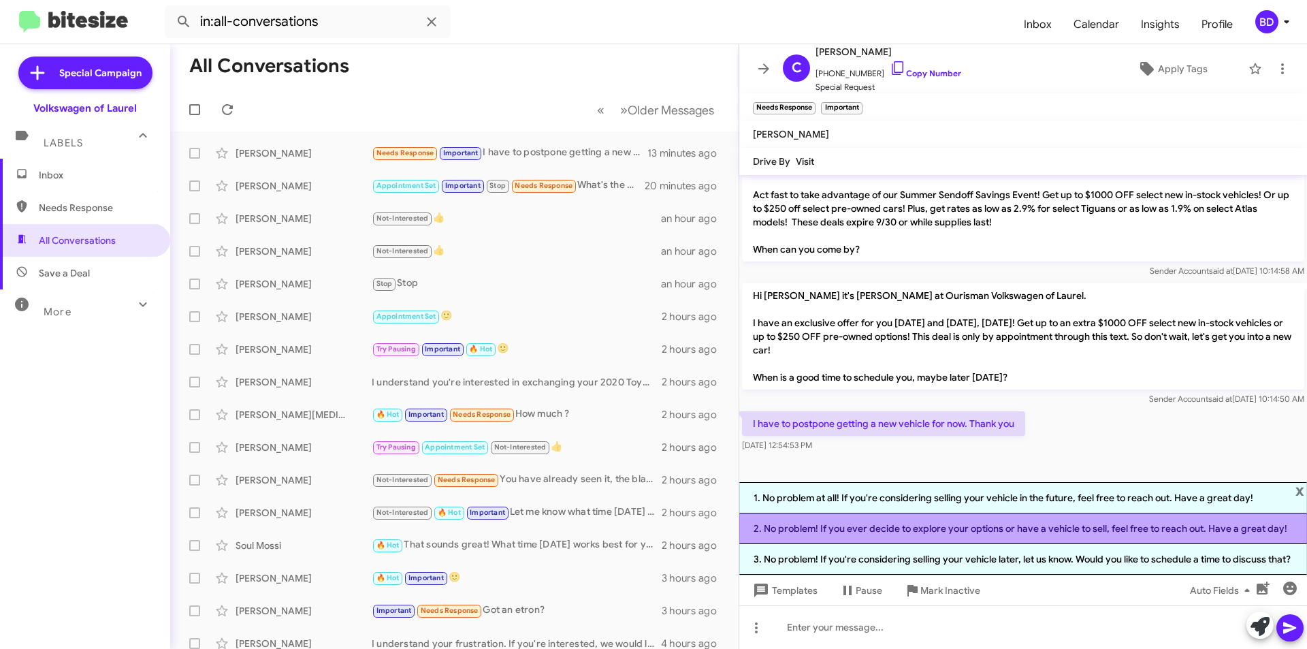
click at [932, 519] on li "2. No problem! If you ever decide to explore your options or have a vehicle to …" at bounding box center [1023, 528] width 568 height 31
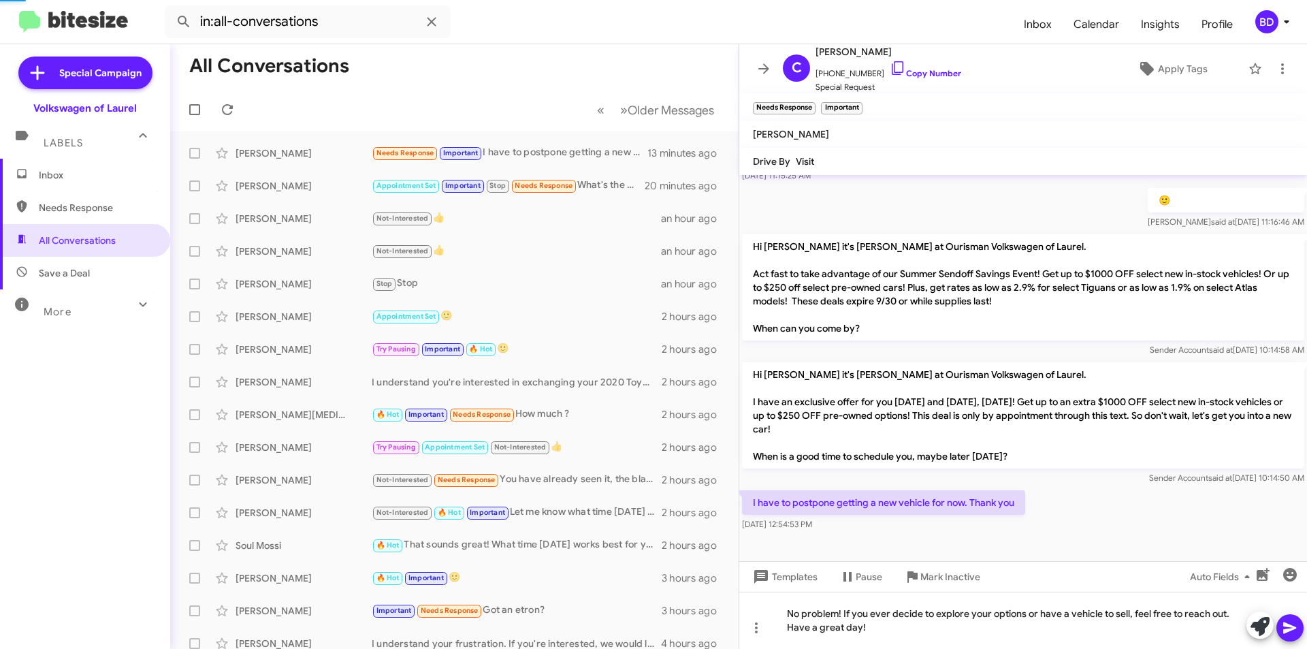
scroll to position [216, 0]
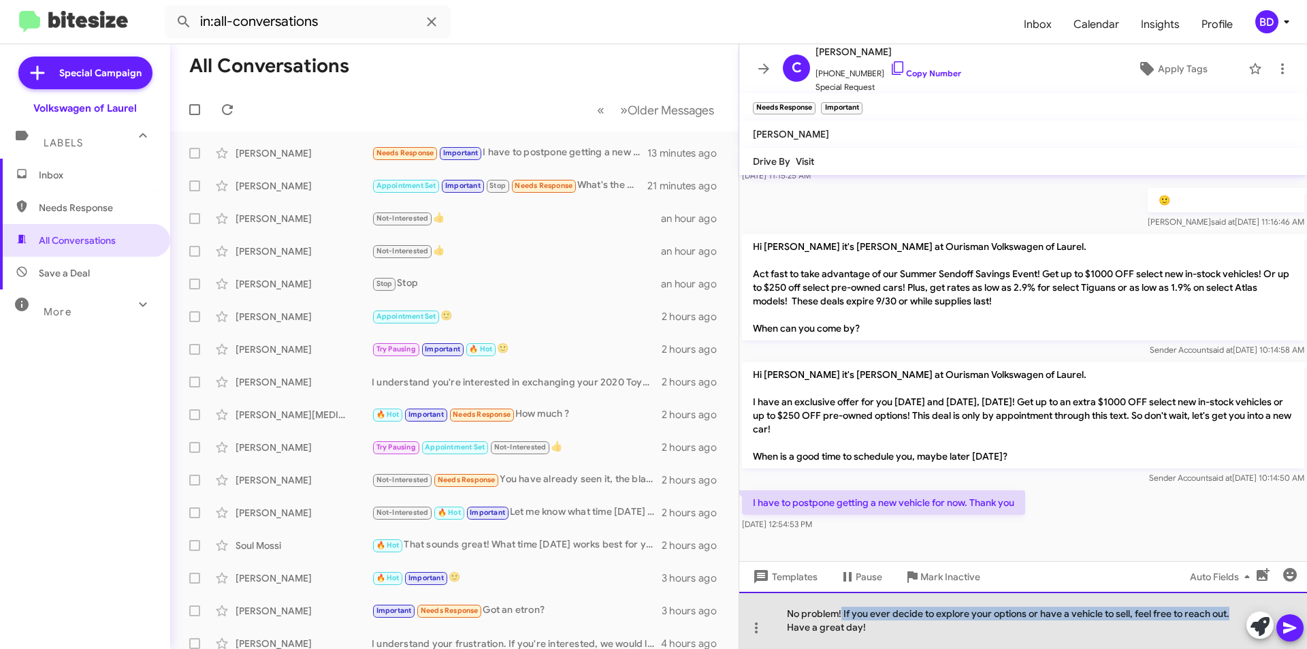
drag, startPoint x: 842, startPoint y: 614, endPoint x: 1273, endPoint y: 600, distance: 431.0
click at [1273, 600] on div "No problem! If you ever decide to explore your options or have a vehicle to sel…" at bounding box center [1023, 619] width 568 height 57
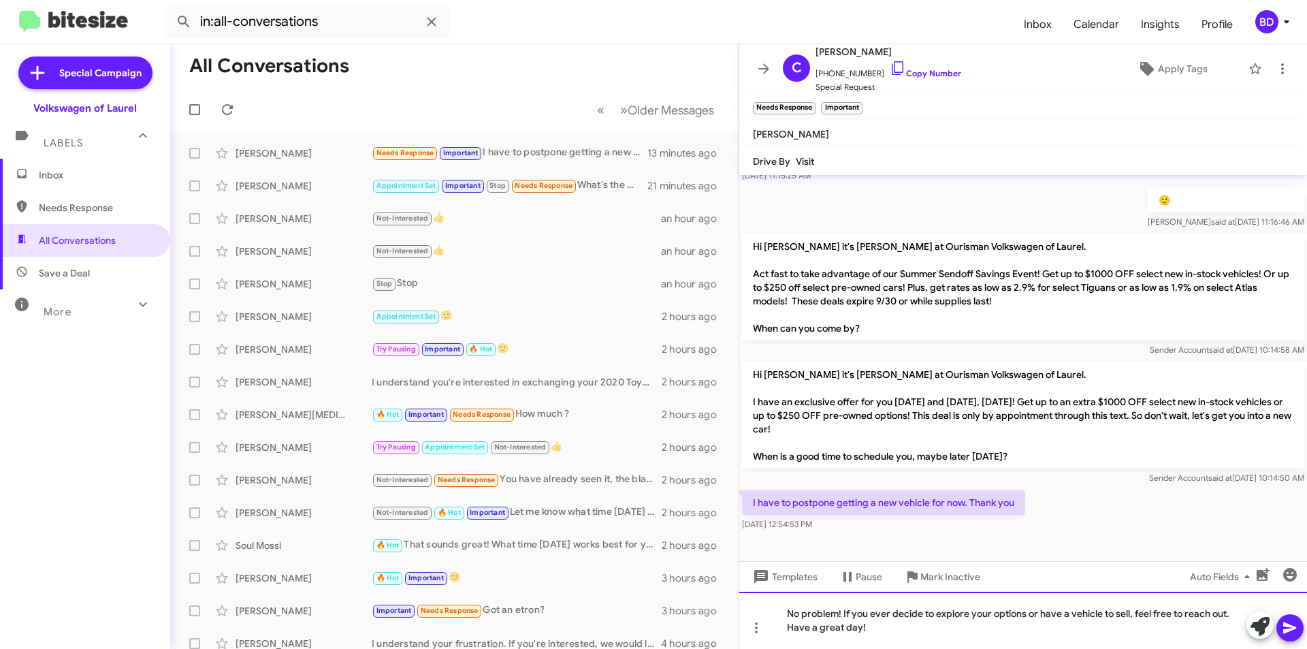
scroll to position [202, 0]
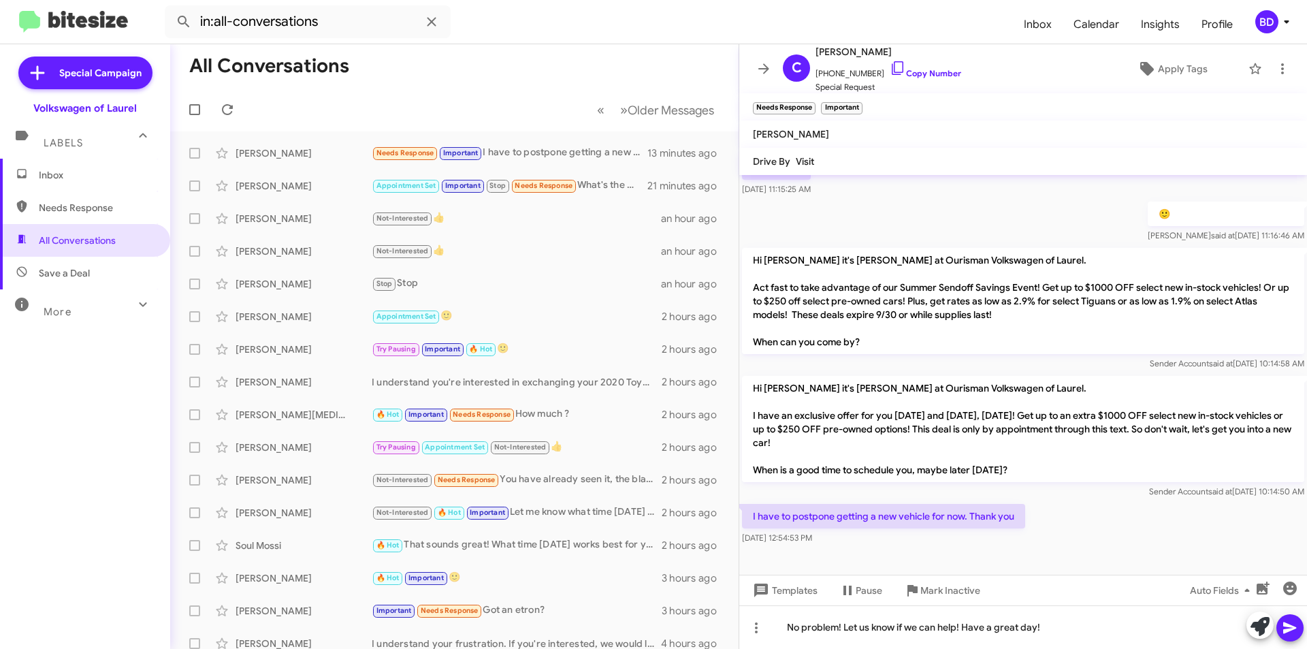
click at [1292, 620] on icon at bounding box center [1290, 627] width 16 height 16
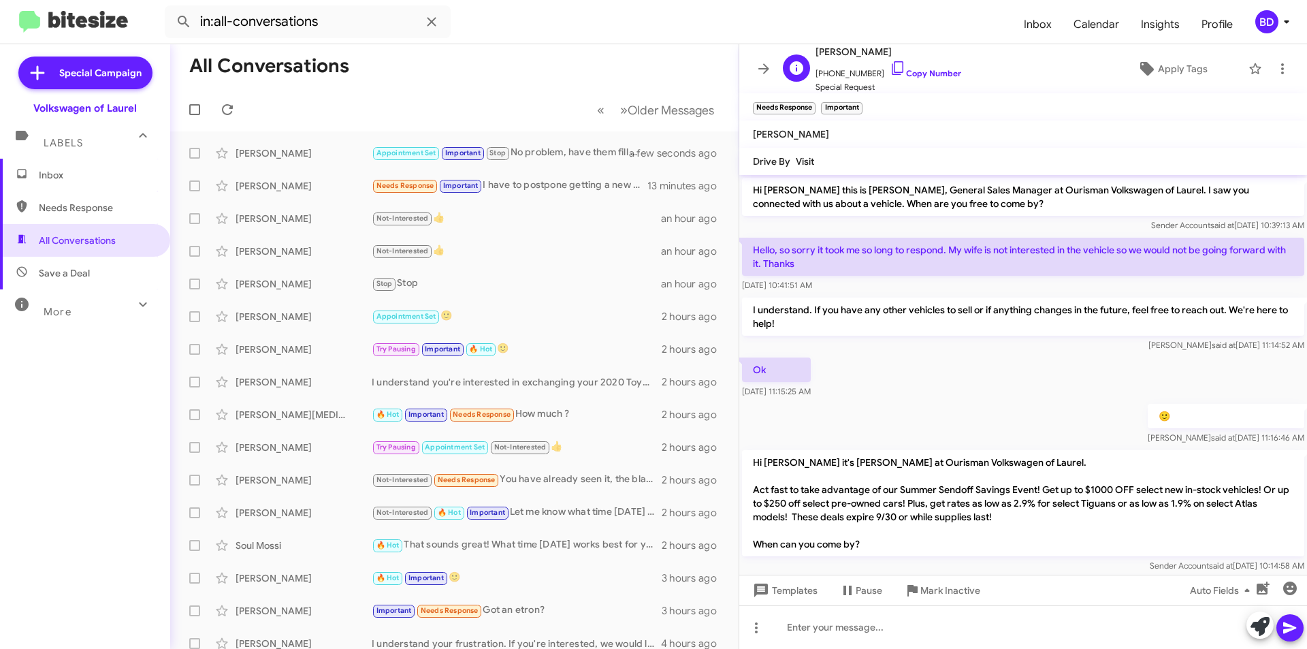
drag, startPoint x: 911, startPoint y: 74, endPoint x: 835, endPoint y: 73, distance: 76.2
click at [911, 74] on link "Copy Number" at bounding box center [925, 73] width 71 height 10
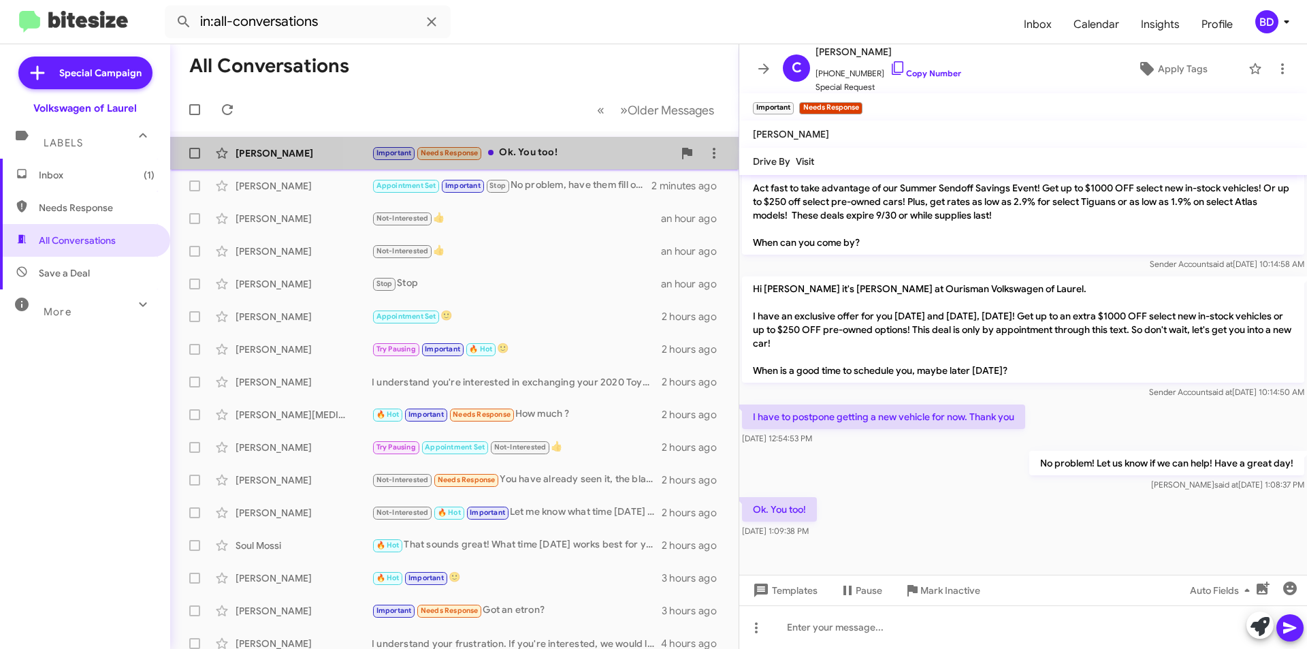
click at [555, 149] on div "Important Needs Response Ok. You too!" at bounding box center [522, 153] width 301 height 16
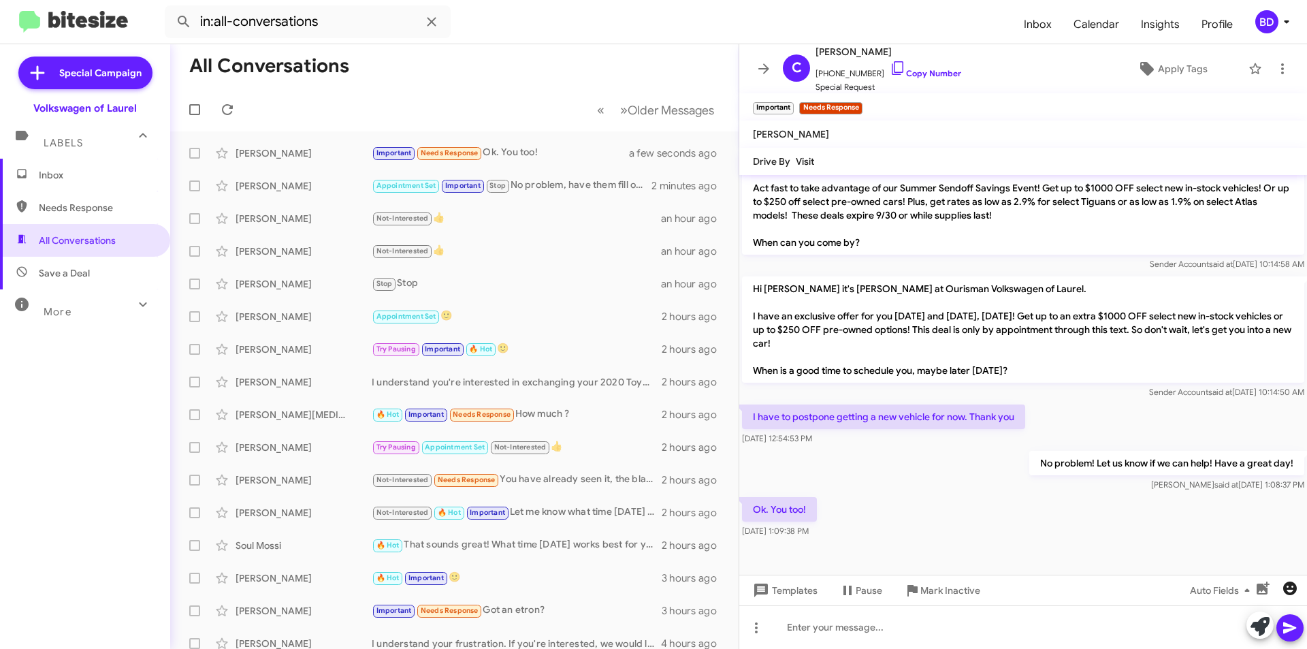
click at [1287, 585] on icon "button" at bounding box center [1290, 588] width 14 height 14
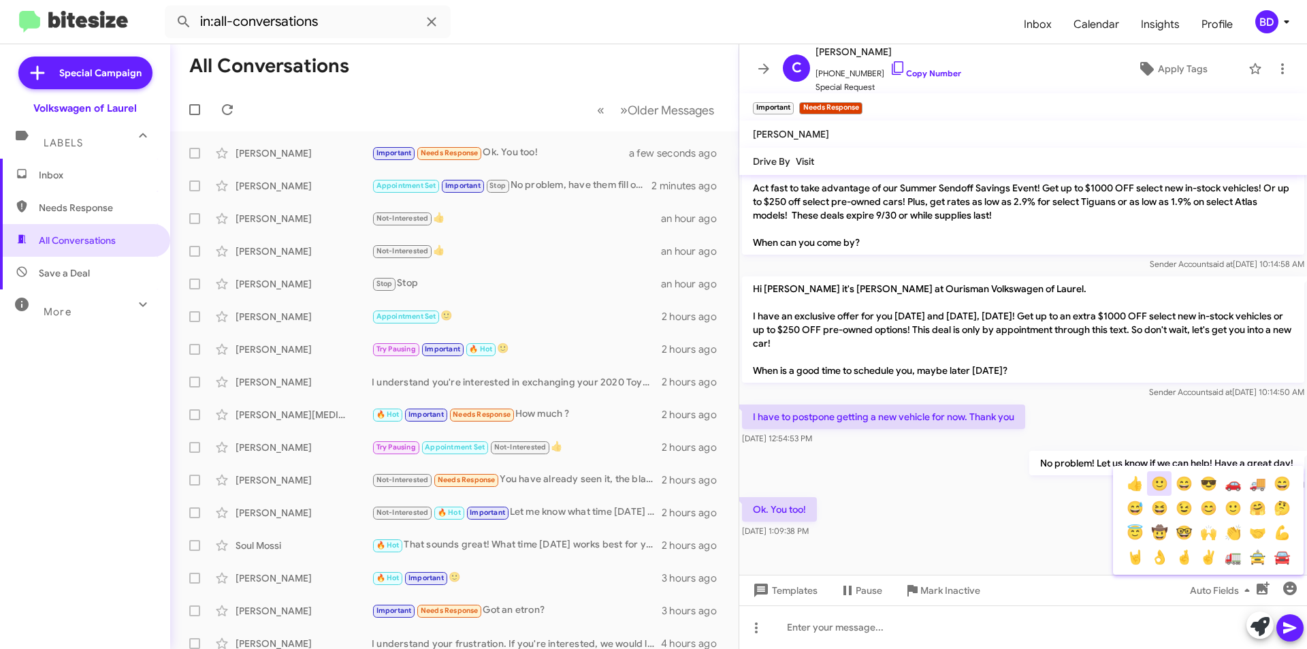
click at [1154, 482] on button "🙂" at bounding box center [1159, 483] width 25 height 25
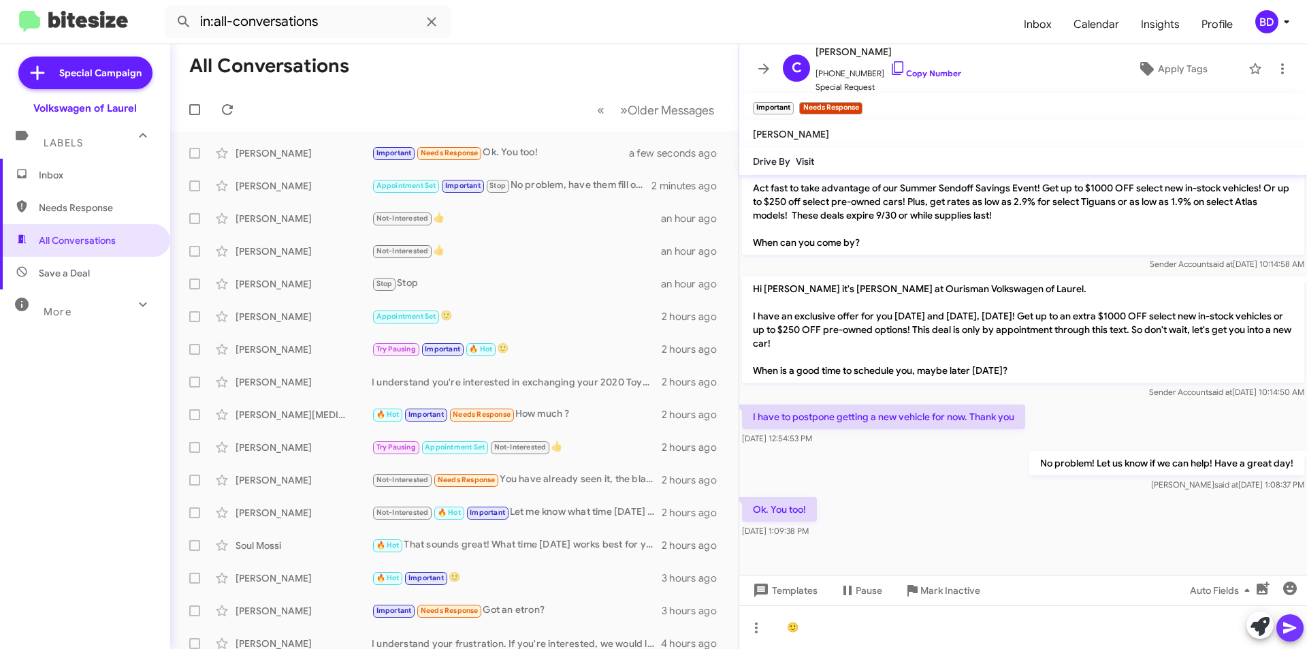
click at [1288, 633] on icon at bounding box center [1290, 627] width 16 height 16
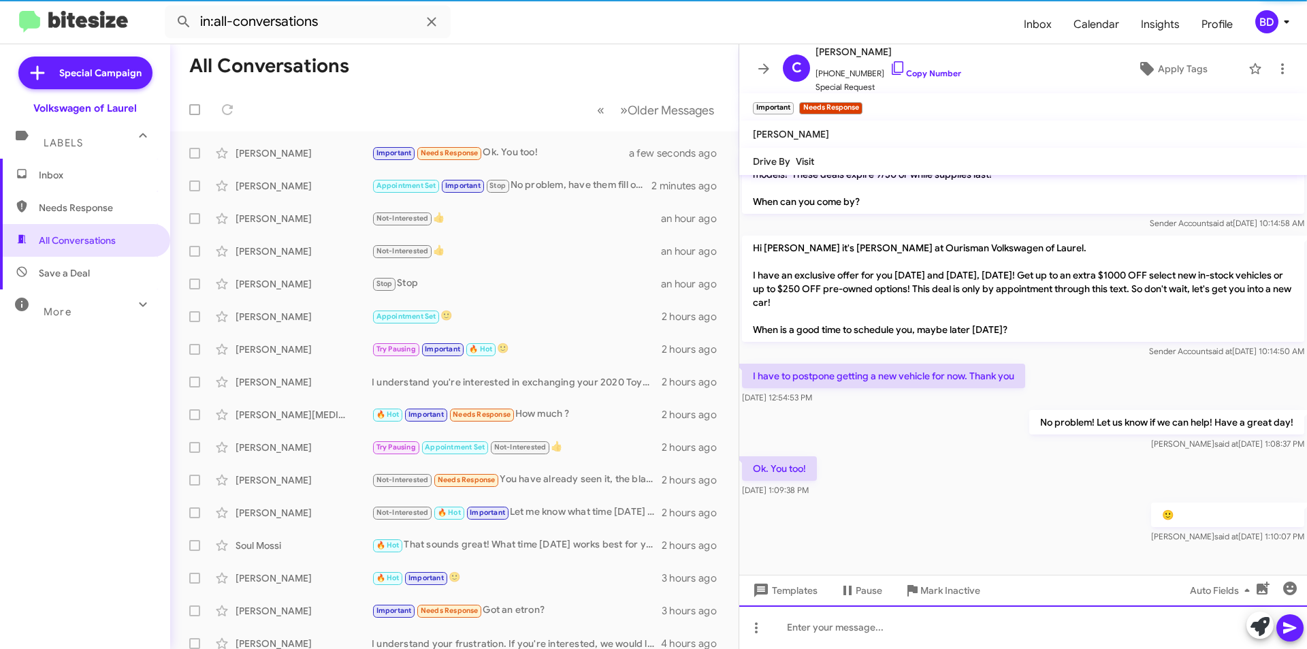
scroll to position [351, 0]
